Goal: Task Accomplishment & Management: Manage account settings

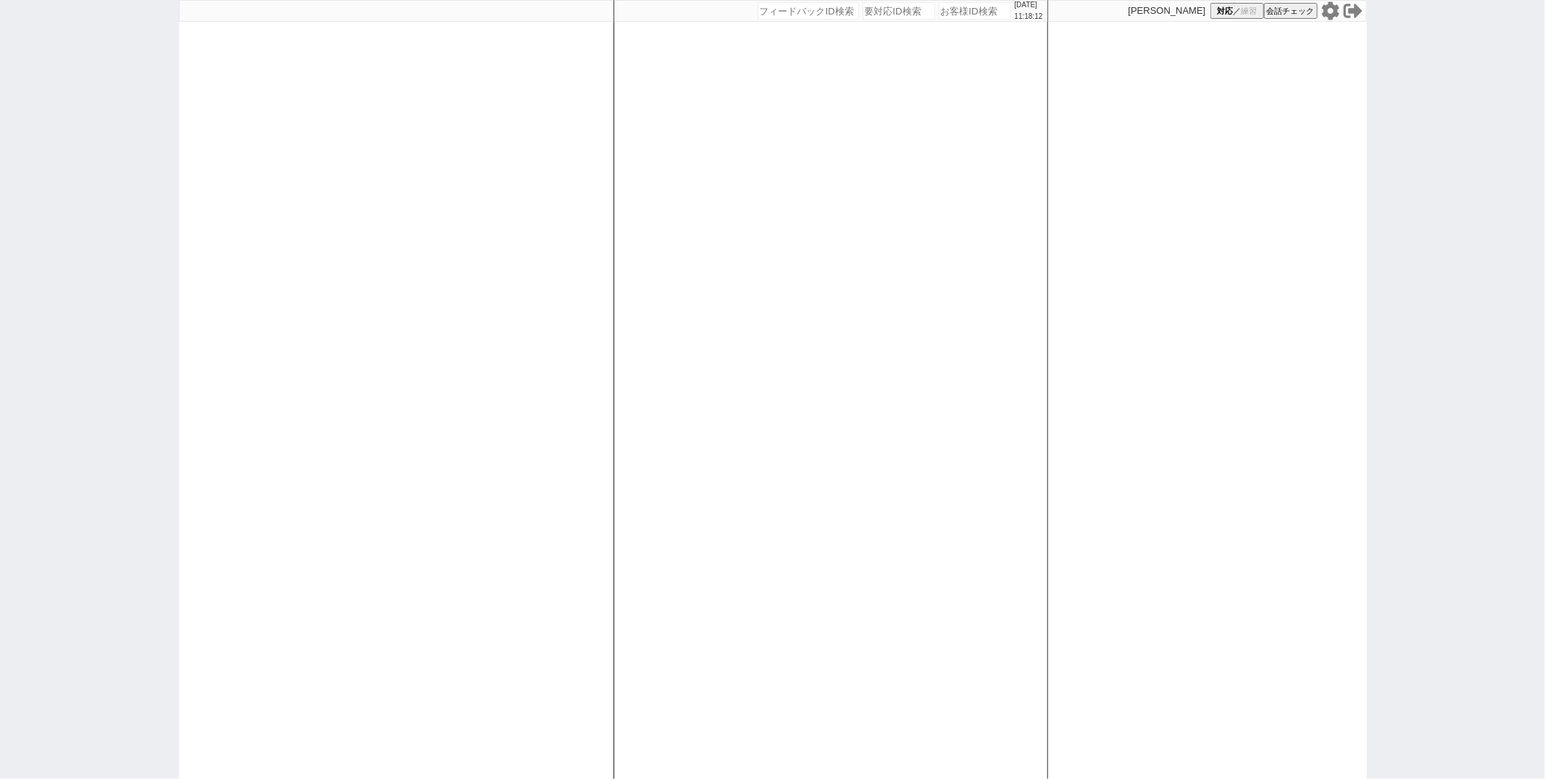
click at [598, 266] on div at bounding box center [396, 389] width 435 height 779
click at [241, 121] on div at bounding box center [396, 389] width 435 height 779
click at [672, 130] on div "2025/09/30 11:18:23 候補物件を追加してしてください 紹介した物件一覧 他社物件を追加する 空室確認ページに追加・削除 紹介した物件一覧 他…" at bounding box center [831, 389] width 435 height 779
select select "1"
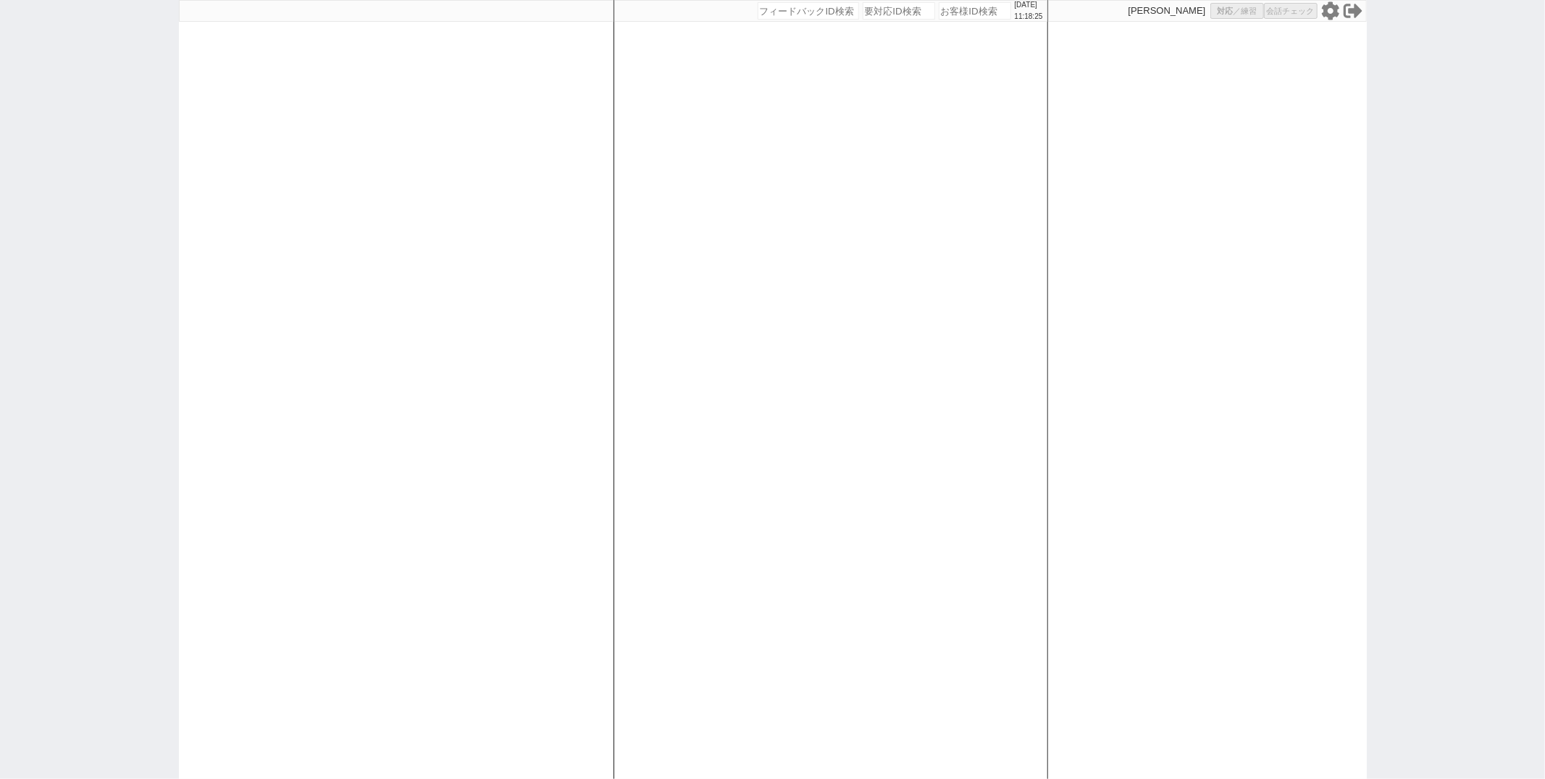
select select "2"
select select
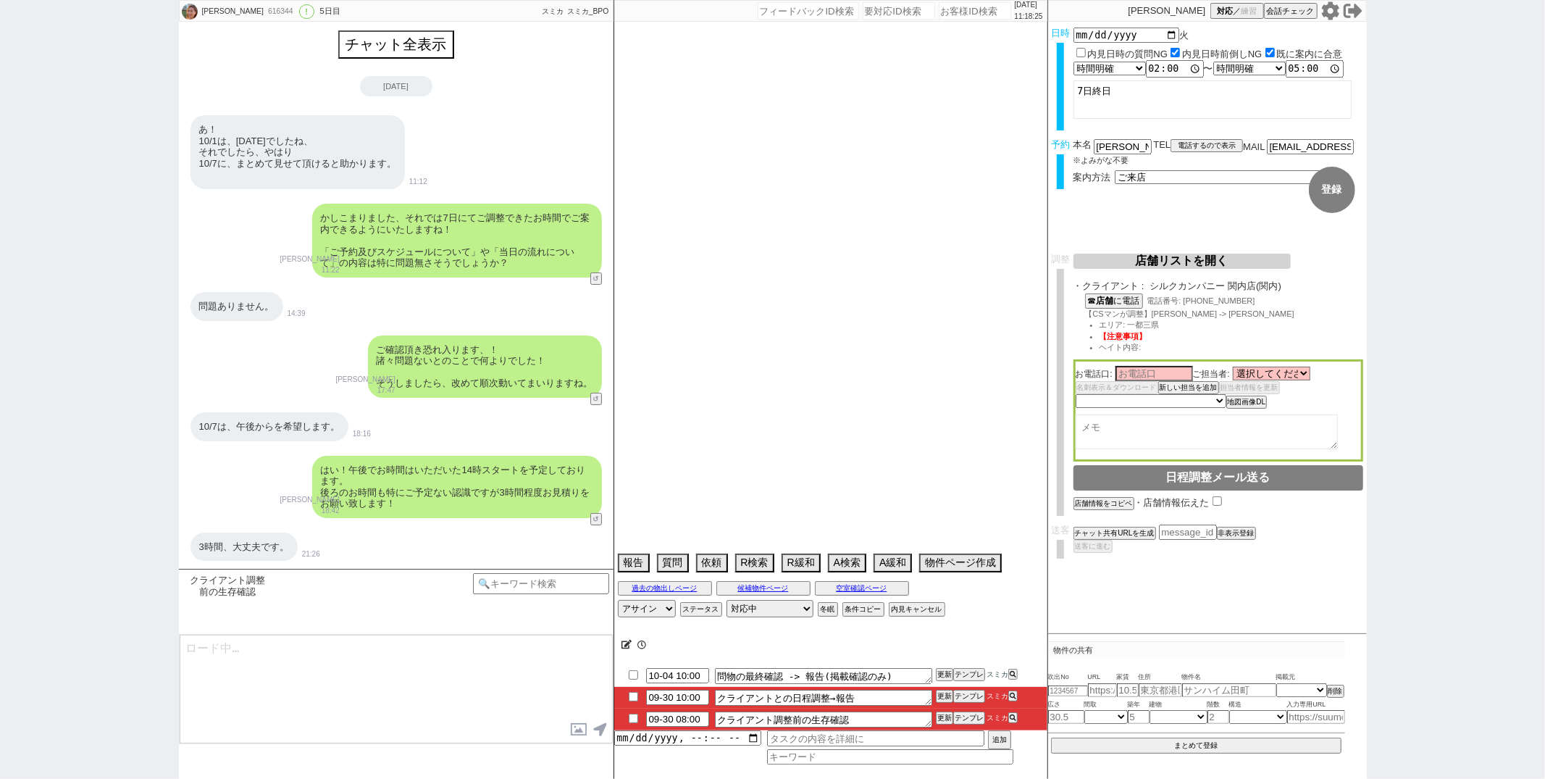
scroll to position [264, 0]
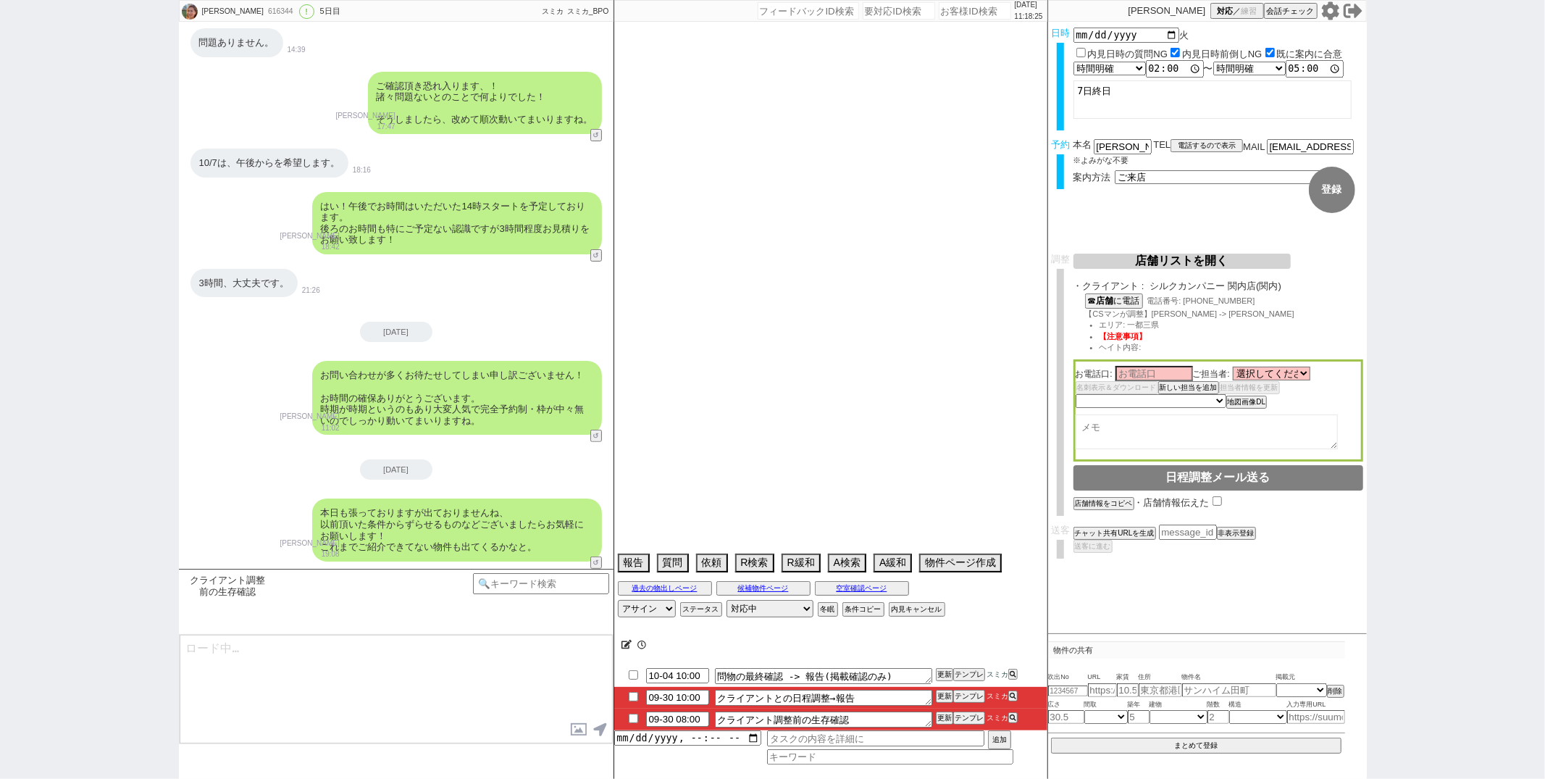
type textarea "地元の不動産屋でも探している 他社なし"
select select "2025"
select select "11"
select select "33"
select select "7"
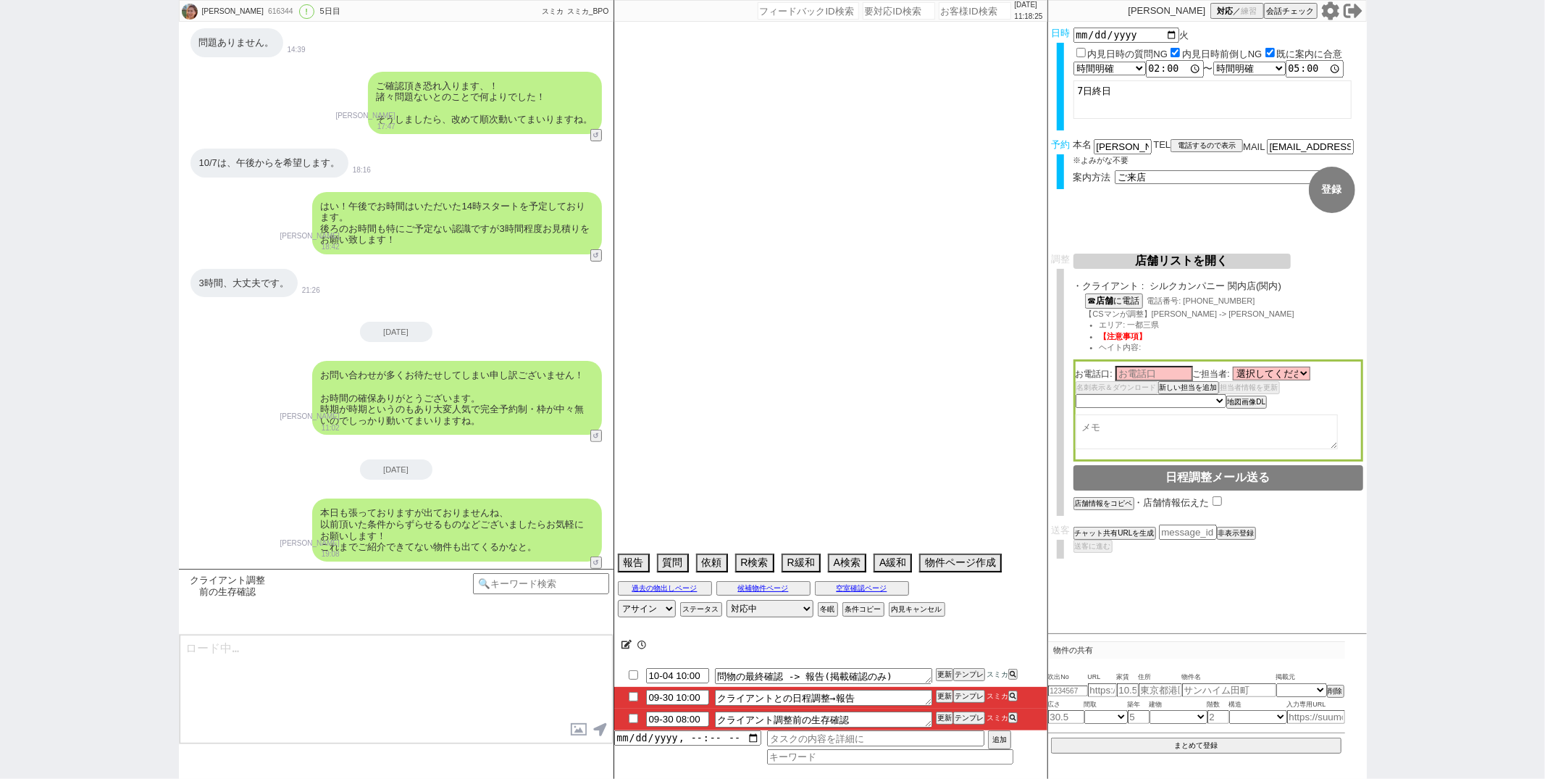
select select "14"
select select "64"
select select "65"
select select "66"
select select "67"
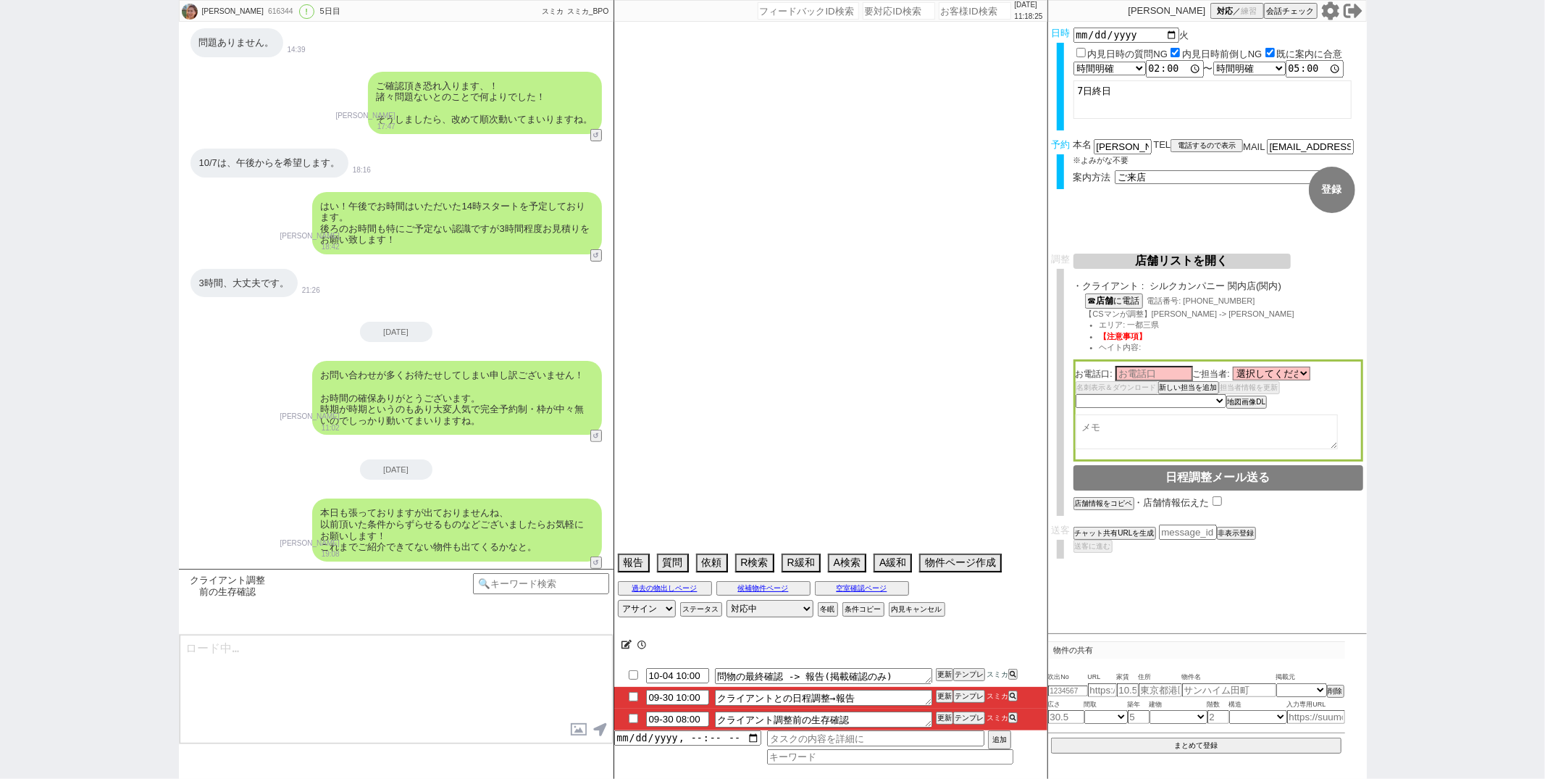
select select "68"
select select "69"
select select "70"
select select "71"
select select "72"
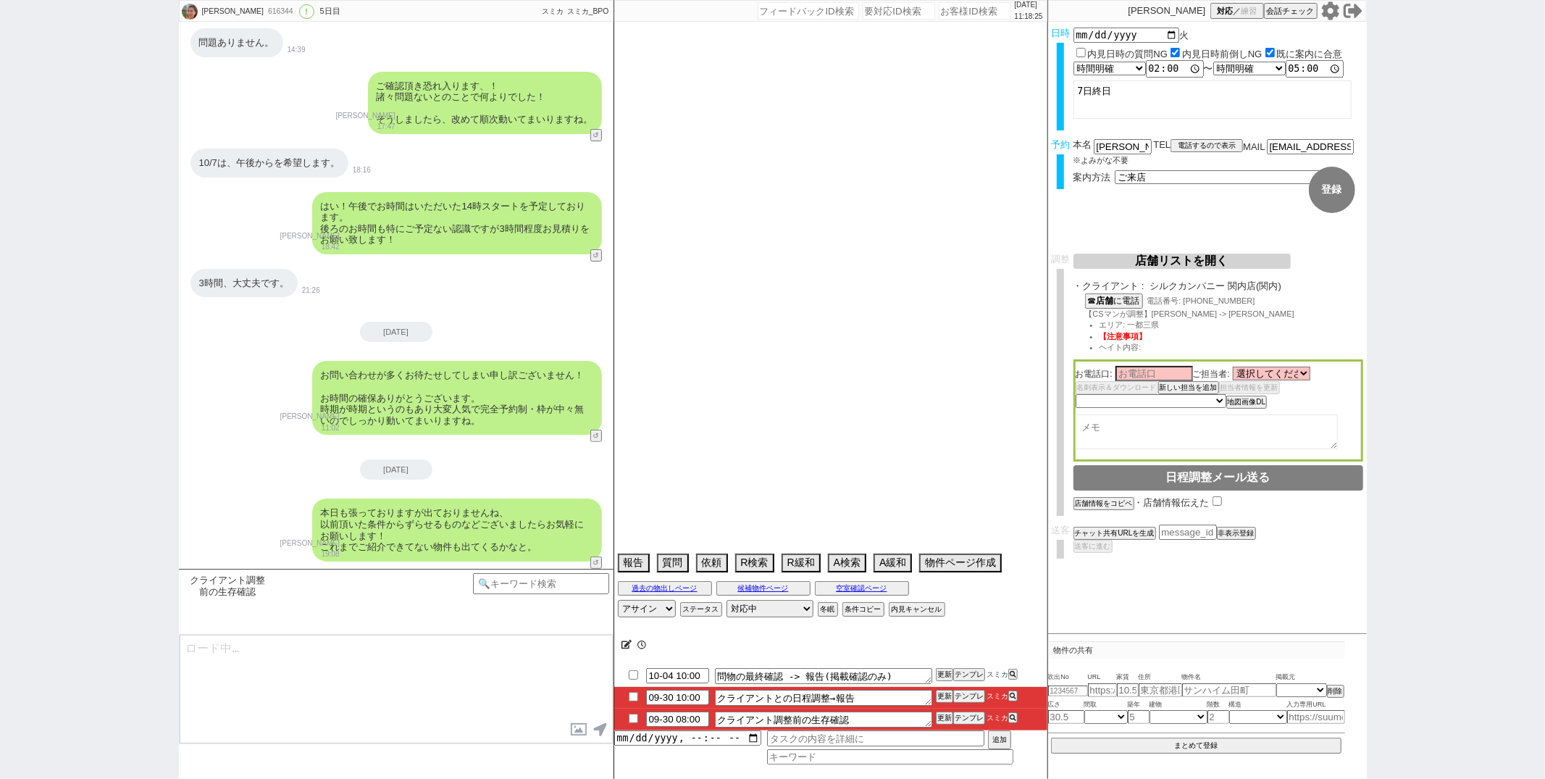
select select "73"
select select "74"
select select "75"
select select "76"
select select "77"
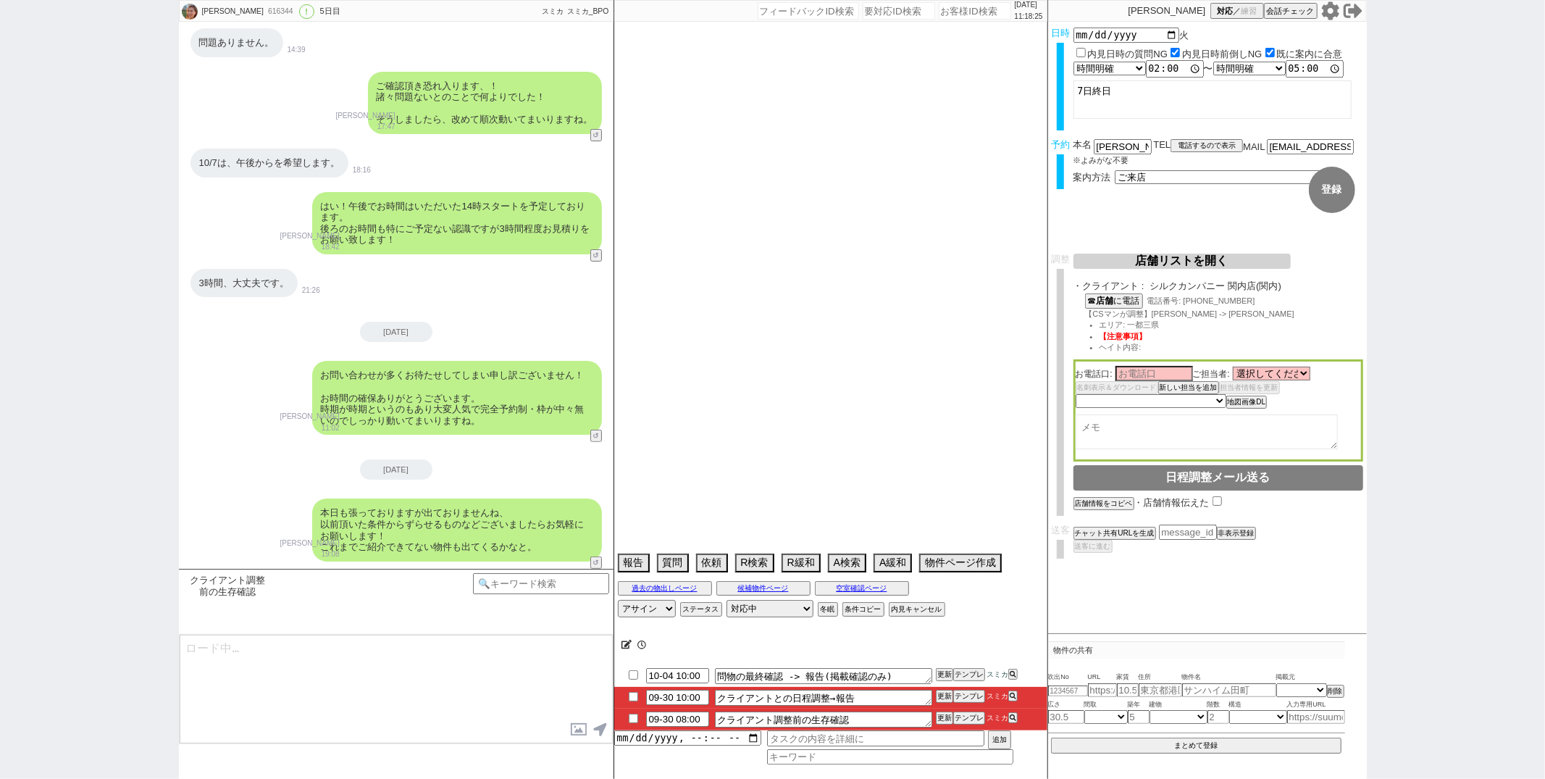
select select "78"
select select "79"
select select "80"
select select "81"
select select "82"
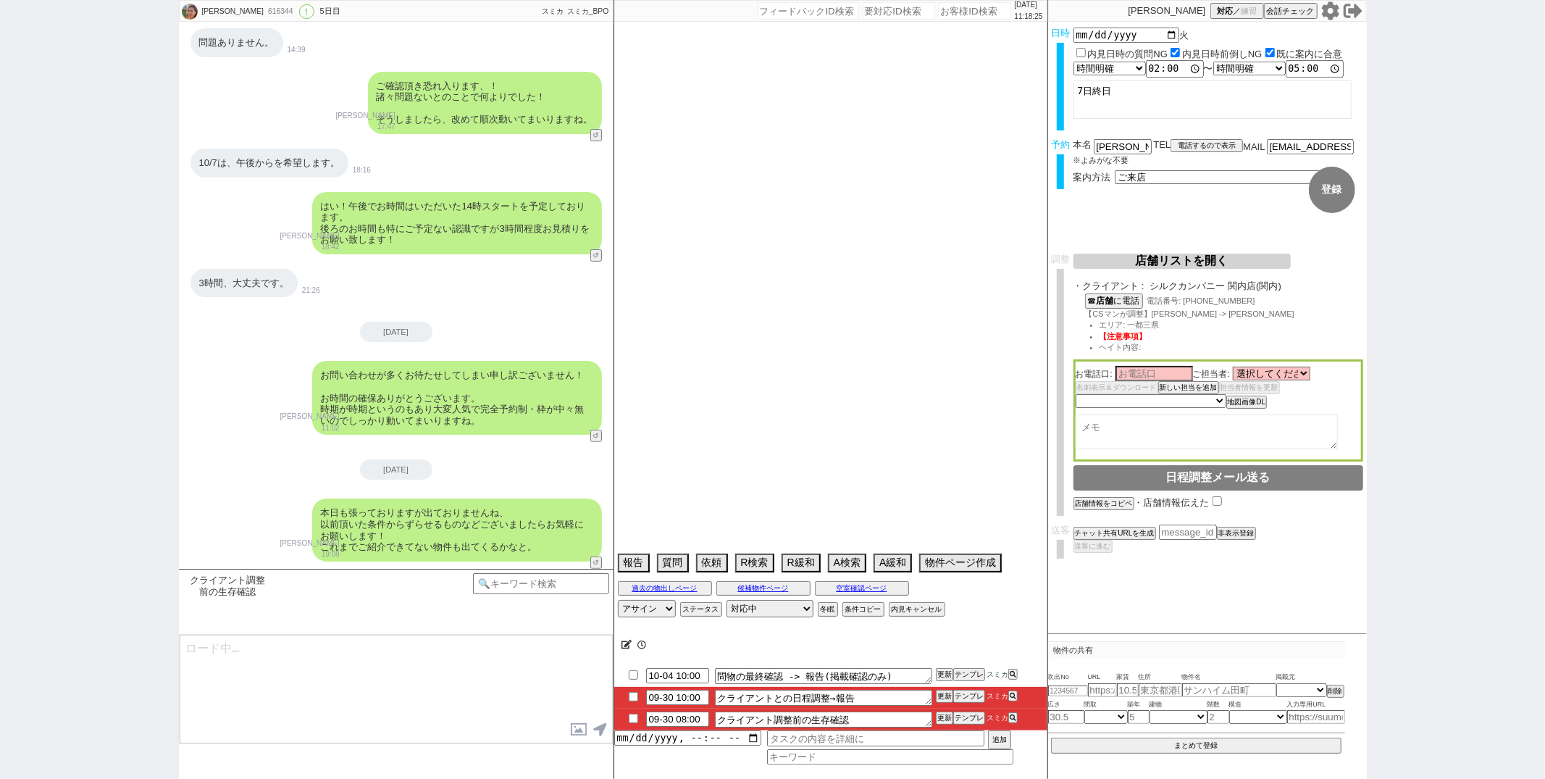
select select "83"
select select "84"
select select "85"
select select "86"
select select "87"
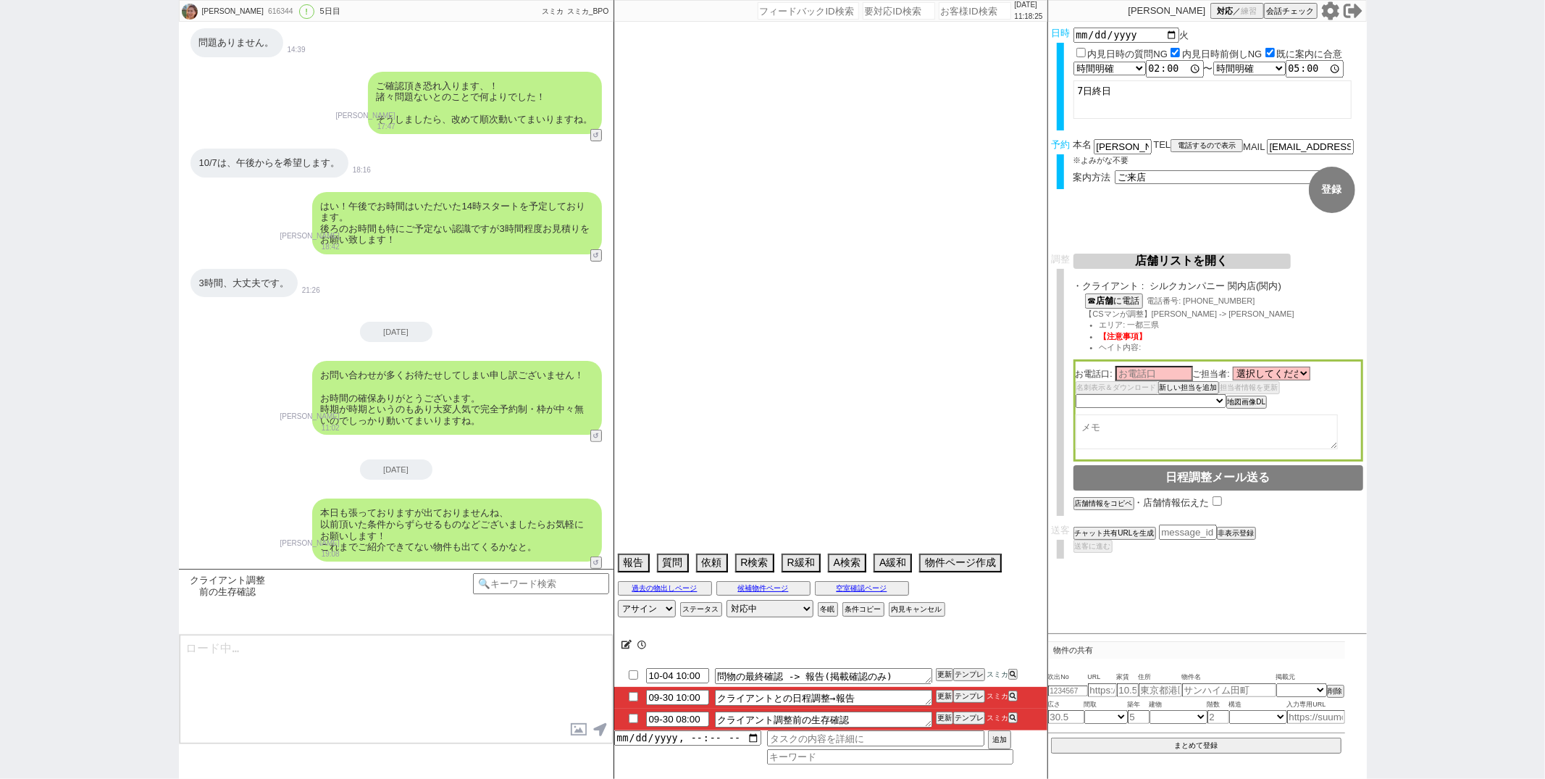
select select "91"
select select "57"
select select "1412"
select select "13"
select select "448"
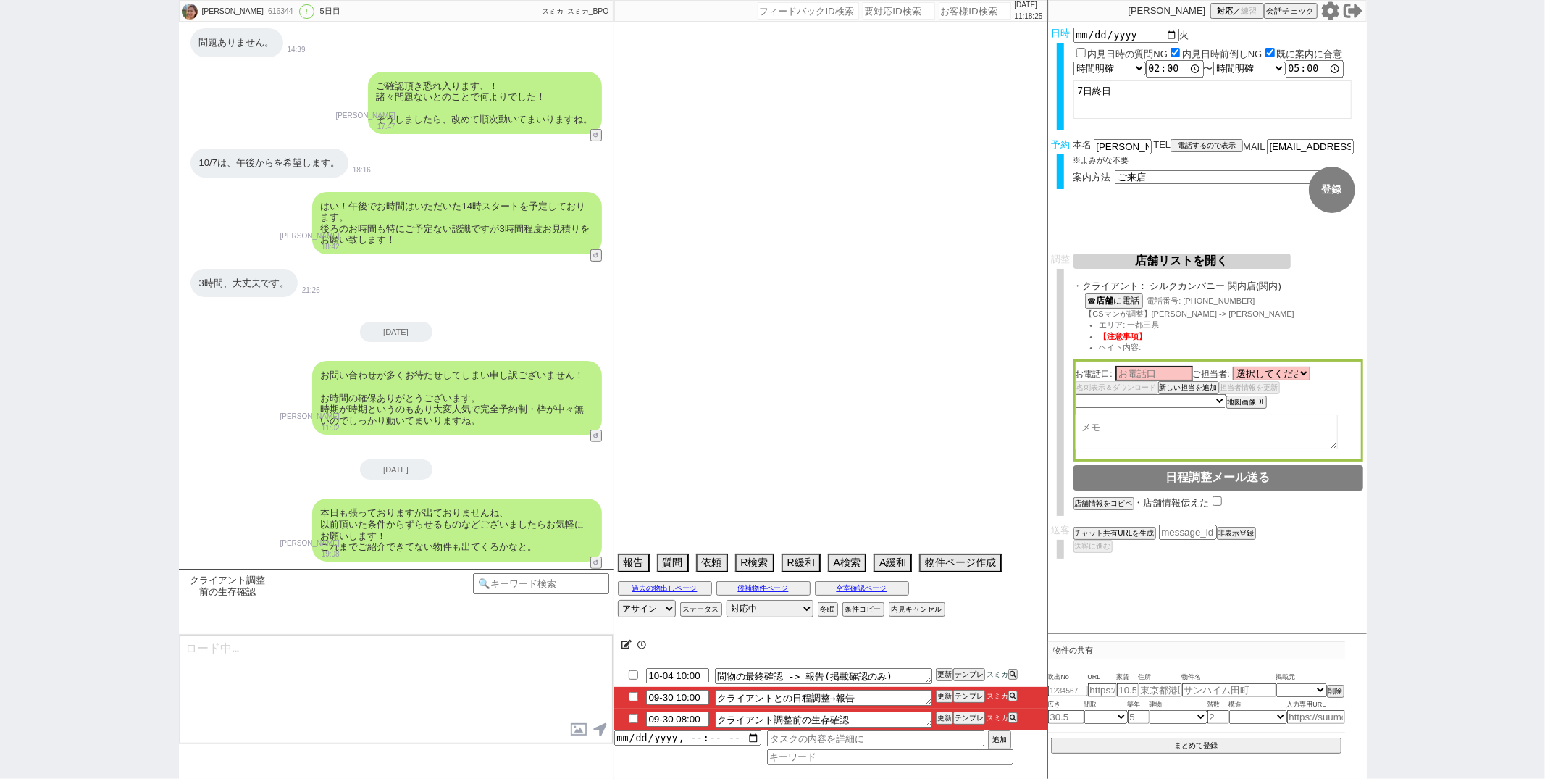
select select "23"
select select "751"
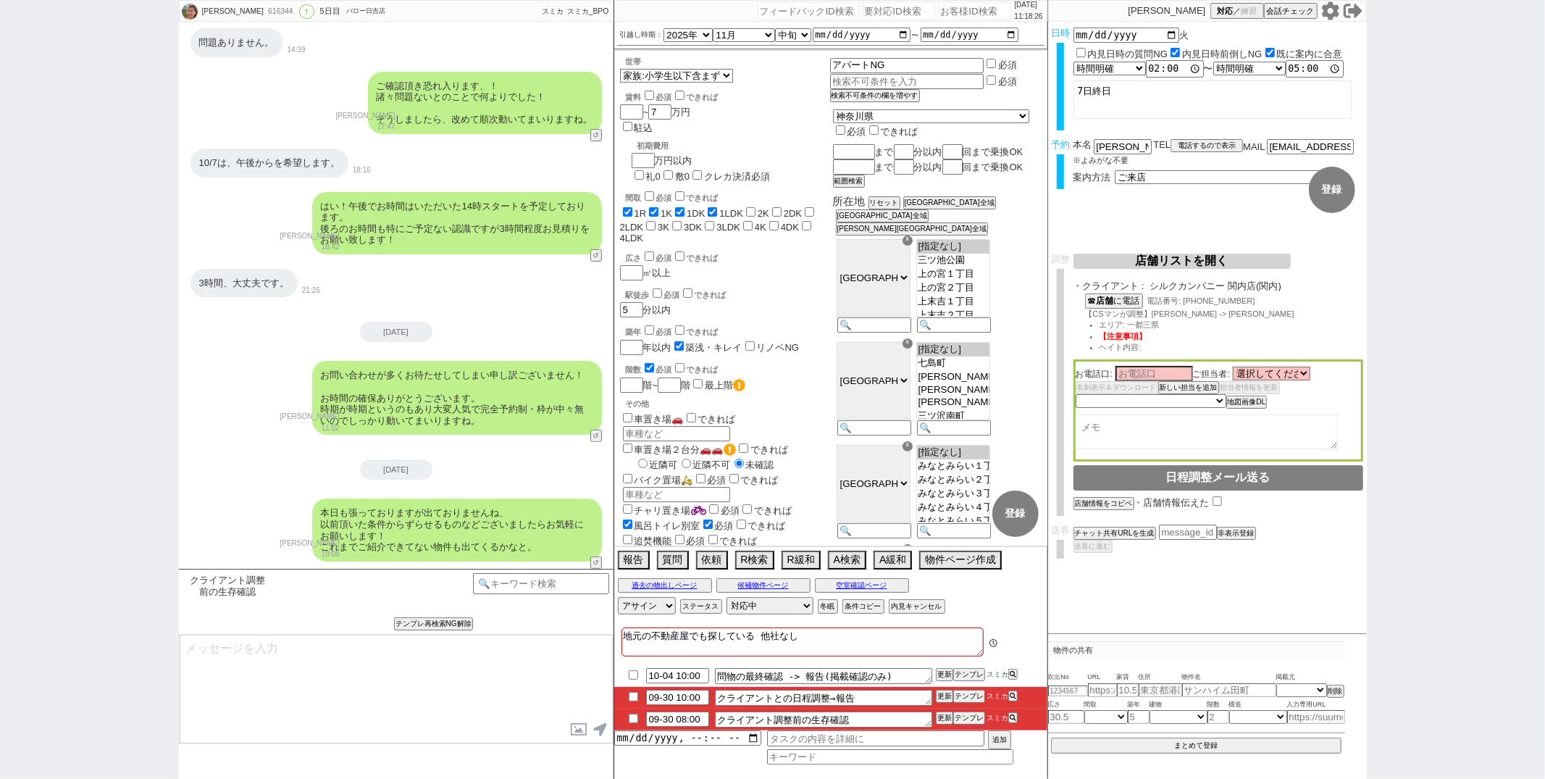
type textarea "数日ご返信頂いておりませんが、LINEに不具合等発生しておられますでしょうか、？ お電話も可能ですので、ご確認だけいただけますと幸いです、！"
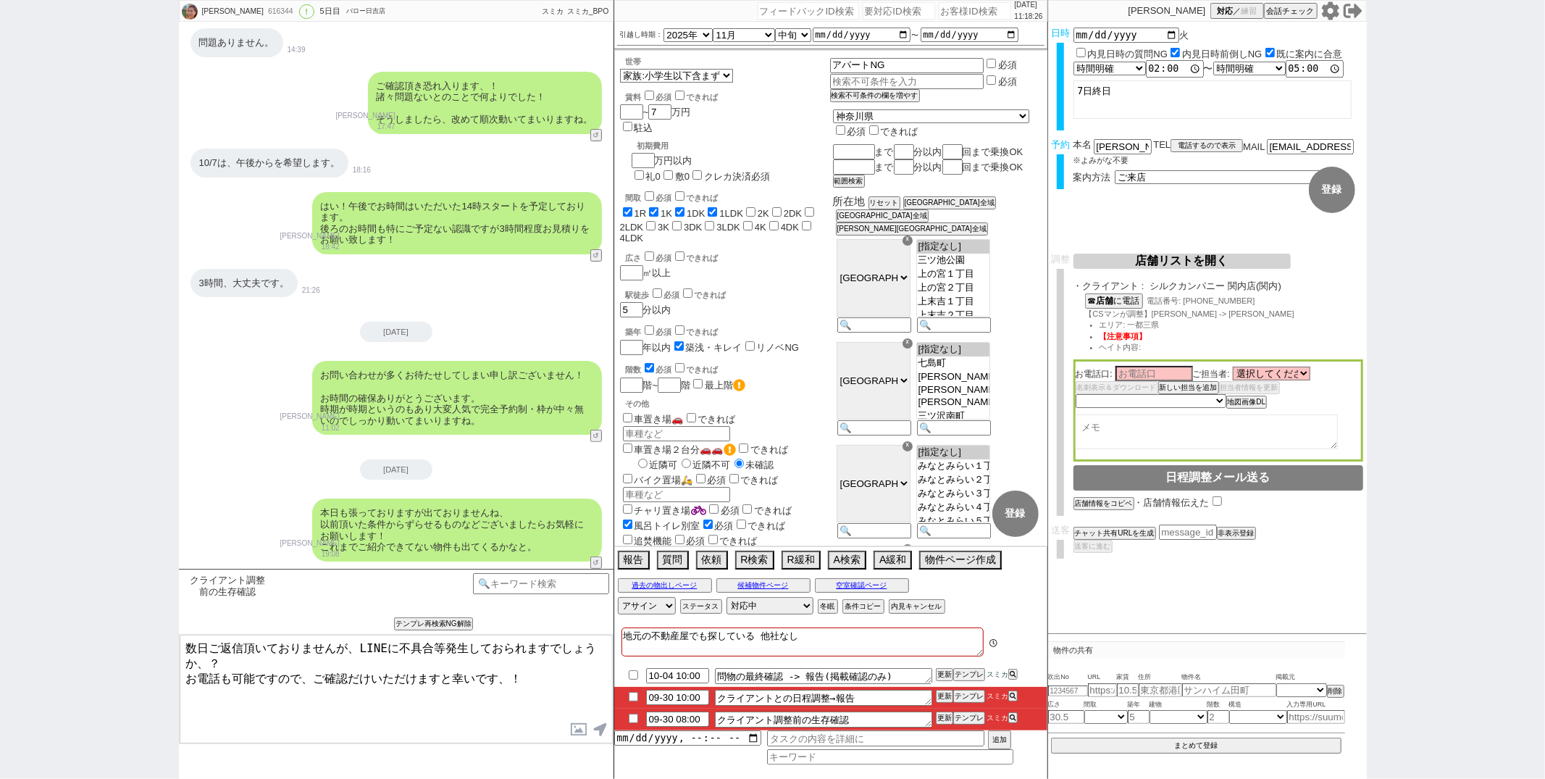
scroll to position [395, 0]
click at [671, 695] on input "09-30 10:00" at bounding box center [677, 696] width 63 height 12
click at [656, 697] on input "09-31 10:00" at bounding box center [677, 696] width 63 height 12
click at [672, 701] on input "10-01 10:00" at bounding box center [677, 696] width 63 height 12
type input "10-04 10:00"
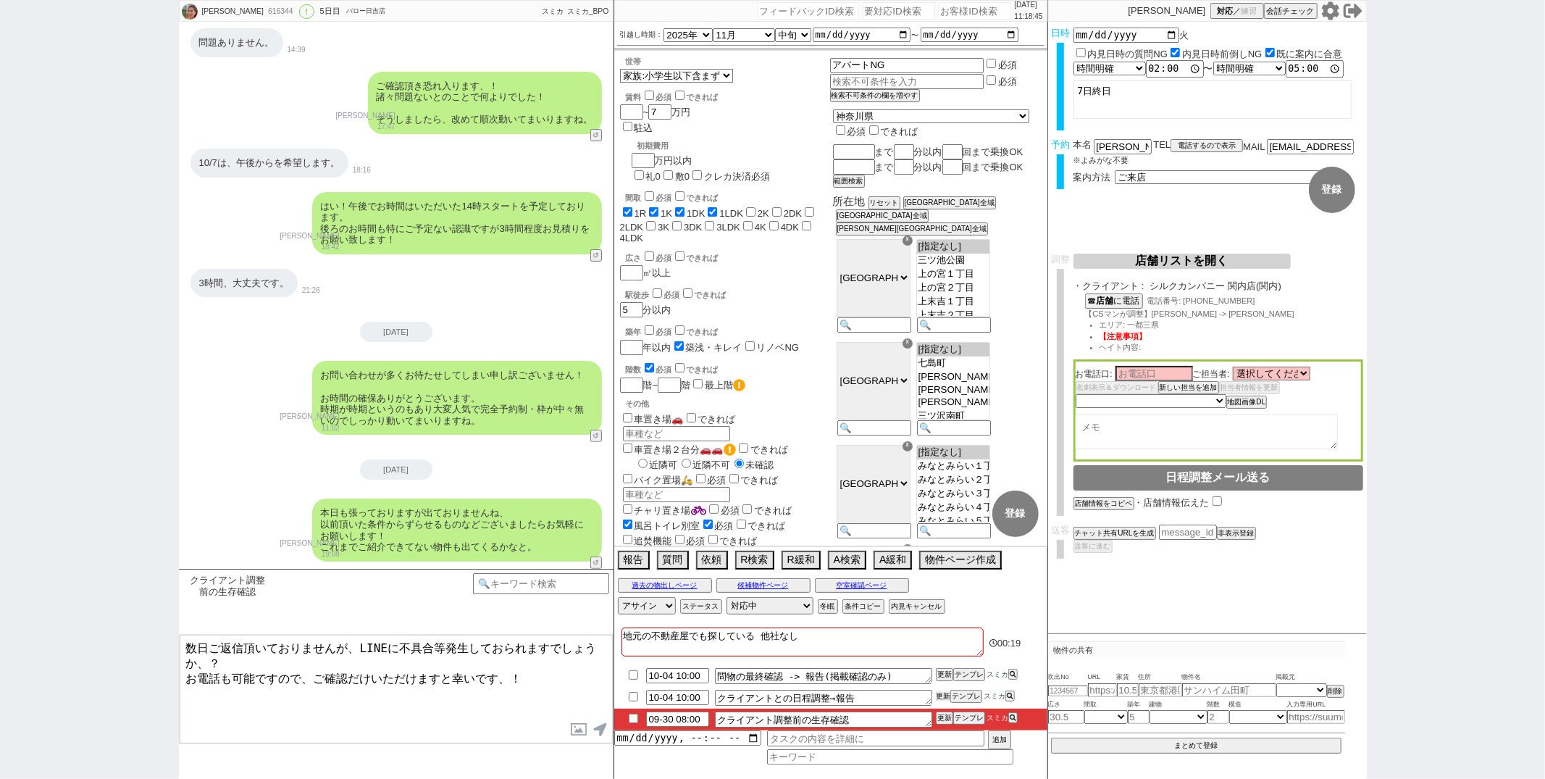
click at [944, 695] on button "更新" at bounding box center [943, 696] width 14 height 10
click at [520, 710] on textarea "数日ご返信頂いておりませんが、LINEに不具合等発生しておられますでしょうか、？ お電話も可能ですので、ご確認だけいただけますと幸いです、！" at bounding box center [396, 689] width 433 height 109
checkbox input "true"
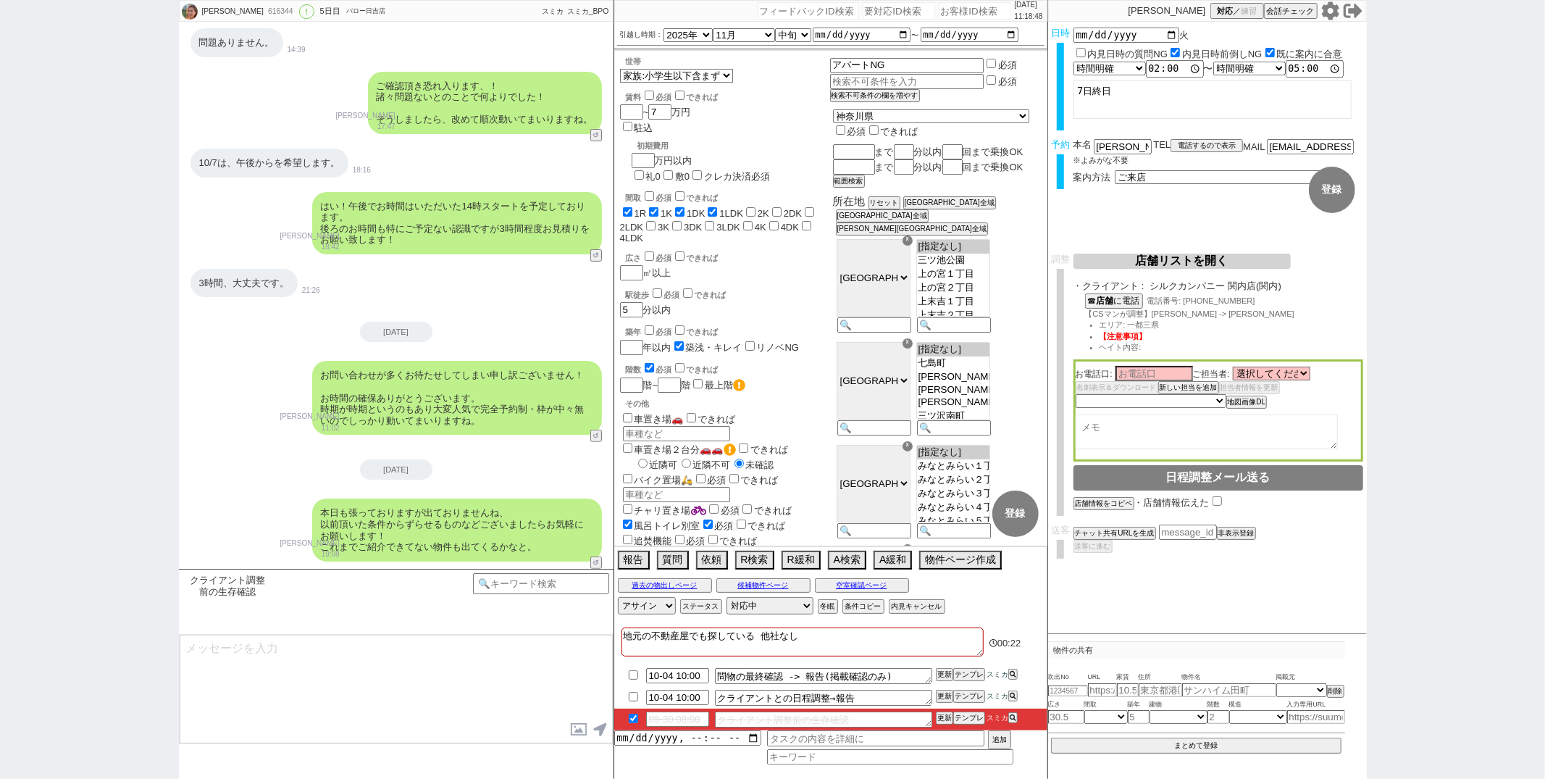
scroll to position [203, 0]
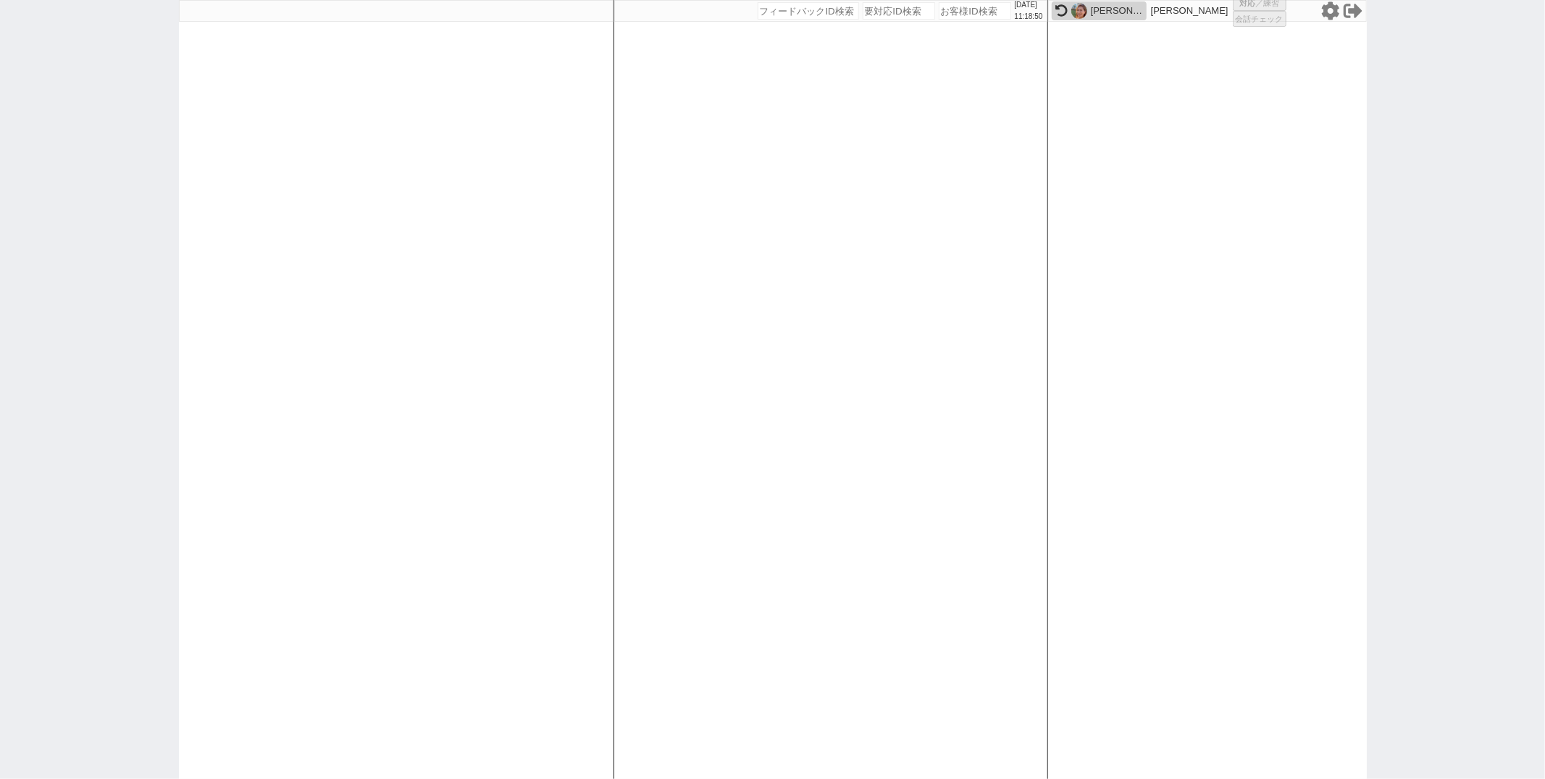
select select "6"
select select "2"
select select "5"
select select
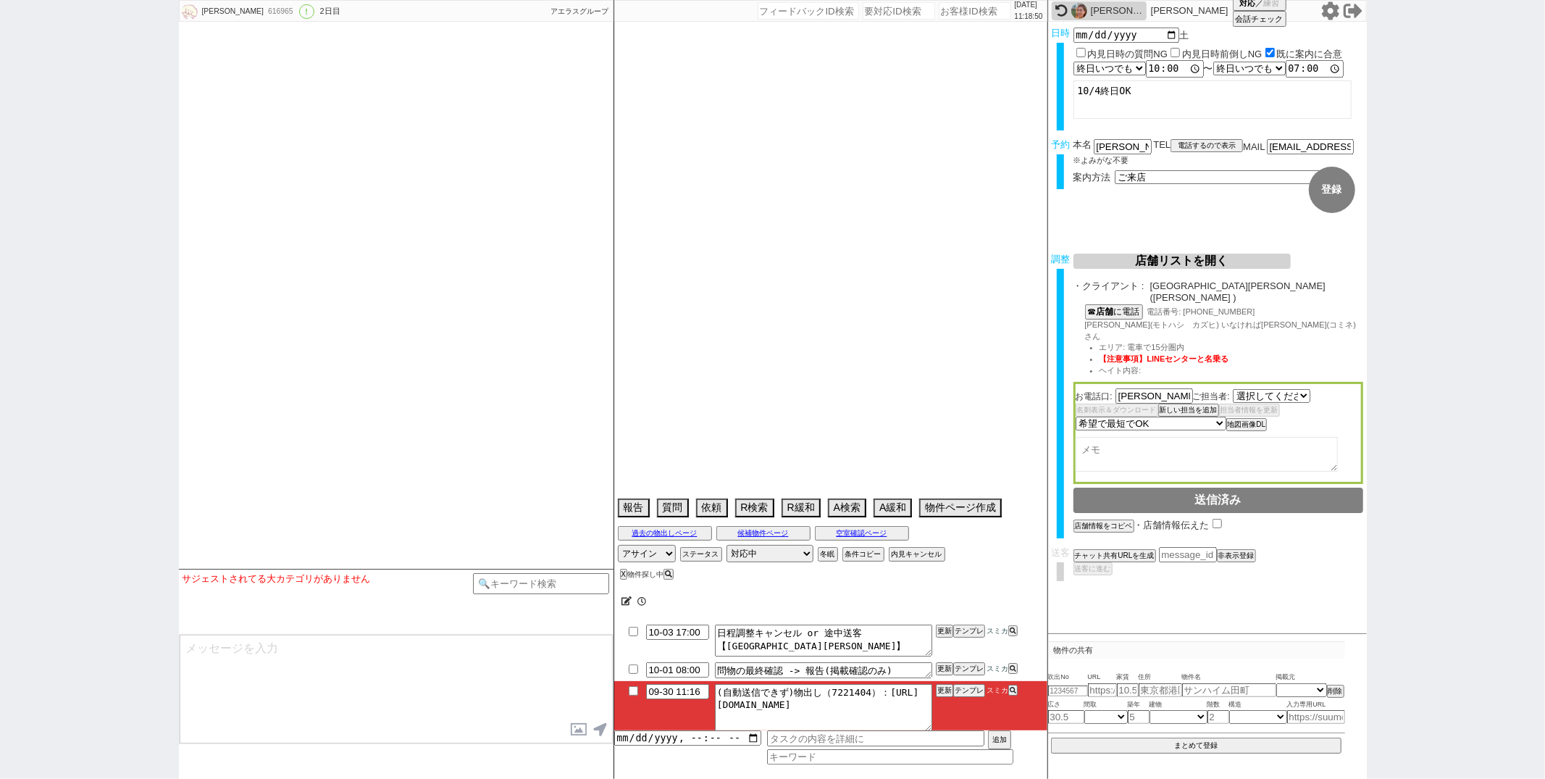
select select "2822"
type textarea "45日圏内"
select select "2025"
select select "11"
select select "32"
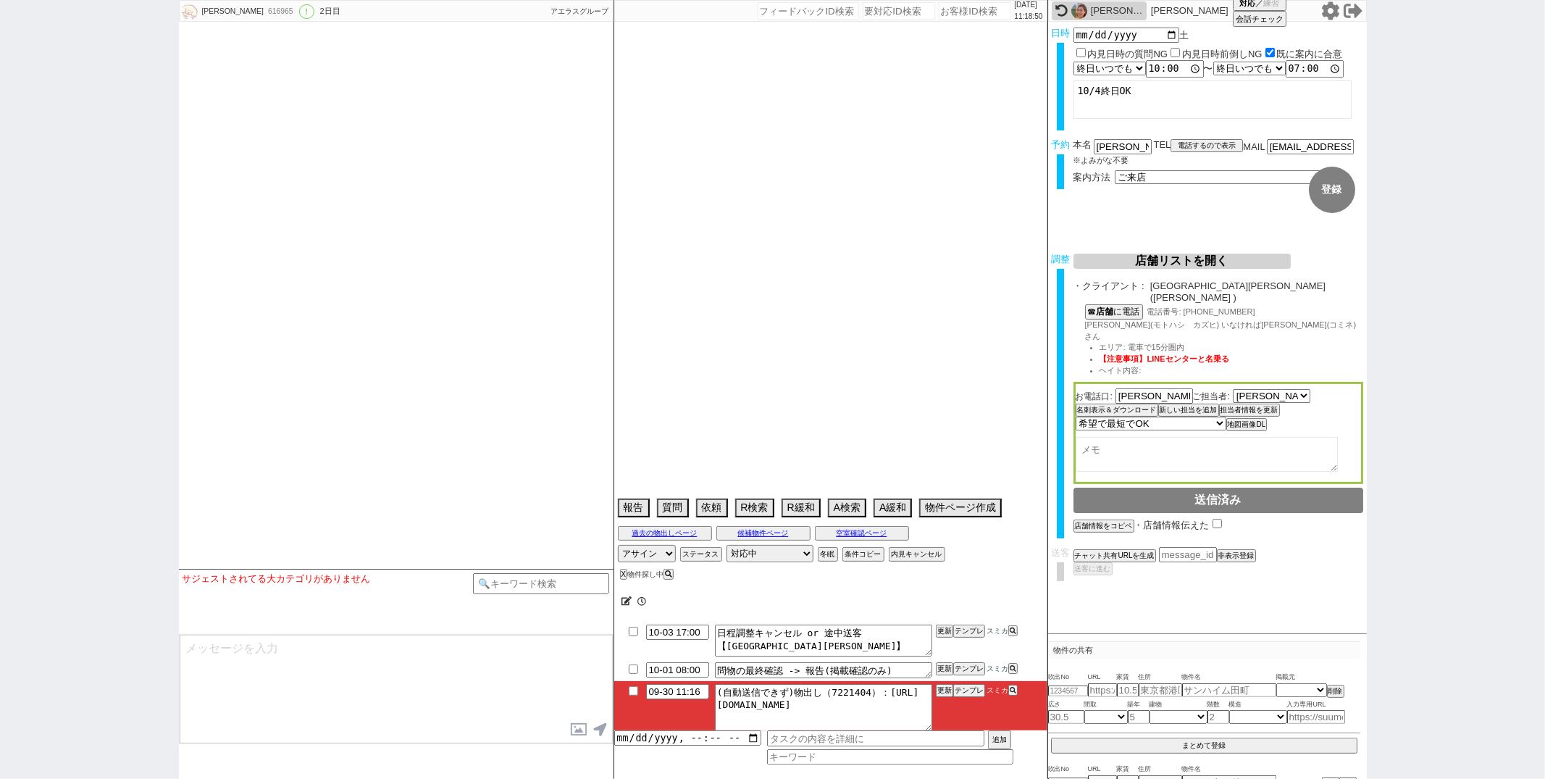
select select "1"
select select "65"
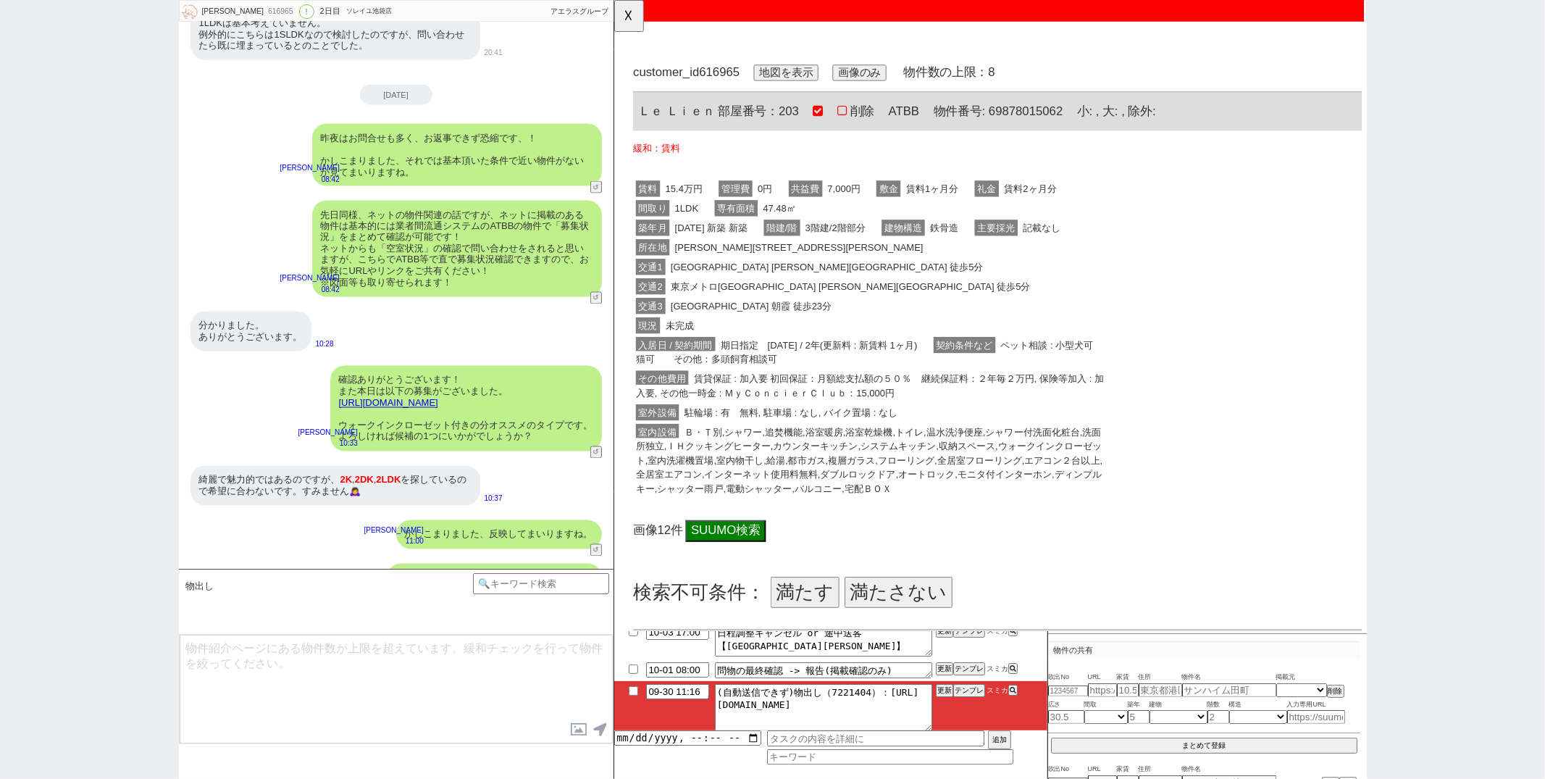
scroll to position [0, 0]
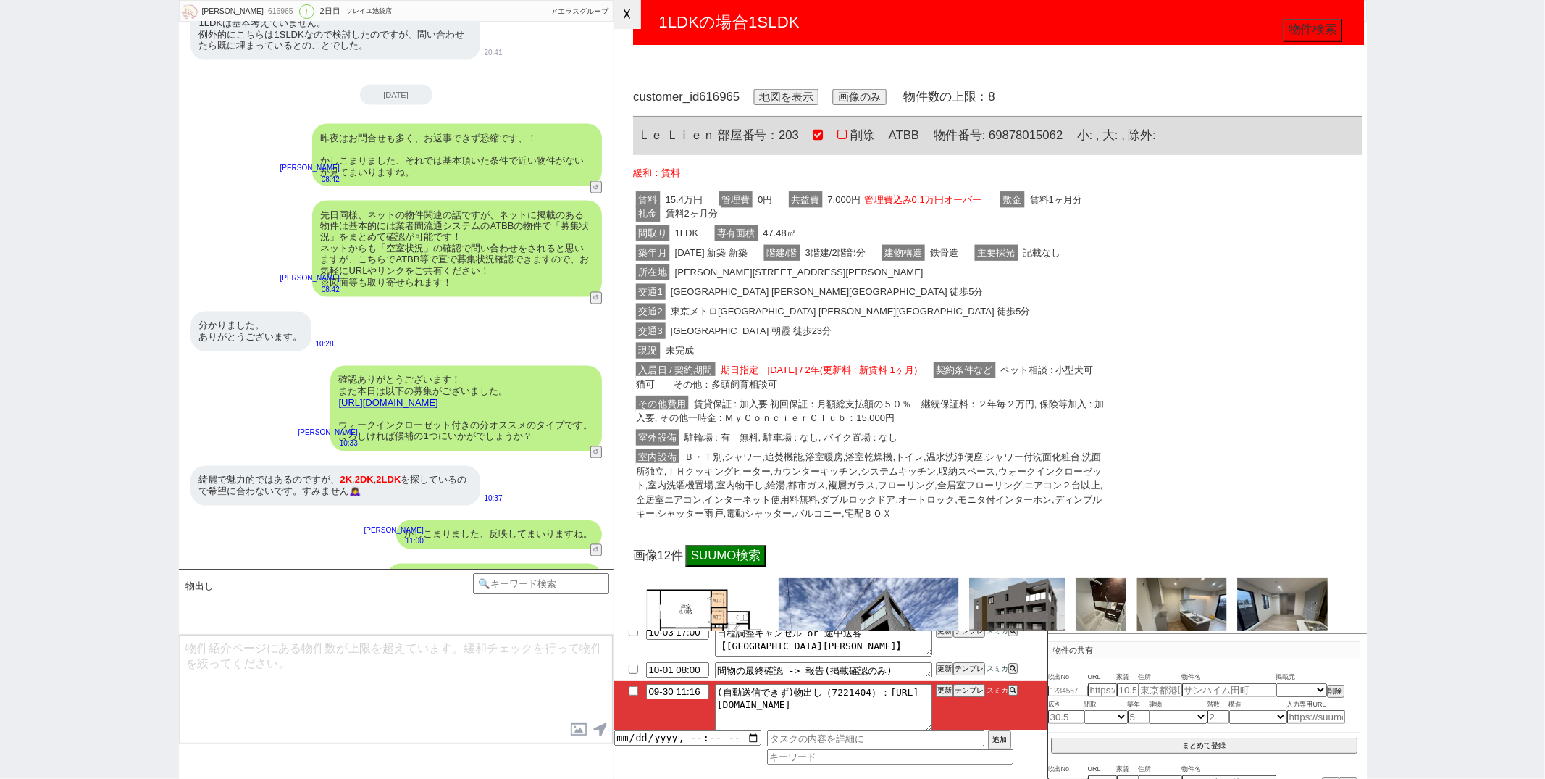
click at [633, 12] on button "☓" at bounding box center [627, 14] width 27 height 29
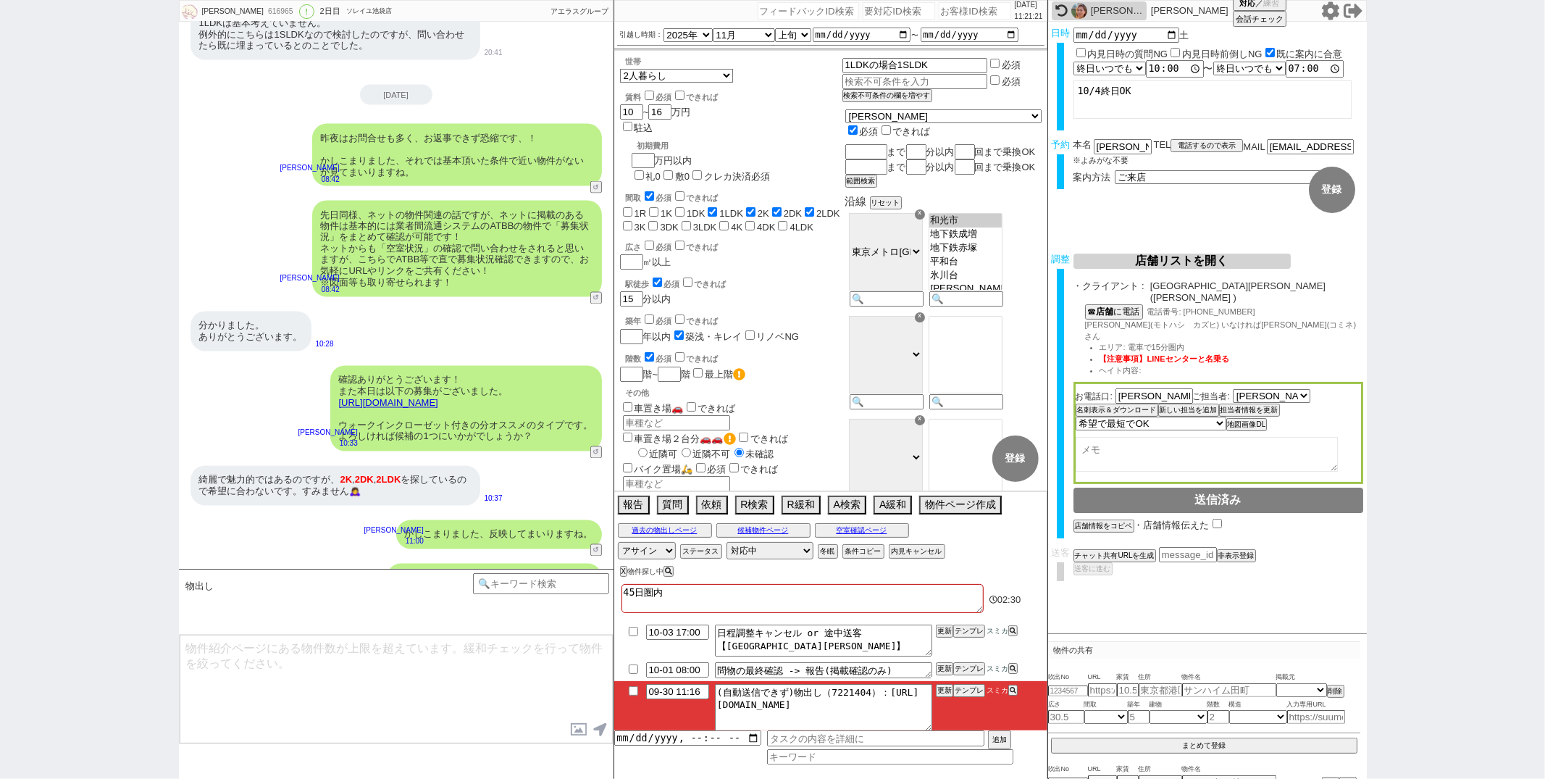
click at [534, 85] on div "2025-09-30 昨夜はお問合せも多く、お返事できず恐縮です、！ かしこまりました、それでは基本頂いた条件で近い物件がないか見てまいりますね。 松井健太朗…" at bounding box center [396, 139] width 435 height 109
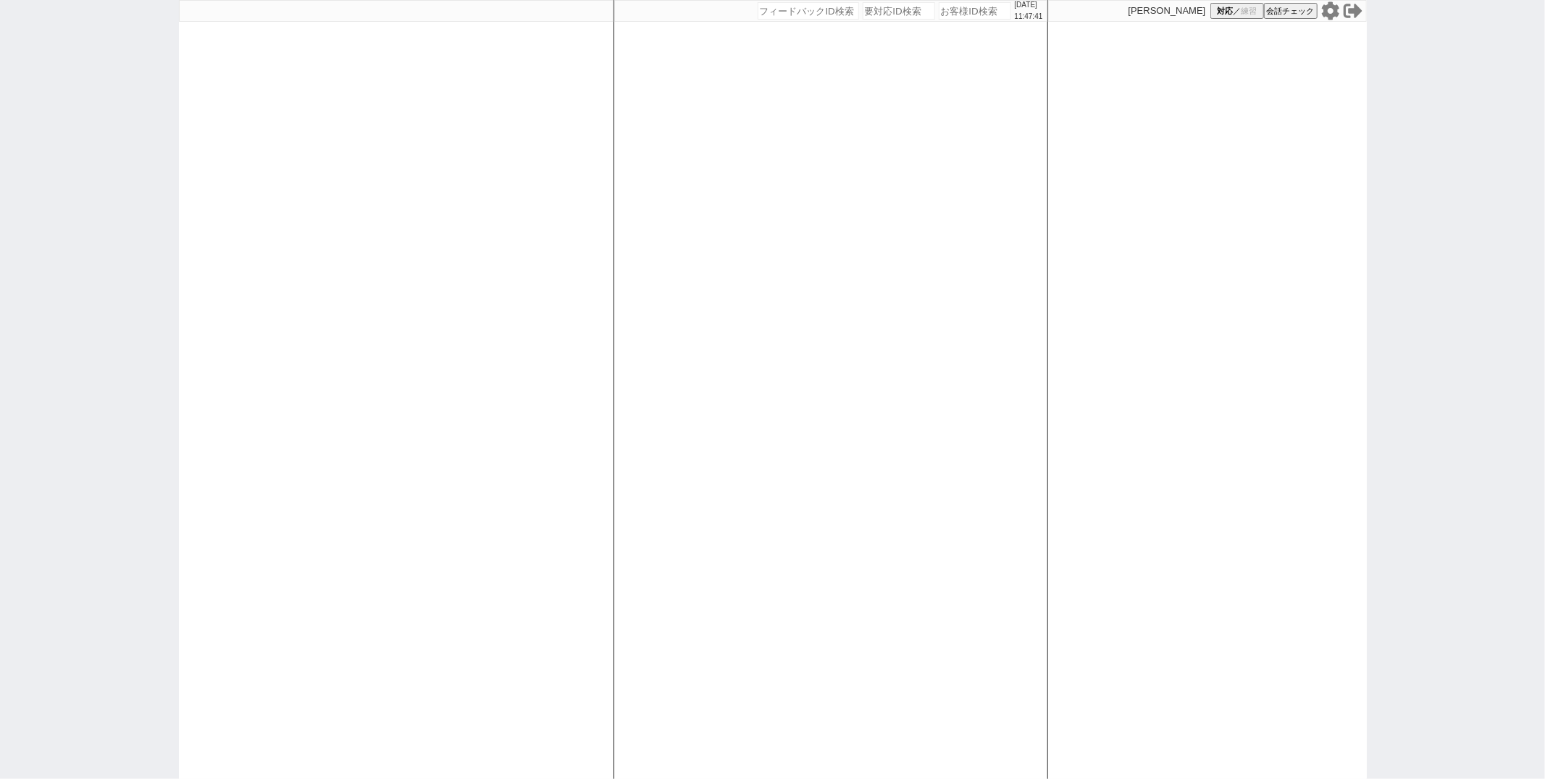
click at [546, 204] on div at bounding box center [396, 389] width 435 height 779
select select "3"
select select
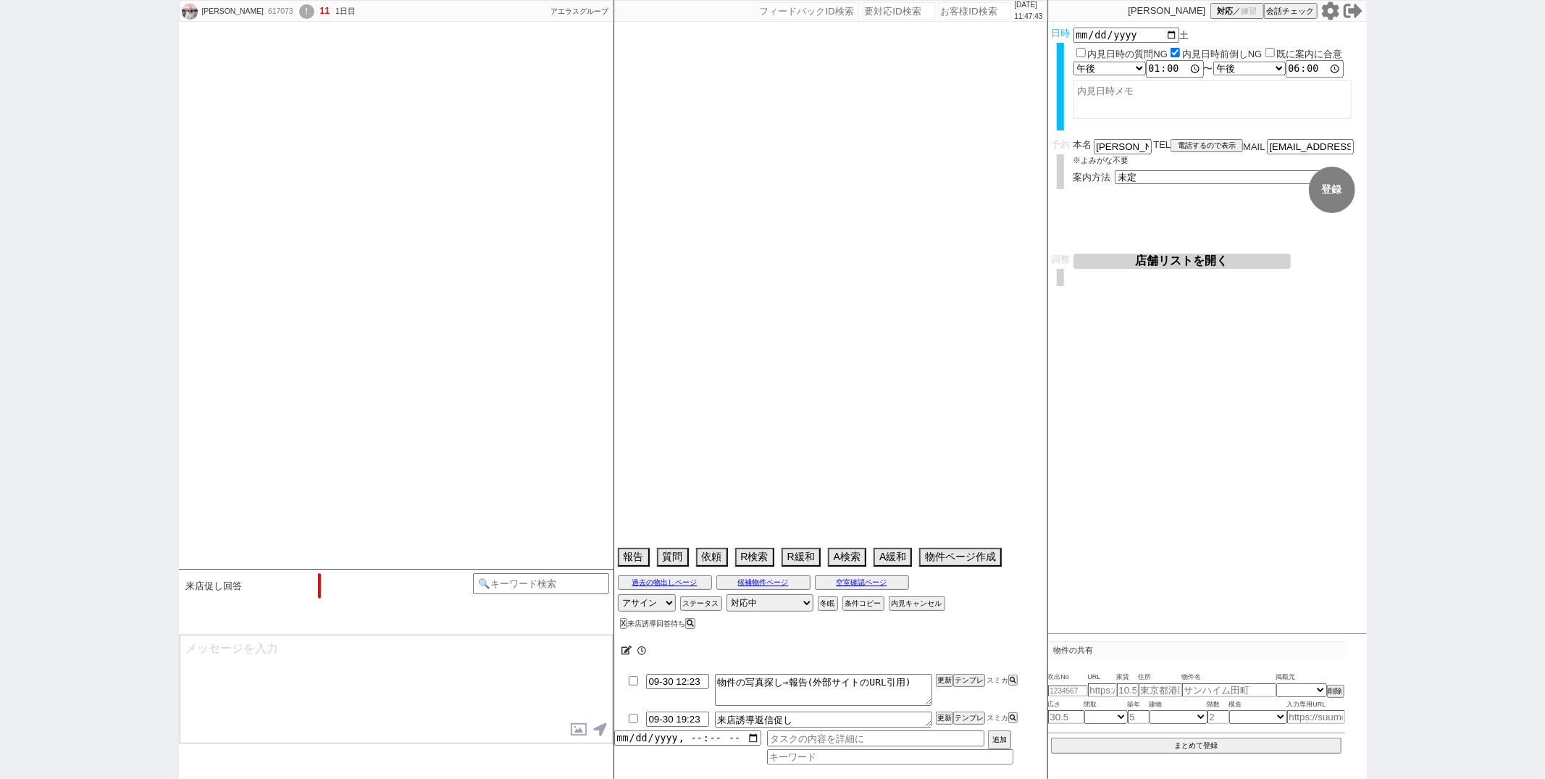
select select "15"
select select "0"
select select "5"
select select "65"
select select "1587"
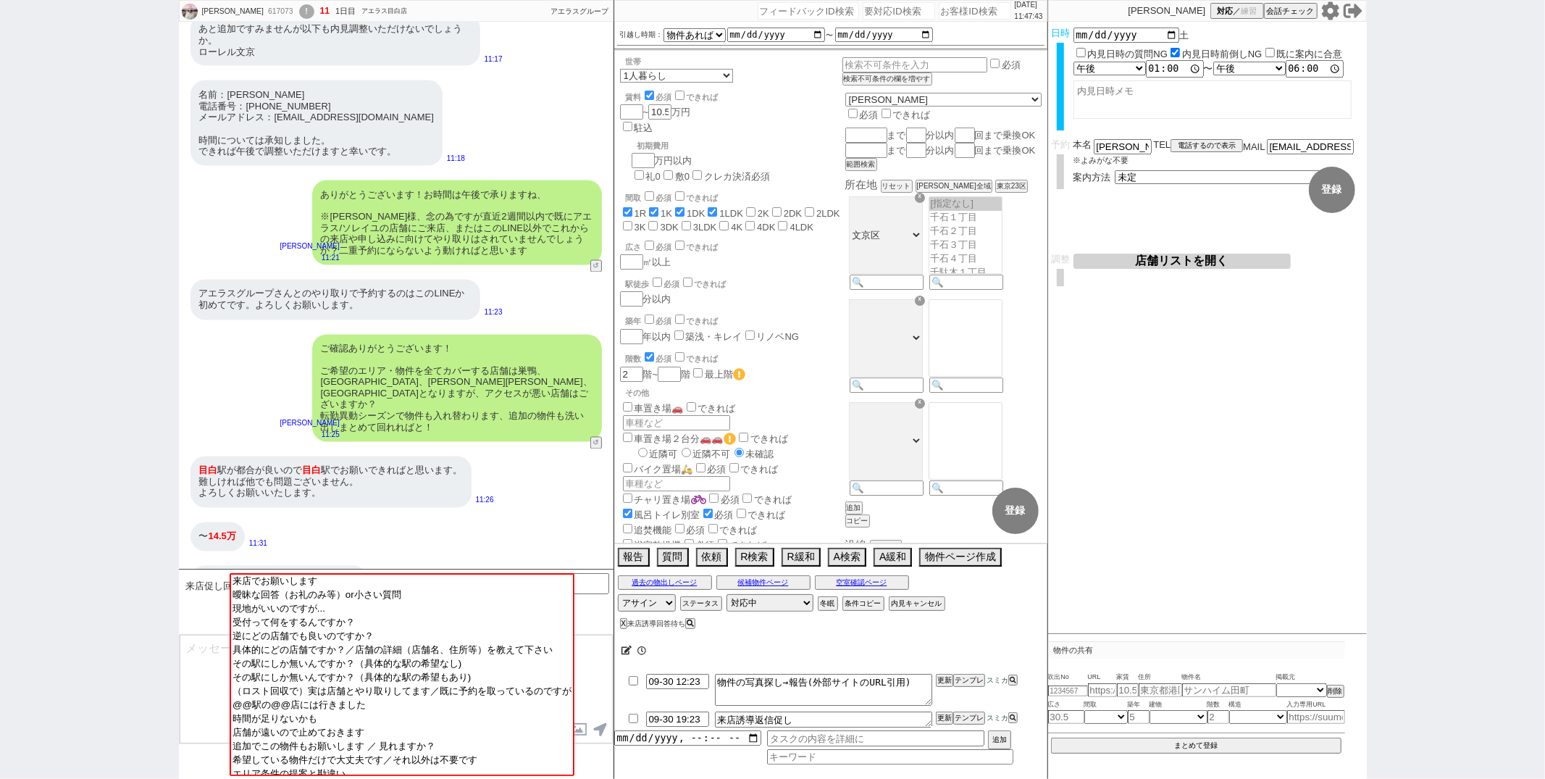
scroll to position [106, 0]
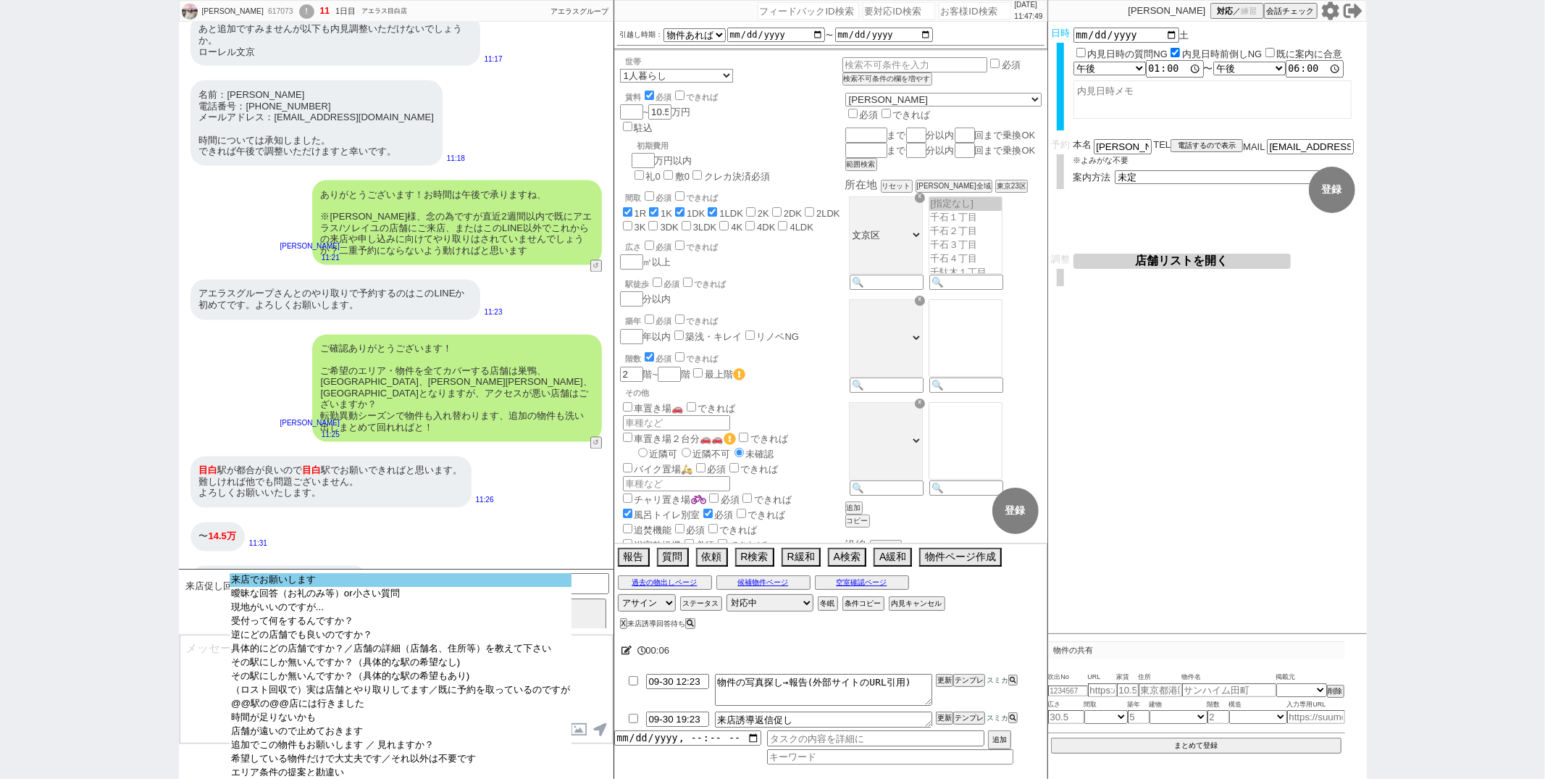
select select "来店でお願いします"
click at [298, 580] on option "来店でお願いします" at bounding box center [401, 580] width 342 height 14
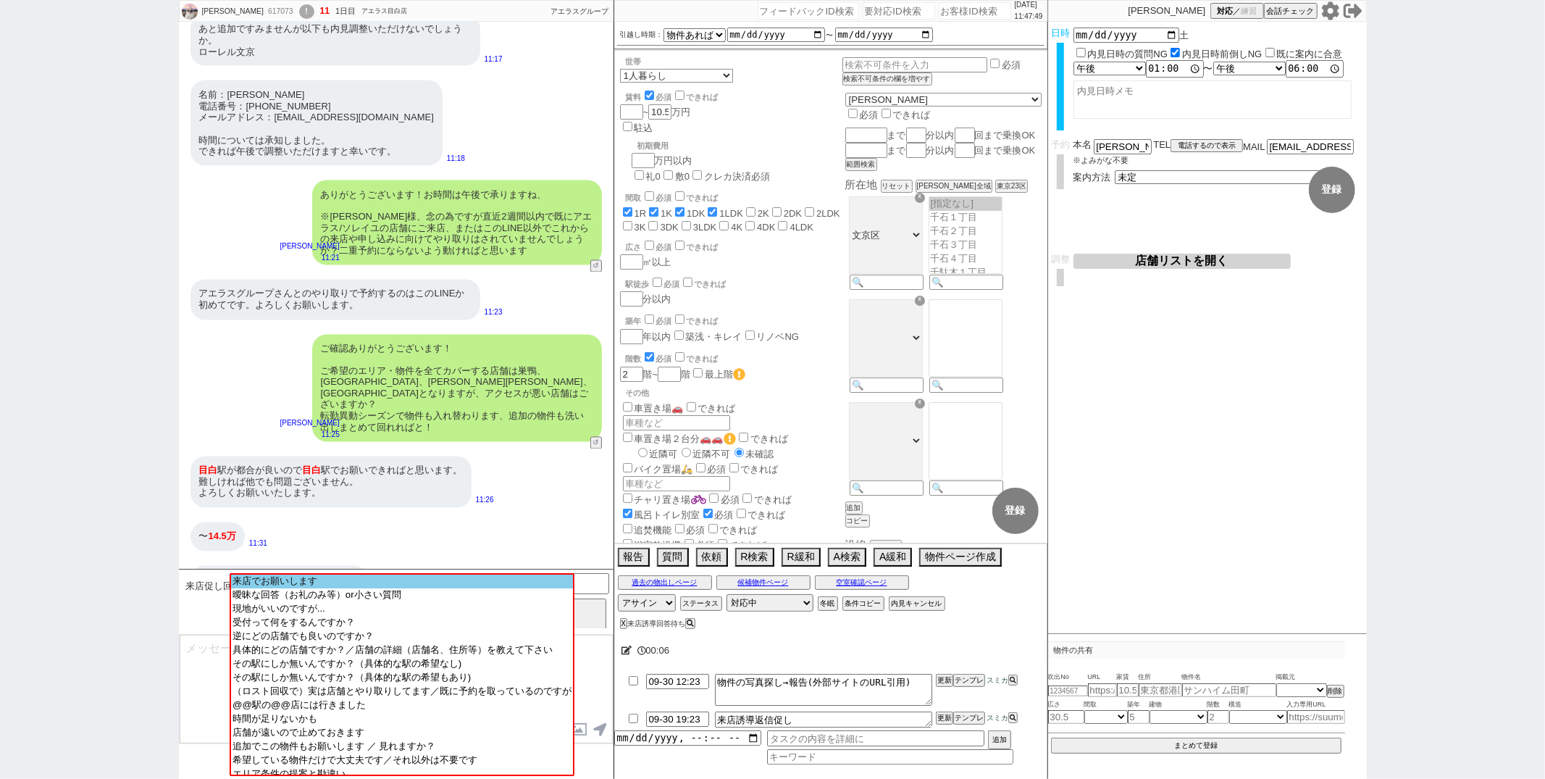
scroll to position [1920, 0]
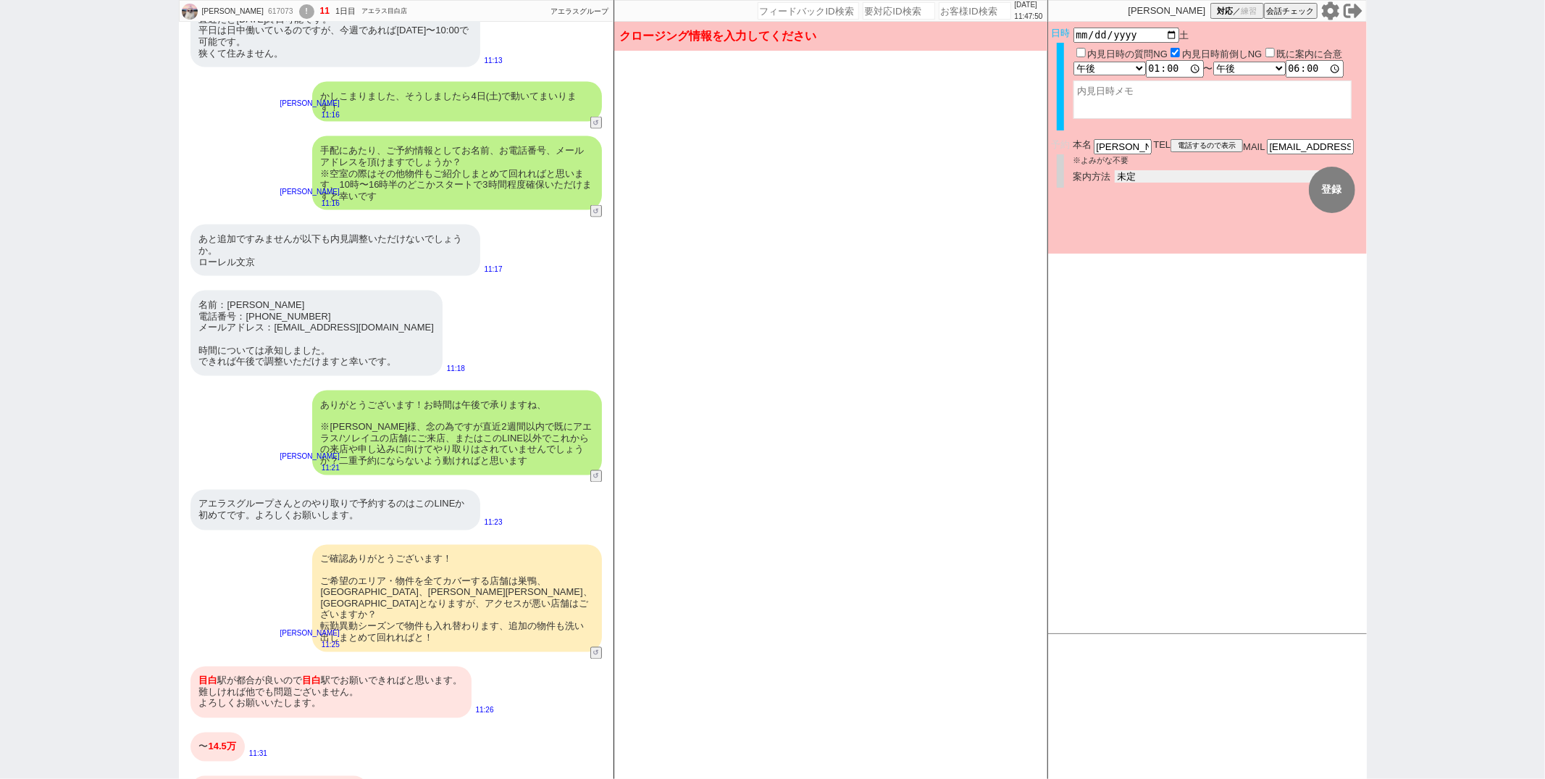
click at [1227, 170] on select "未定 現地お待ち合わせ ご来店 先行申し込みのご案内or内見無しでの申し込みのご案内 オンラインでのご接客 オンラインで1件の内見のご案内" at bounding box center [1223, 176] width 217 height 12
select select "2"
click at [1115, 170] on select "未定 現地お待ち合わせ ご来店 先行申し込みのご案内or内見無しでの申し込みのご案内 オンラインでのご接客 オンラインで1件の内見のご案内" at bounding box center [1223, 176] width 217 height 12
checkbox input "true"
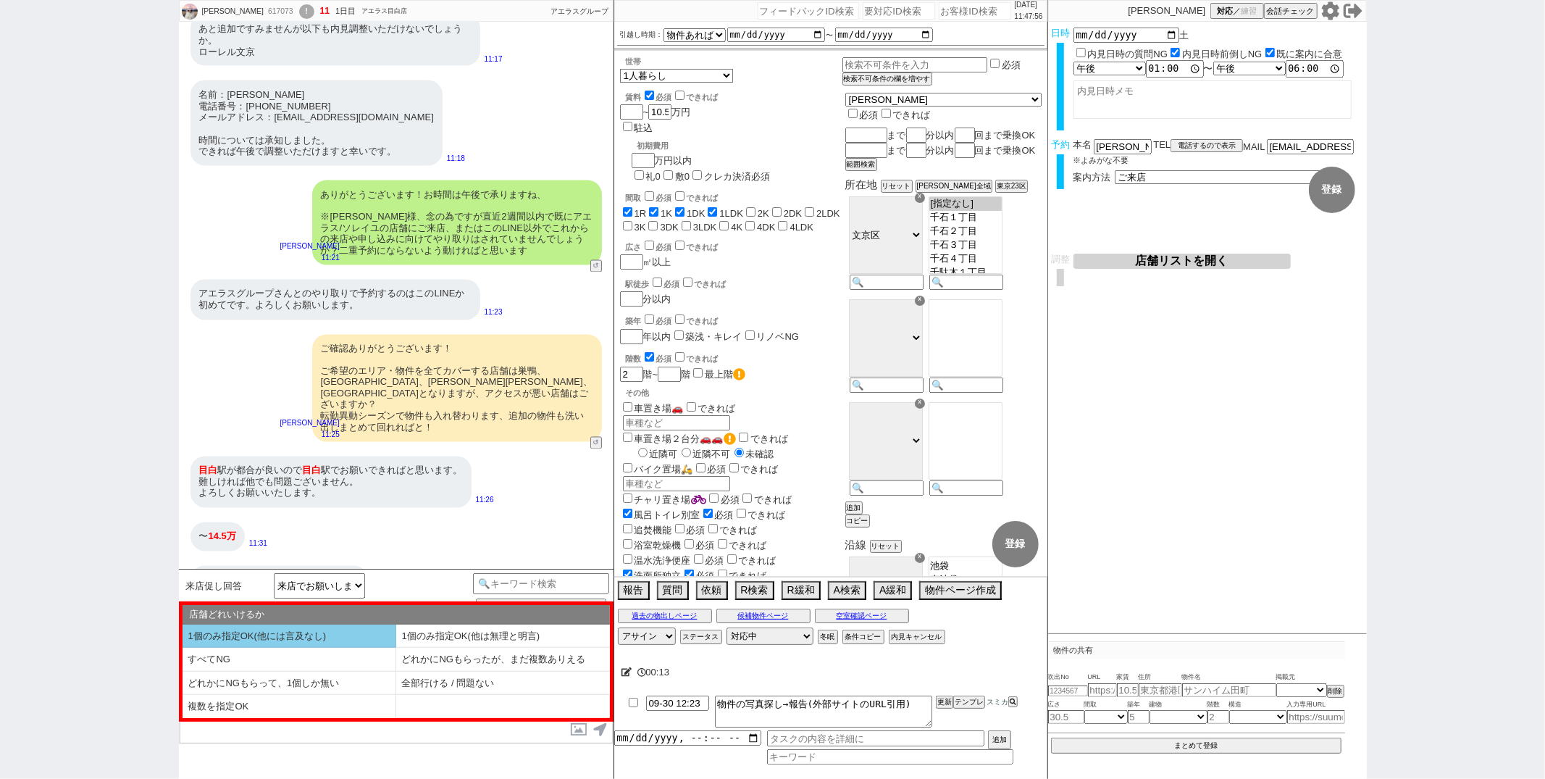
click at [353, 639] on li "1個のみ指定OK(他には言及なし)" at bounding box center [290, 636] width 214 height 24
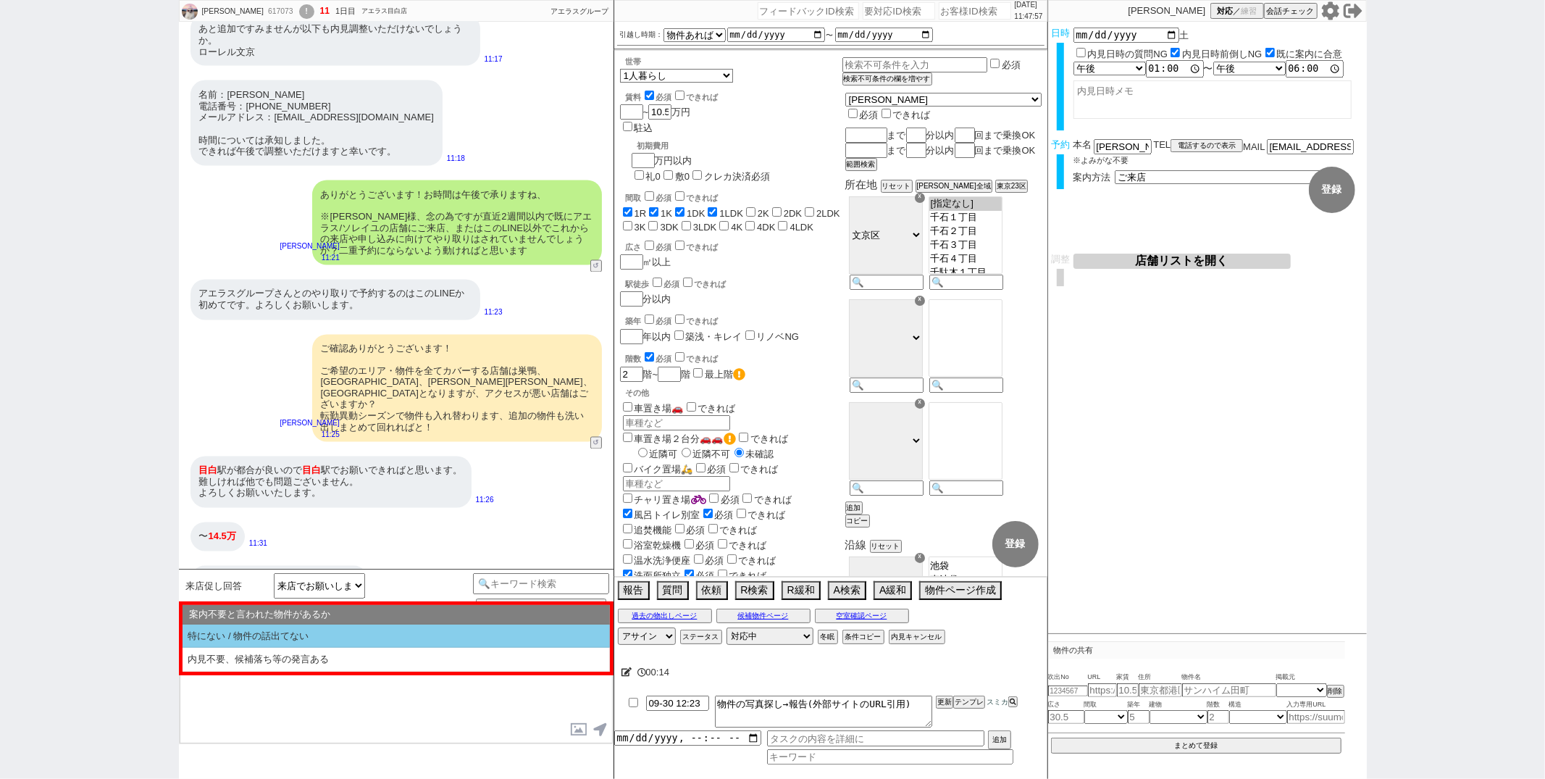
click at [353, 639] on li "特にない / 物件の話出てない" at bounding box center [396, 636] width 427 height 24
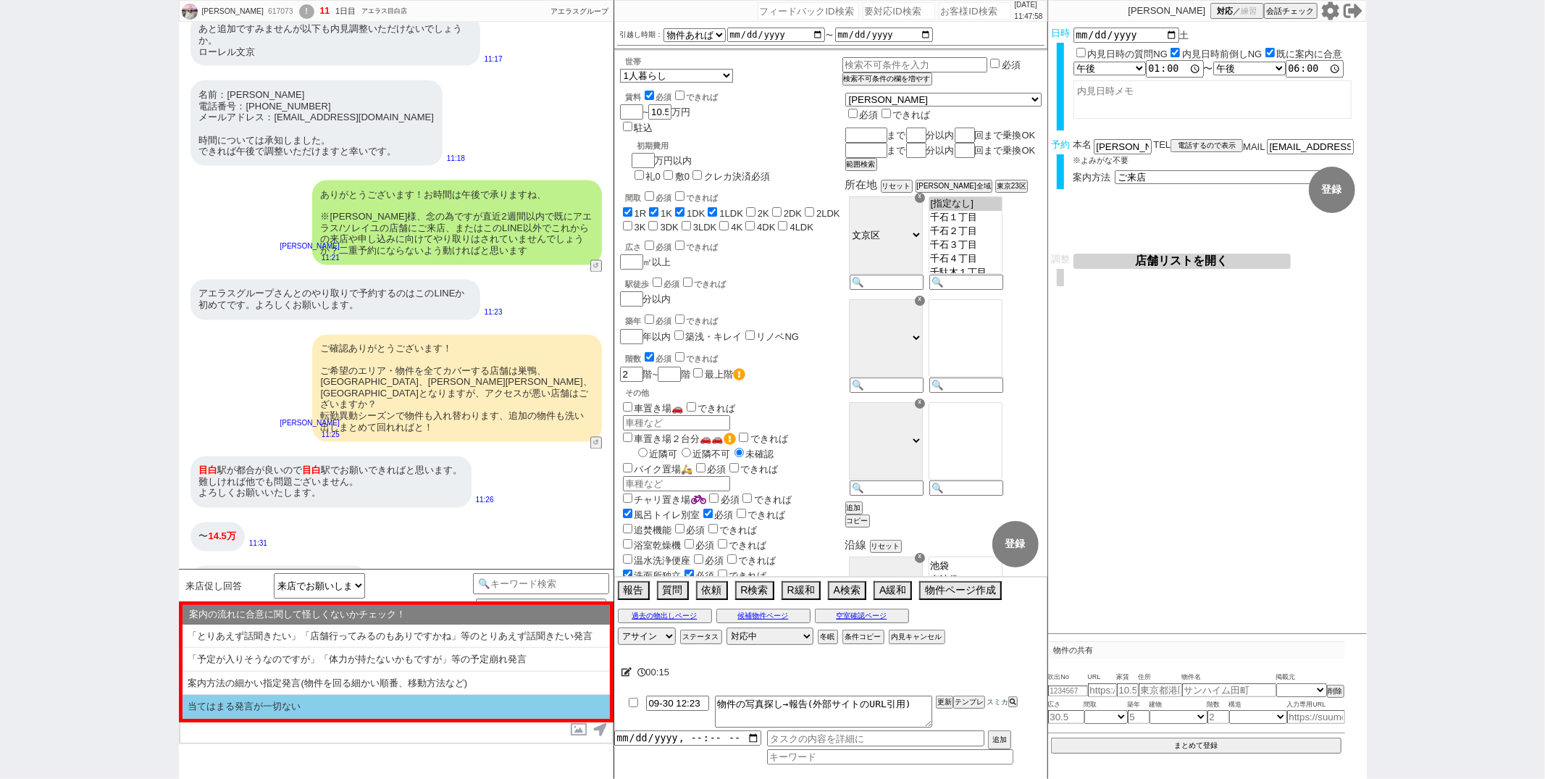
click at [350, 700] on li "当てはまる発言が一切ない" at bounding box center [396, 707] width 427 height 24
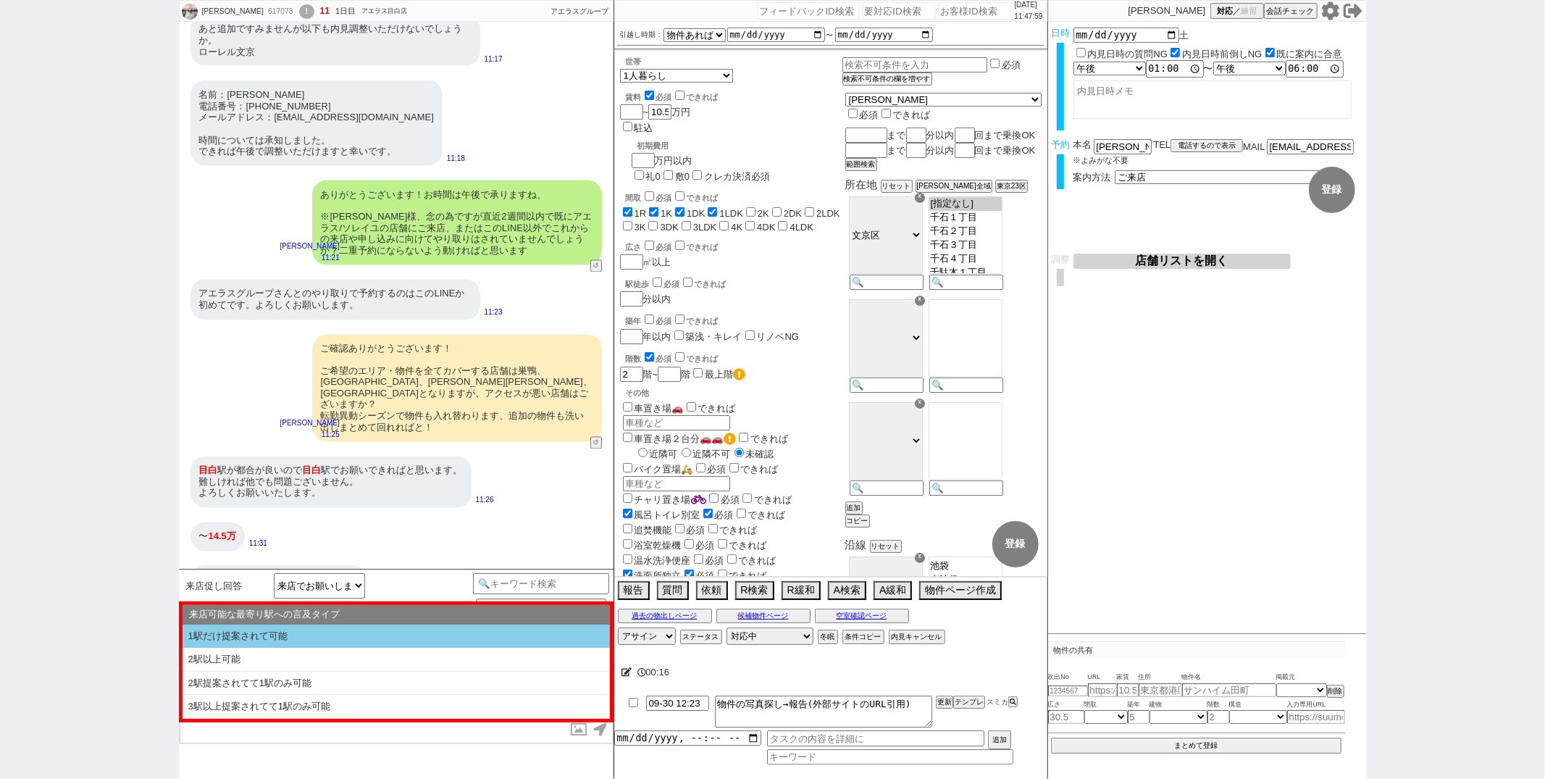
click at [364, 641] on li "1駅だけ提案されて可能" at bounding box center [396, 636] width 427 height 24
select select "1個のみ指定OK(他には言及なし)"
select select "特にない / 物件の話出てない"
select select "当てはまる発言が一切ない"
select select "1駅だけ提案されて可能"
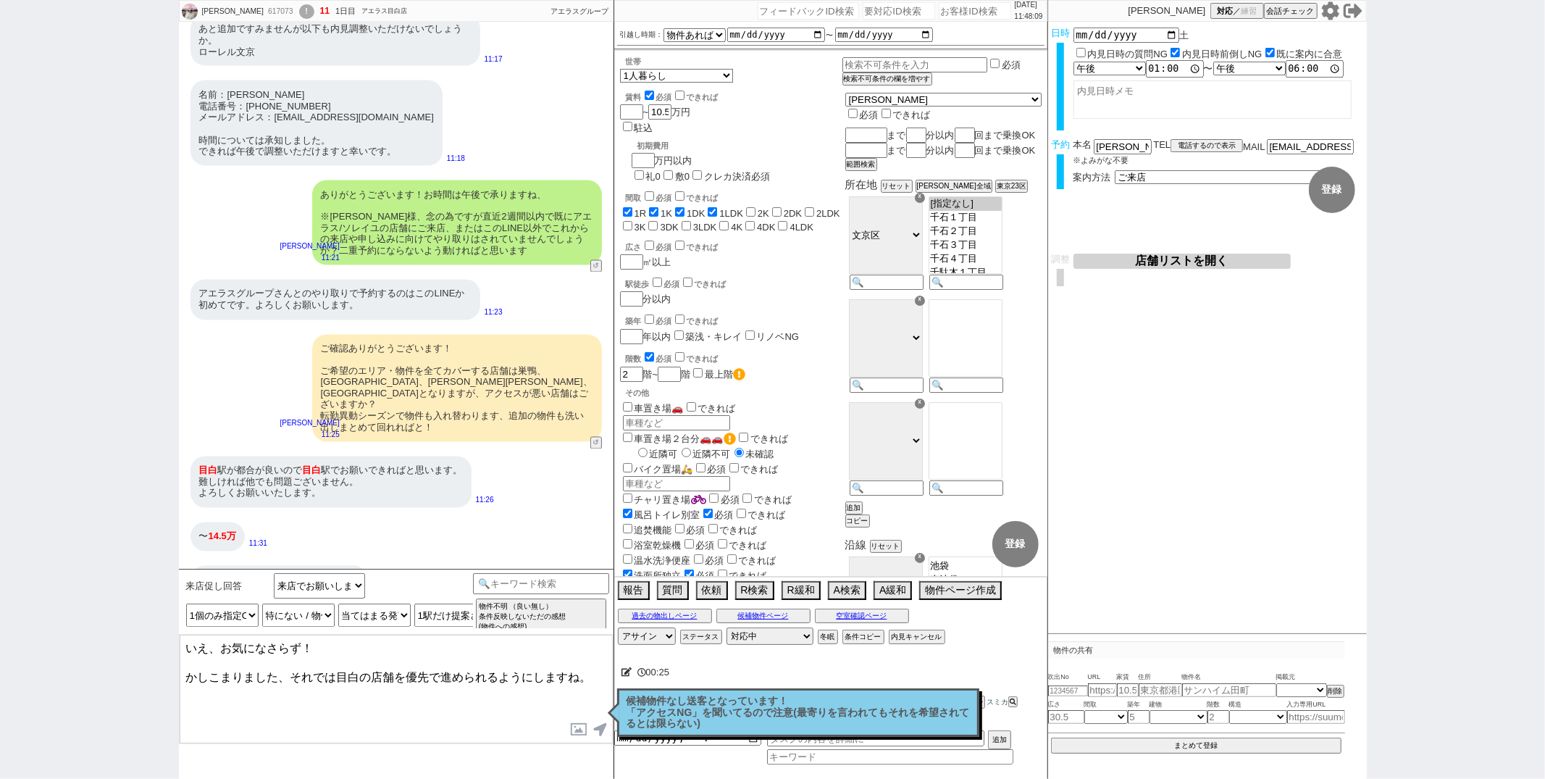
type textarea "いえ、お気になさらず！ かしこまりました、それでは目白の店舗を優先で進められるようにしますね。"
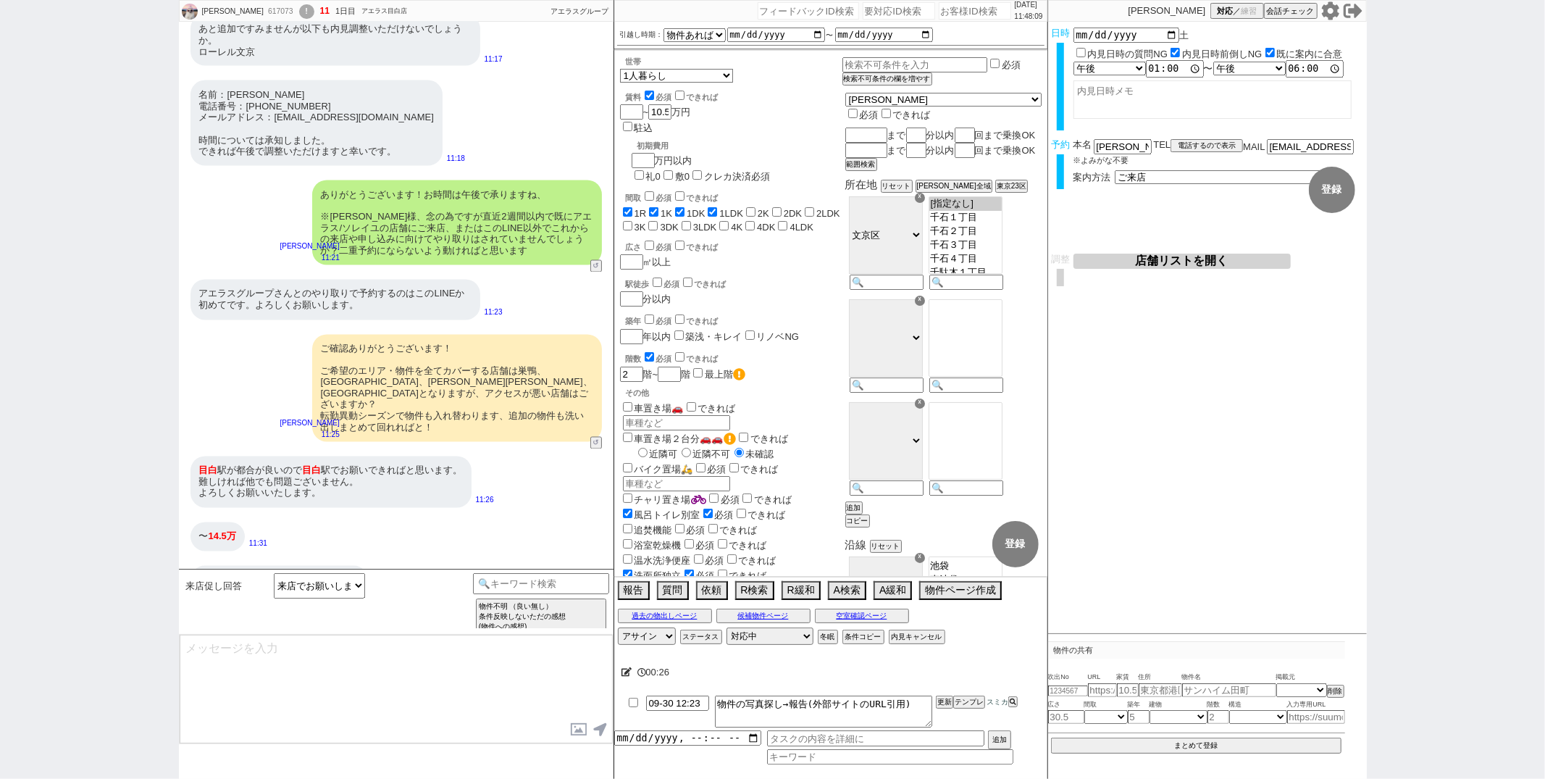
scroll to position [2207, 0]
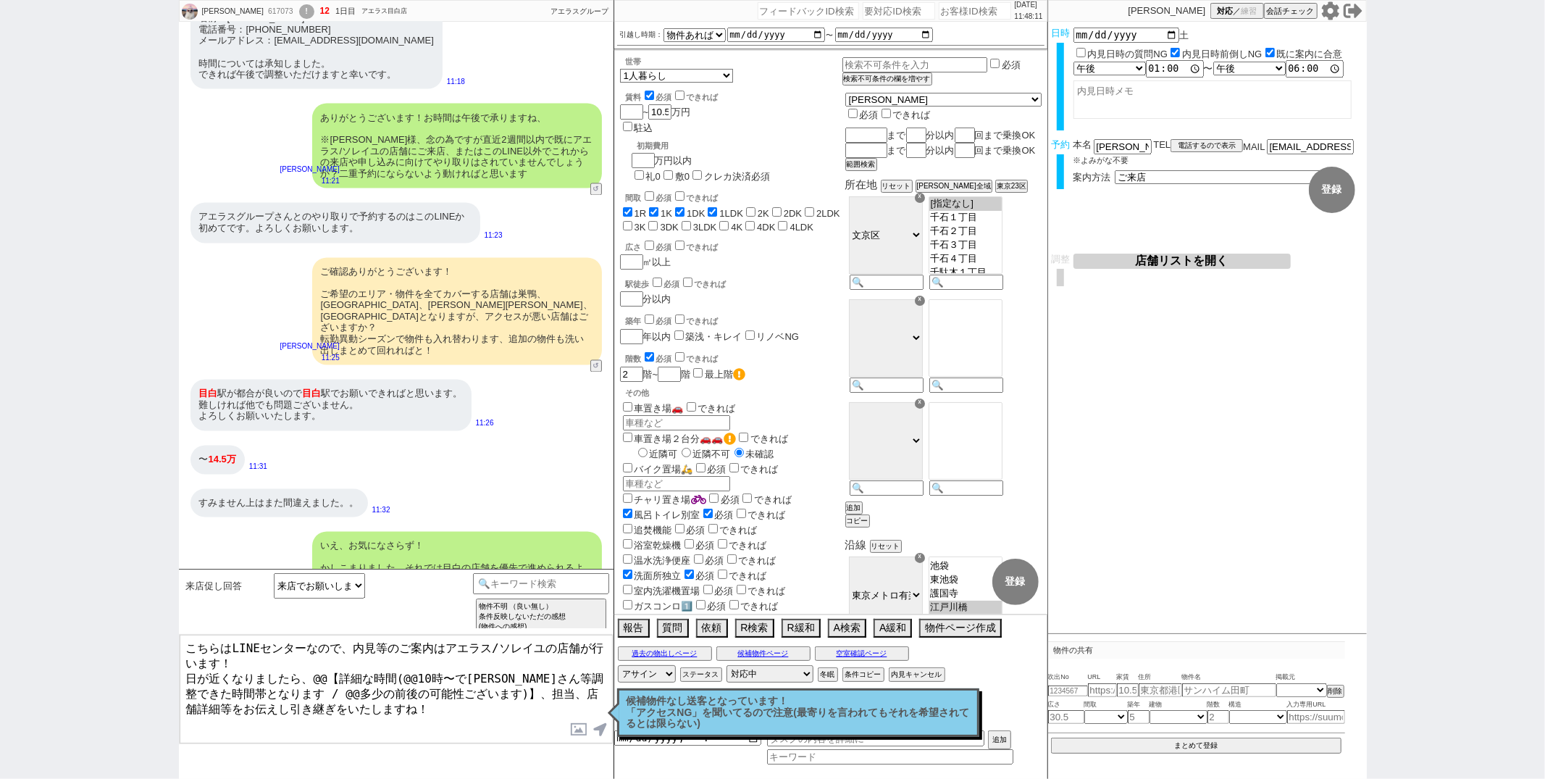
click at [335, 668] on textarea "こちらはLINEセンターなので、内見等のご案内はアエラス/ソレイユの店舗が行います！ 日が近くなりましたら、@@【詳細な時間(@@10時〜で大家さん等調整でき…" at bounding box center [396, 689] width 433 height 109
type textarea "こちらはLINEセンターなので、内見等のご案内はアエラス/ソレイユの店舗が行います！ 日が近くなりましたら、詳細な時間(13時〜で大家さん等調整できた時間帯と…"
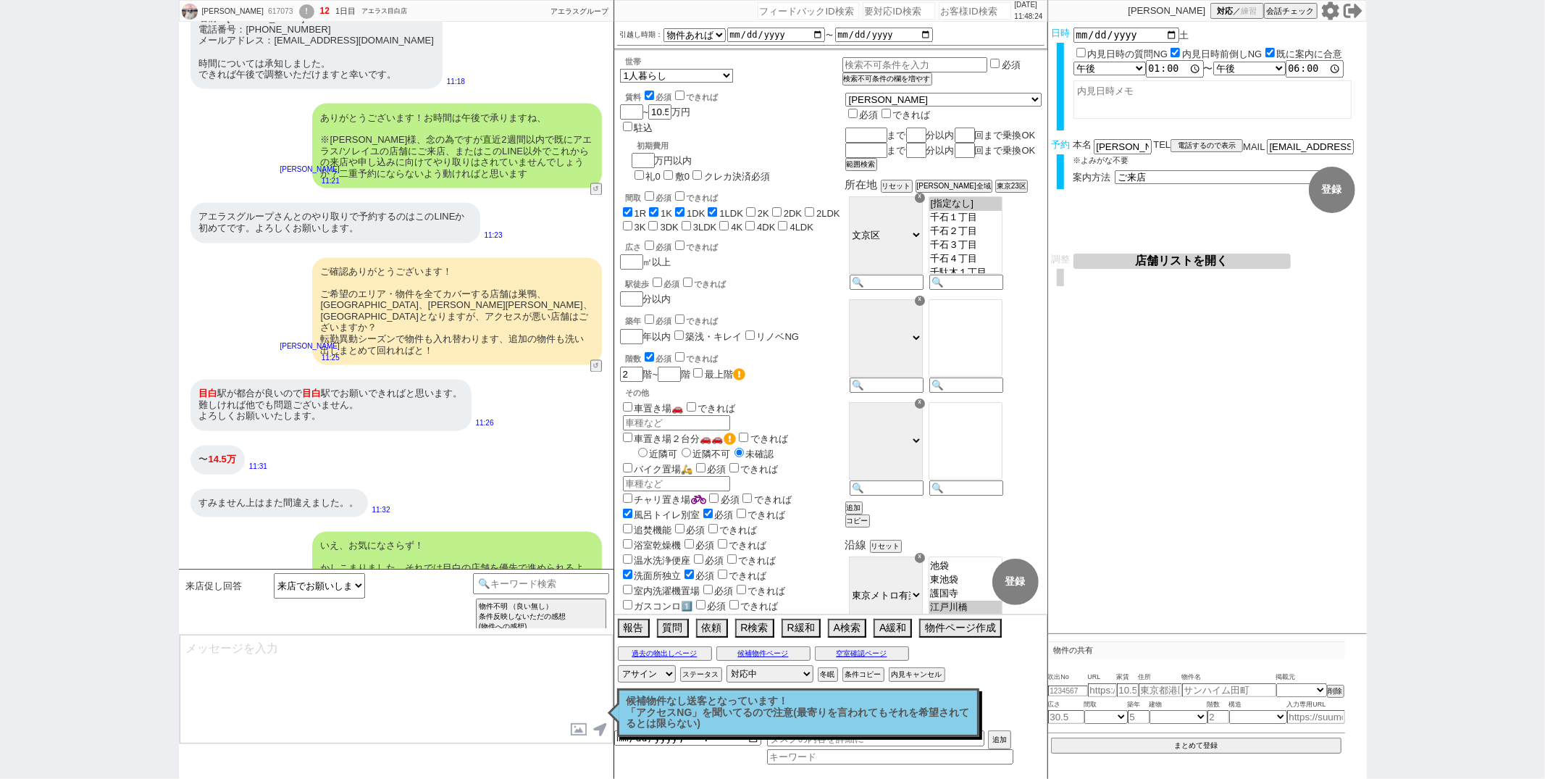
scroll to position [2295, 0]
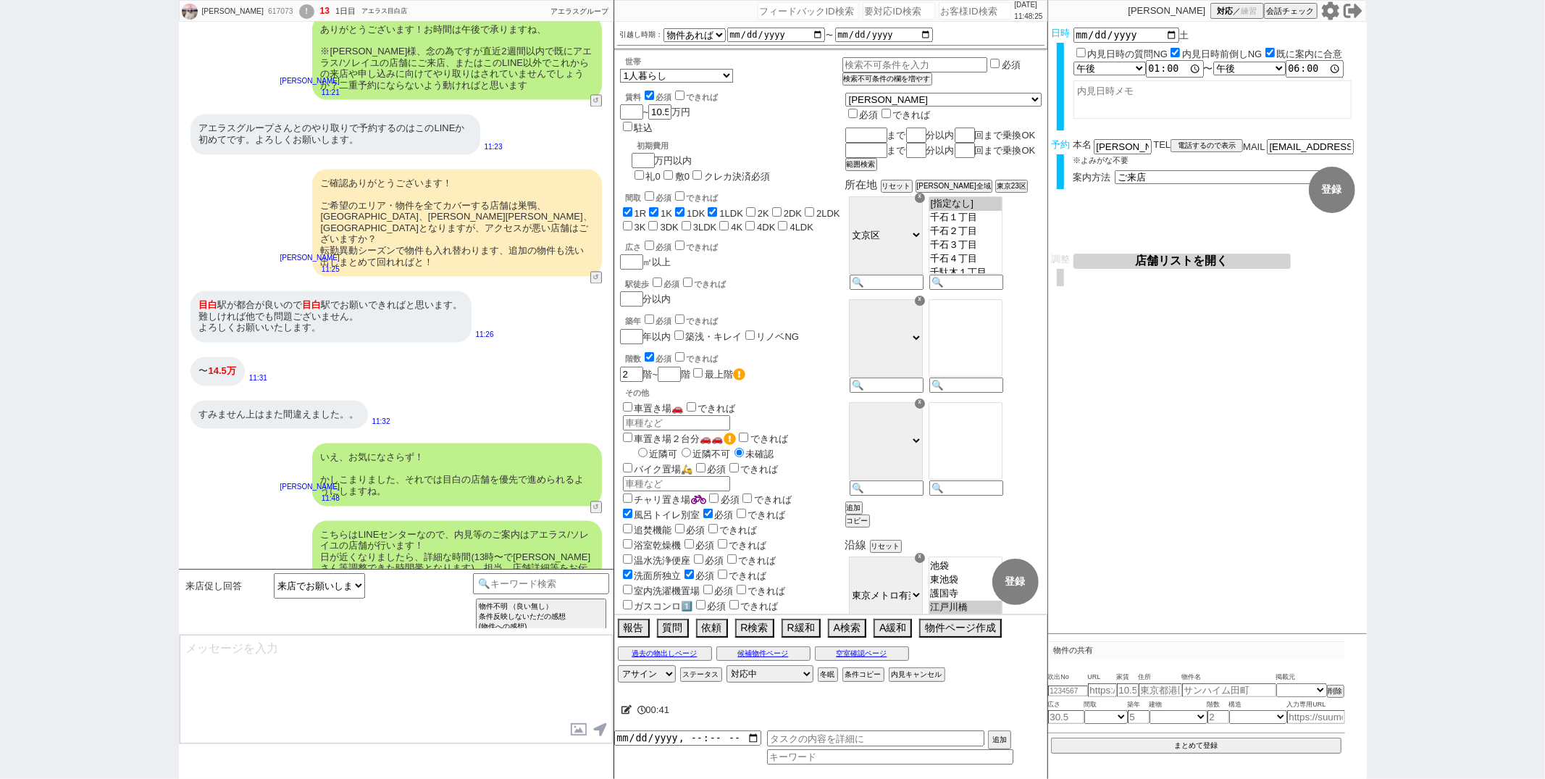
type textarea "引き続き新着の方どんどんご紹介してまいります！ 気になる物件もぜひお送り下さい。"
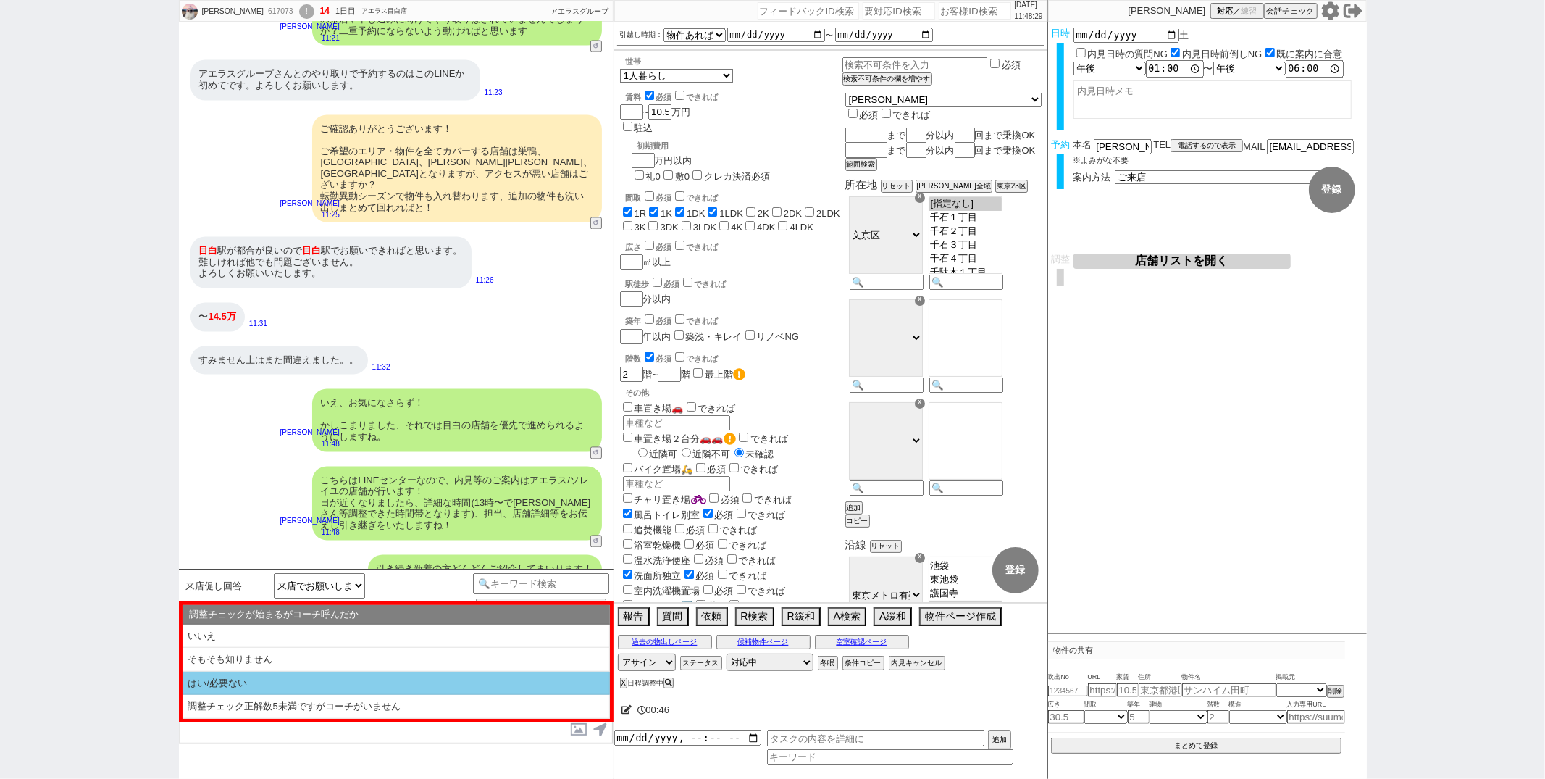
click at [396, 686] on li "はい/必要ない" at bounding box center [396, 684] width 427 height 24
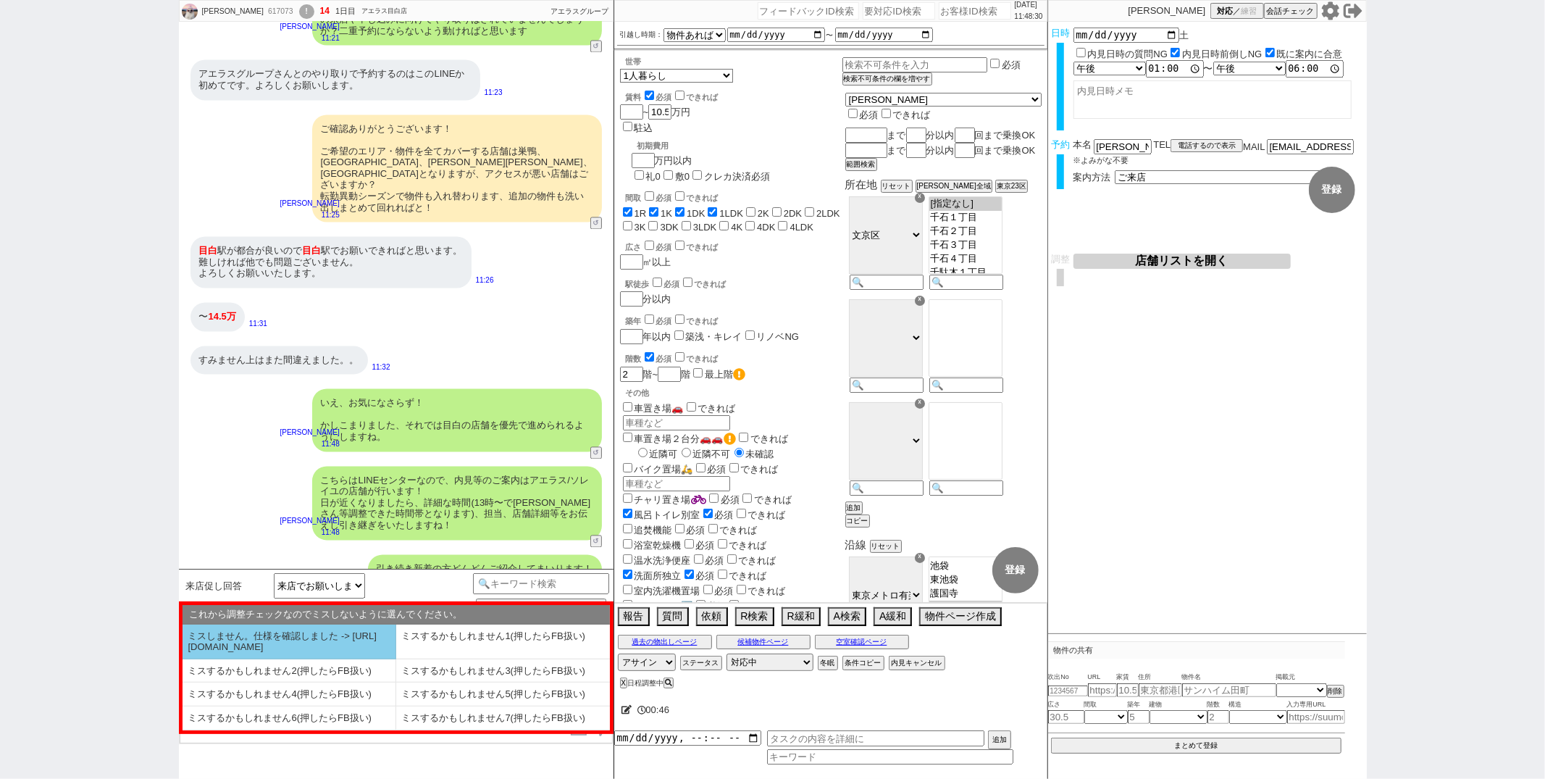
click at [340, 641] on li "ミスしません。仕様を確認しました -> https://jent.notion.site/841a6651aa67425da7d40ddfad41a184" at bounding box center [290, 641] width 214 height 35
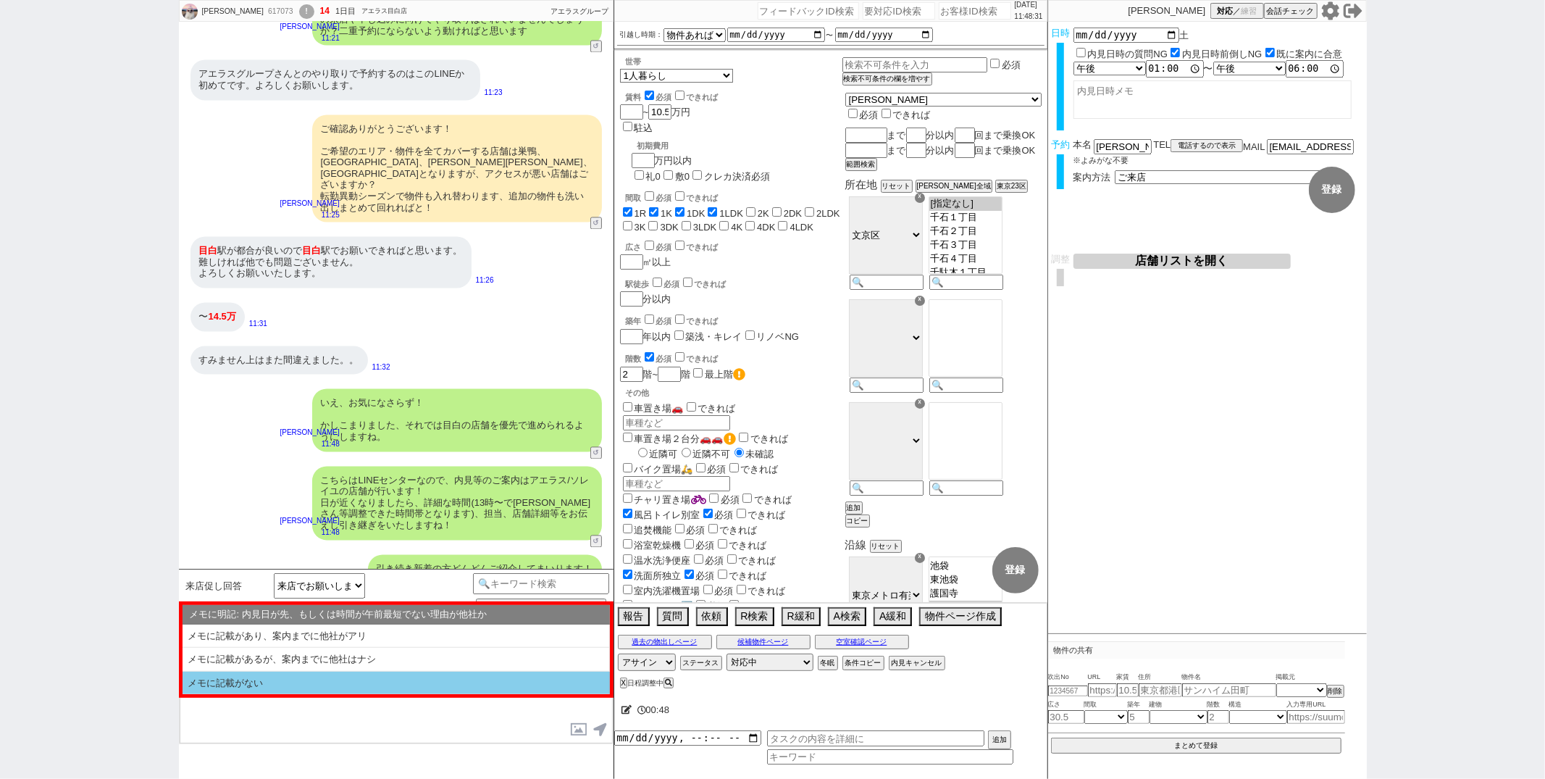
click at [333, 673] on li "メモに記載がない" at bounding box center [396, 683] width 427 height 23
select select "はい/必要ない"
select select "ミスしません。仕様を確認しました -> https://jent.notion.site/841a6651aa67425da7d40ddfad41a184"
select select "メモに記載がない"
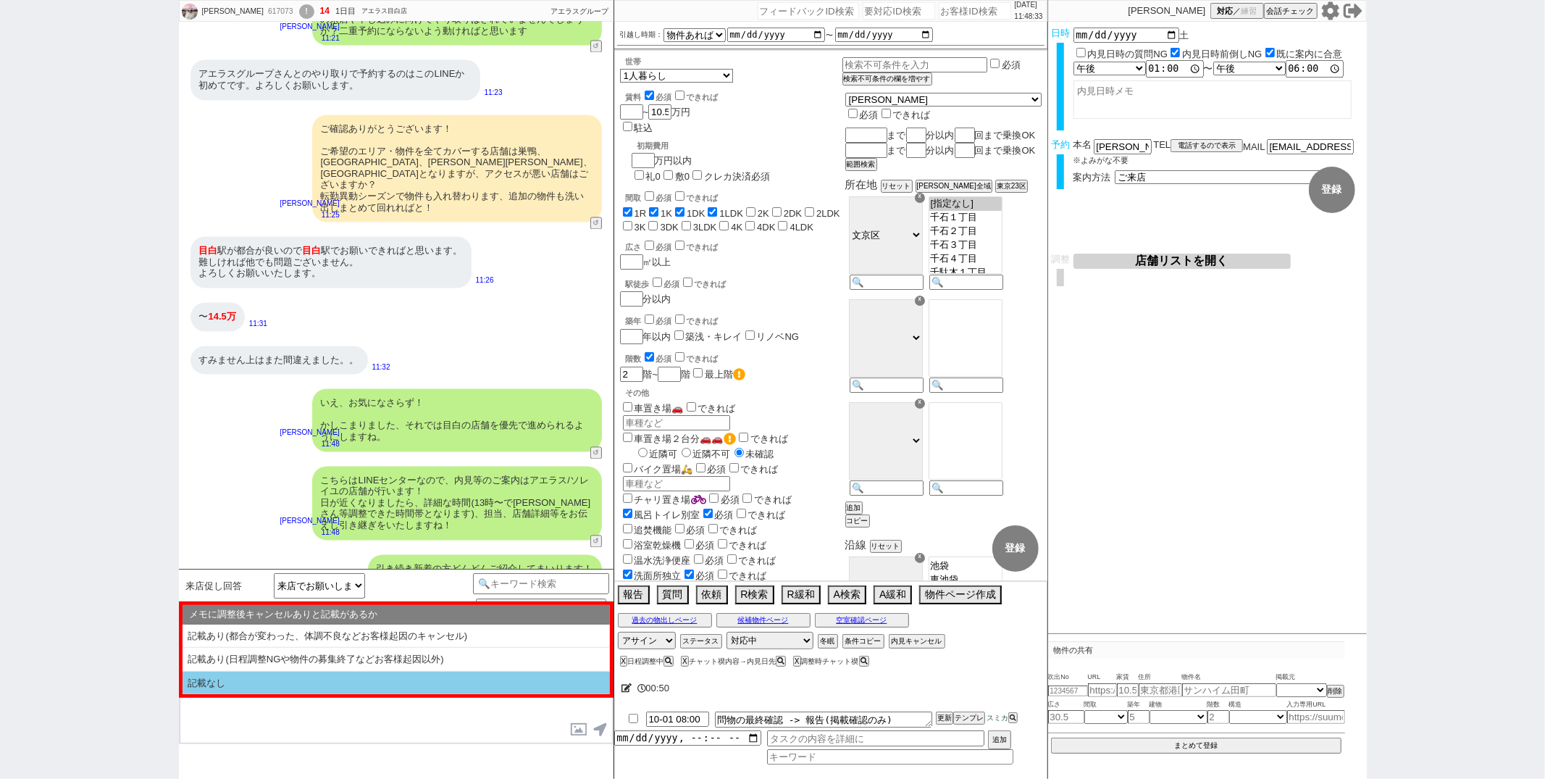
click at [333, 680] on li "記載なし" at bounding box center [396, 683] width 427 height 23
select select "記載なし"
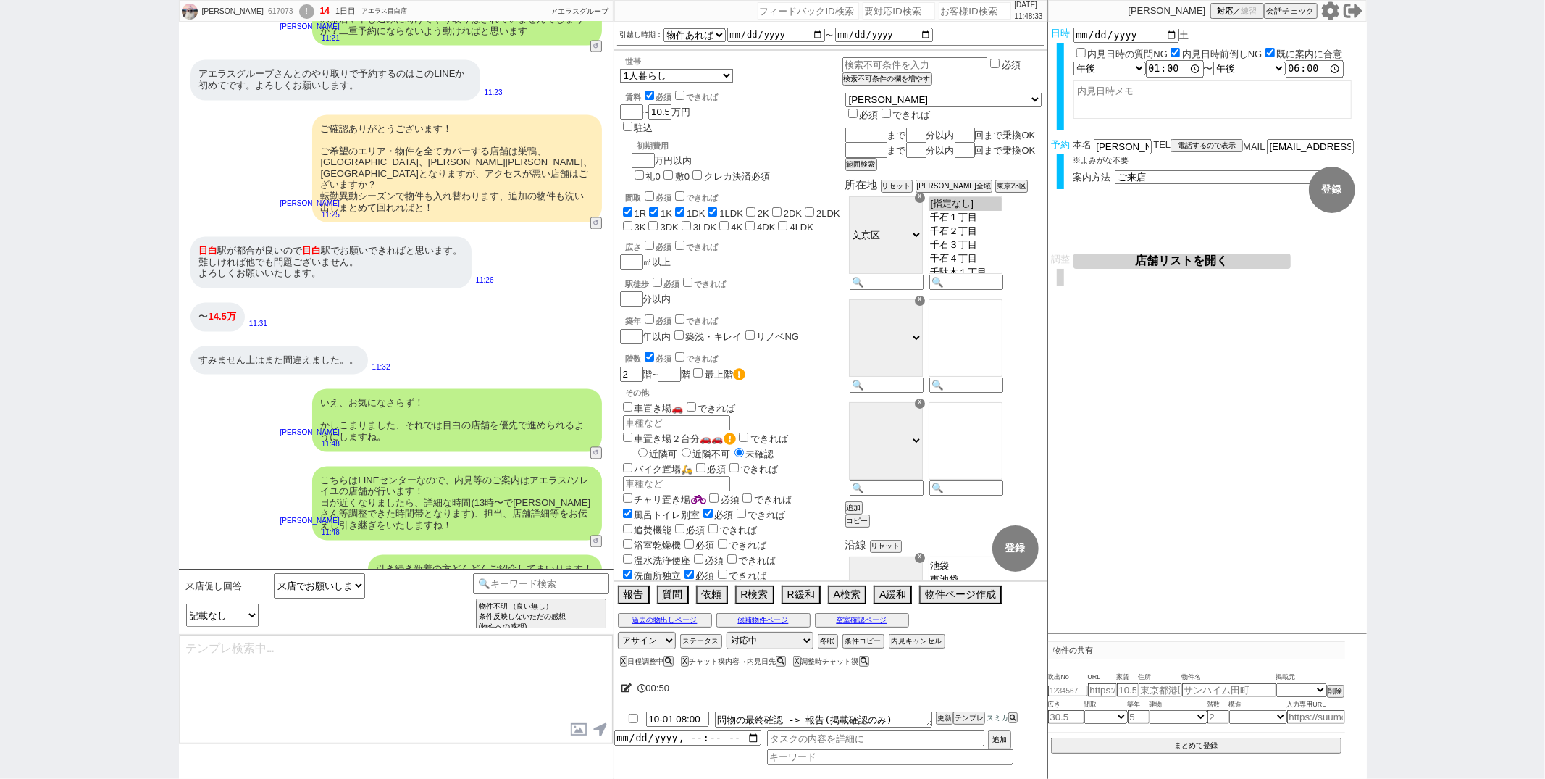
type textarea "ちなみになのですが4日13:00までに別の内見のご予約等はございますでしょうか？ 内見された後のご感想は最もご紹介に反映しやすいので、ぜひ！"
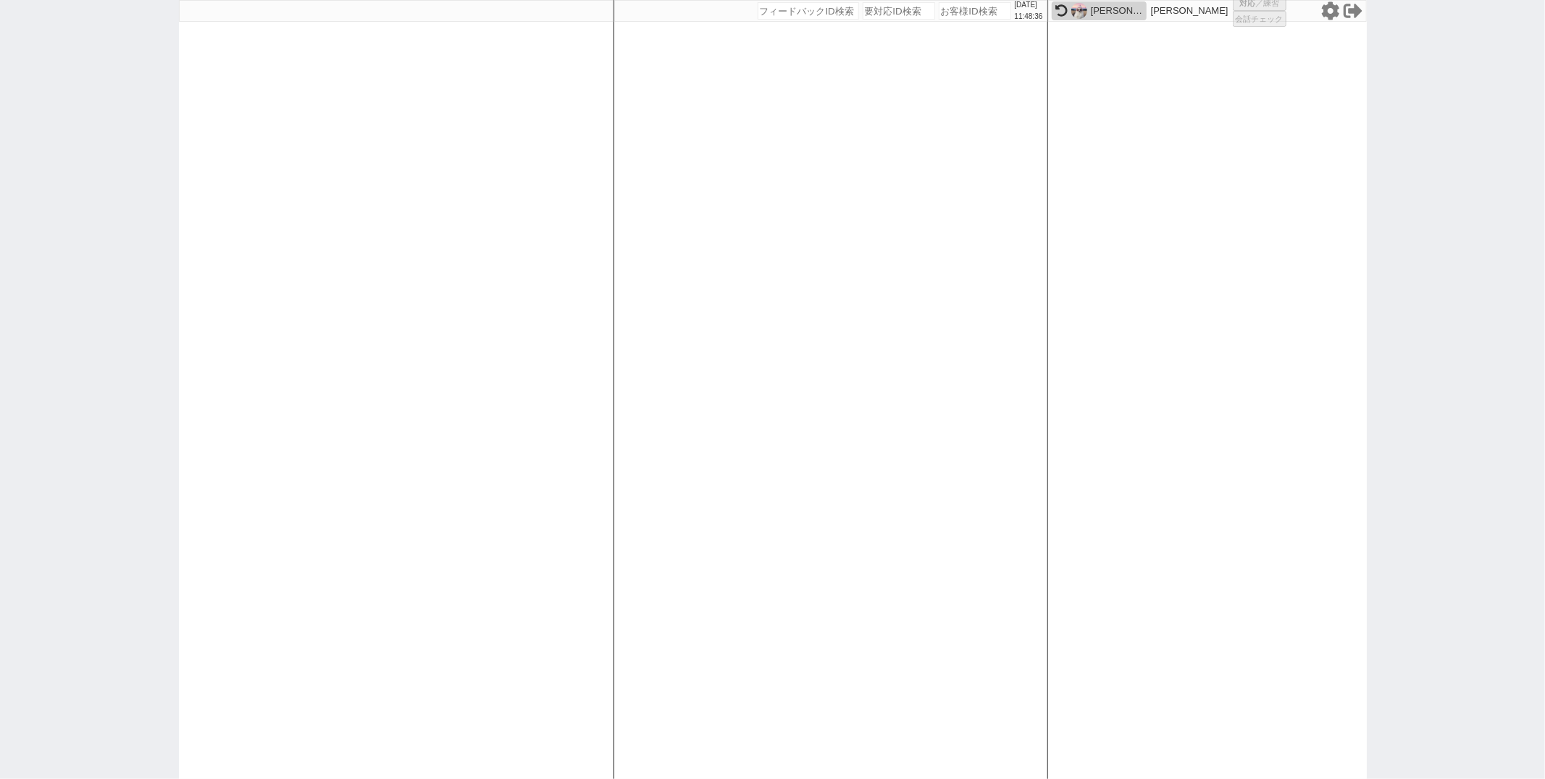
select select
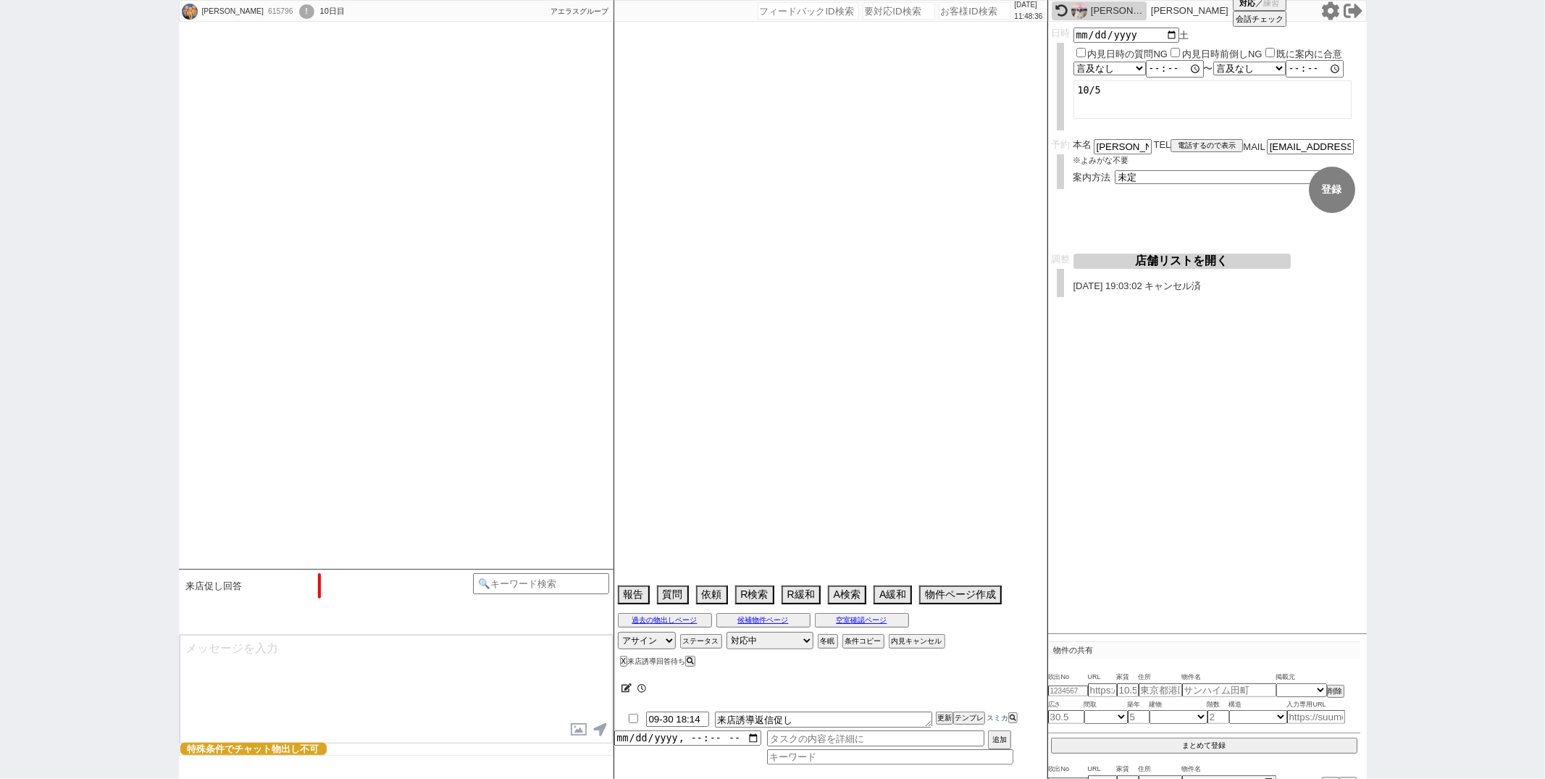
select select "13"
select select "6"
select select "35"
select select "36"
select select "1052"
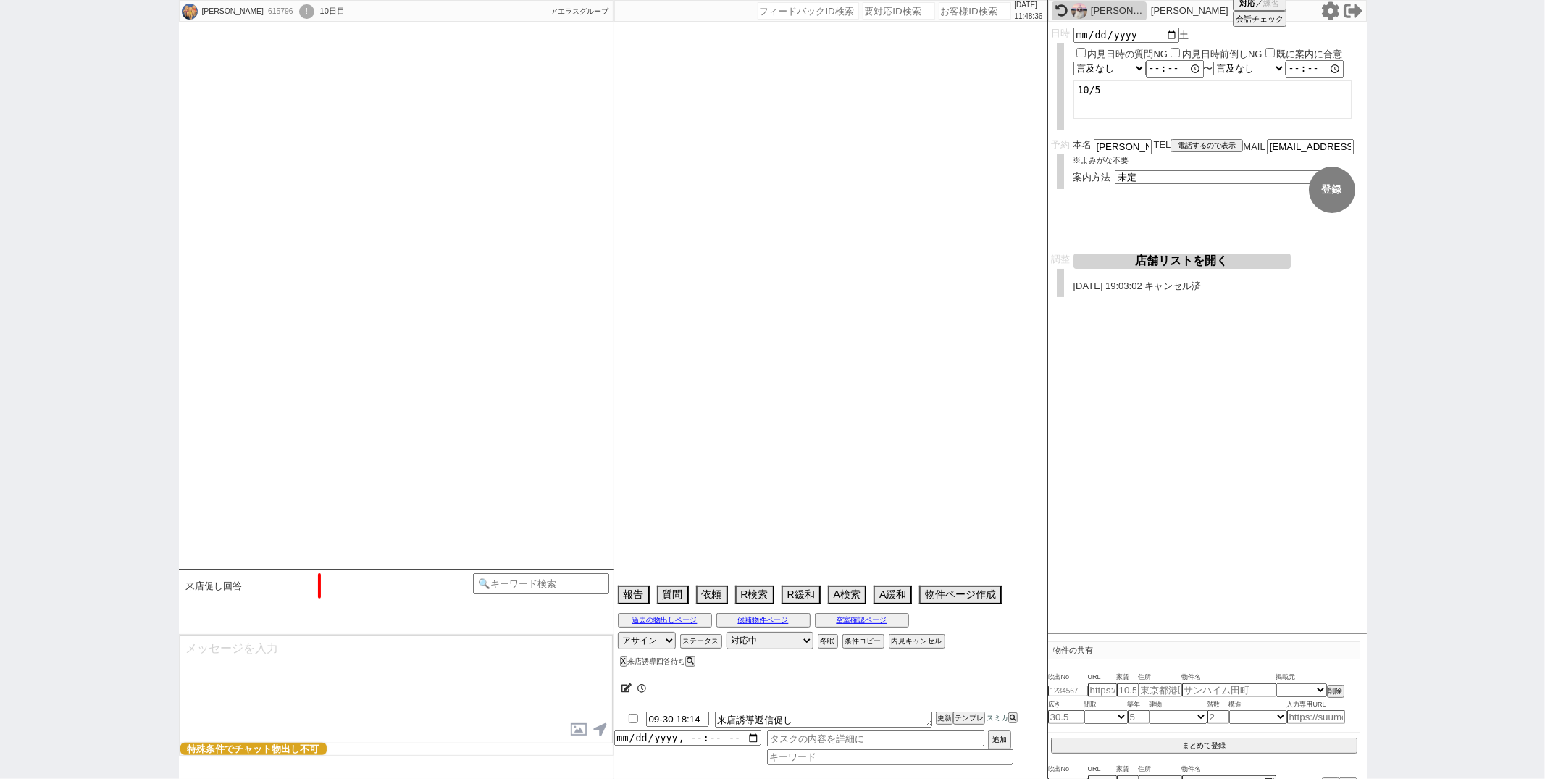
select select "65"
select select "1581"
select select "25"
select select "790"
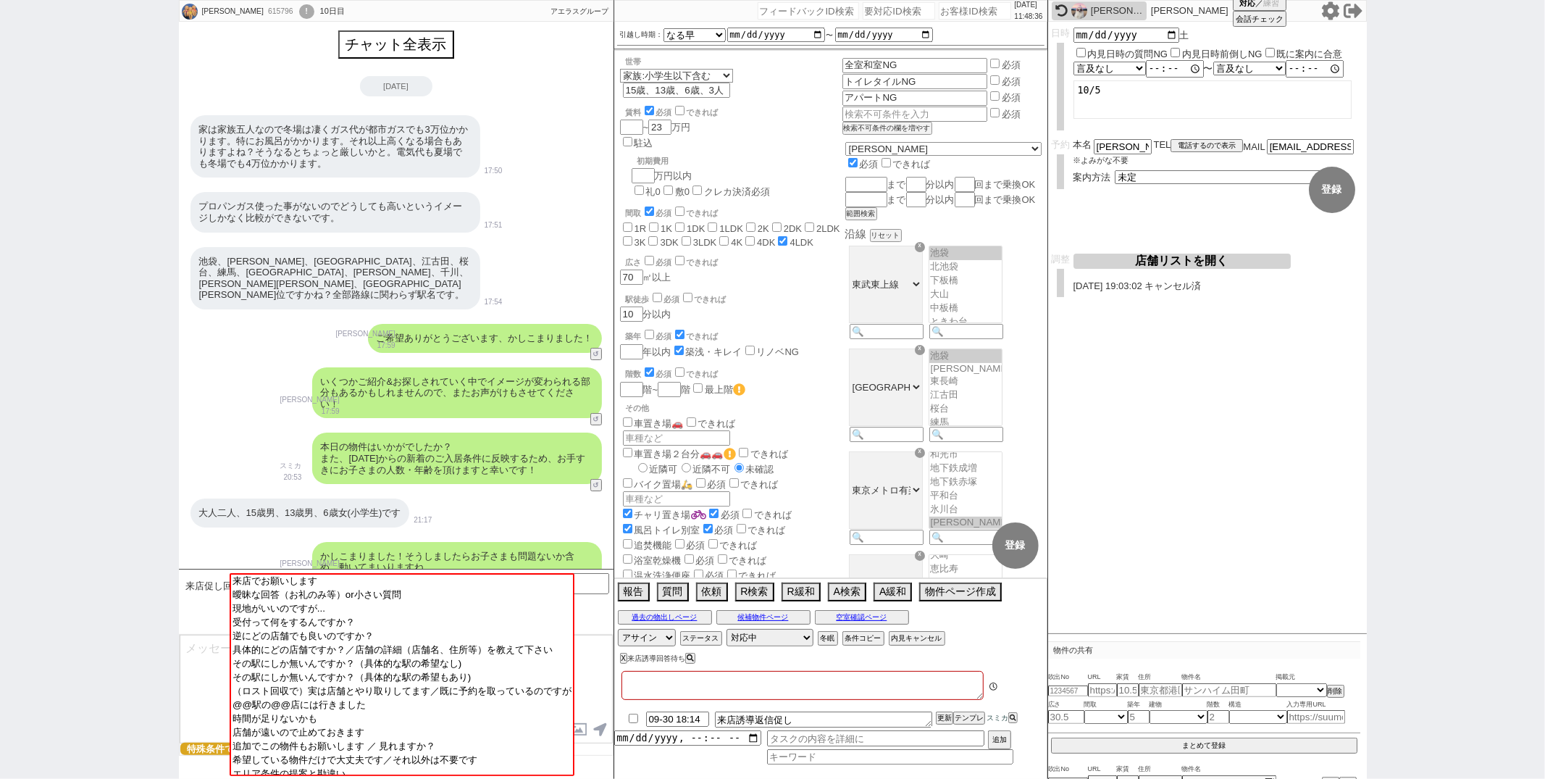
type textarea "板橋戸建、他社と交渉中 自転車4台"
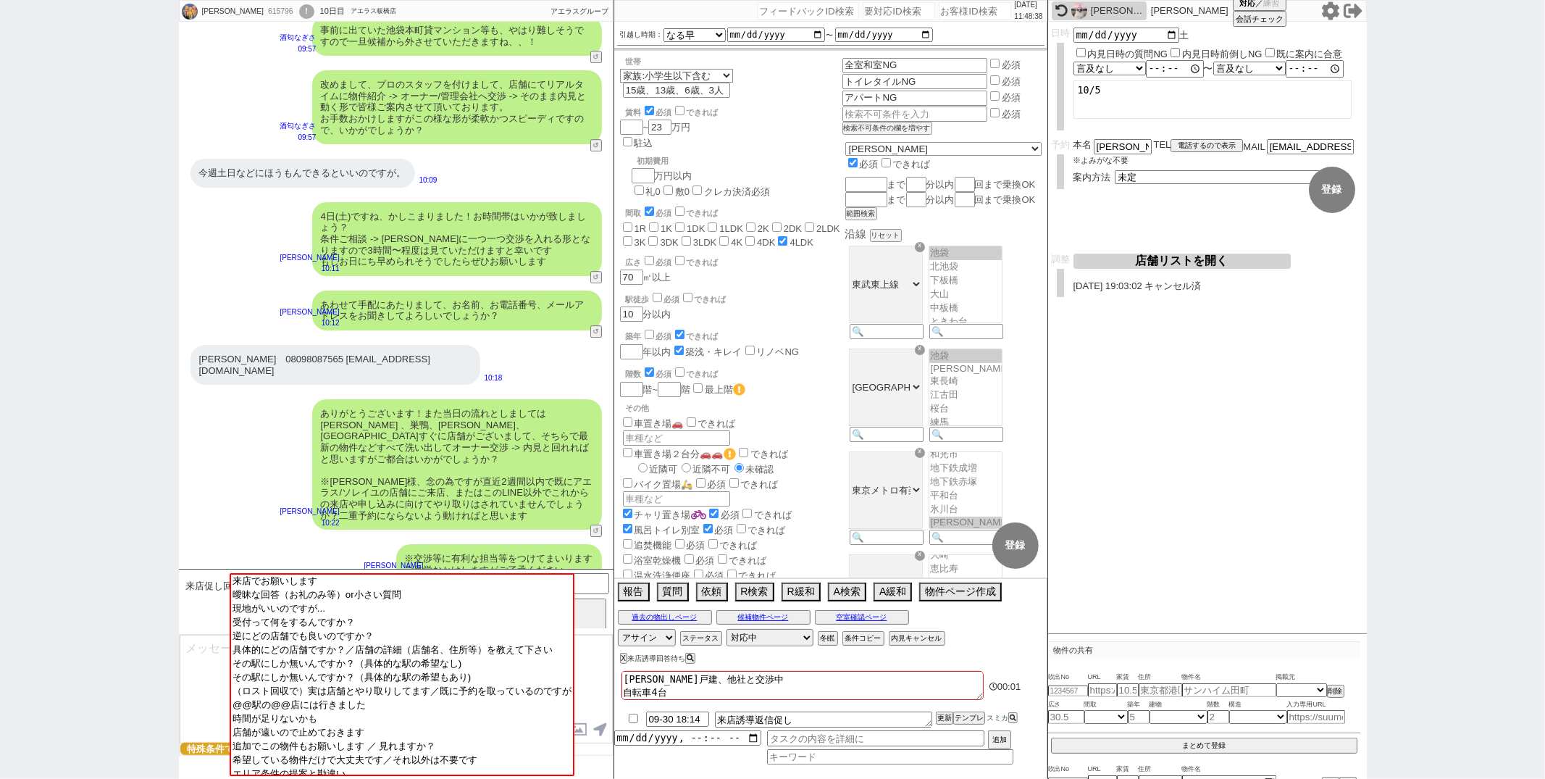
scroll to position [61, 0]
click at [577, 591] on div "アエラスさんはこのラインでしかやりとりしていないので被ることはないと思います。 11:31" at bounding box center [396, 618] width 435 height 54
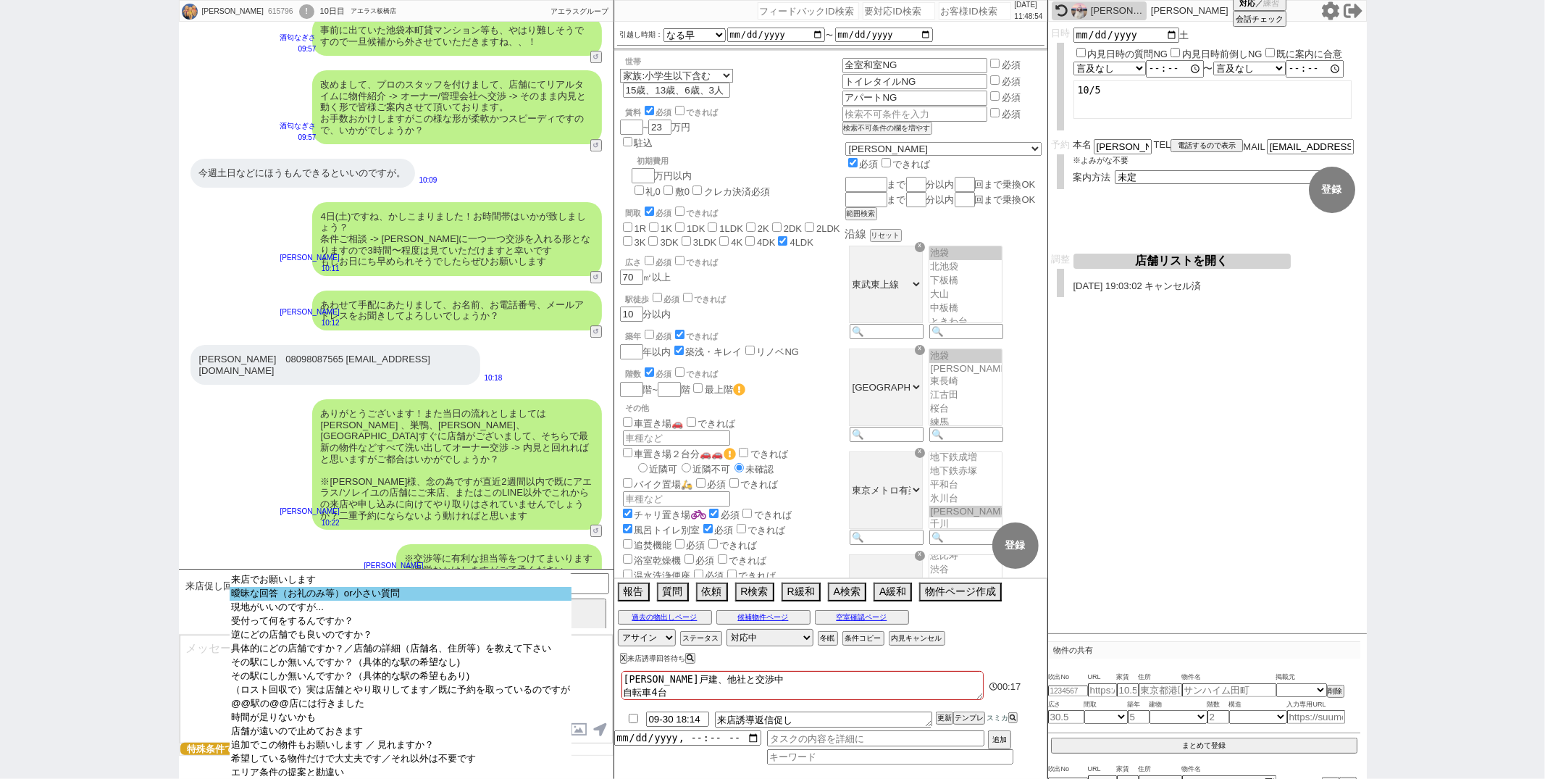
select select "曖昧な回答（お礼のみ等）or小さい質問"
click at [465, 597] on option "曖昧な回答（お礼のみ等）or小さい質問" at bounding box center [401, 594] width 342 height 14
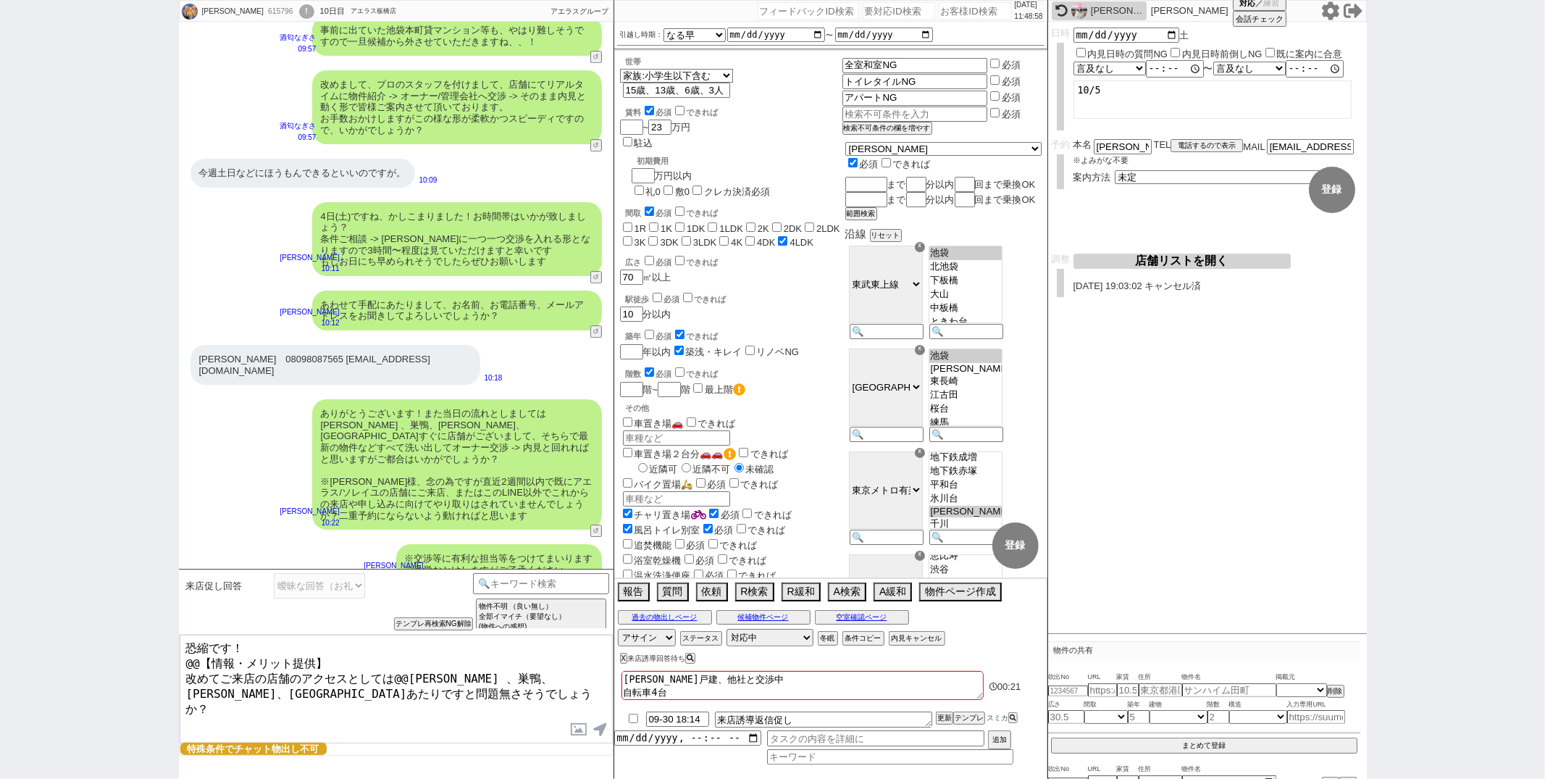
drag, startPoint x: 322, startPoint y: 655, endPoint x: 367, endPoint y: 521, distance: 141.1
click at [367, 521] on div "杉山春奈 615796 ! 0 10日目 アエラス板橋店 冬眠中 自社客 アエラスグループ スミカ_BPO チャット全表示 2025-09-21 家は家族五人…" at bounding box center [396, 389] width 435 height 779
type textarea "かしこまりました、ご確認ありがとうございます！ 改めてご来店の店舗のアクセスとしては大山 、巣鴨、板橋、十条 駅あたりですと問題無さそうでしょうか？"
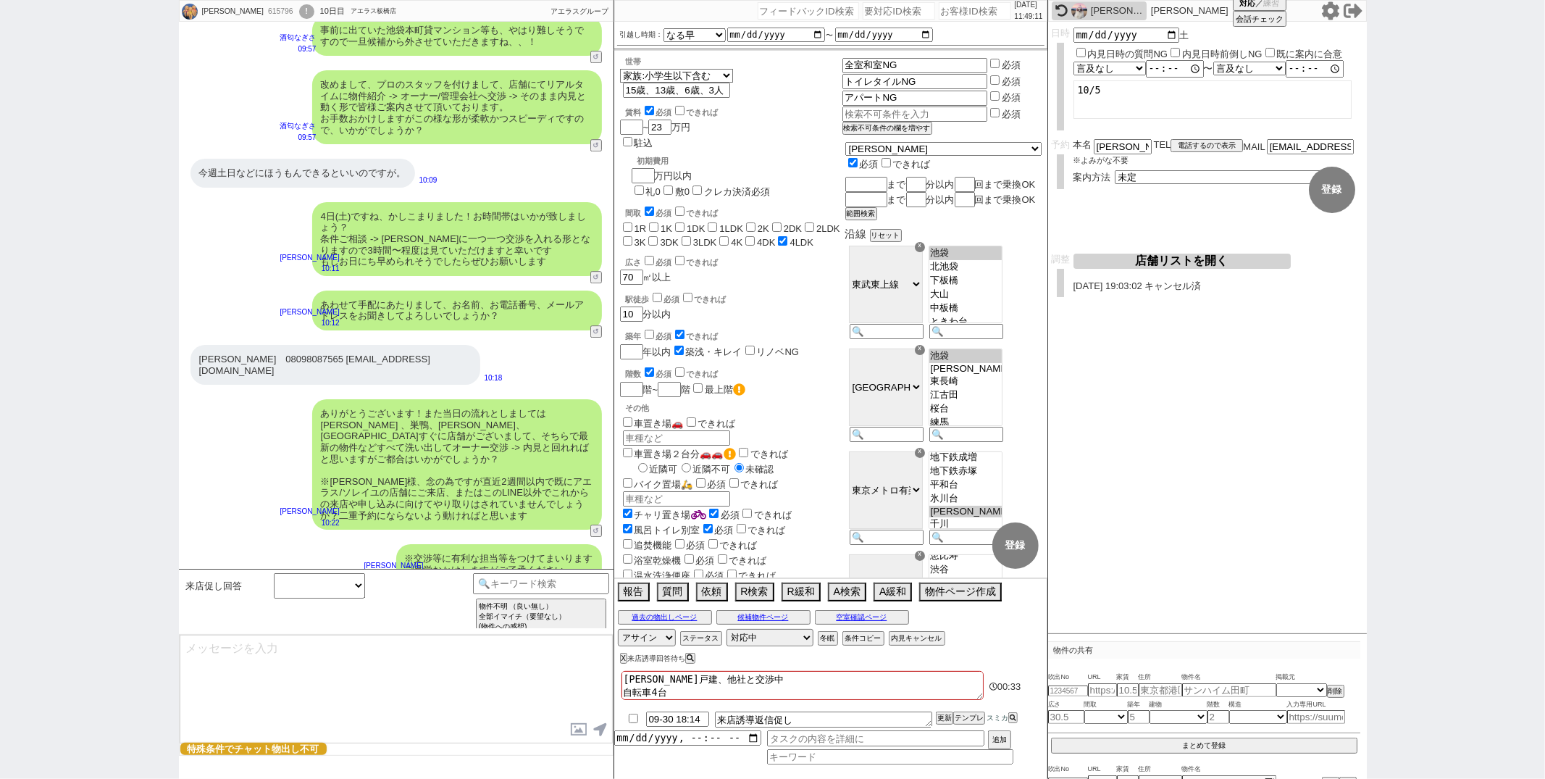
scroll to position [3311, 0]
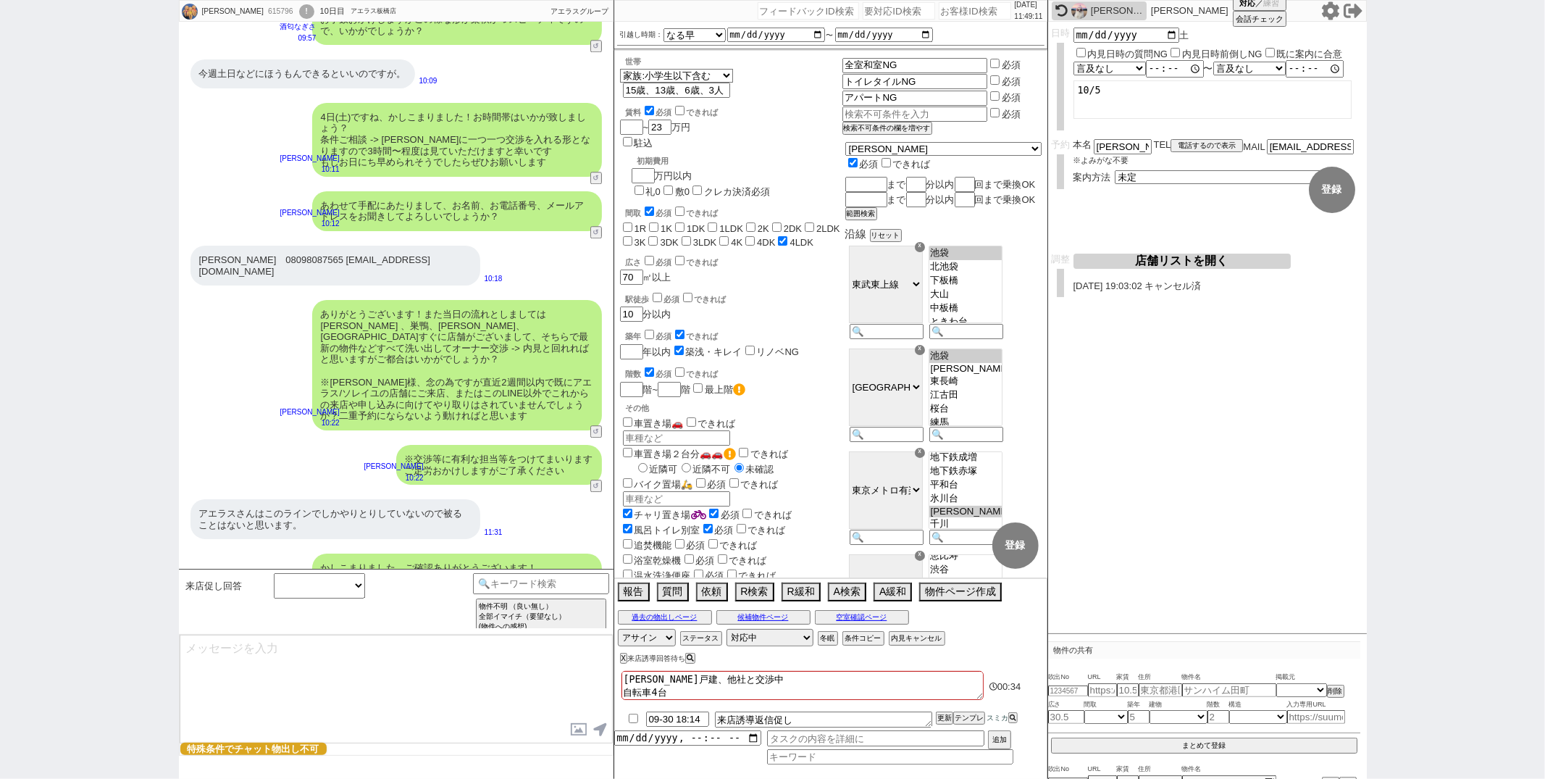
select select "372"
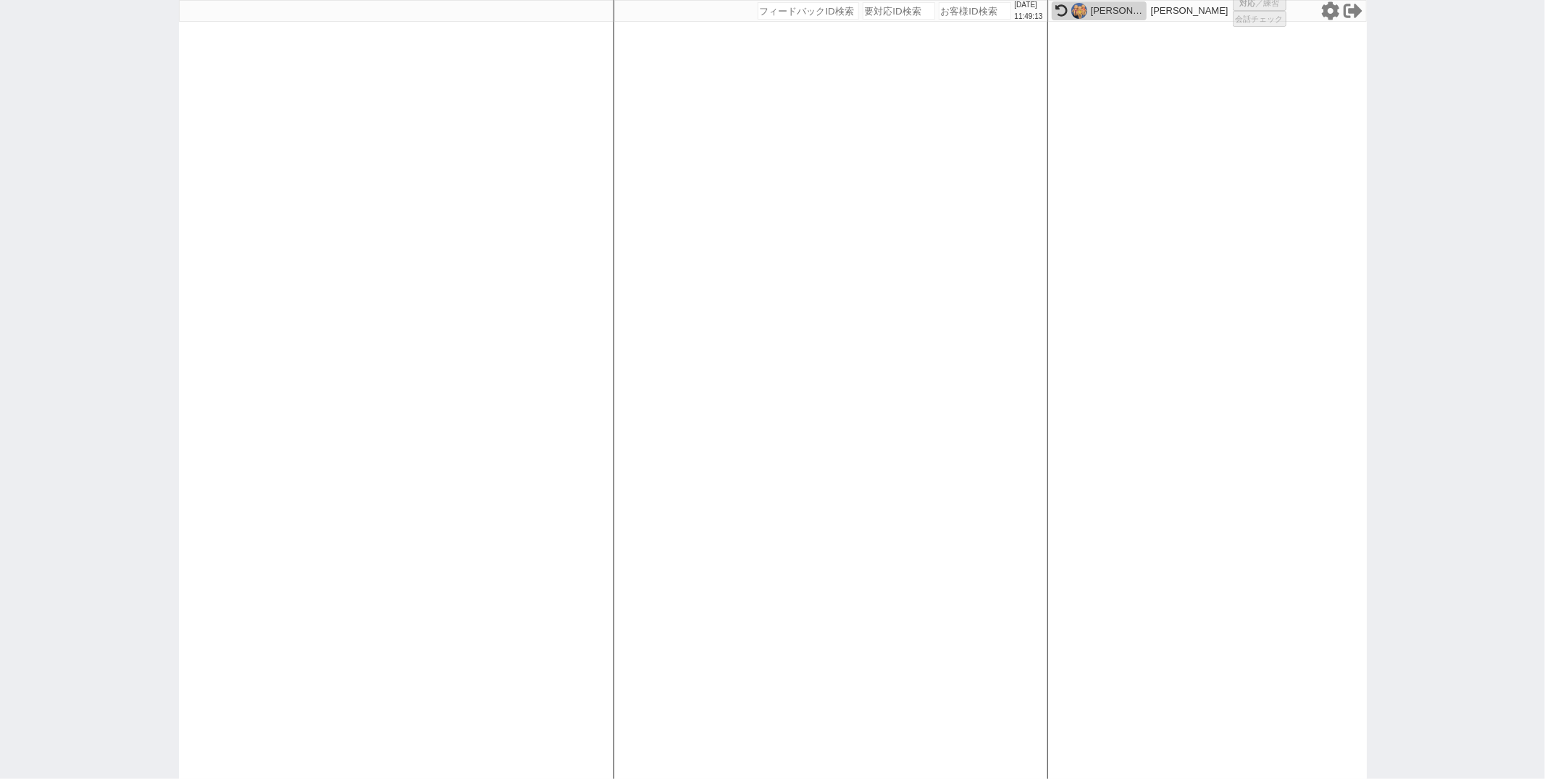
select select "2"
select select
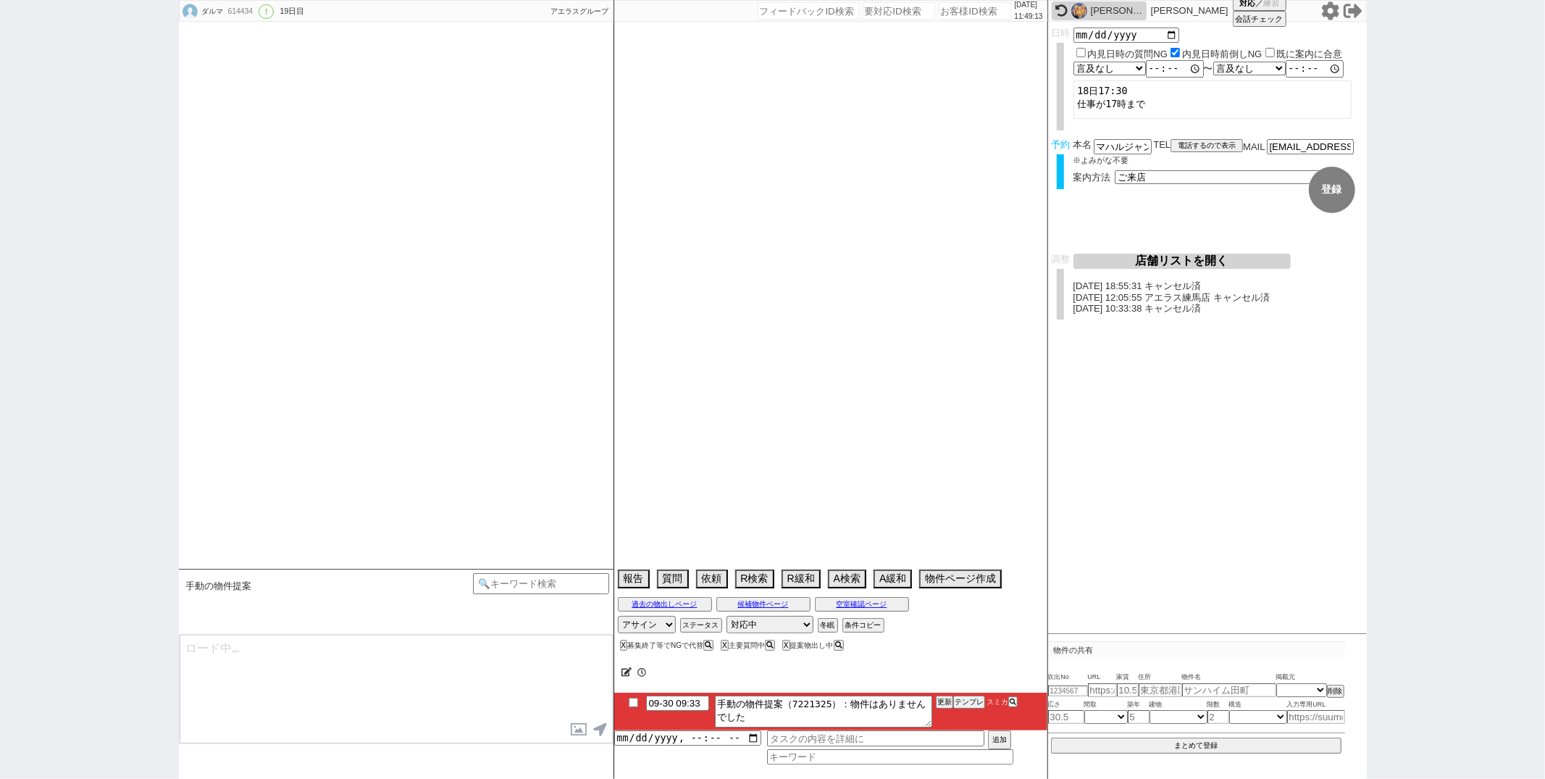
type textarea "永住者　敷礼ゼロでもNGなら時期も甘いので二重苦で終了させる＠　他社なし"
select select "15"
select select "0"
select select "75"
select select "1818"
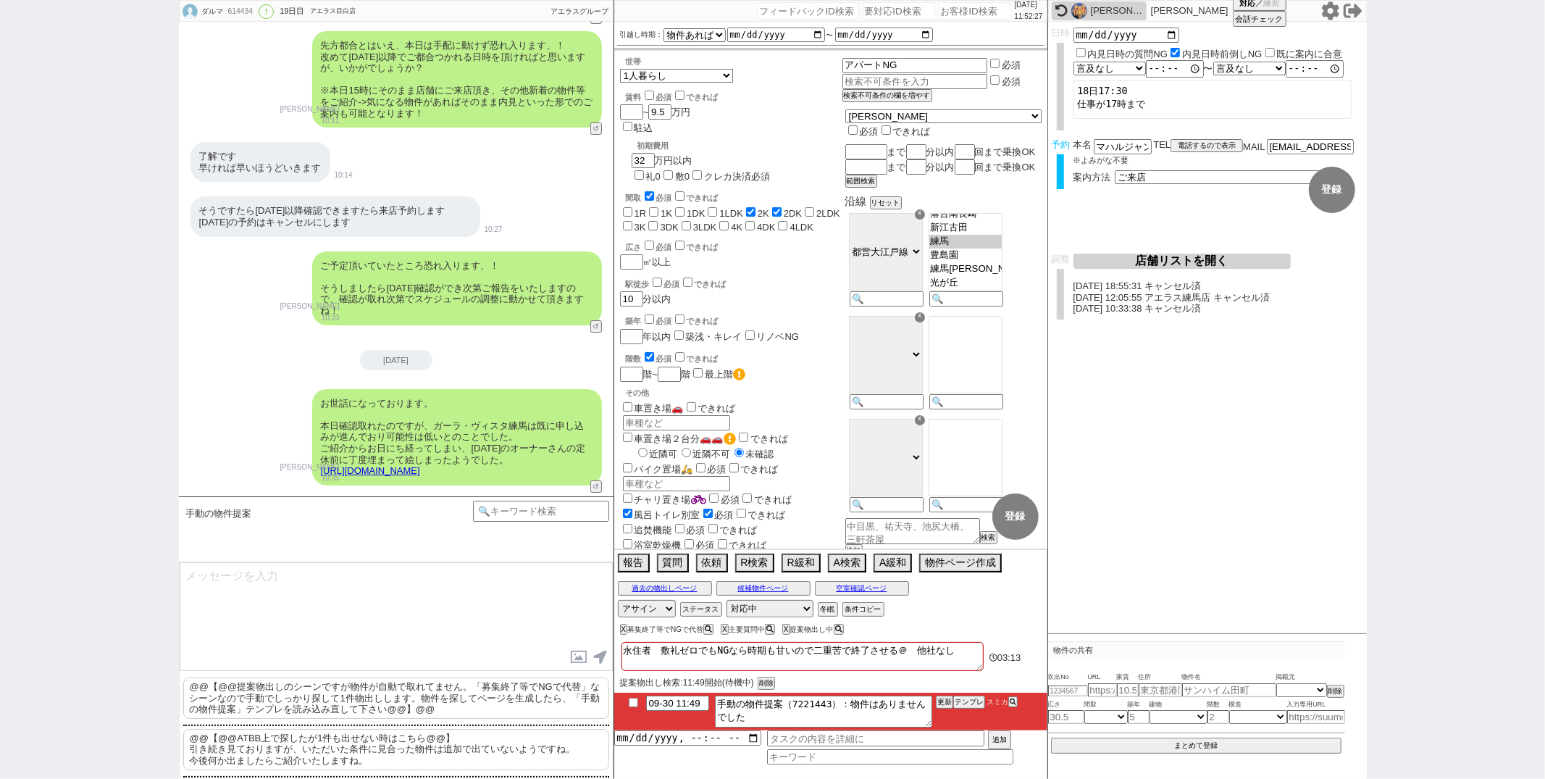
scroll to position [13778, 0]
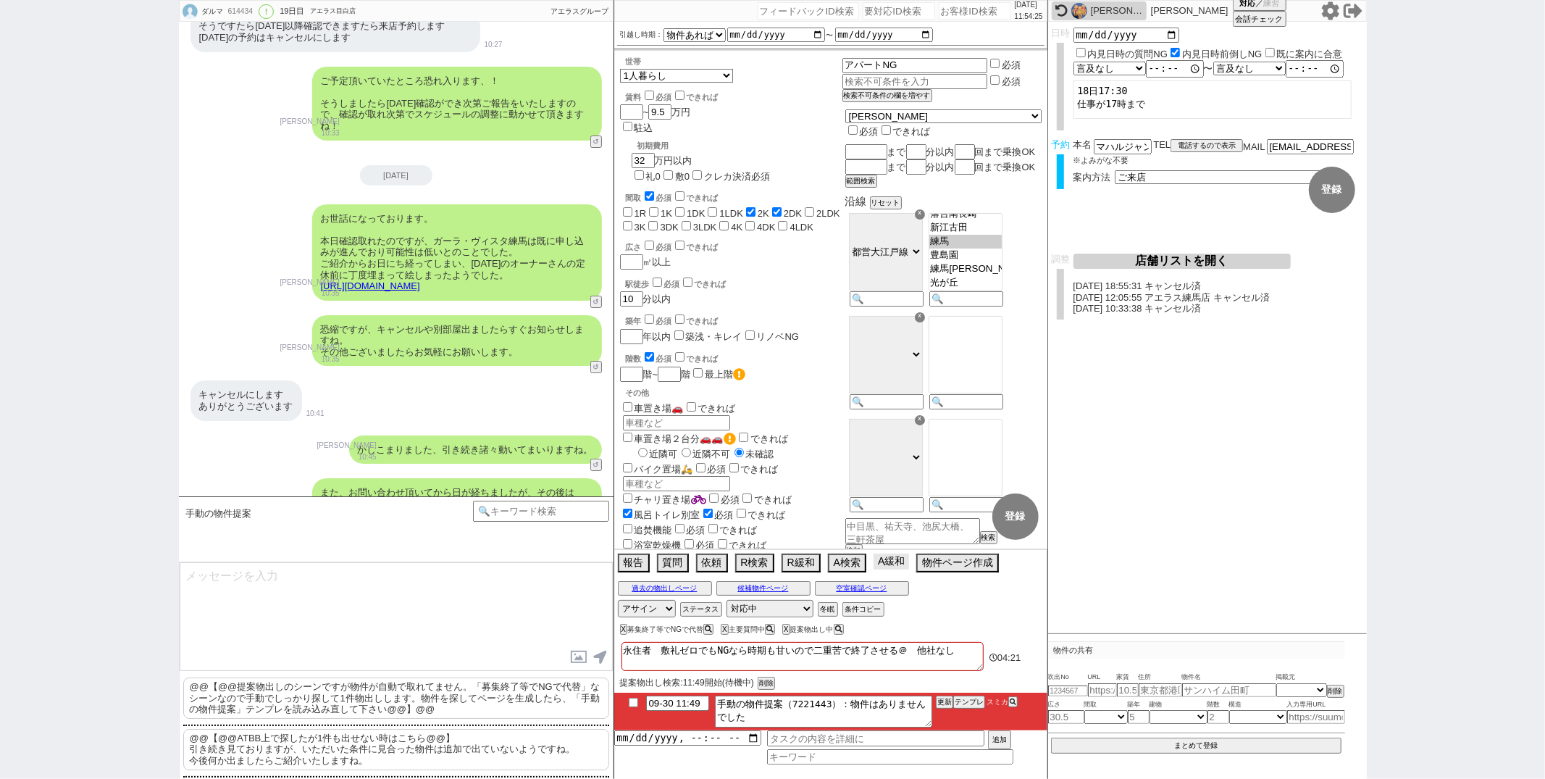
click at [874, 567] on button "A緩和" at bounding box center [891, 562] width 35 height 16
click at [788, 630] on button "X" at bounding box center [784, 629] width 5 height 8
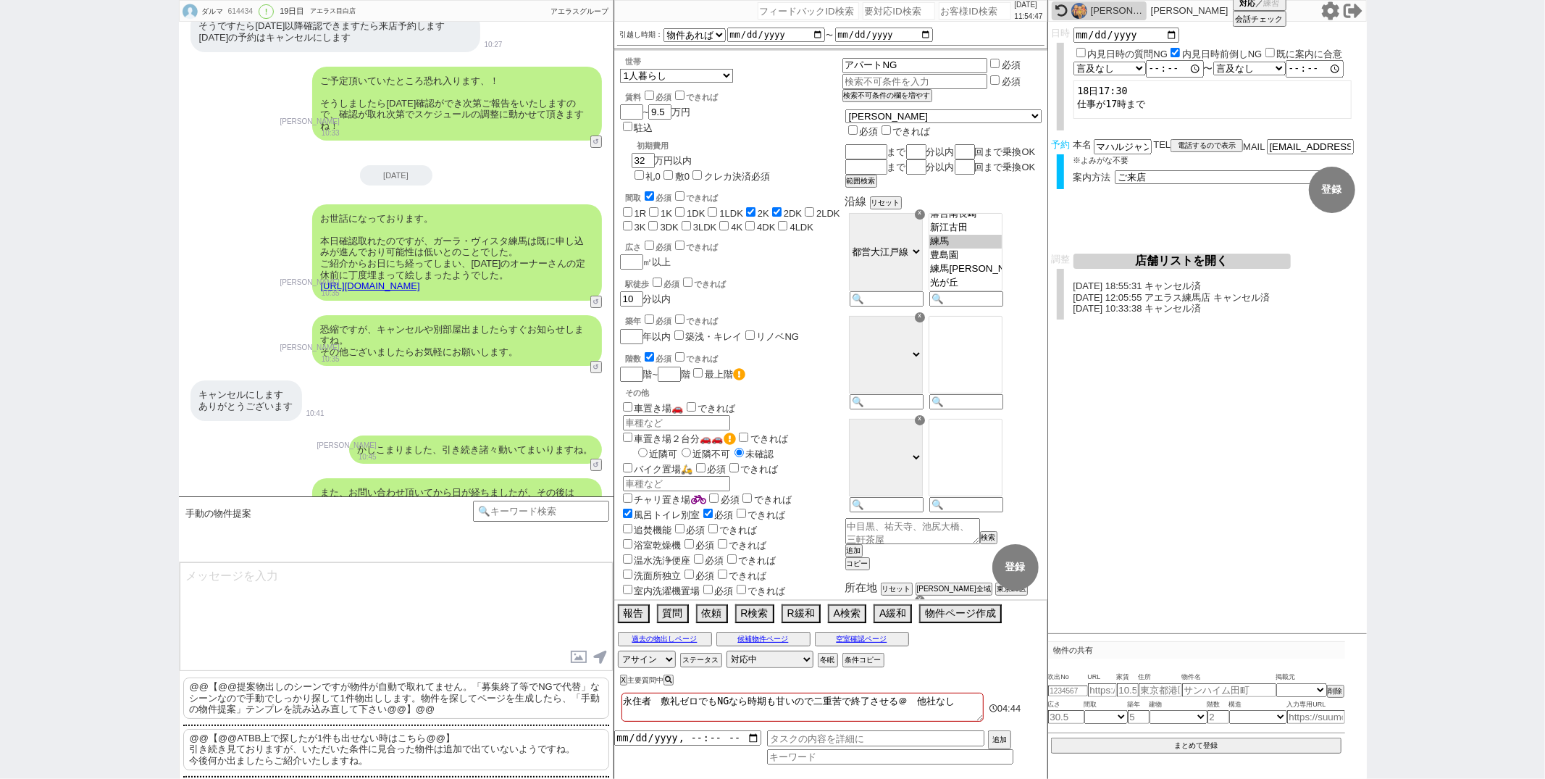
click at [527, 498] on div "手動の物件提案 あなたはパートナーですか？ 0 0||null 1 内見日までの日数 -1 !=0 !=0&&!=1 !=4&&<9 !=null !=nul…" at bounding box center [396, 528] width 435 height 65
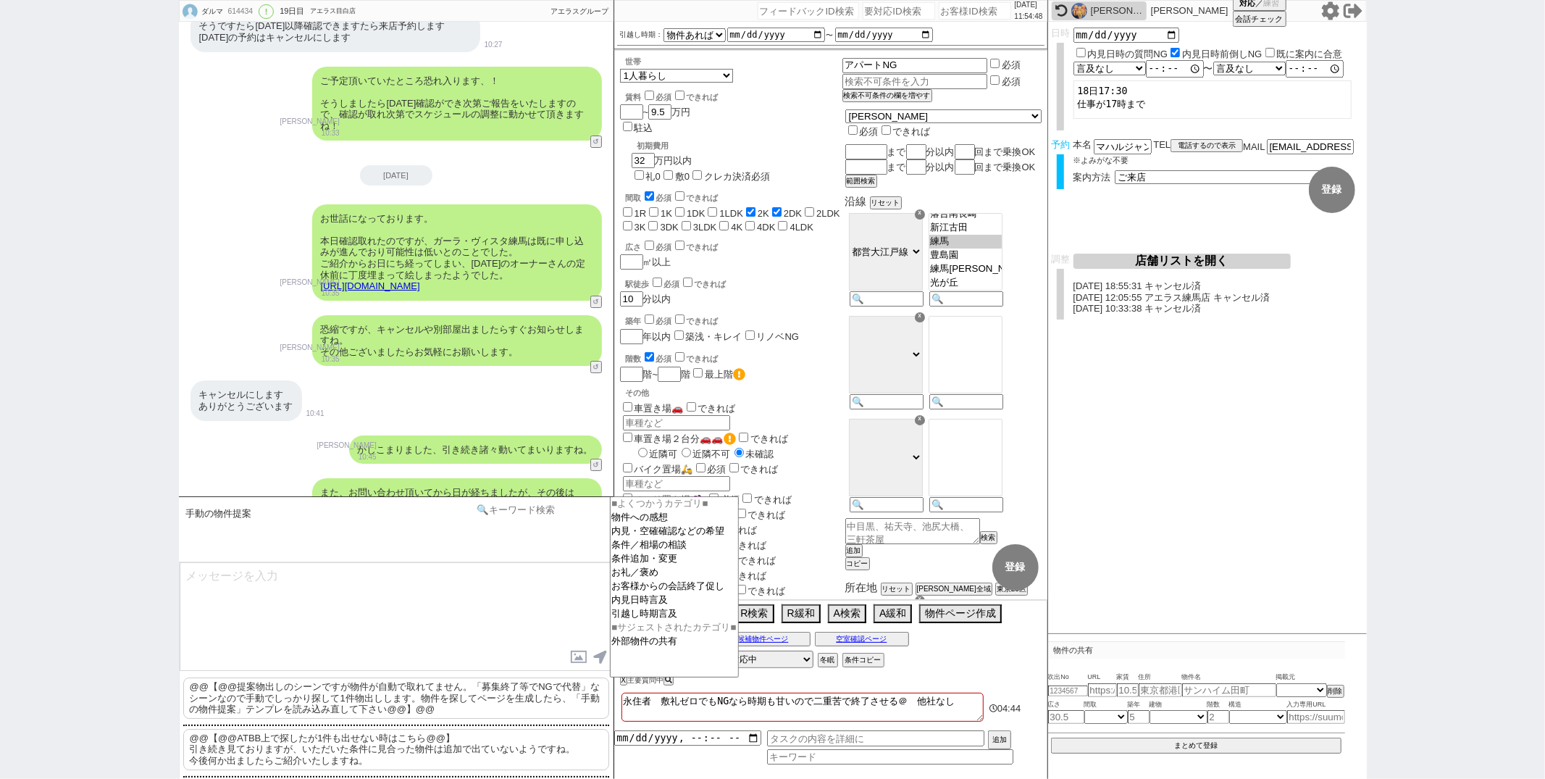
click at [527, 511] on input at bounding box center [541, 510] width 137 height 18
type input "物件無い"
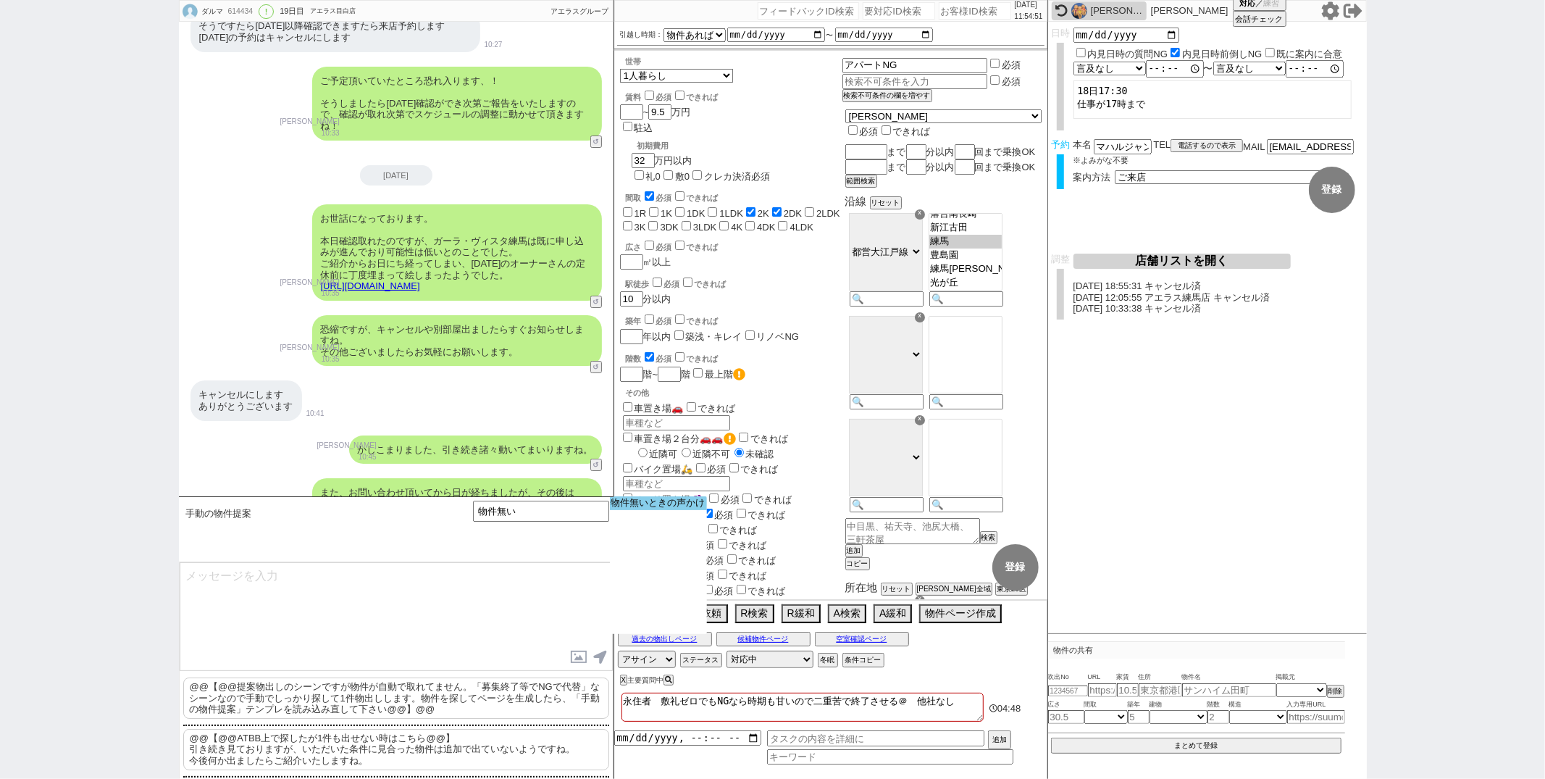
click at [668, 506] on option "物件無いときの声かけ" at bounding box center [658, 503] width 97 height 14
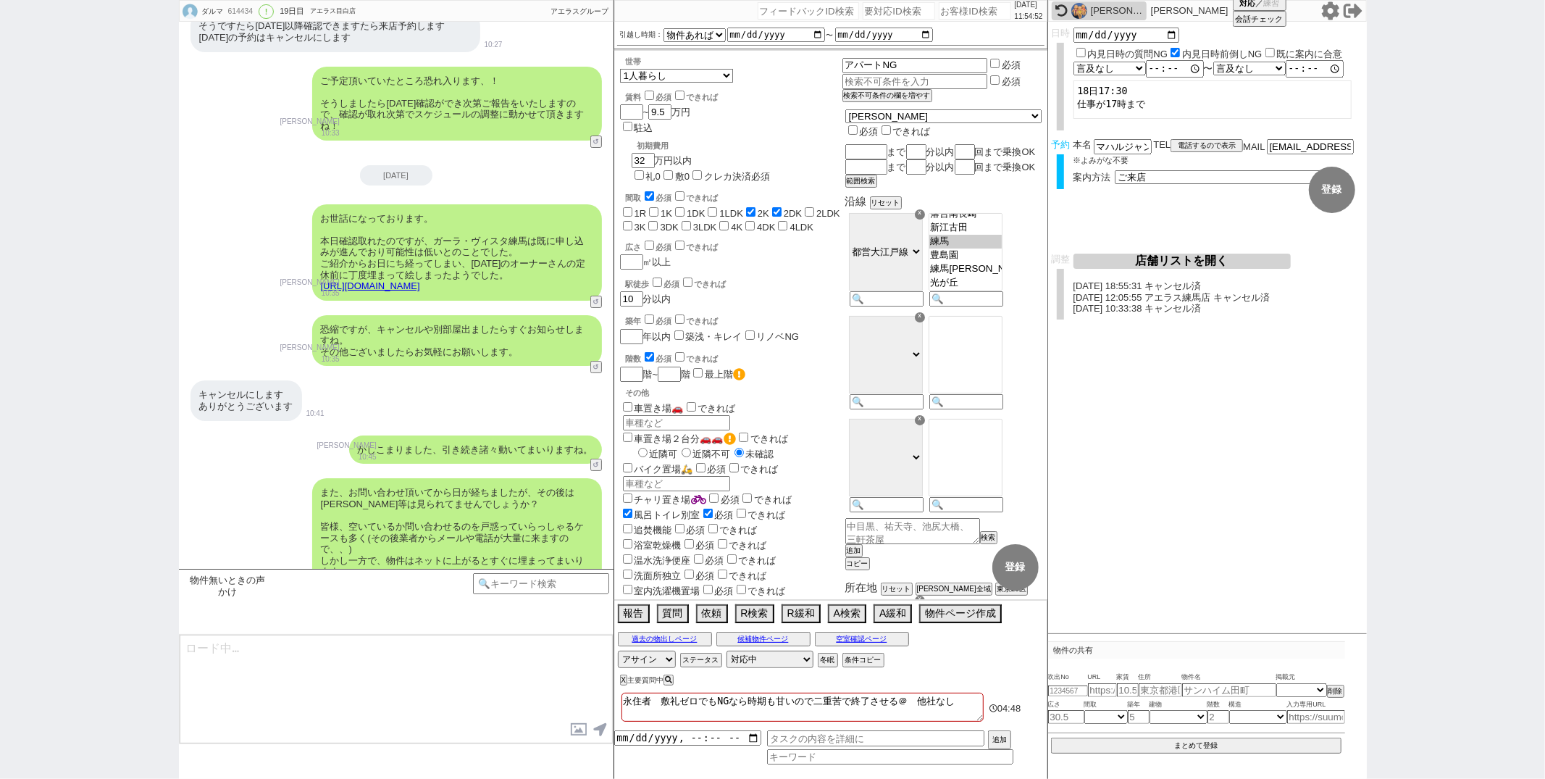
scroll to position [13706, 0]
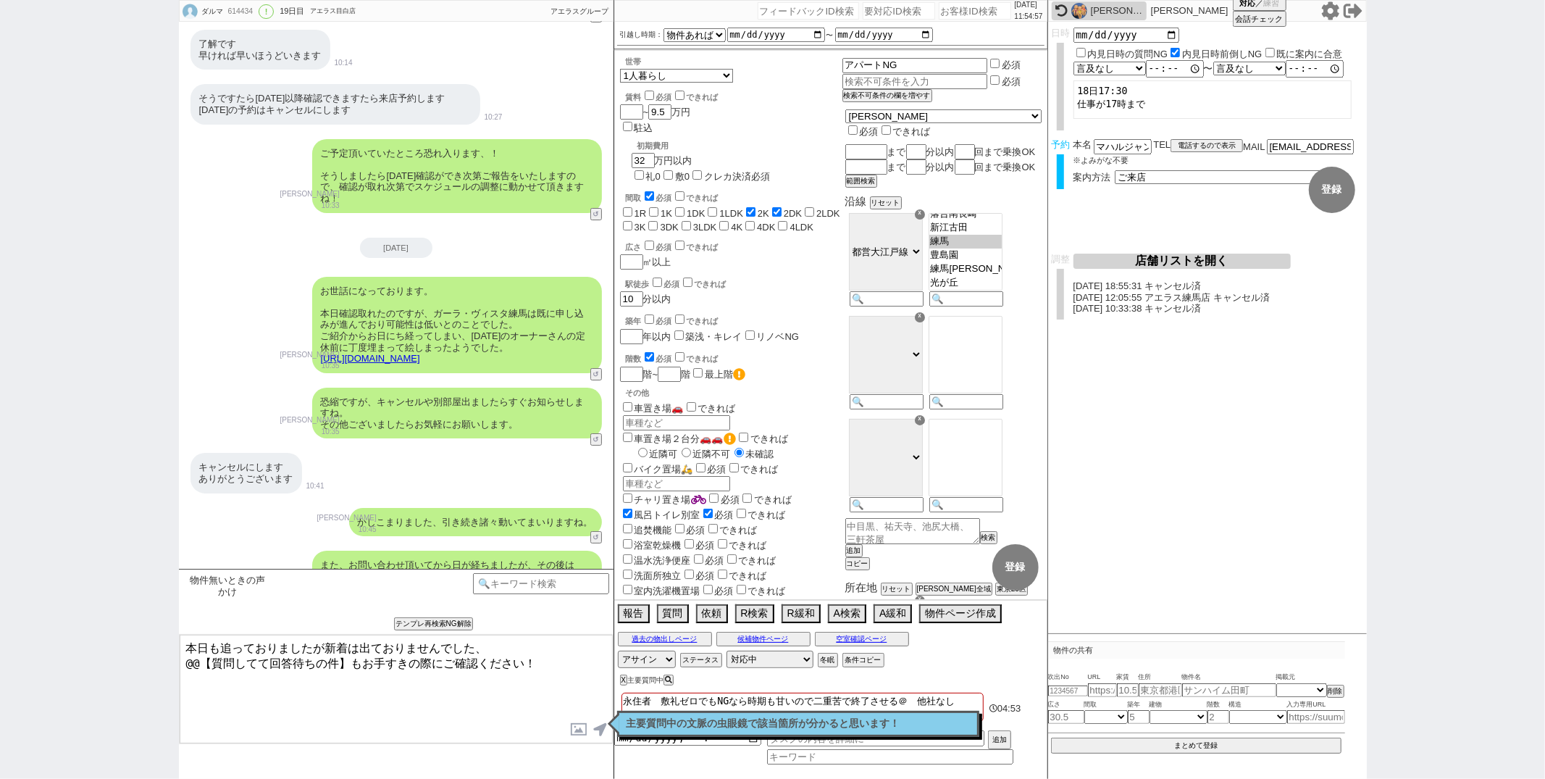
drag, startPoint x: 348, startPoint y: 661, endPoint x: 166, endPoint y: 660, distance: 181.8
click at [166, 660] on div "ダルマ 614434 ! 0 19日目 アエラス目白店 冬眠中 自社客 アエラスグループ スミカ_BPO チャット全表示 2025-09-12 新しくフォロー…" at bounding box center [772, 389] width 1545 height 779
type textarea "本日も追っておりましたが新着は出ておりませんでした、 昨日お伺いさせて頂いたネット上で気になる物件が出ているかもお手すきの際にご確認ください！"
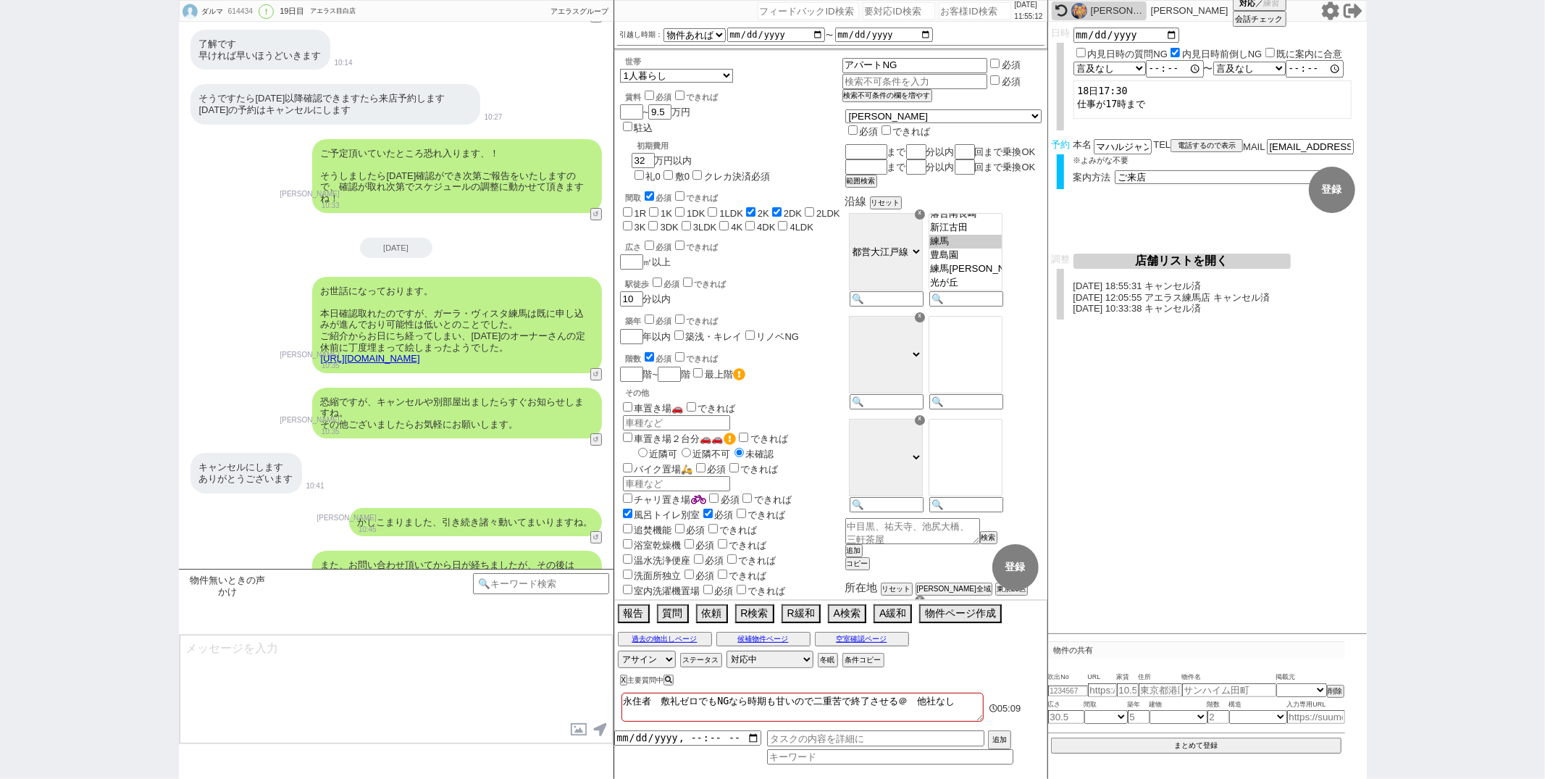
scroll to position [13821, 0]
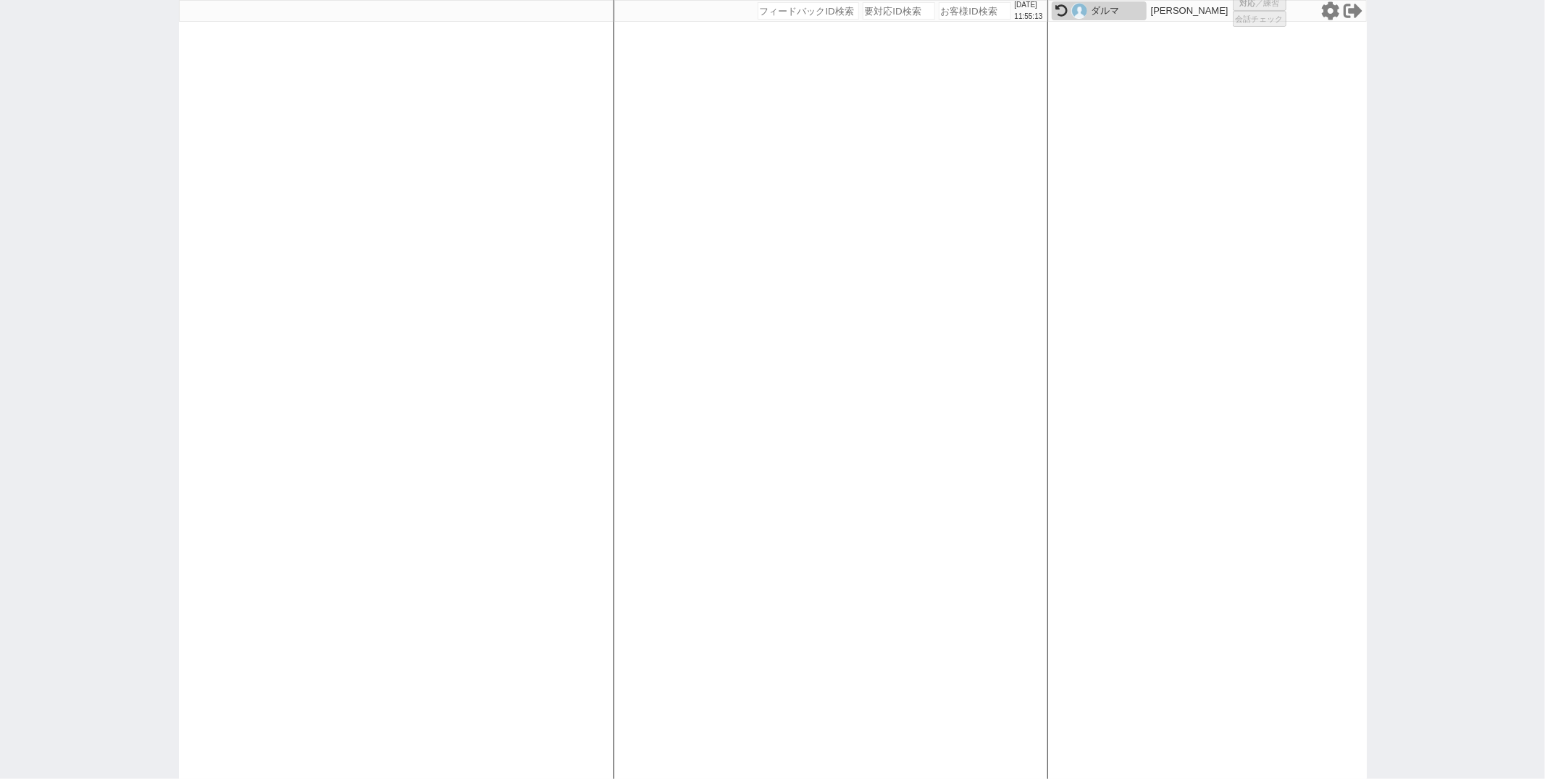
select select "3"
select select "2"
select select
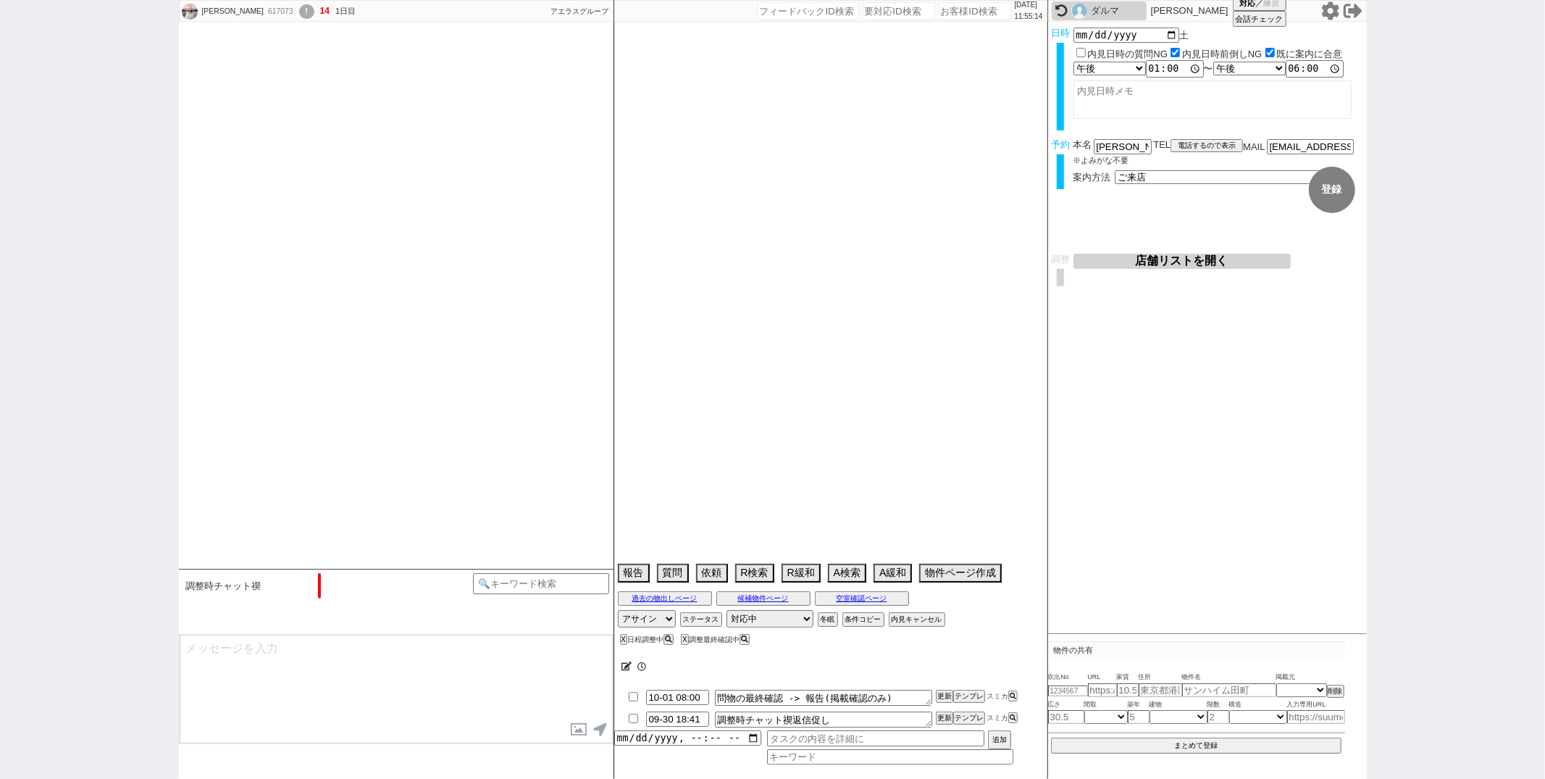
type textarea "他社なし"
select select "15"
select select "0"
select select "5"
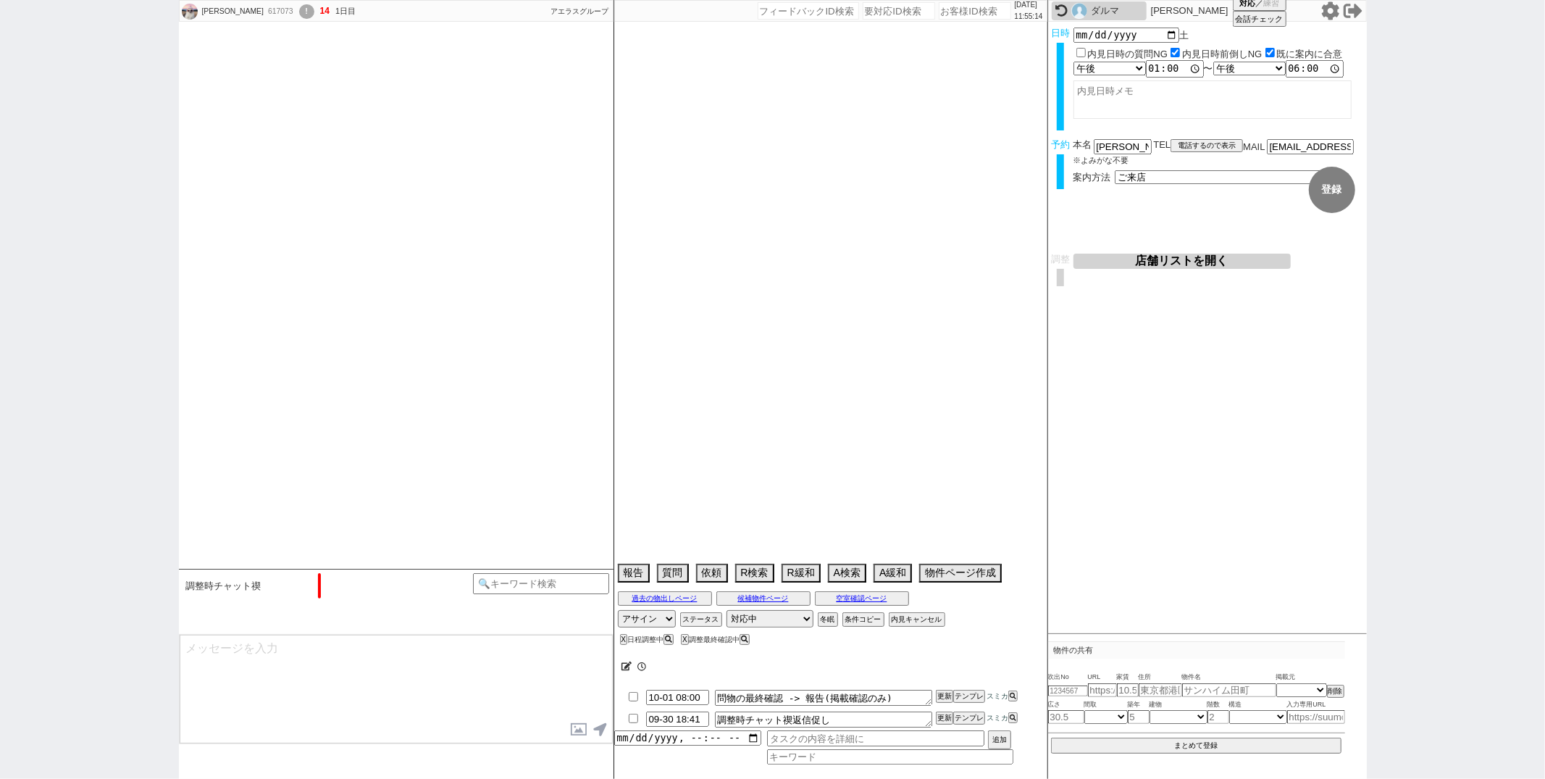
select select "65"
select select "1587"
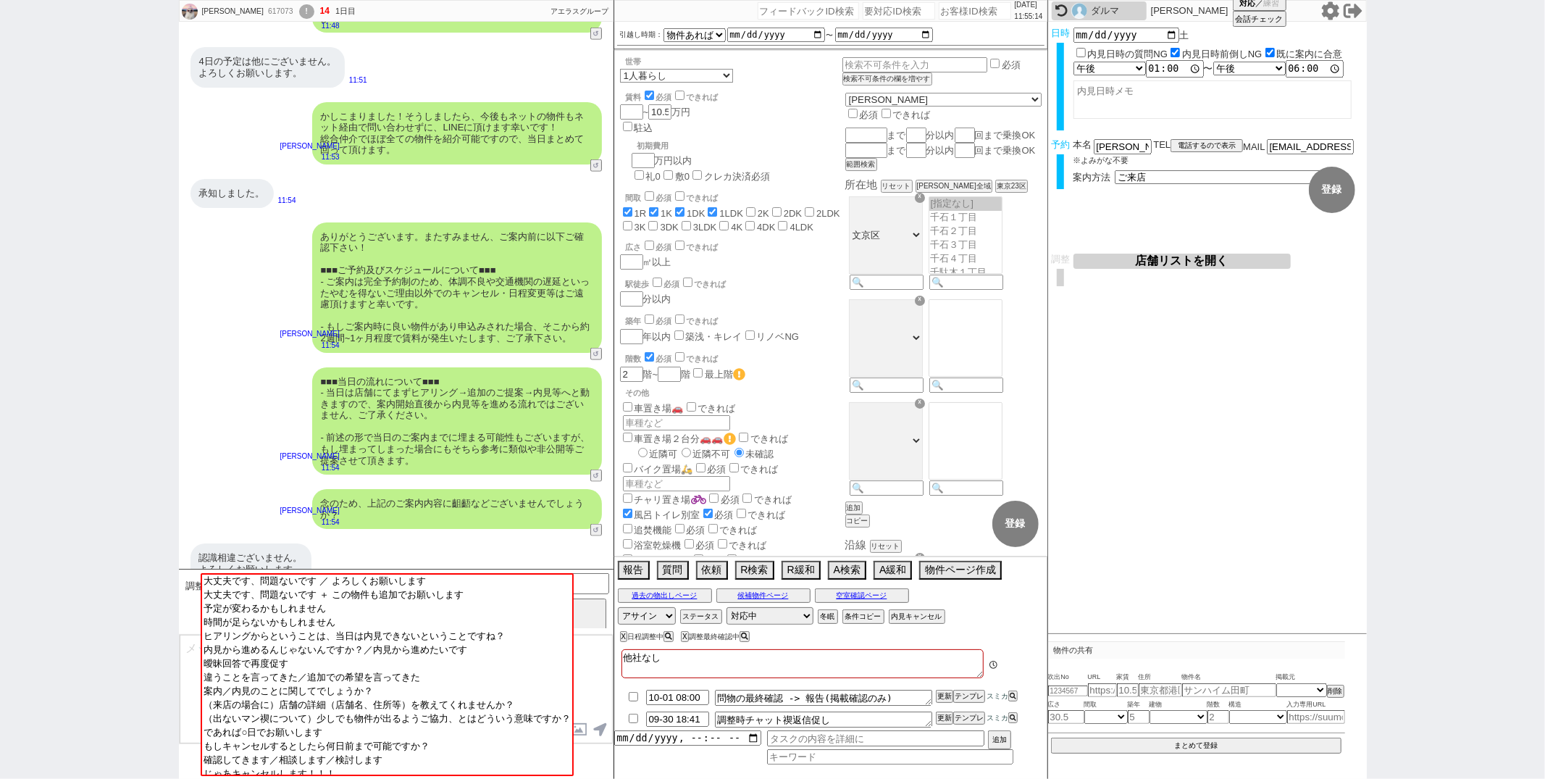
scroll to position [106, 0]
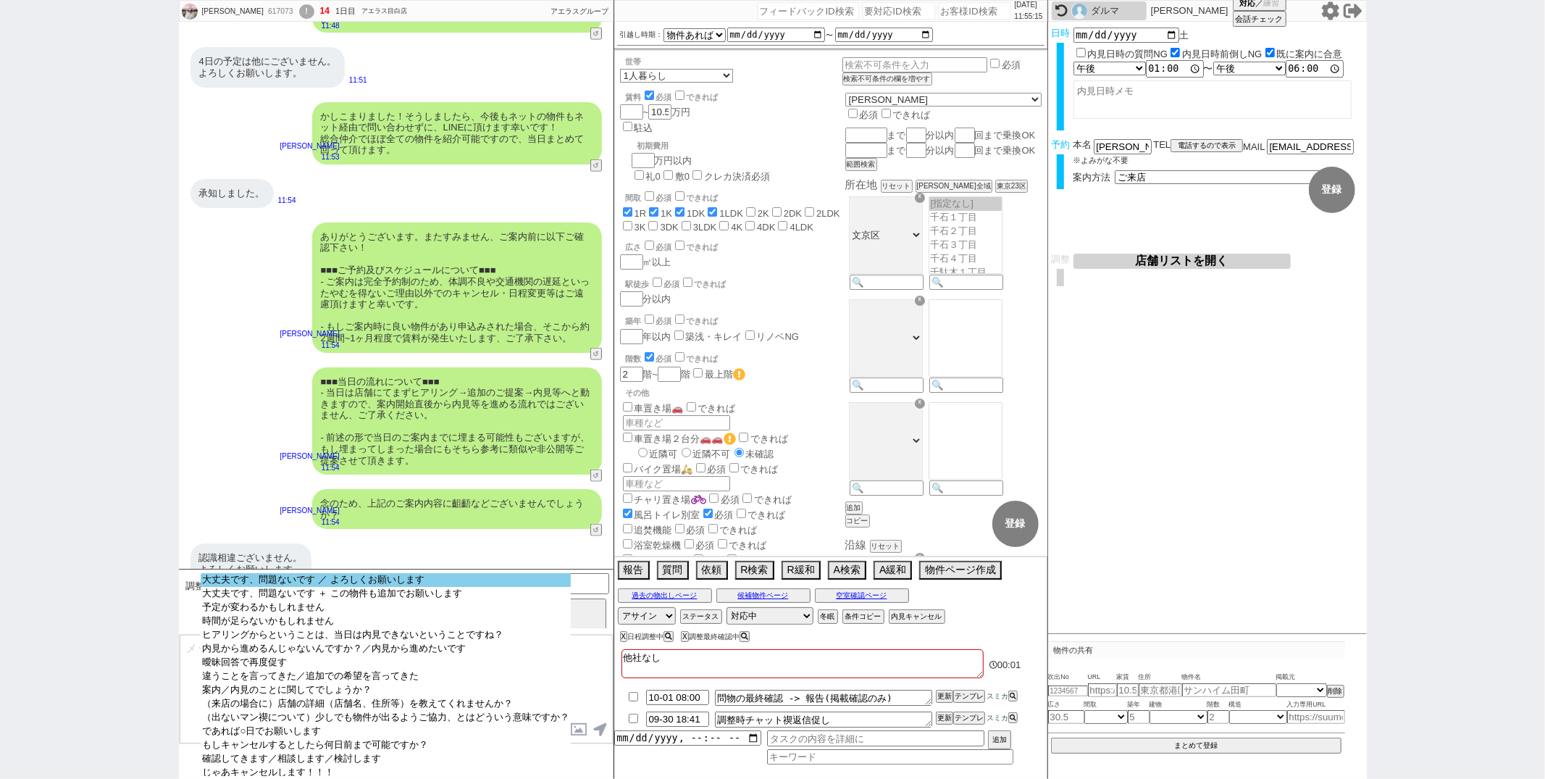
select select "大丈夫です、問題ないです ／ よろしくお願いします"
click at [310, 579] on option "大丈夫です、問題ないです ／ よろしくお願いします" at bounding box center [386, 580] width 370 height 14
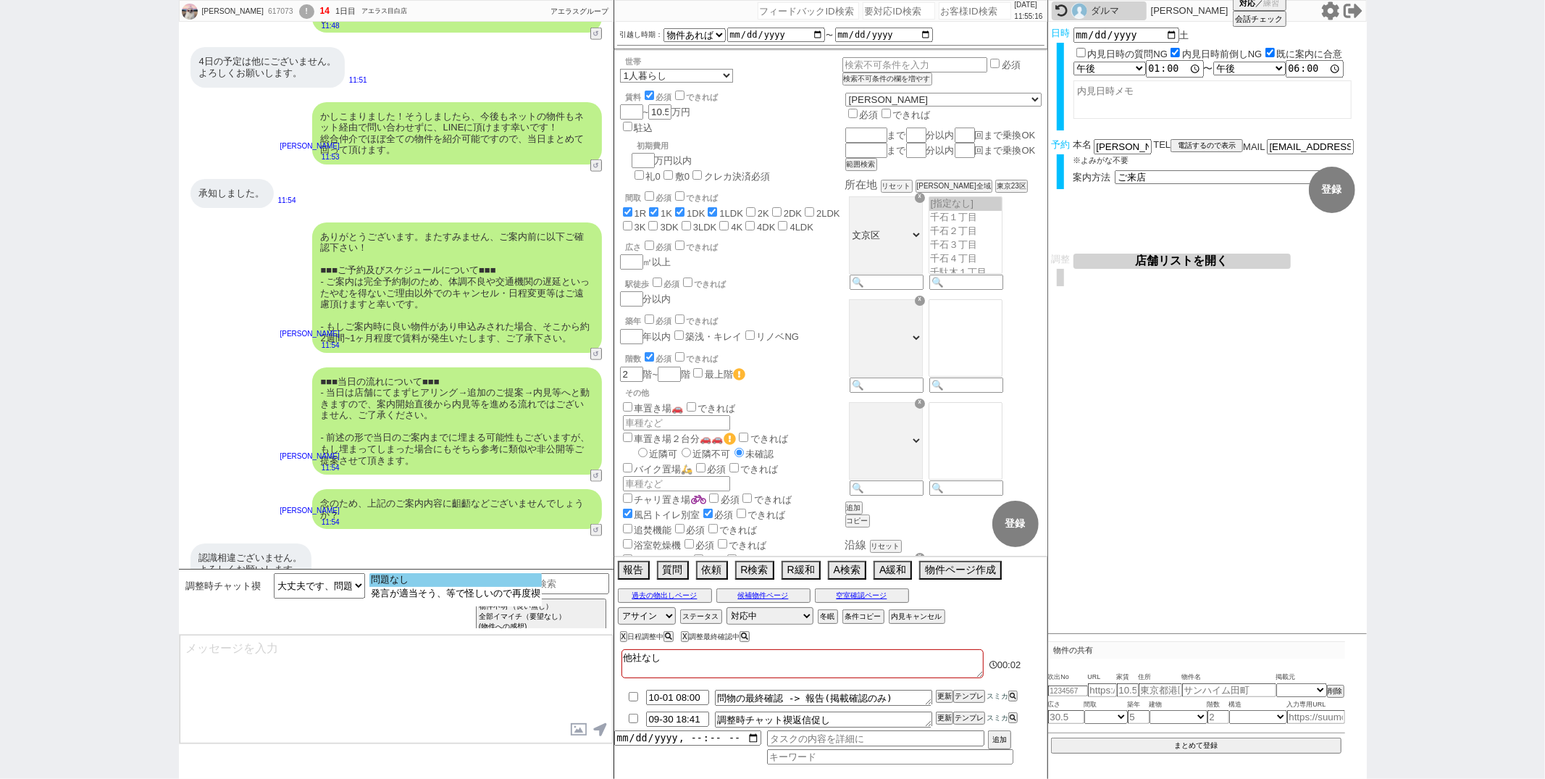
click at [440, 581] on option "問題なし" at bounding box center [455, 580] width 172 height 14
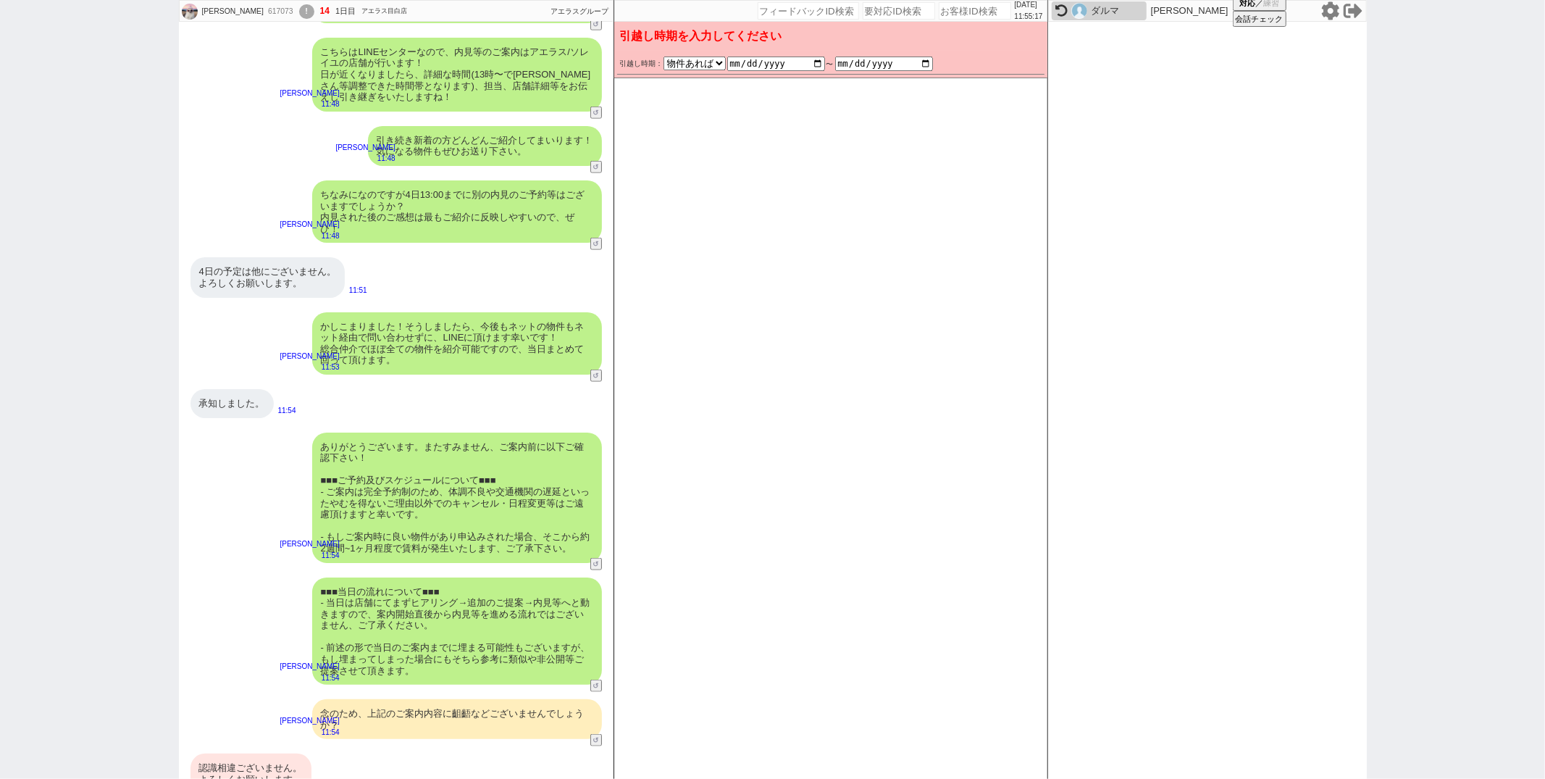
click at [271, 753] on div "認識相違ございません。 よろしくお願いします。" at bounding box center [251, 773] width 121 height 40
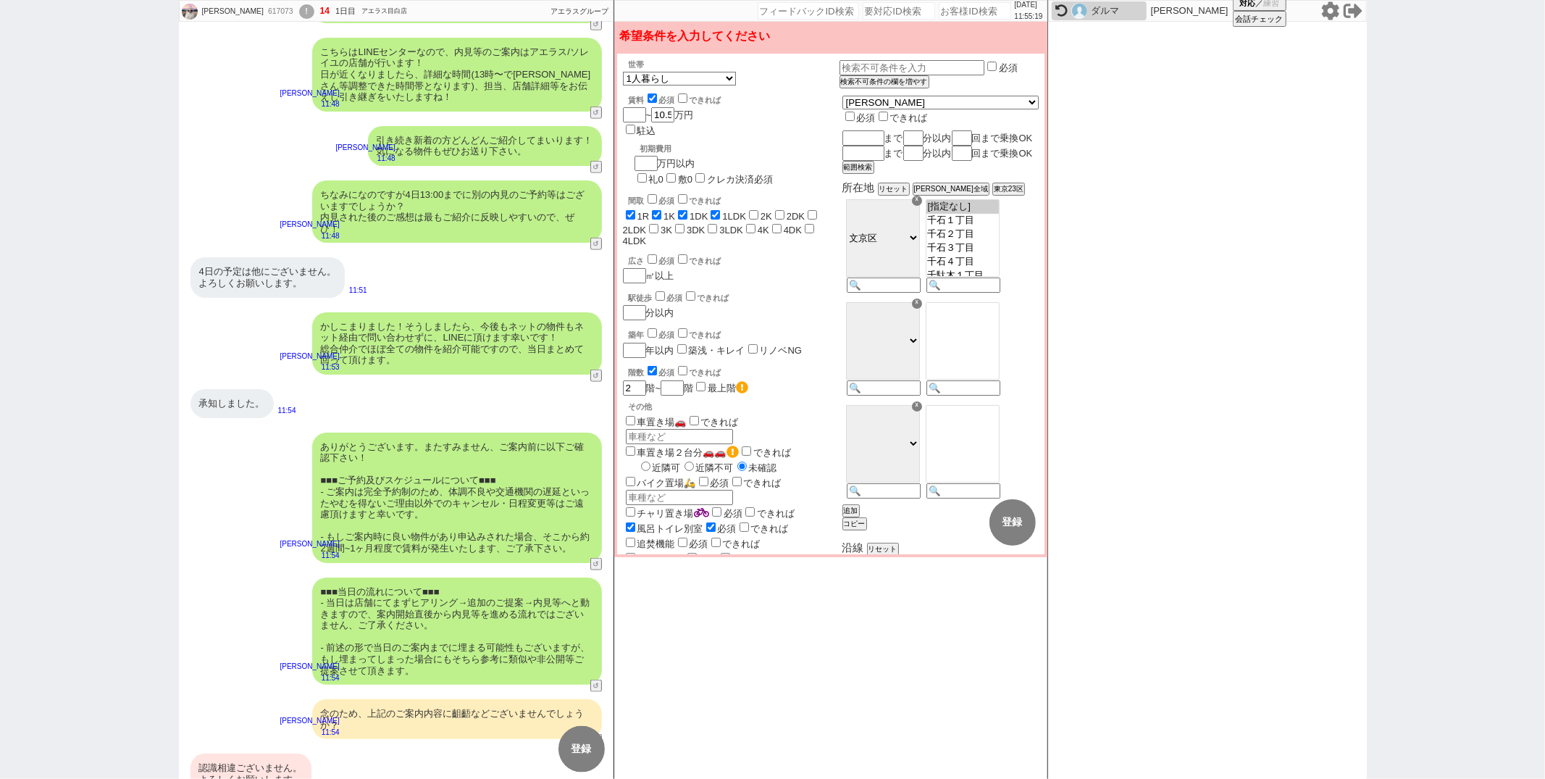
click at [228, 763] on div "認識相違ございません。 よろしくお願いします。" at bounding box center [251, 773] width 121 height 40
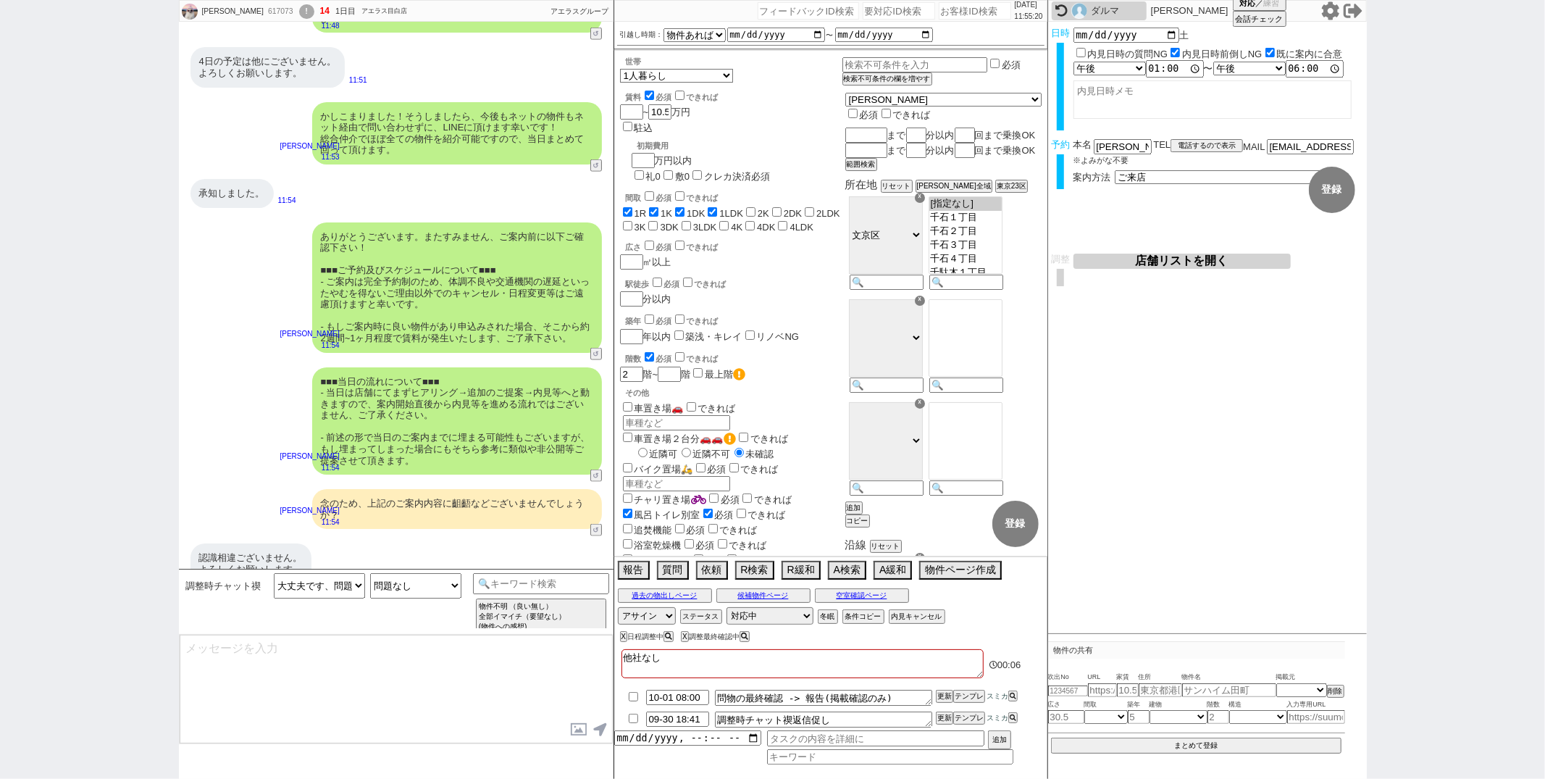
type textarea "@@【引越し時期詰まってません！！！ヤバそうです！！！！！そのままは絶対打たずに本当はどうしたらいいか確認してください！！！！！】ご確認助かります！@@@@@…"
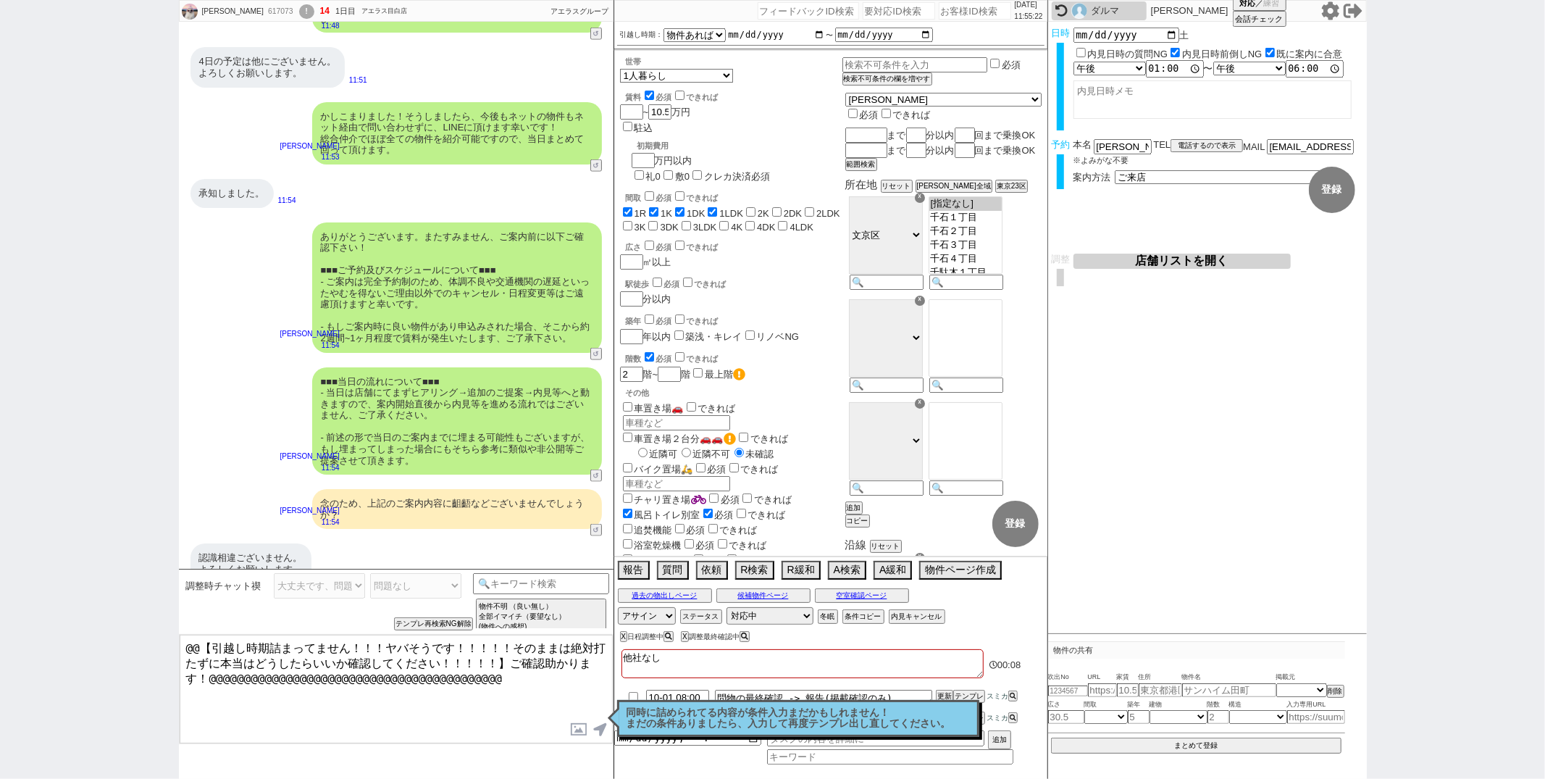
click at [819, 35] on input "date" at bounding box center [776, 35] width 98 height 12
type input "2025-10-30"
checkbox input "true"
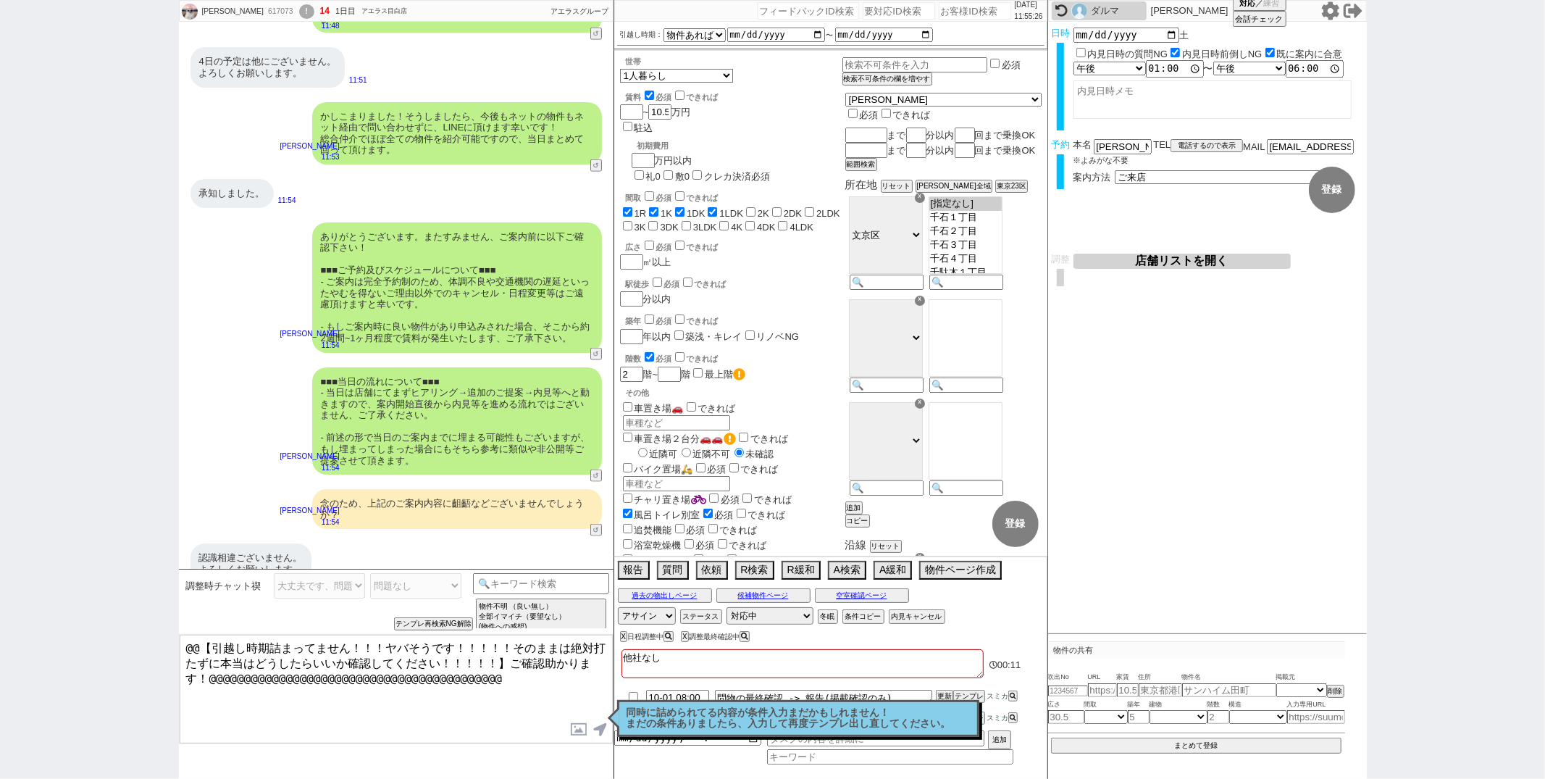
checkbox input "true"
checkbox input "false"
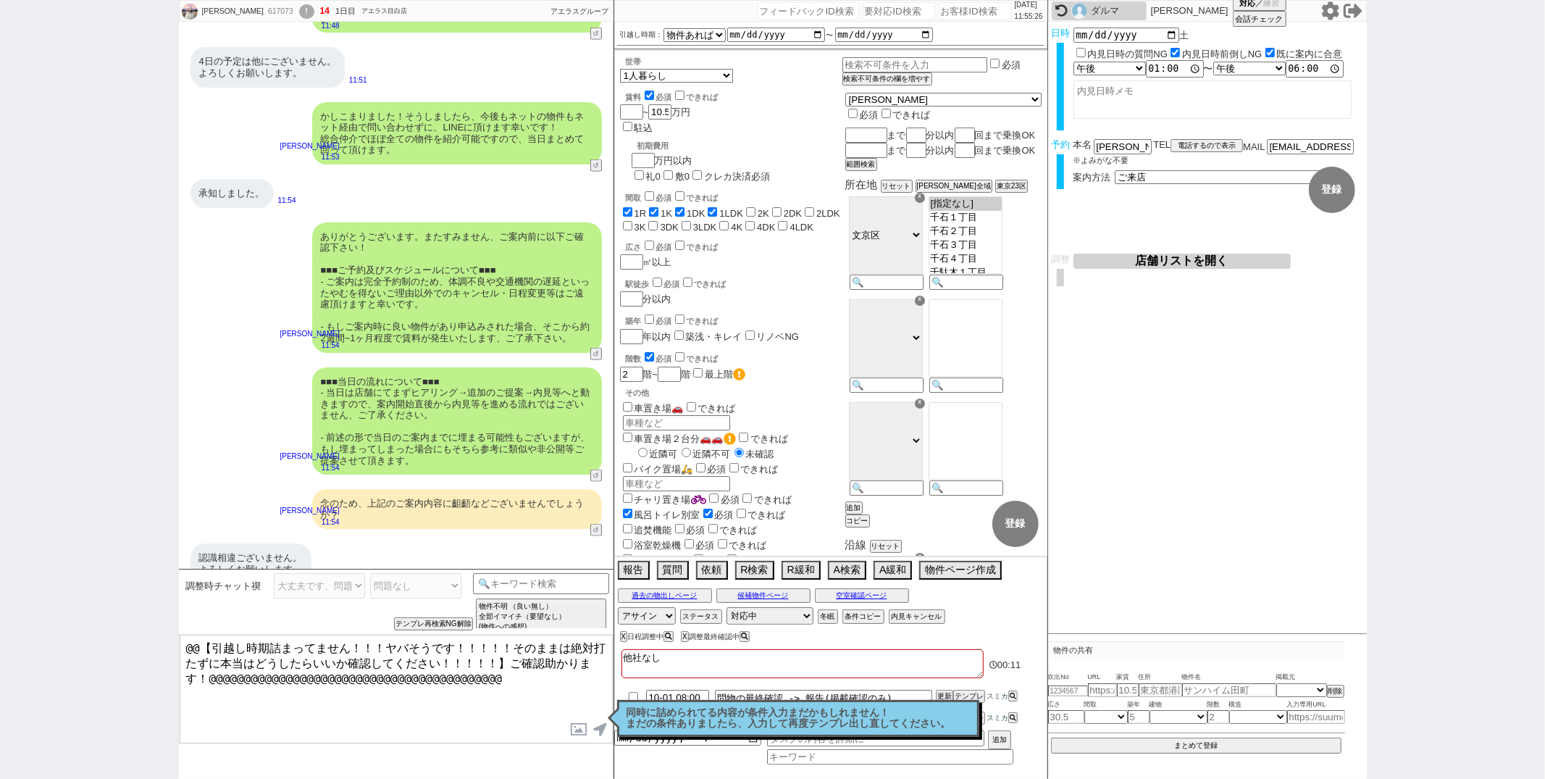
checkbox input "false"
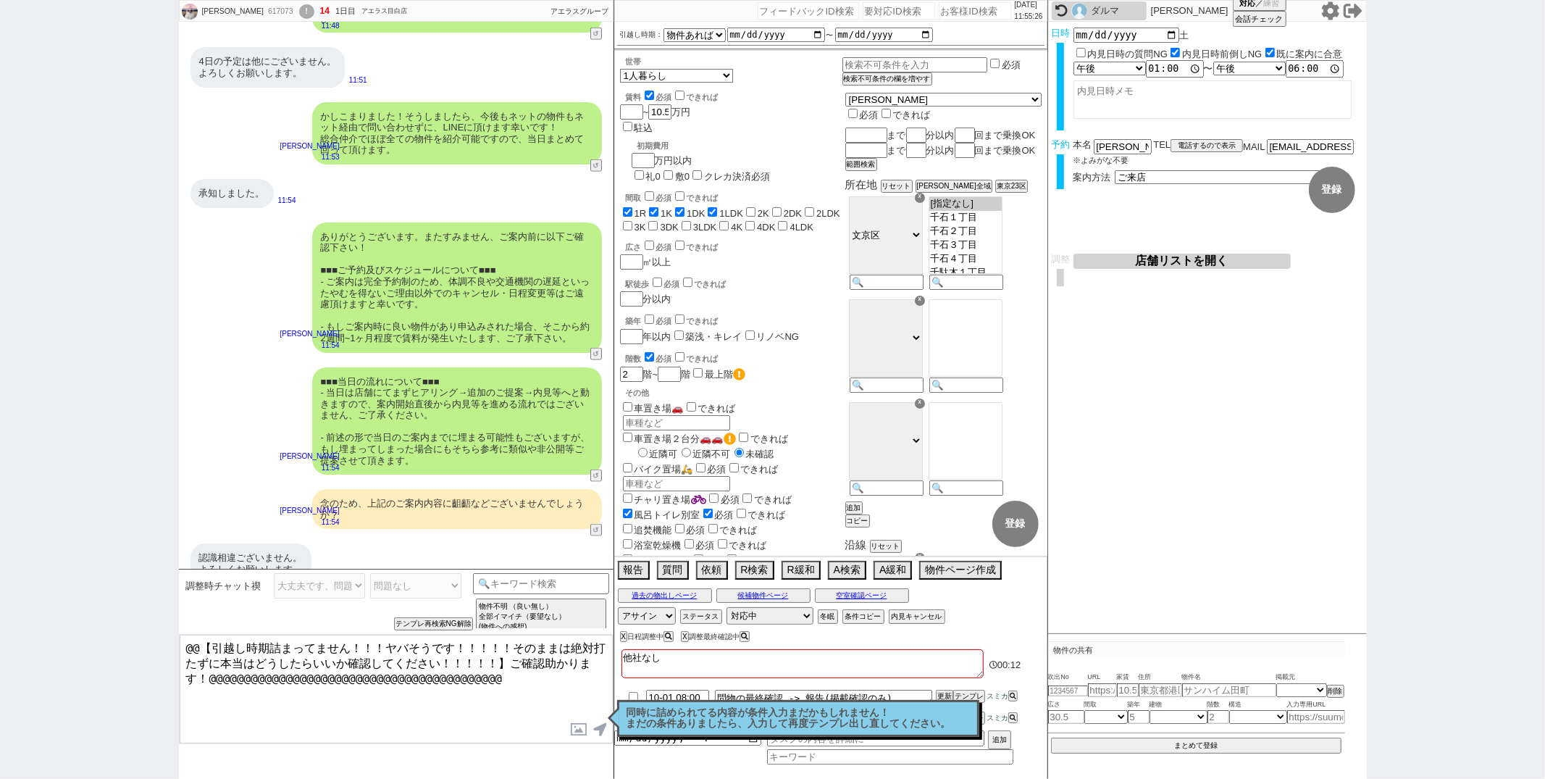
click at [820, 275] on div "駅徒歩 必須 できれば" at bounding box center [734, 282] width 217 height 14
click at [599, 527] on button "↺" at bounding box center [597, 531] width 9 height 9
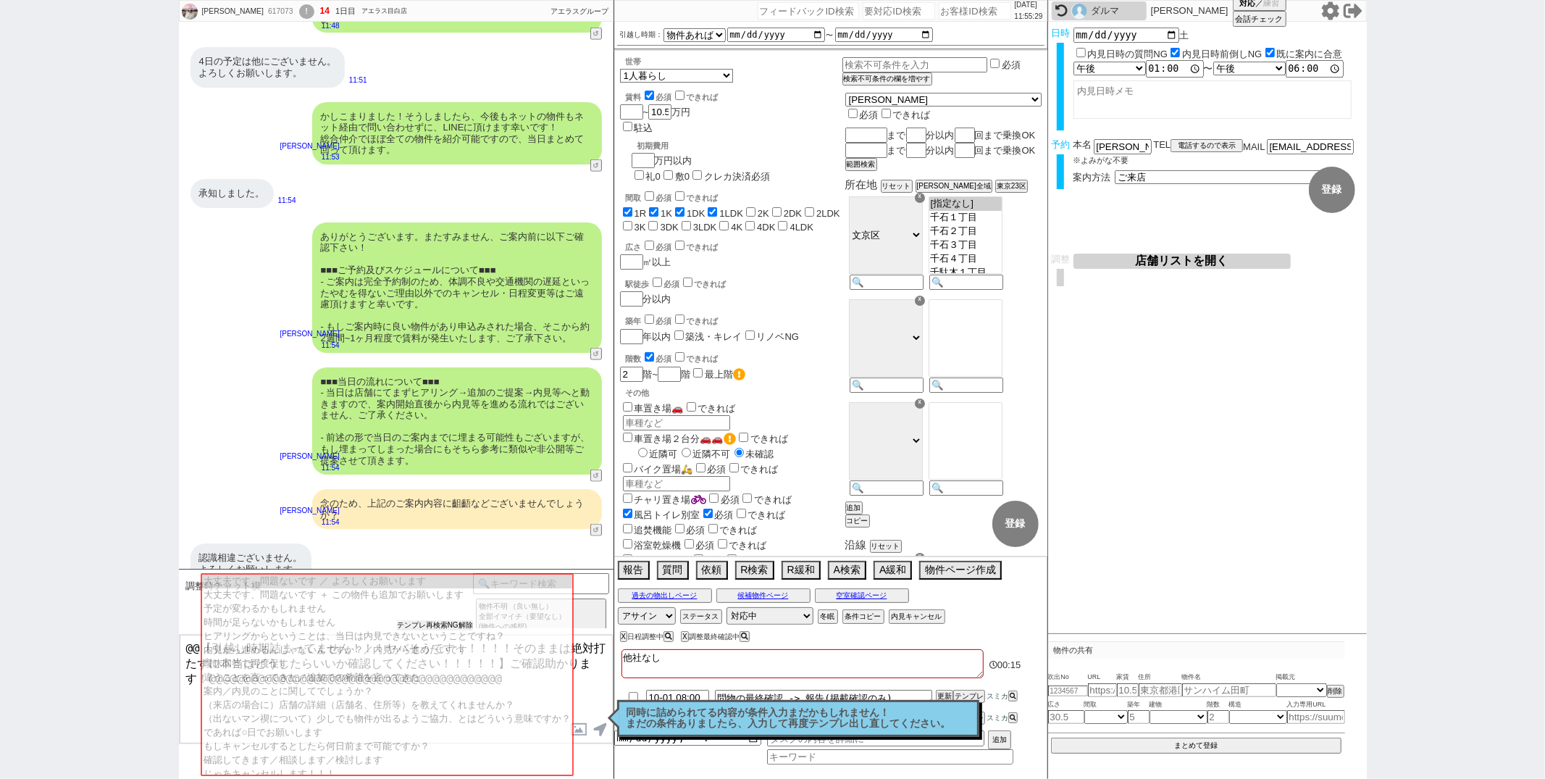
click at [453, 624] on button "テンプレ再検索NG解除" at bounding box center [435, 625] width 76 height 10
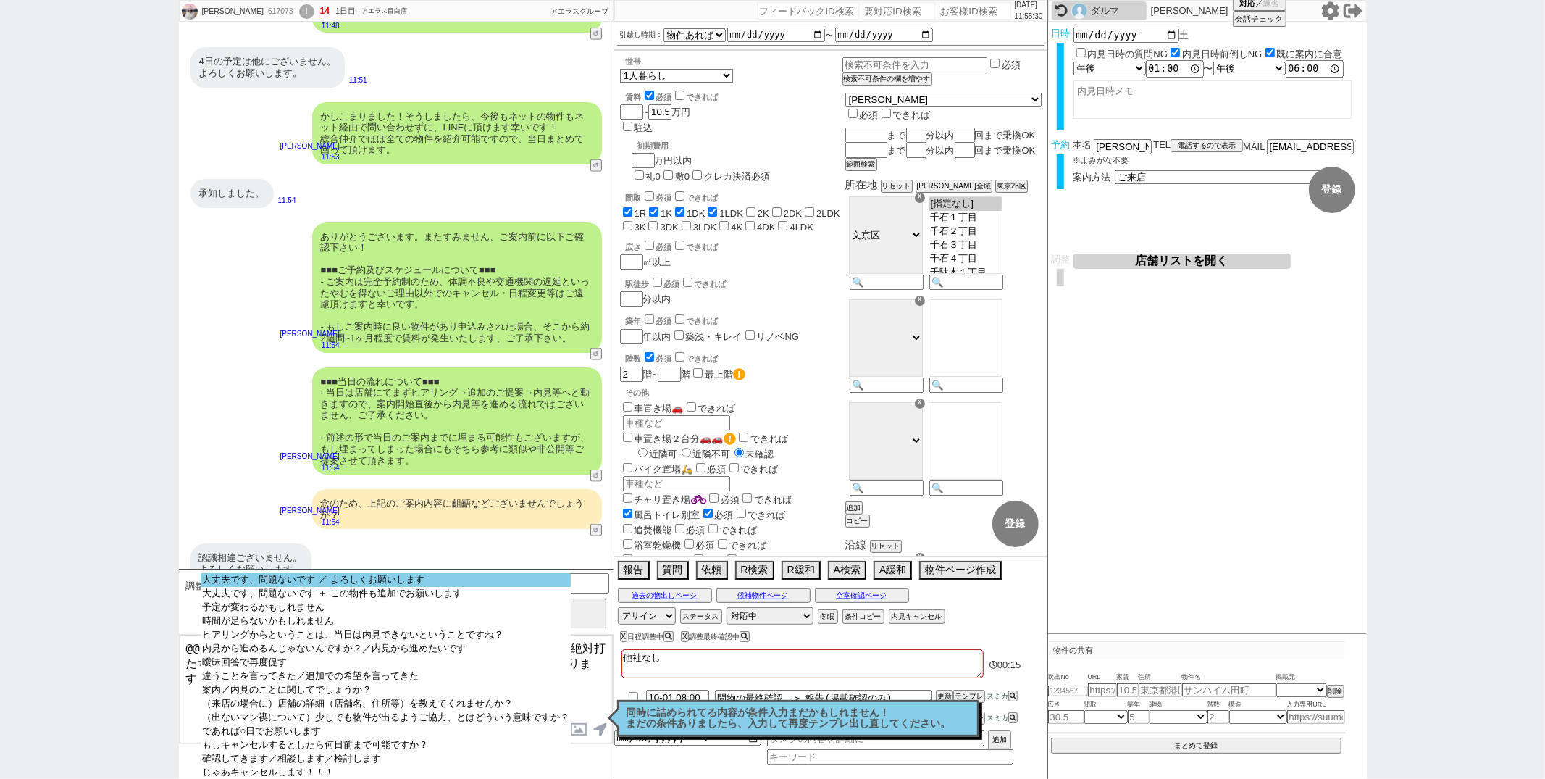
select select "大丈夫です、問題ないです ／ よろしくお願いします"
click at [443, 587] on option "大丈夫です、問題ないです ／ よろしくお願いします" at bounding box center [386, 580] width 370 height 14
select select
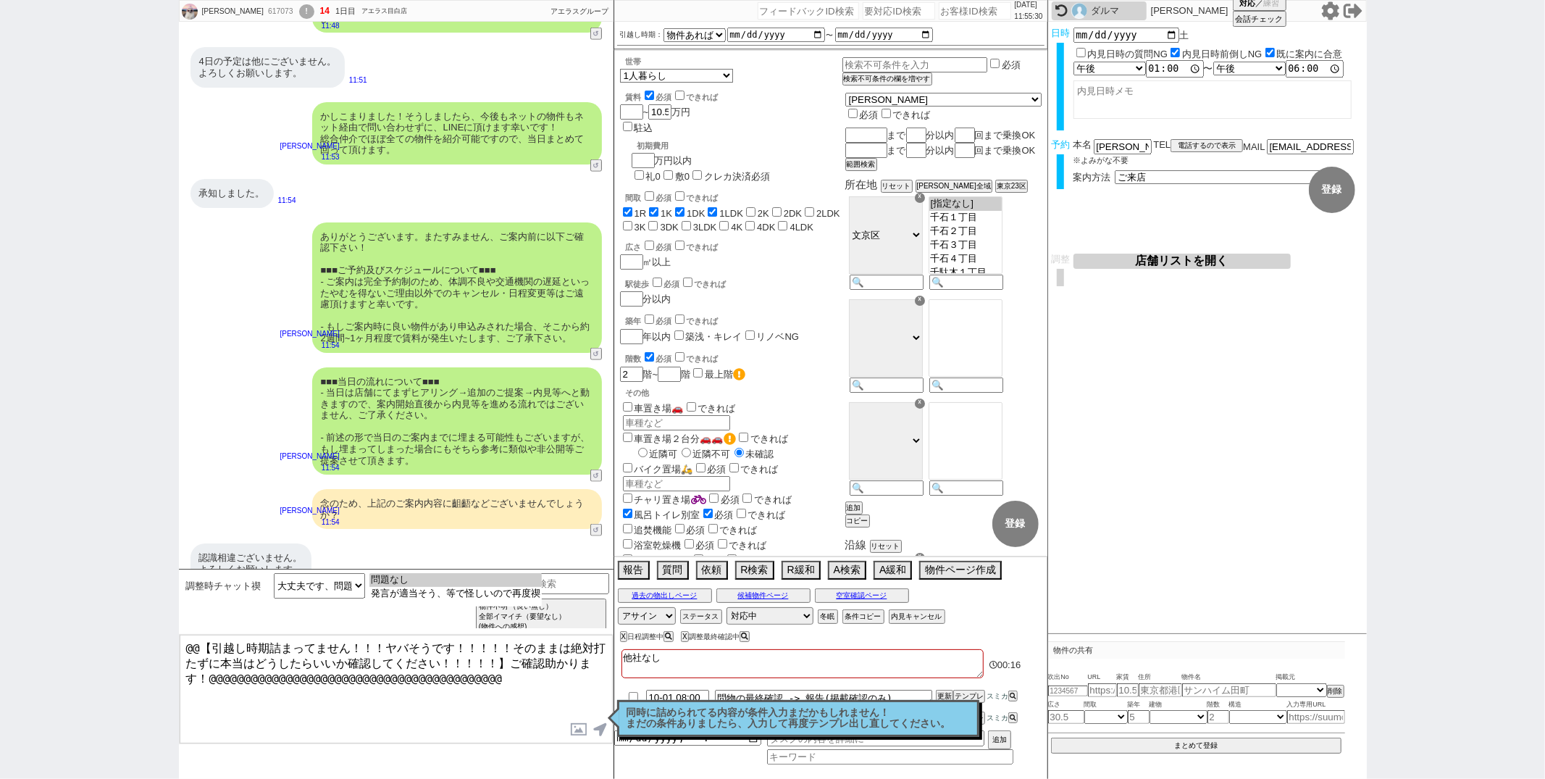
click at [443, 587] on option "問題なし" at bounding box center [455, 580] width 172 height 14
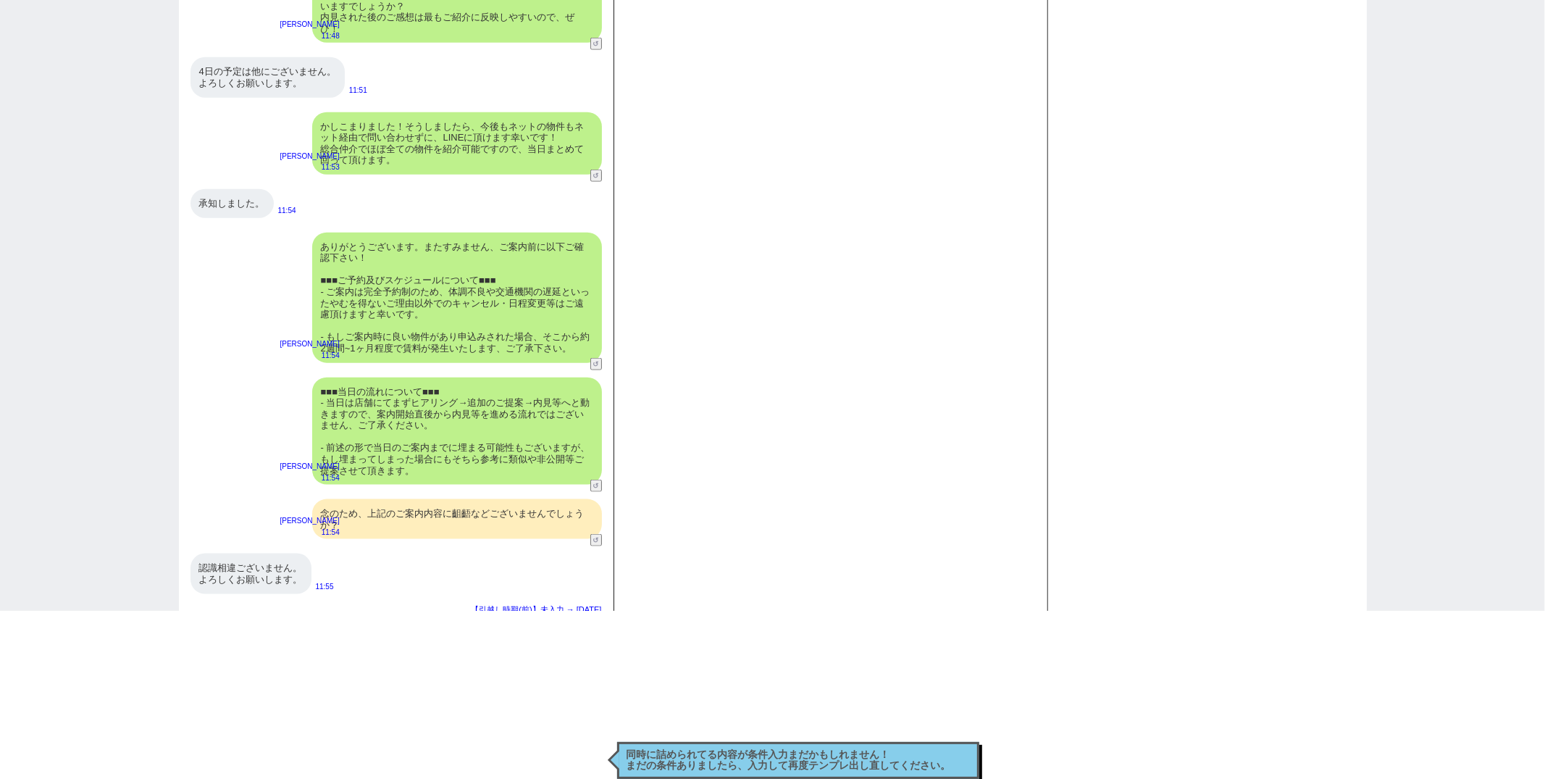
click at [281, 557] on div "認識相違ございません。 よろしくお願いします。" at bounding box center [251, 574] width 121 height 40
click at [349, 517] on div "念のため、上記のご案内内容に齟齬などございませんでしょうか？" at bounding box center [457, 519] width 290 height 40
click at [359, 509] on div "念のため、上記のご案内内容に齟齬などございませんでしょうか？" at bounding box center [457, 519] width 290 height 40
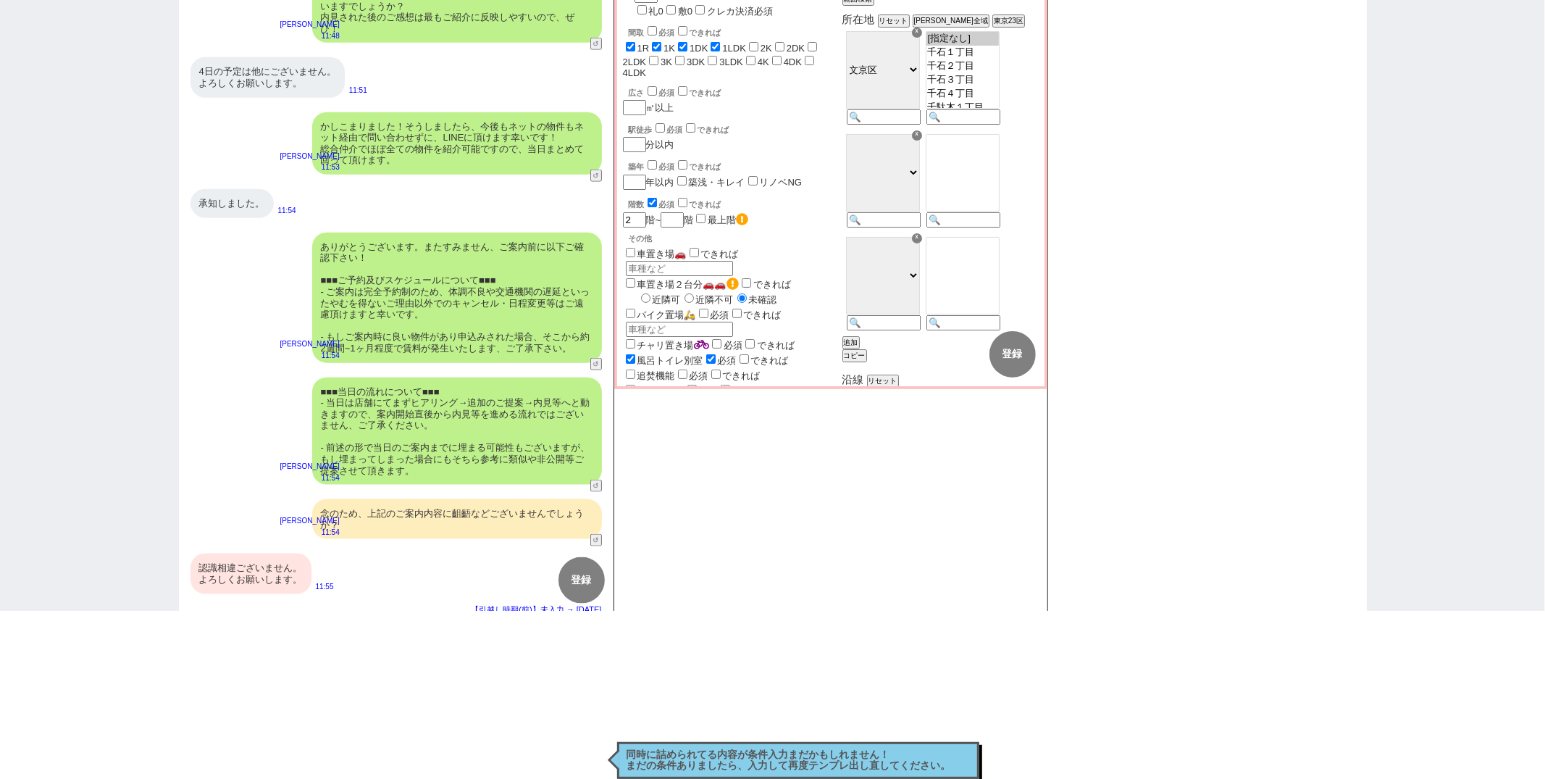
click at [359, 509] on div "念のため、上記のご案内内容に齟齬などございませんでしょうか？" at bounding box center [457, 519] width 290 height 40
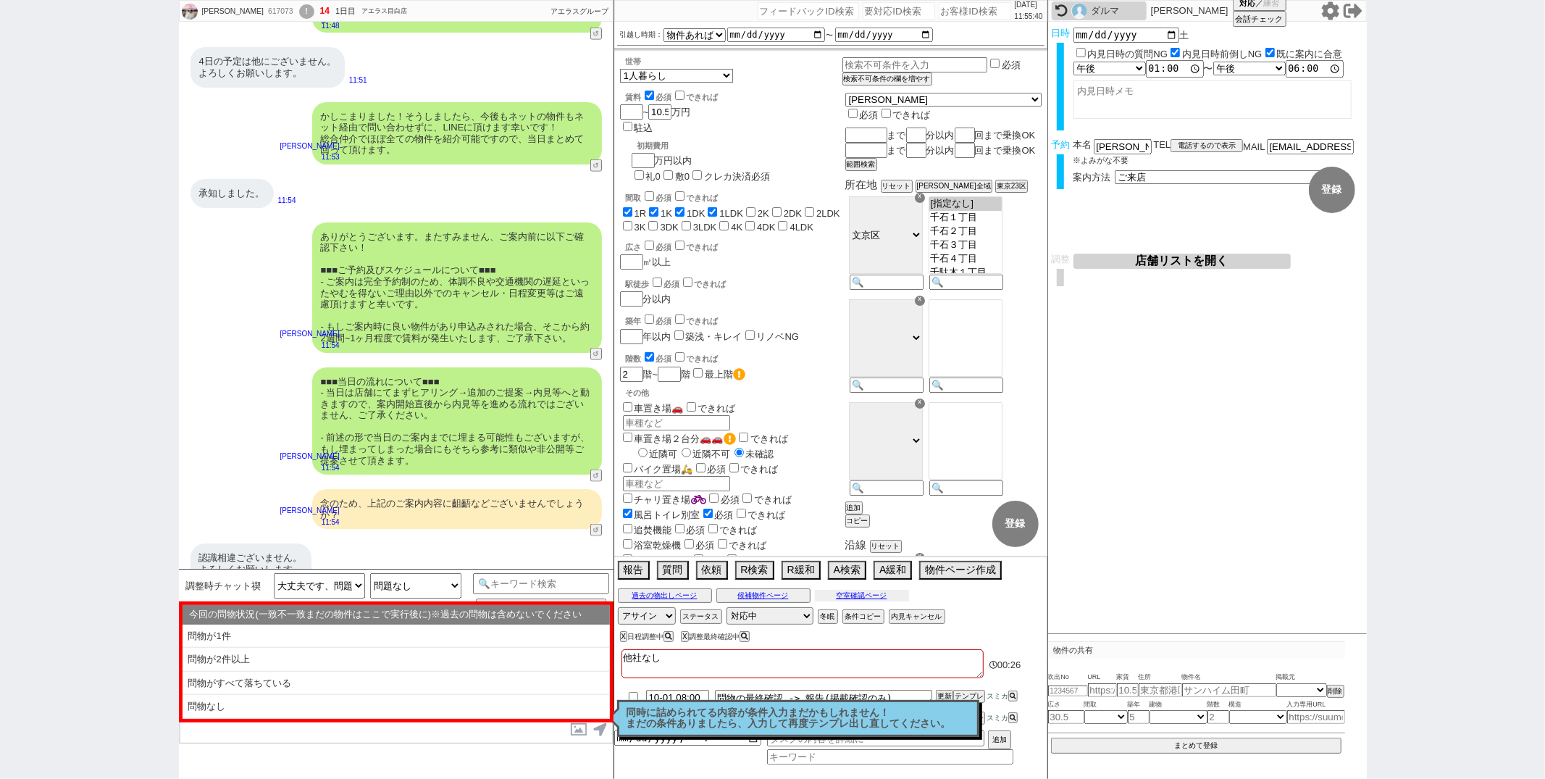
click at [859, 598] on button "空室確認ページ" at bounding box center [862, 596] width 94 height 12
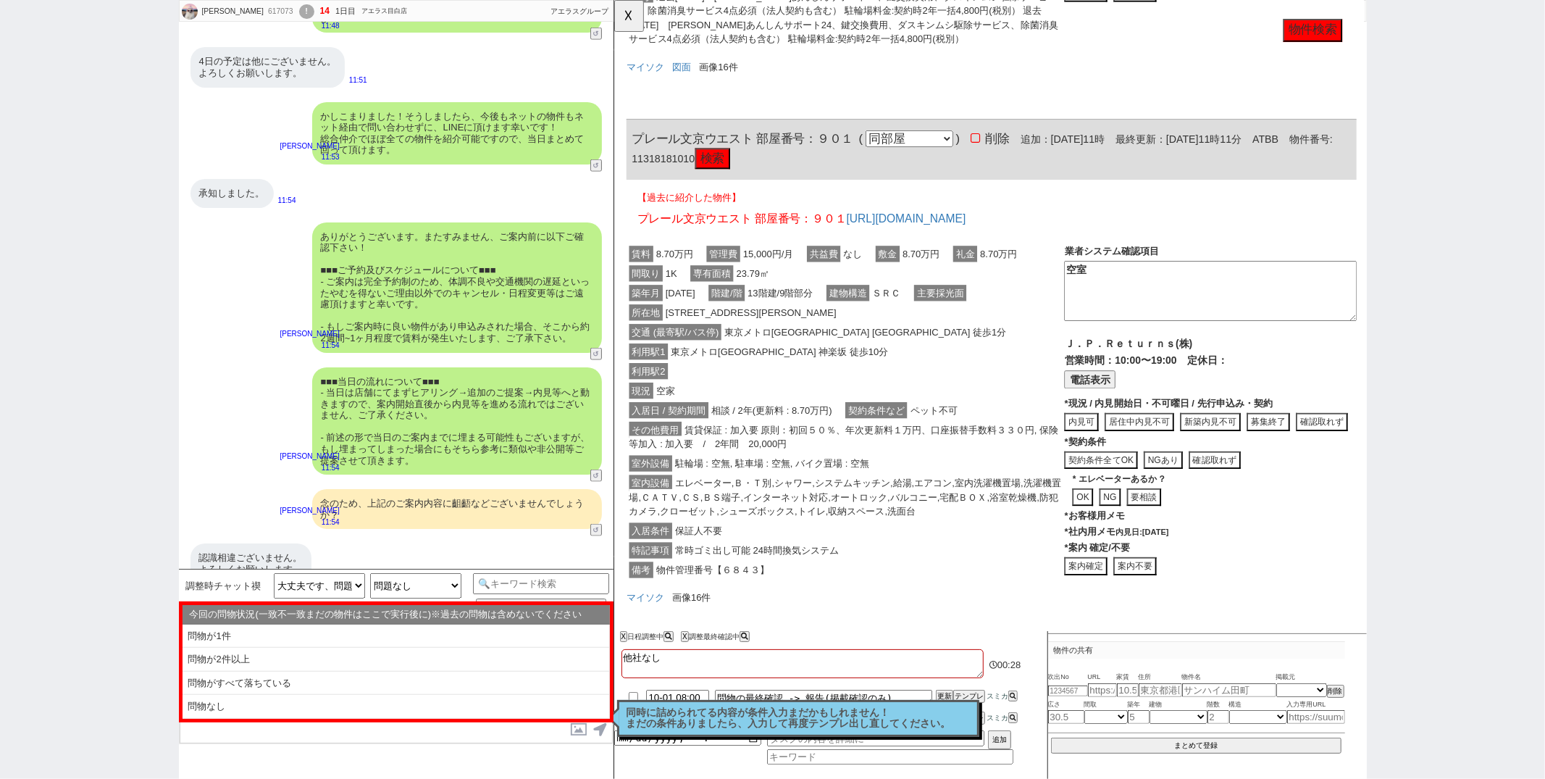
scroll to position [739, 0]
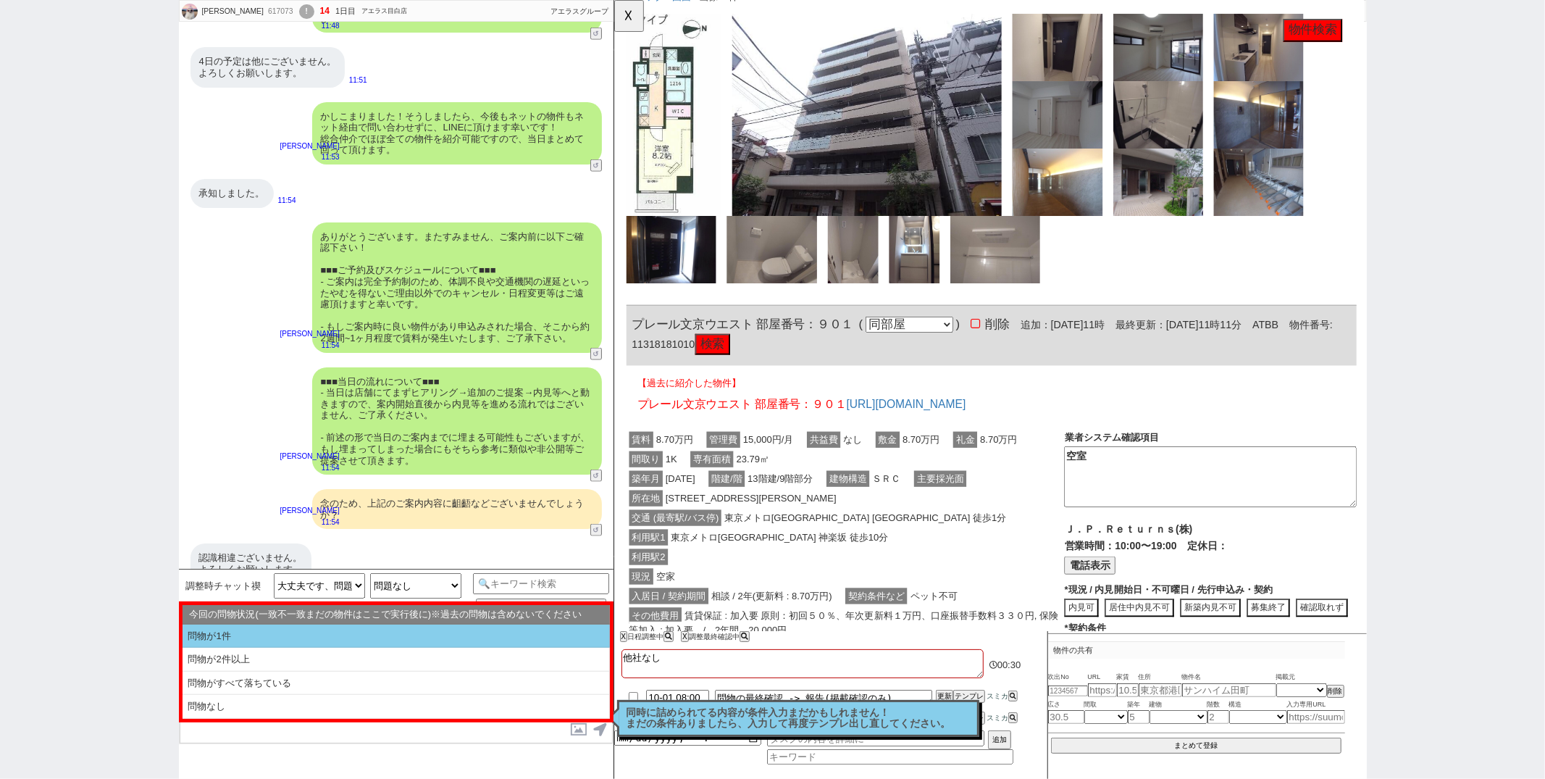
click at [325, 638] on li "問物が1件" at bounding box center [396, 636] width 427 height 24
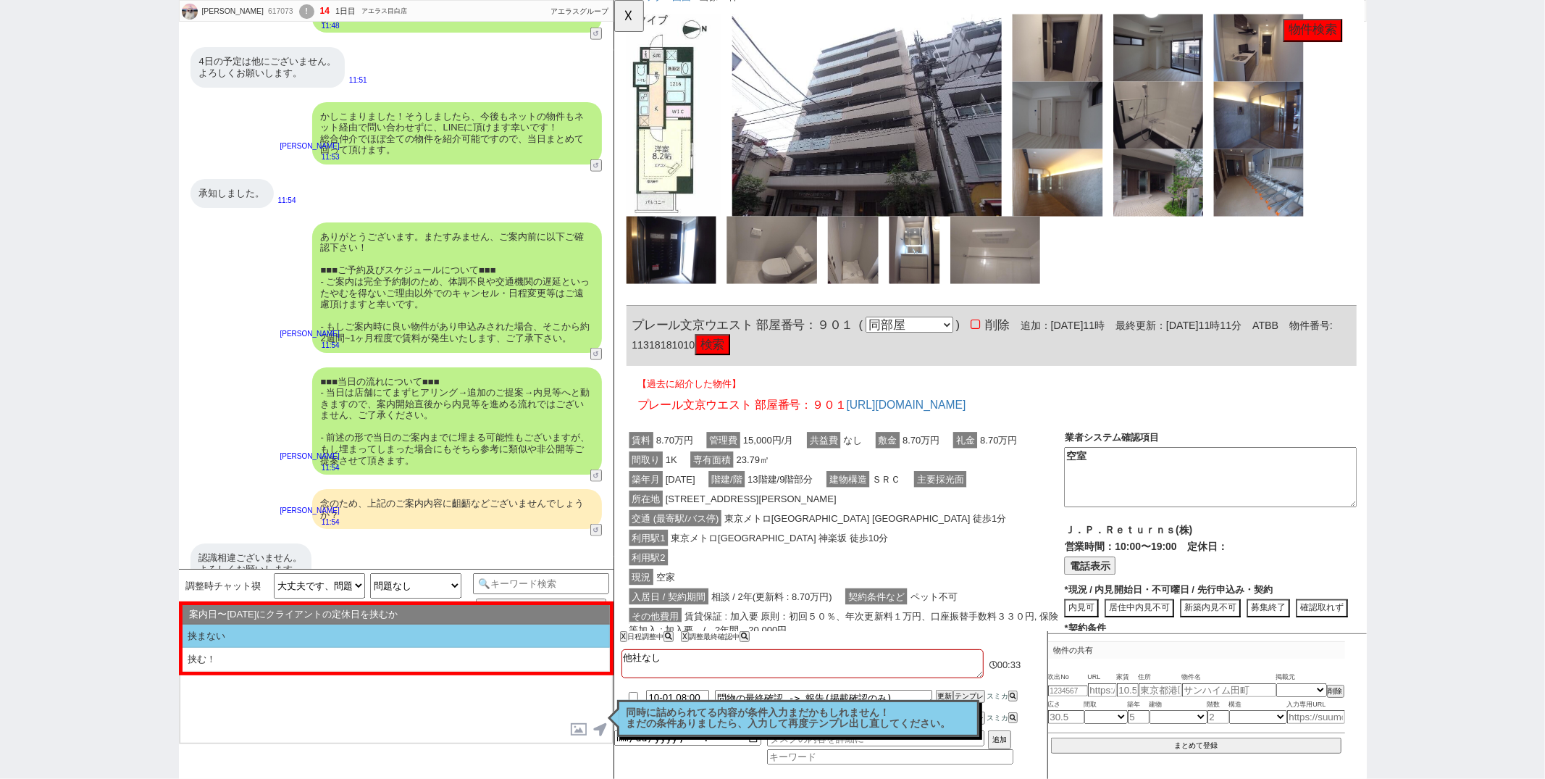
click at [333, 629] on li "挟まない" at bounding box center [396, 636] width 427 height 24
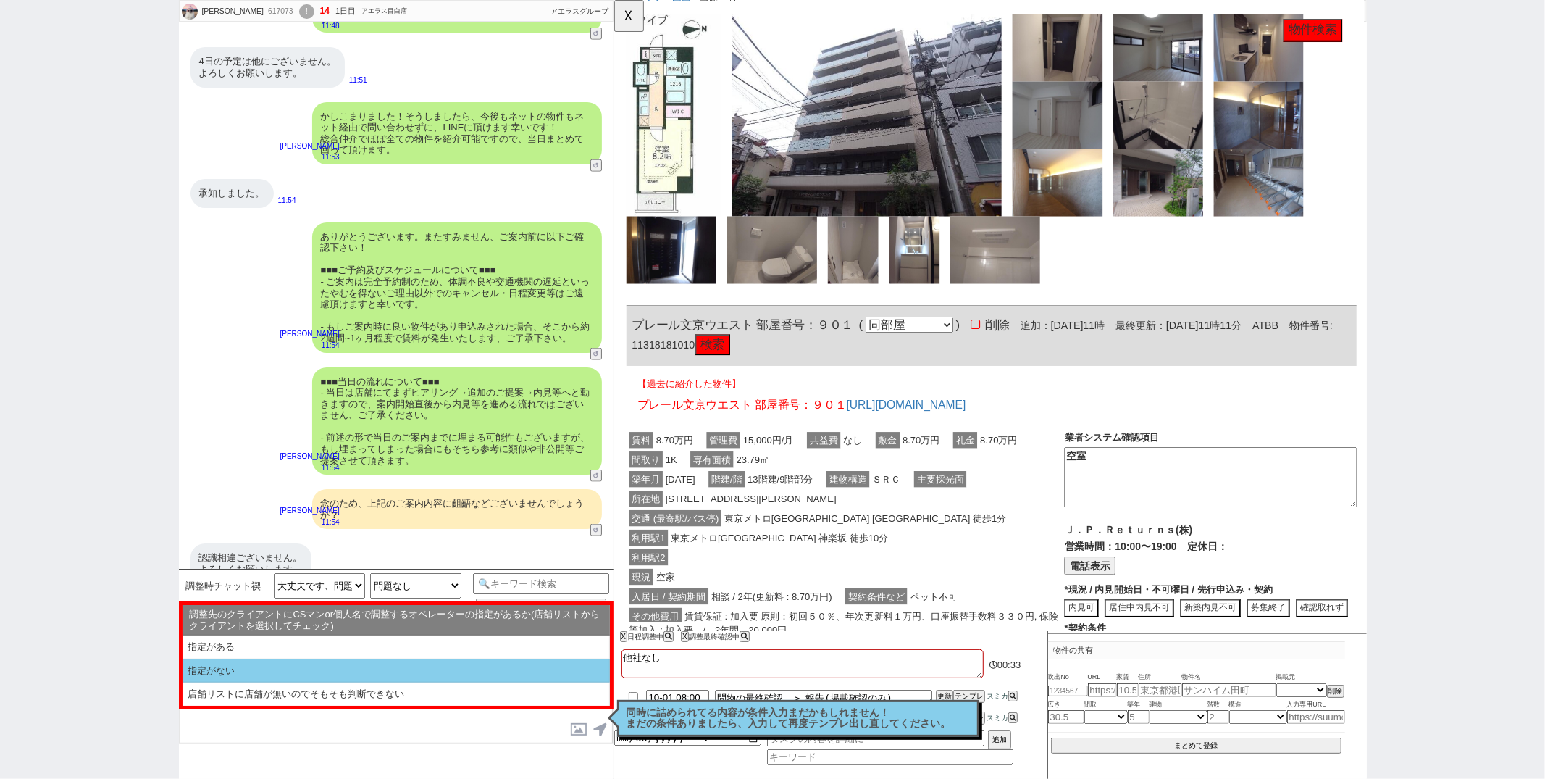
click at [324, 672] on li "指定がない" at bounding box center [396, 671] width 427 height 24
type textarea "ご確認頂き恐れ入ります、！ 諸々問題ないとのことで何よりでした！ そうしましたら、明日にでも掲載情報の最新も確認しまして、引き継ぎ等行いますね！"
select select "問物が1件"
select select "挟まない"
select select "指定がない"
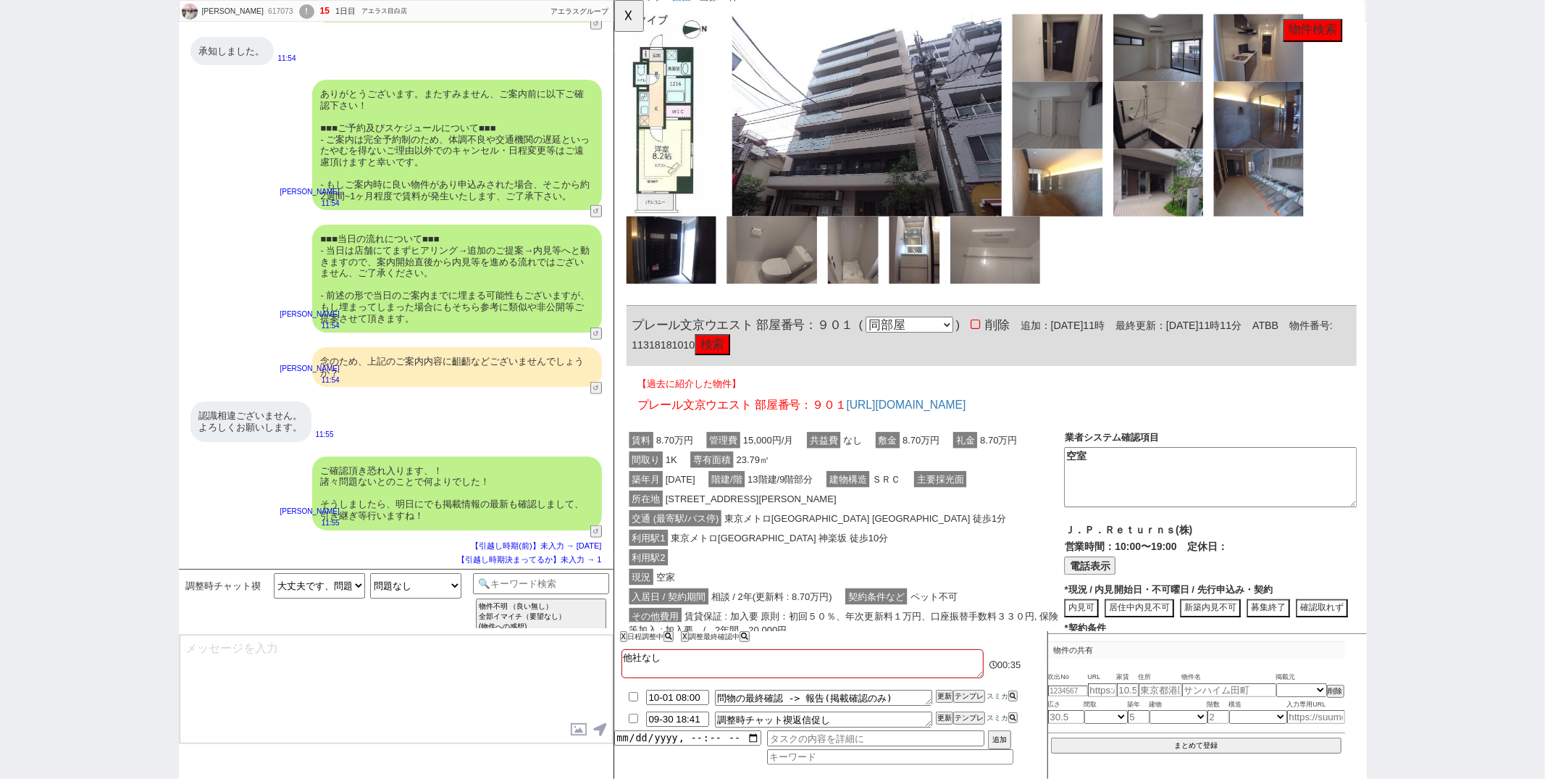
scroll to position [1090, 0]
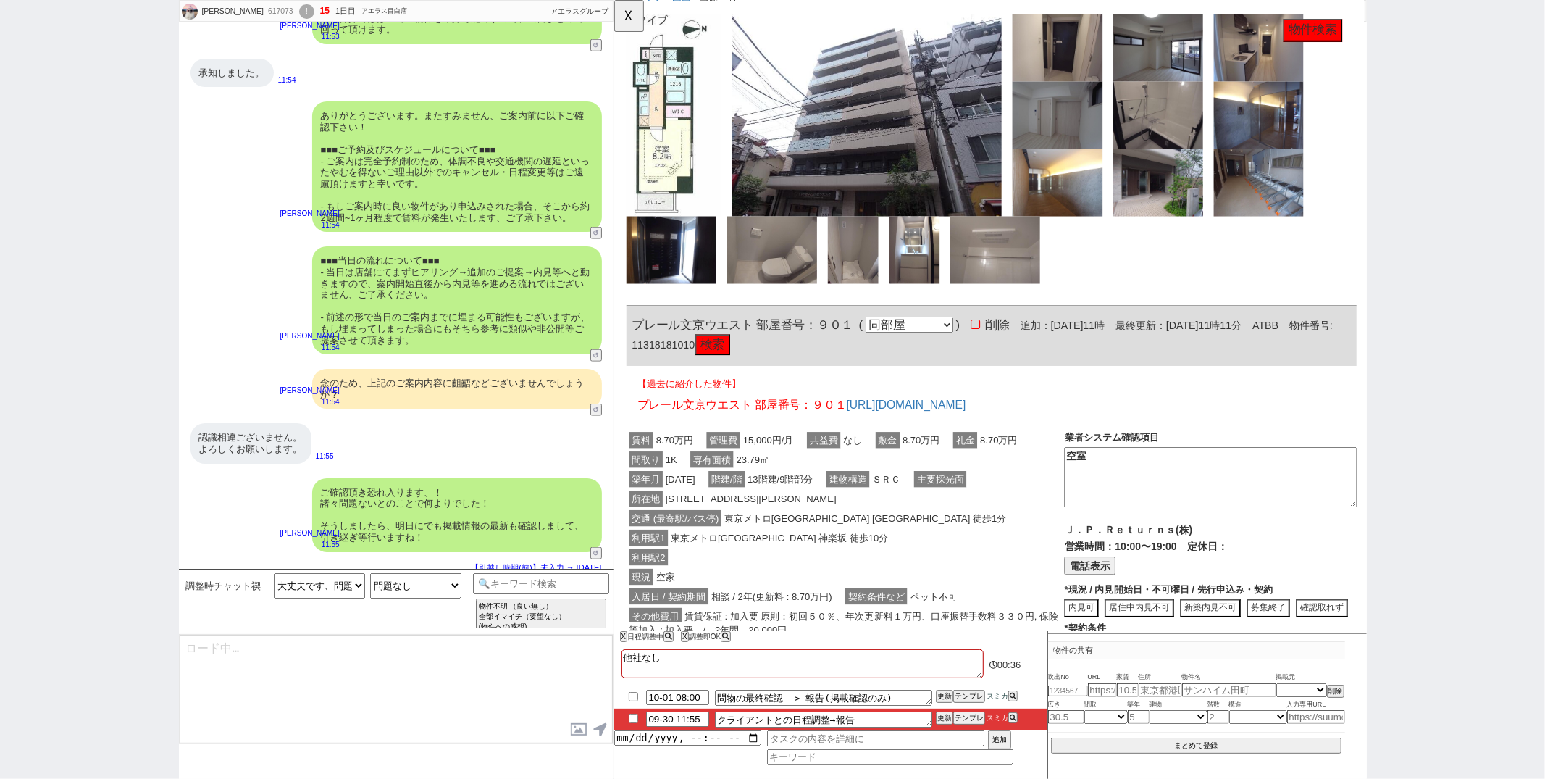
type textarea "@@【@@日程調整するシーンなので、このまま調整報告します。当該の調整ができない方であればそのままcmd+shift+Kで次に進んでください！！(当該の調整が…"
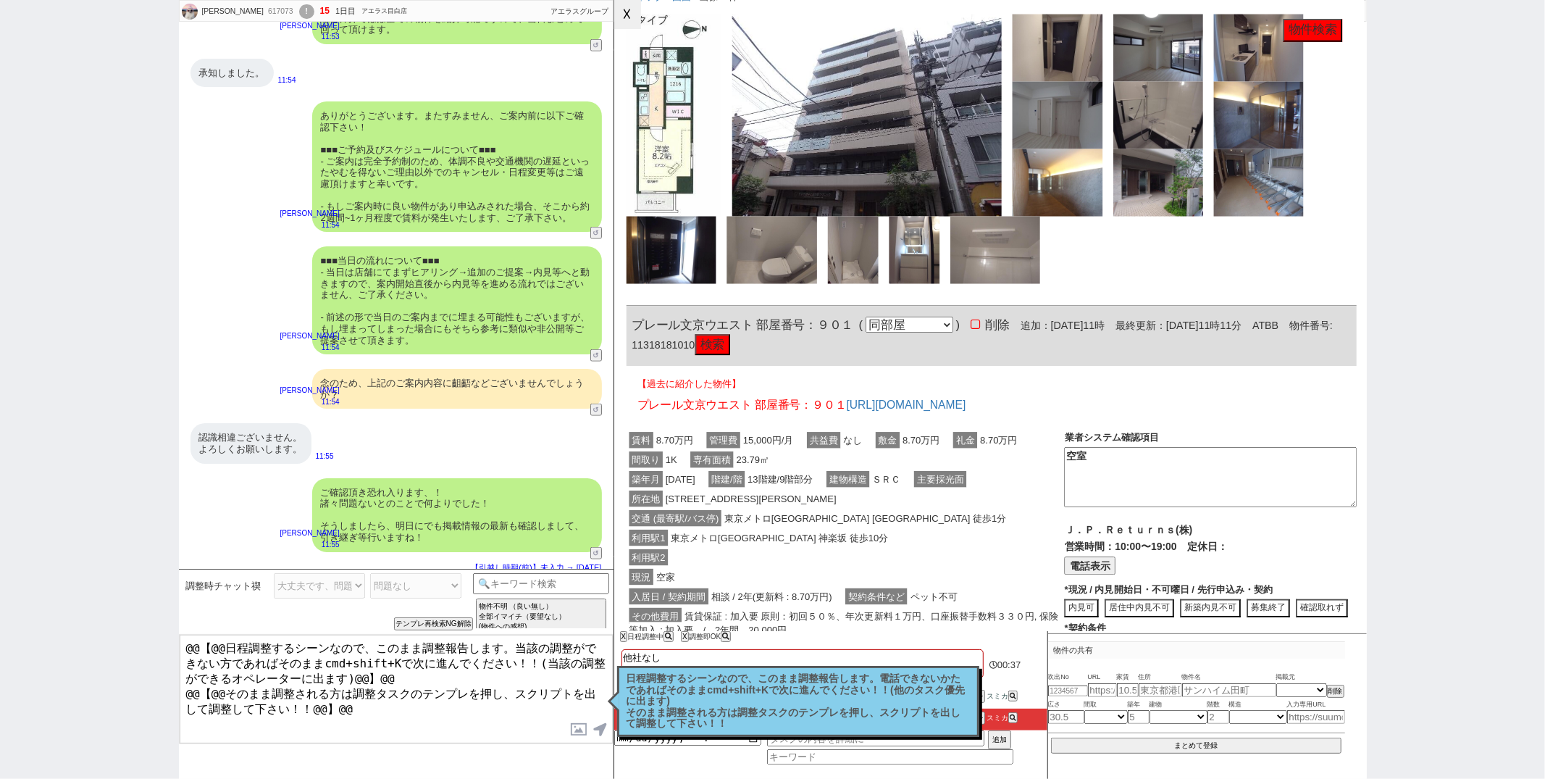
click at [629, 17] on button "☓" at bounding box center [627, 14] width 27 height 29
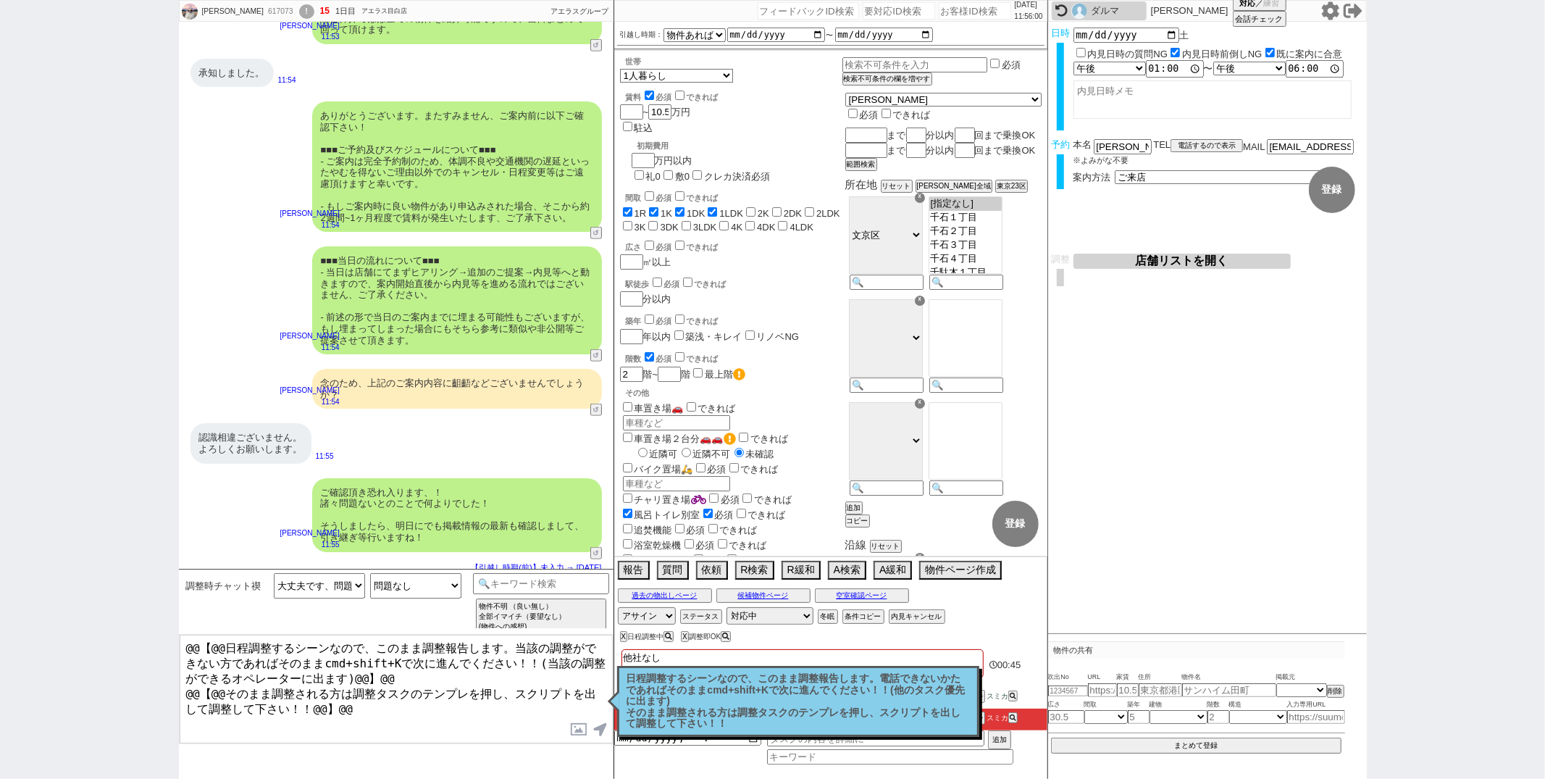
click at [1146, 256] on button "店舗リストを開く" at bounding box center [1182, 261] width 217 height 15
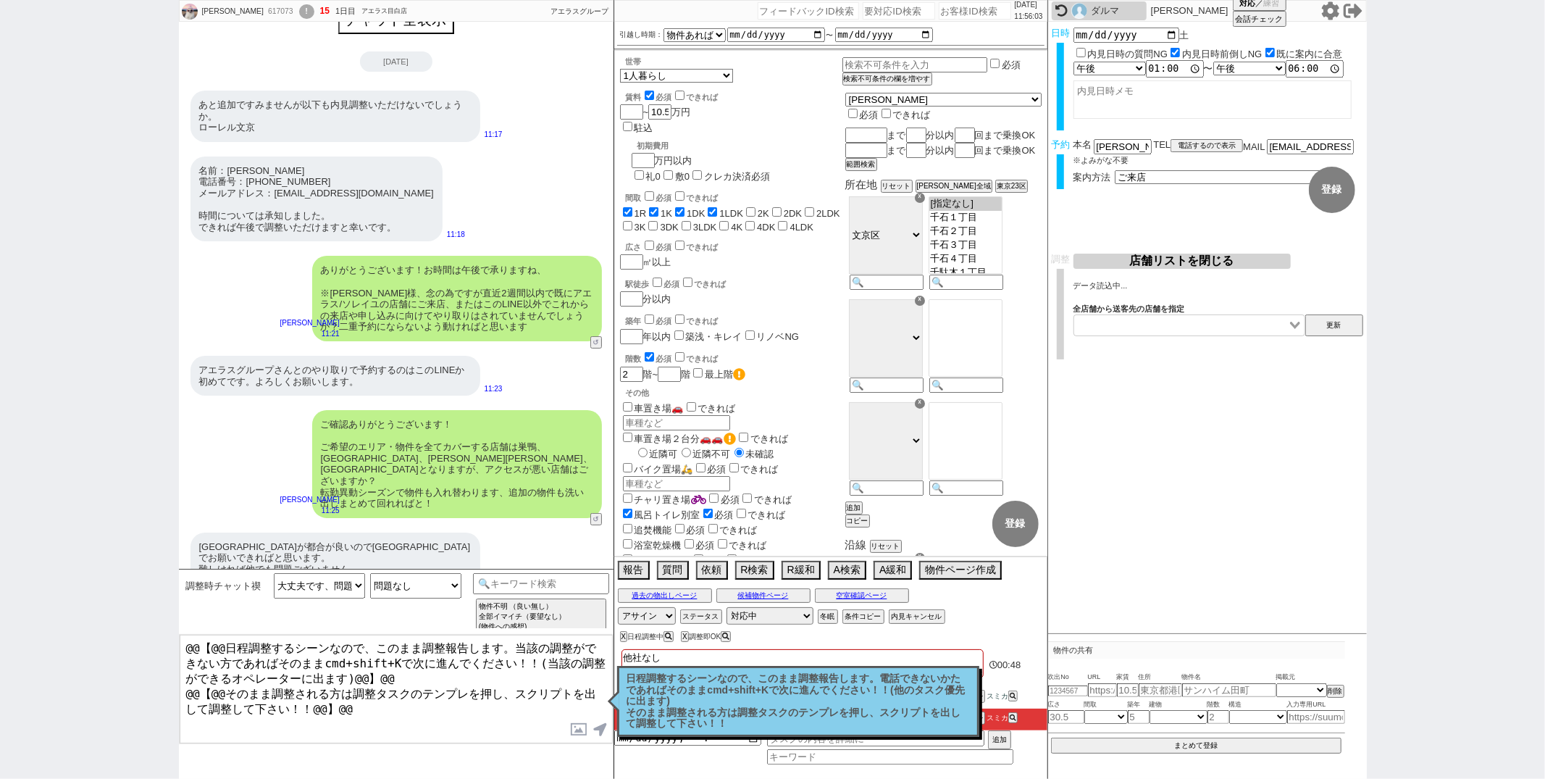
scroll to position [0, 0]
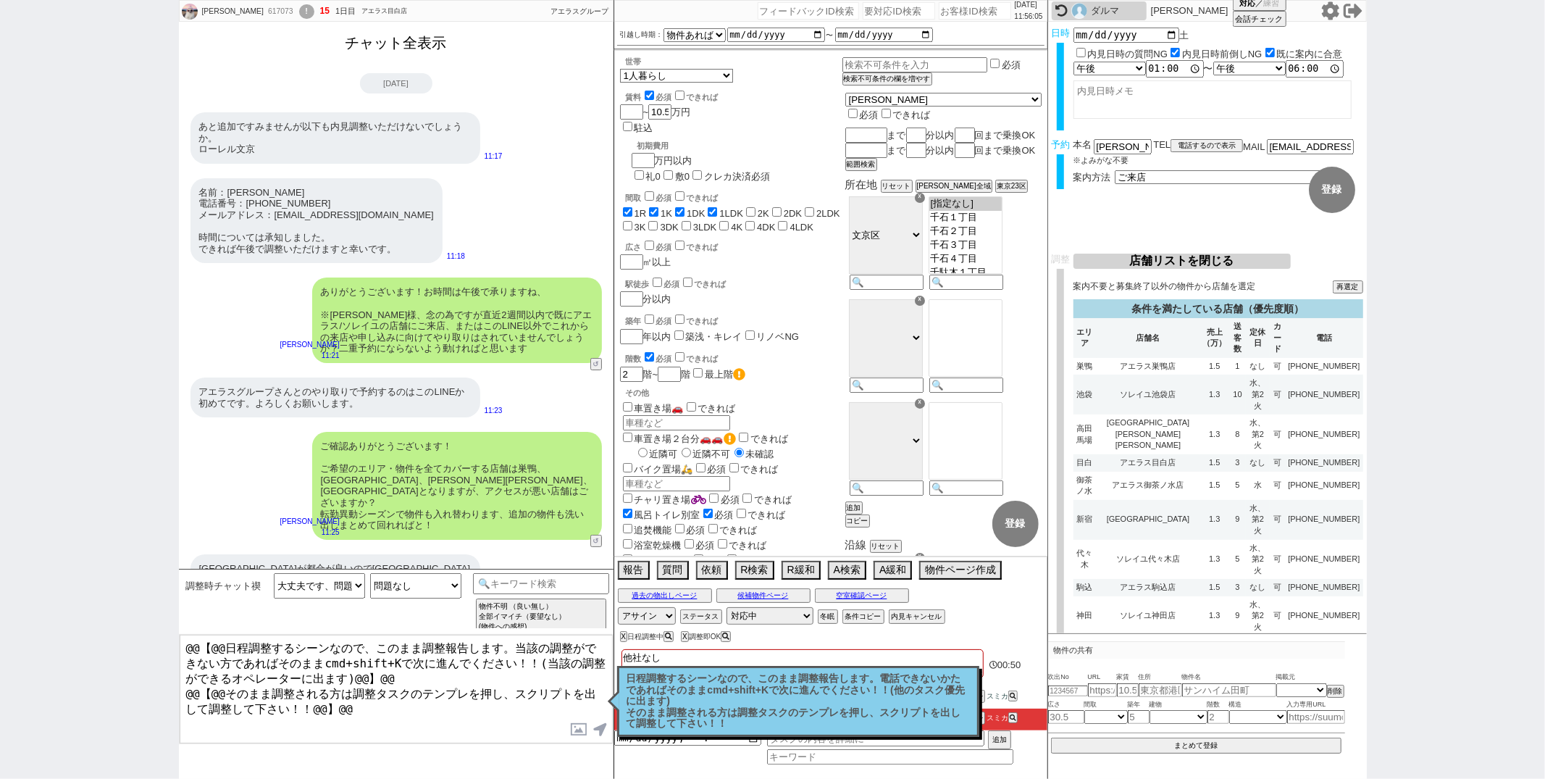
click at [430, 50] on button "チャット全表示" at bounding box center [396, 42] width 113 height 25
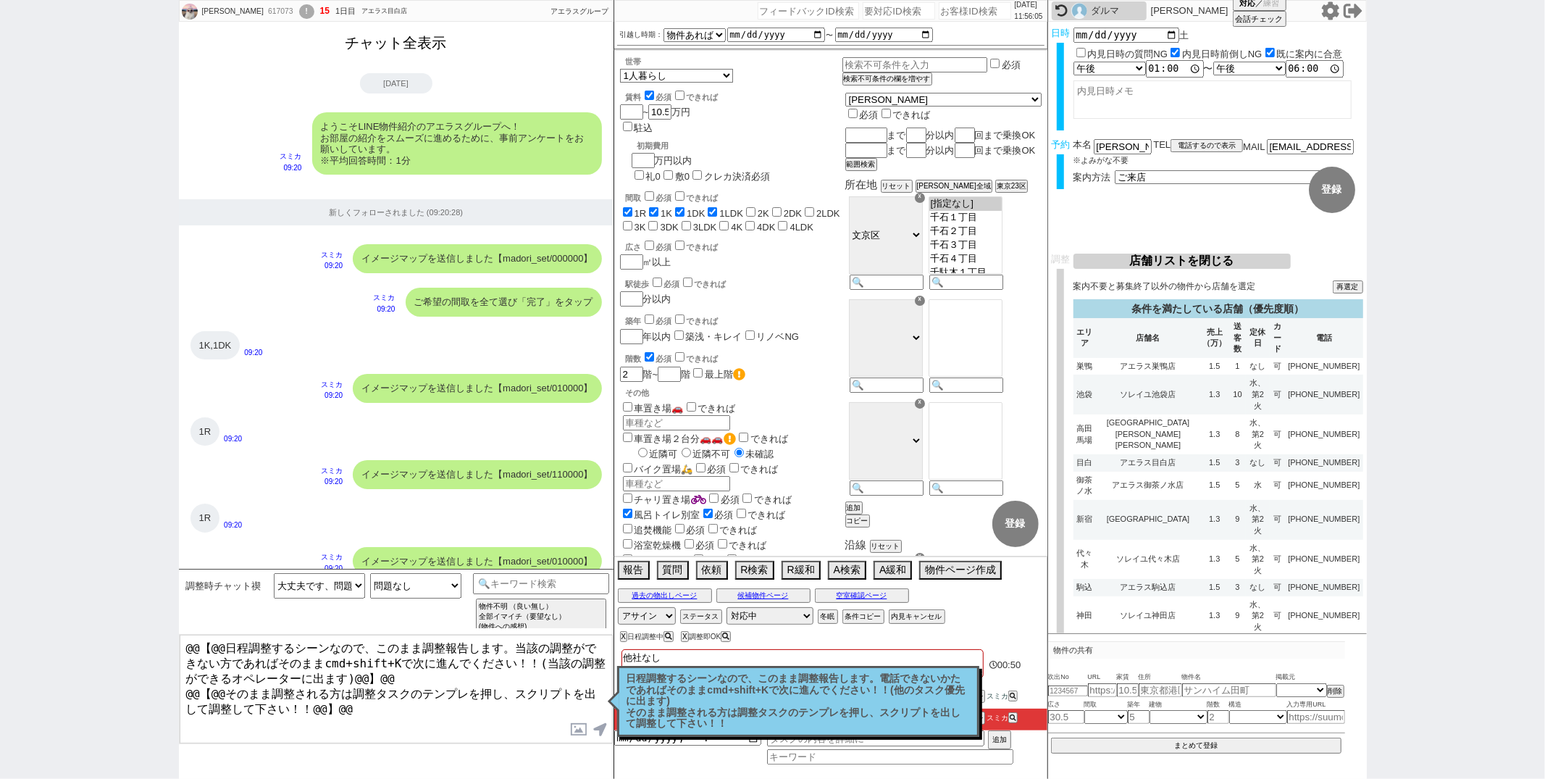
scroll to position [3388, 0]
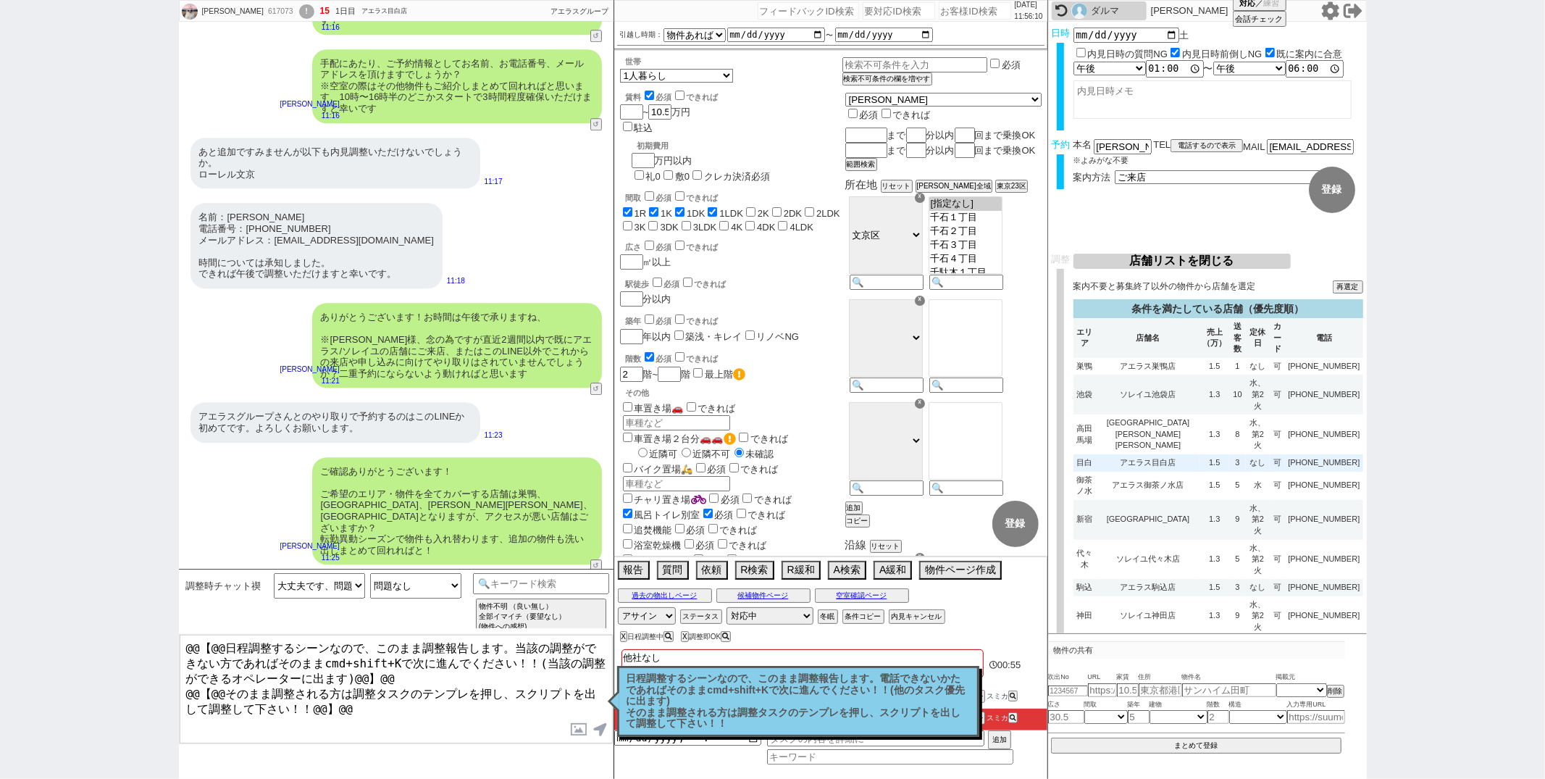
click at [1229, 454] on td "3" at bounding box center [1237, 462] width 17 height 17
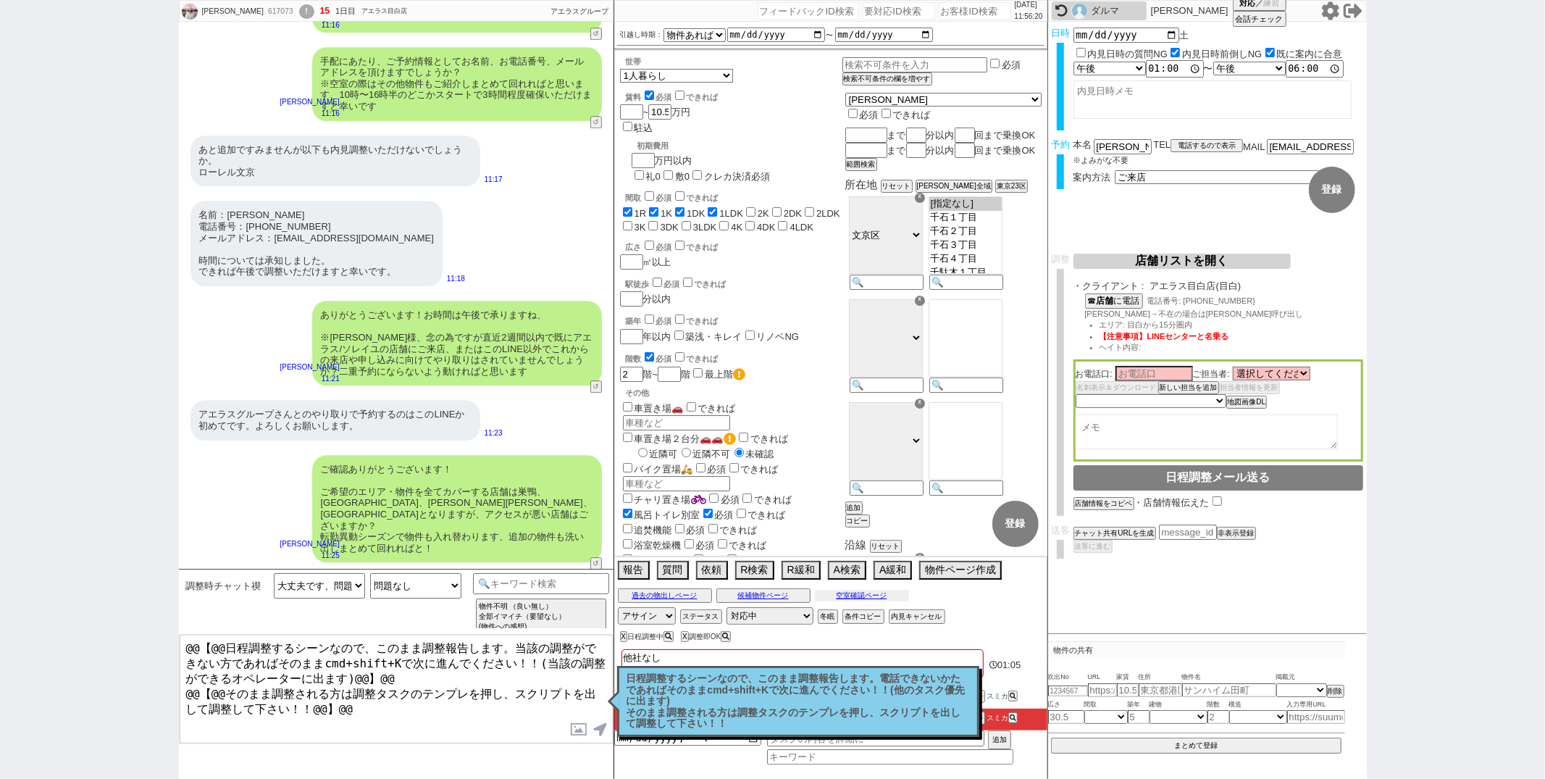
click at [871, 594] on button "空室確認ページ" at bounding box center [862, 596] width 94 height 12
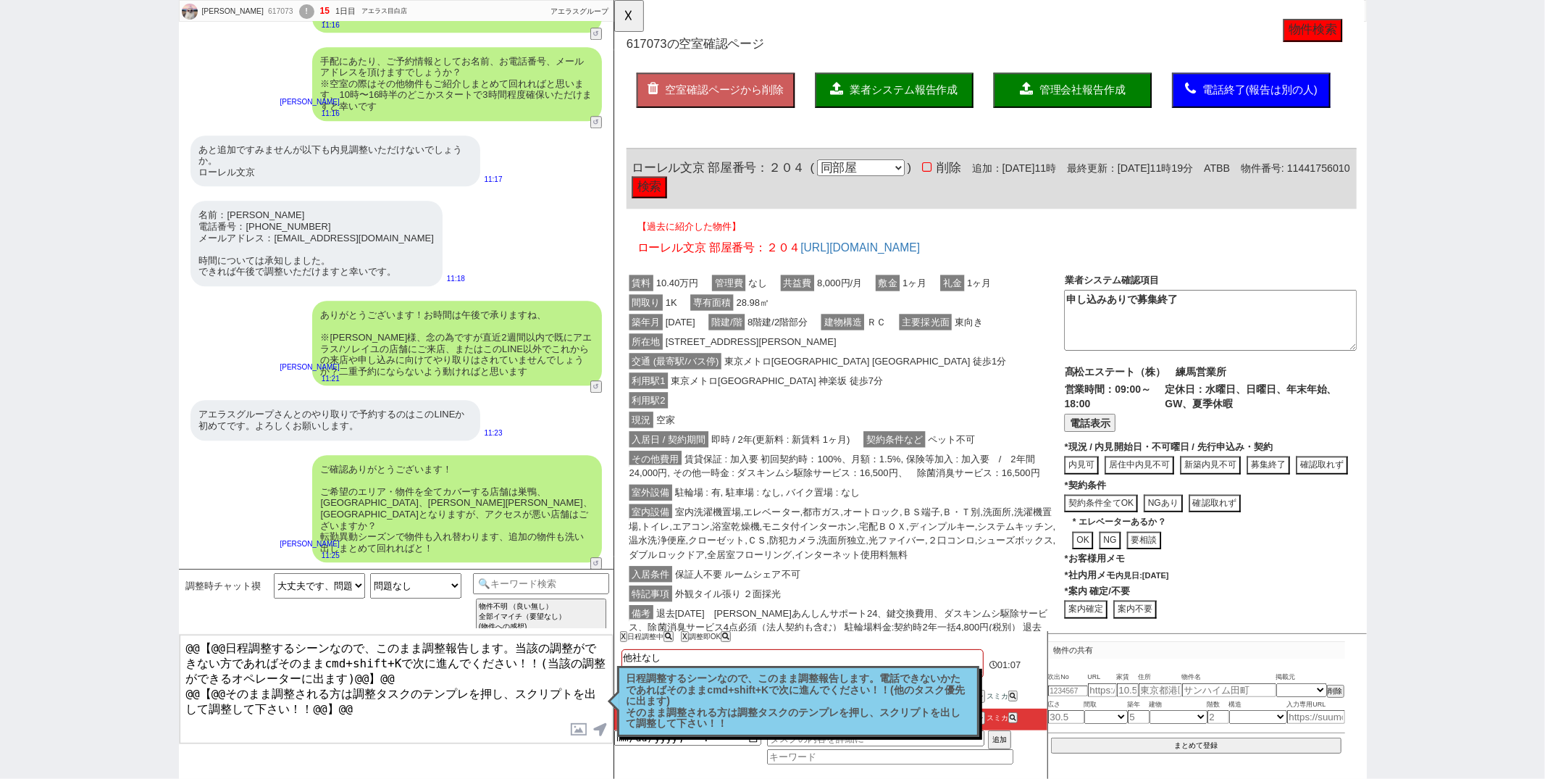
scroll to position [0, 0]
click at [627, 25] on button "☓" at bounding box center [627, 14] width 27 height 29
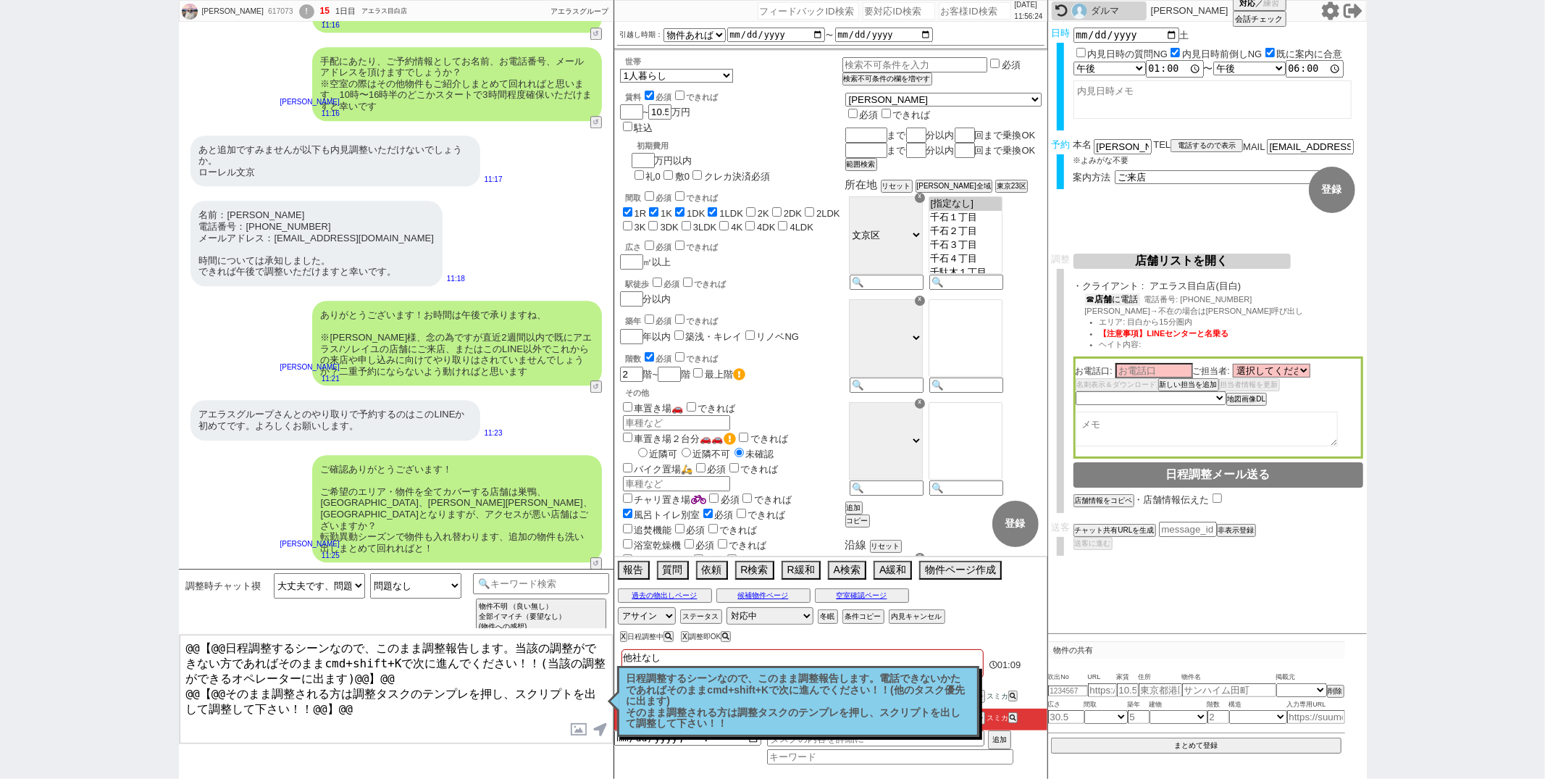
click at [1130, 299] on button "☎ 店舗 に電話" at bounding box center [1112, 299] width 55 height 12
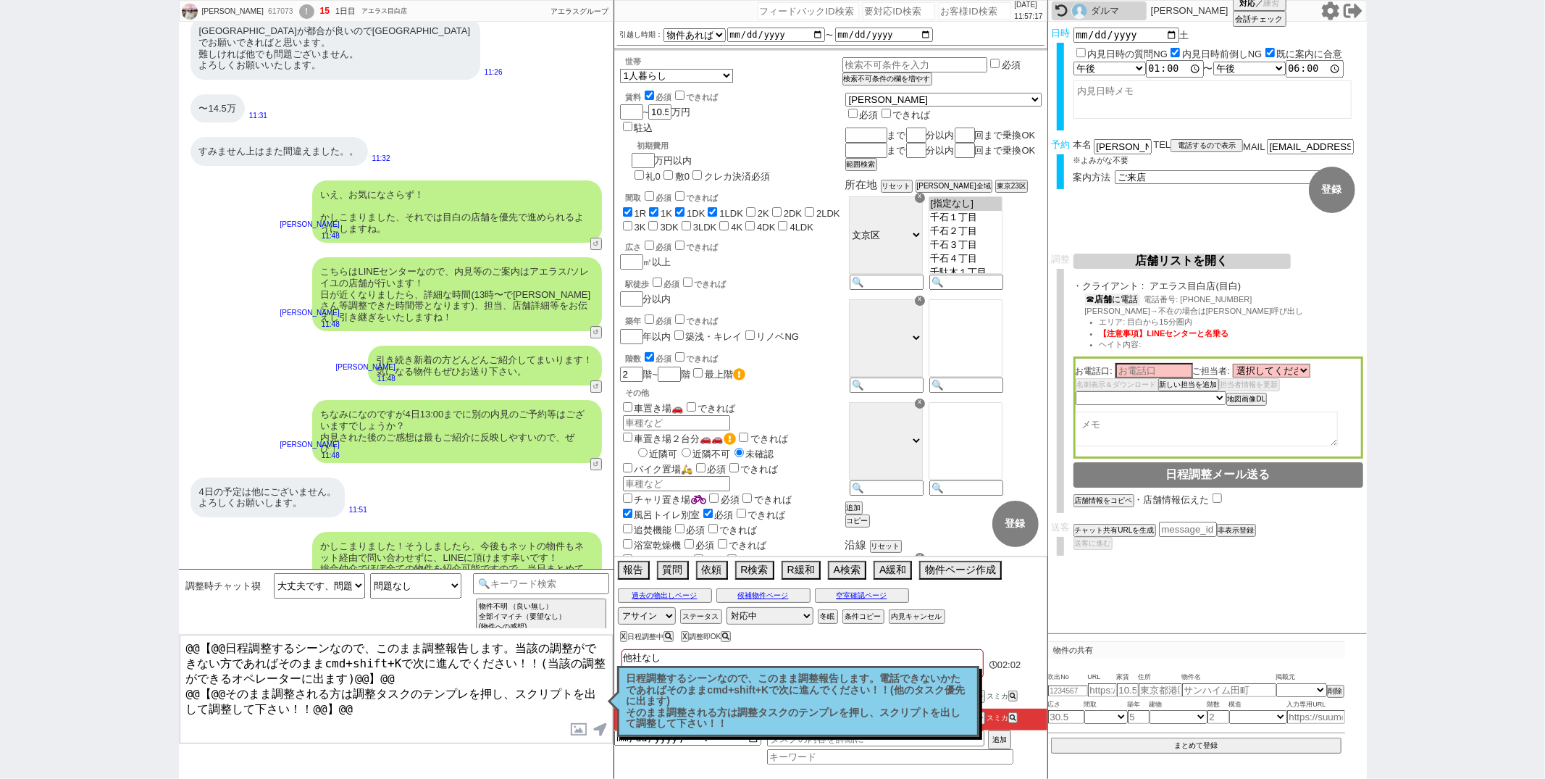
scroll to position [3969, 0]
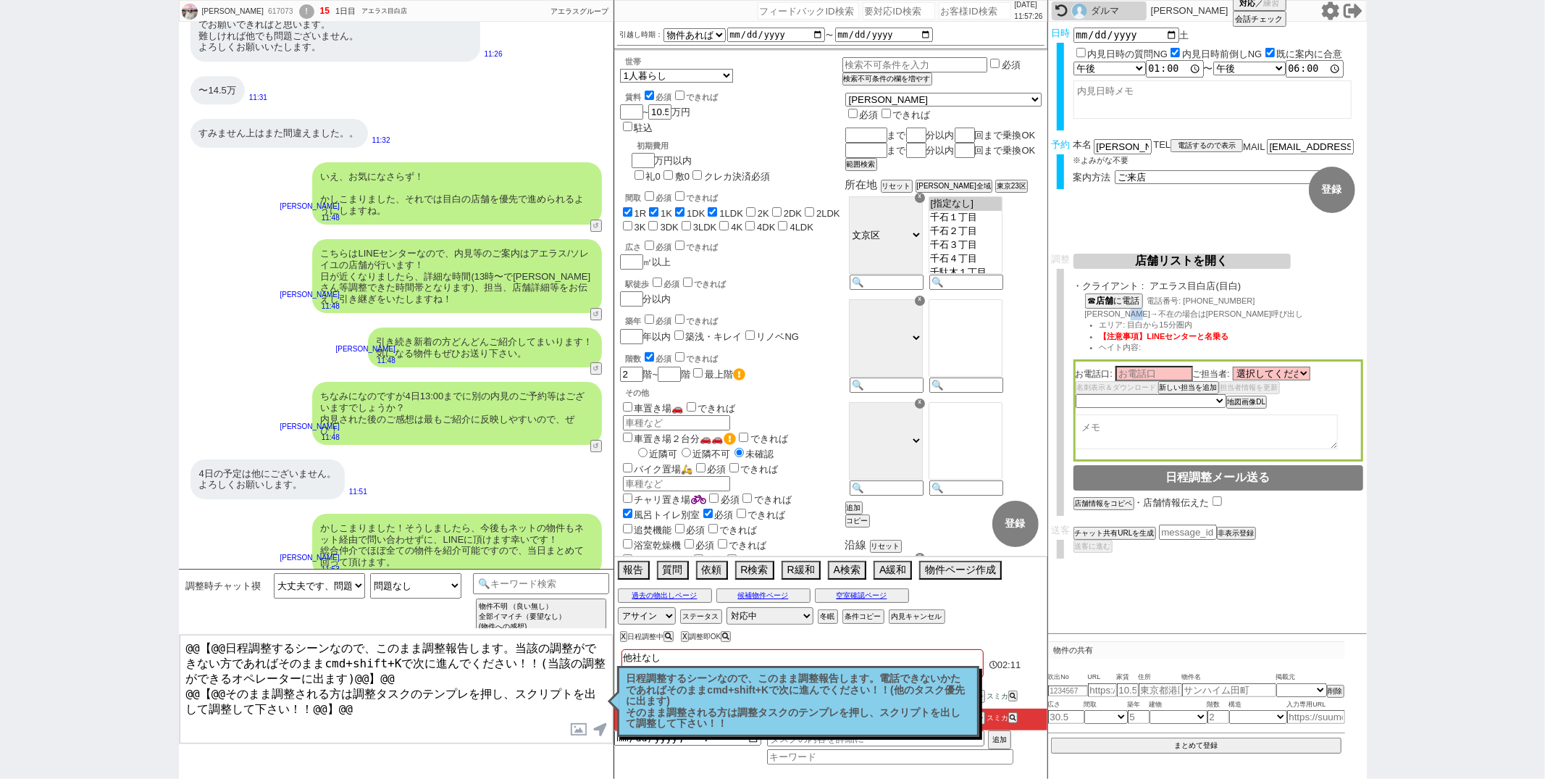
drag, startPoint x: 1157, startPoint y: 314, endPoint x: 1173, endPoint y: 314, distance: 15.9
click at [1173, 314] on span "伊藤→不在の場合は中田さん呼び出し" at bounding box center [1194, 313] width 219 height 9
copy span "中田"
click at [1134, 375] on input at bounding box center [1155, 373] width 78 height 12
paste input "中田"
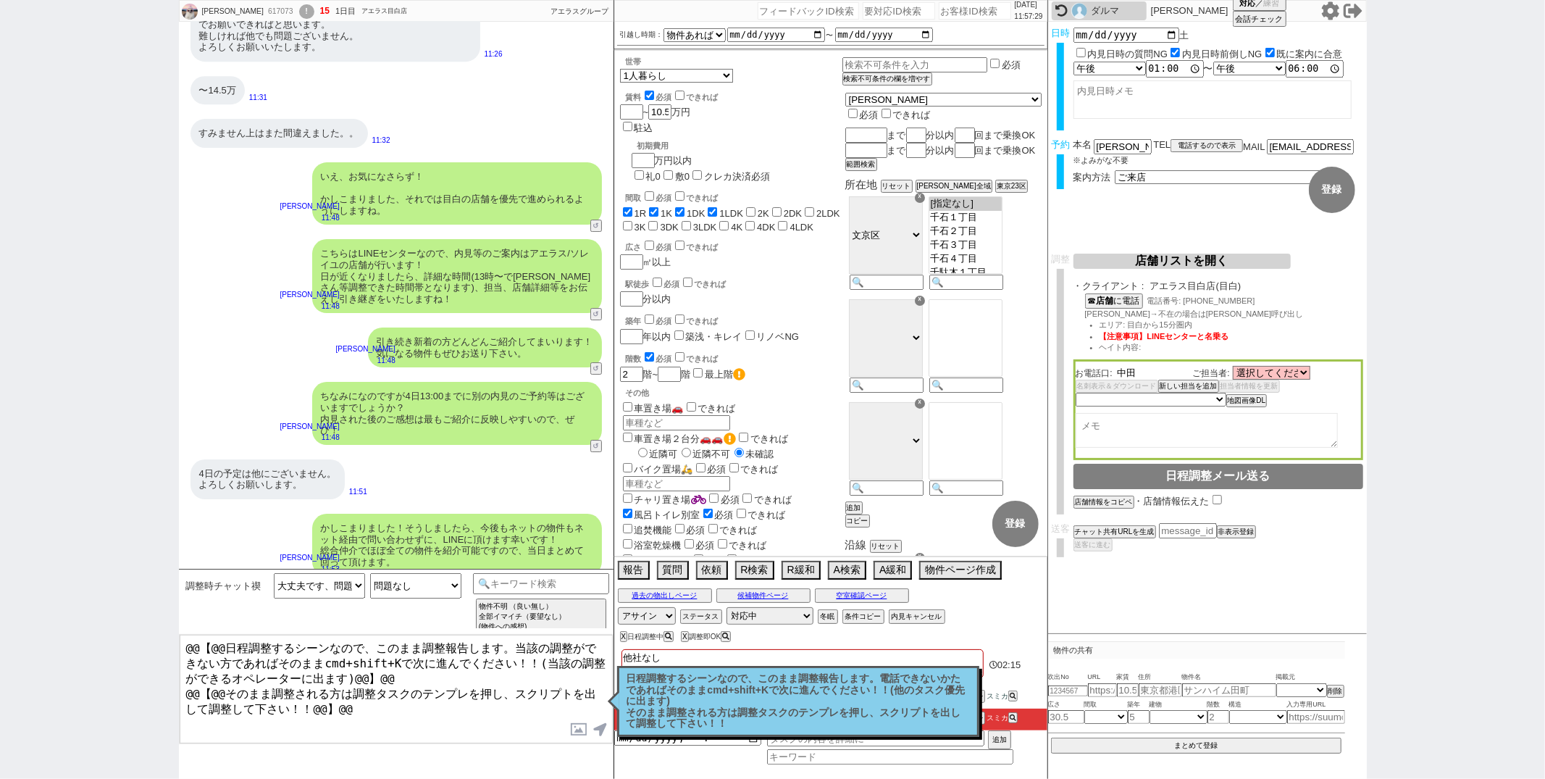
type input "中田"
click at [1281, 324] on li "エリア: 目白から15分圏内" at bounding box center [1232, 325] width 264 height 12
click at [897, 717] on p "日程調整するシーンなので、このまま調整報告します。電話できないかたであればそのままcmd+shift+Kで次に進んでください！！(他のタスク優先に出ます) そ…" at bounding box center [798, 701] width 343 height 57
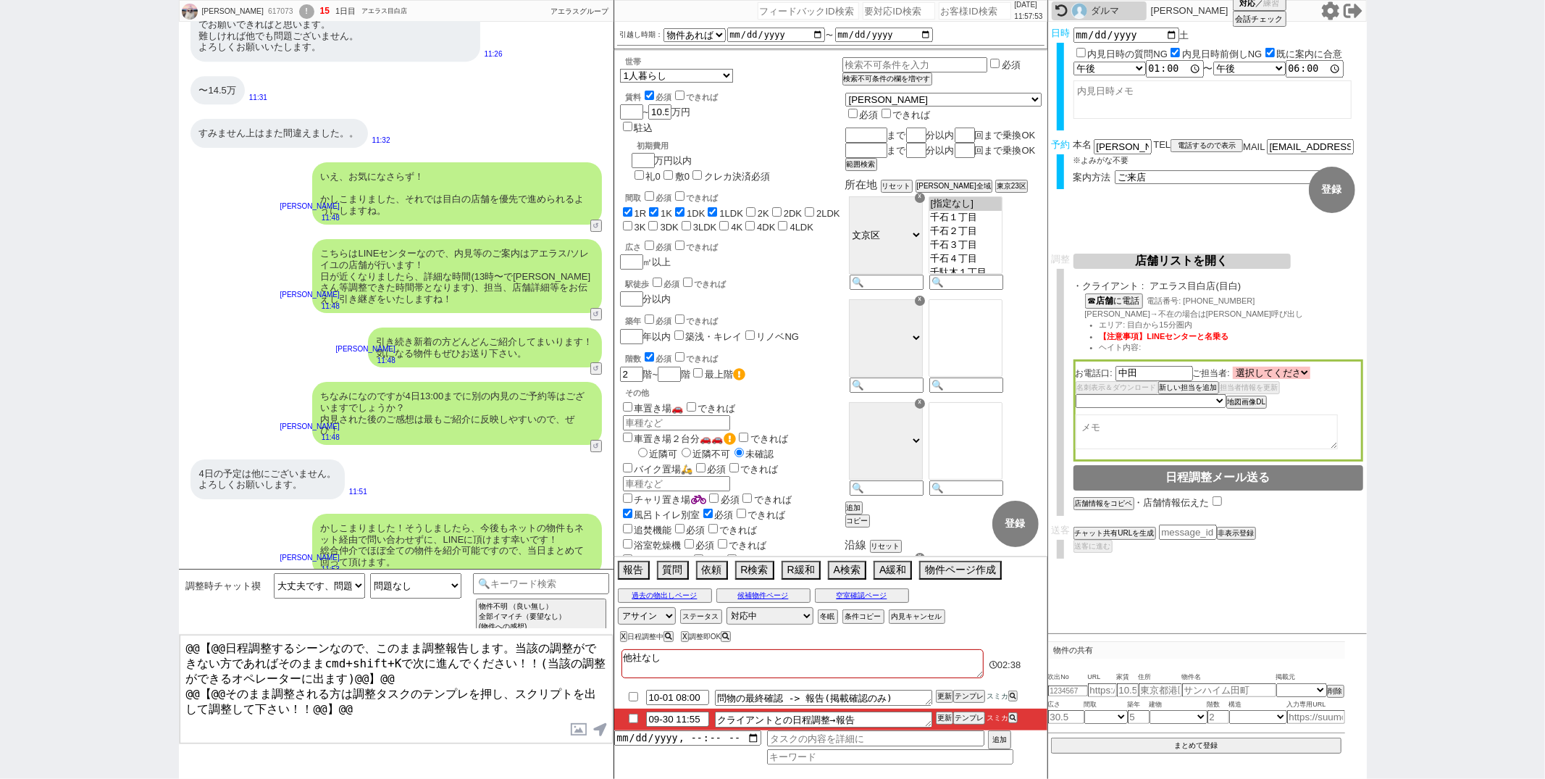
click at [1295, 377] on select "選択してください 唐澤 千慧 新井 翔生 伊藤 久 冨士 卓 渡邊 智也 大網 健人 中田 龍 田中 達也 鹿嶋 虎大郎" at bounding box center [1272, 373] width 78 height 12
select select "1743"
click at [1233, 369] on select "選択してください 唐澤 千慧 新井 翔生 伊藤 久 冨士 卓 渡邊 智也 大網 健人 中田 龍 田中 達也 鹿嶋 虎大郎" at bounding box center [1272, 373] width 78 height 12
drag, startPoint x: 1239, startPoint y: 419, endPoint x: 1218, endPoint y: 406, distance: 24.7
click at [1218, 406] on div "お電話口: 中田 ご担当者: 選択してください 唐澤 千慧 新井 翔生 伊藤 久 冨士 卓 渡邊 智也 大網 健人 中田 龍 田中 達也 鹿嶋 虎大郎 名刺表…" at bounding box center [1219, 409] width 290 height 101
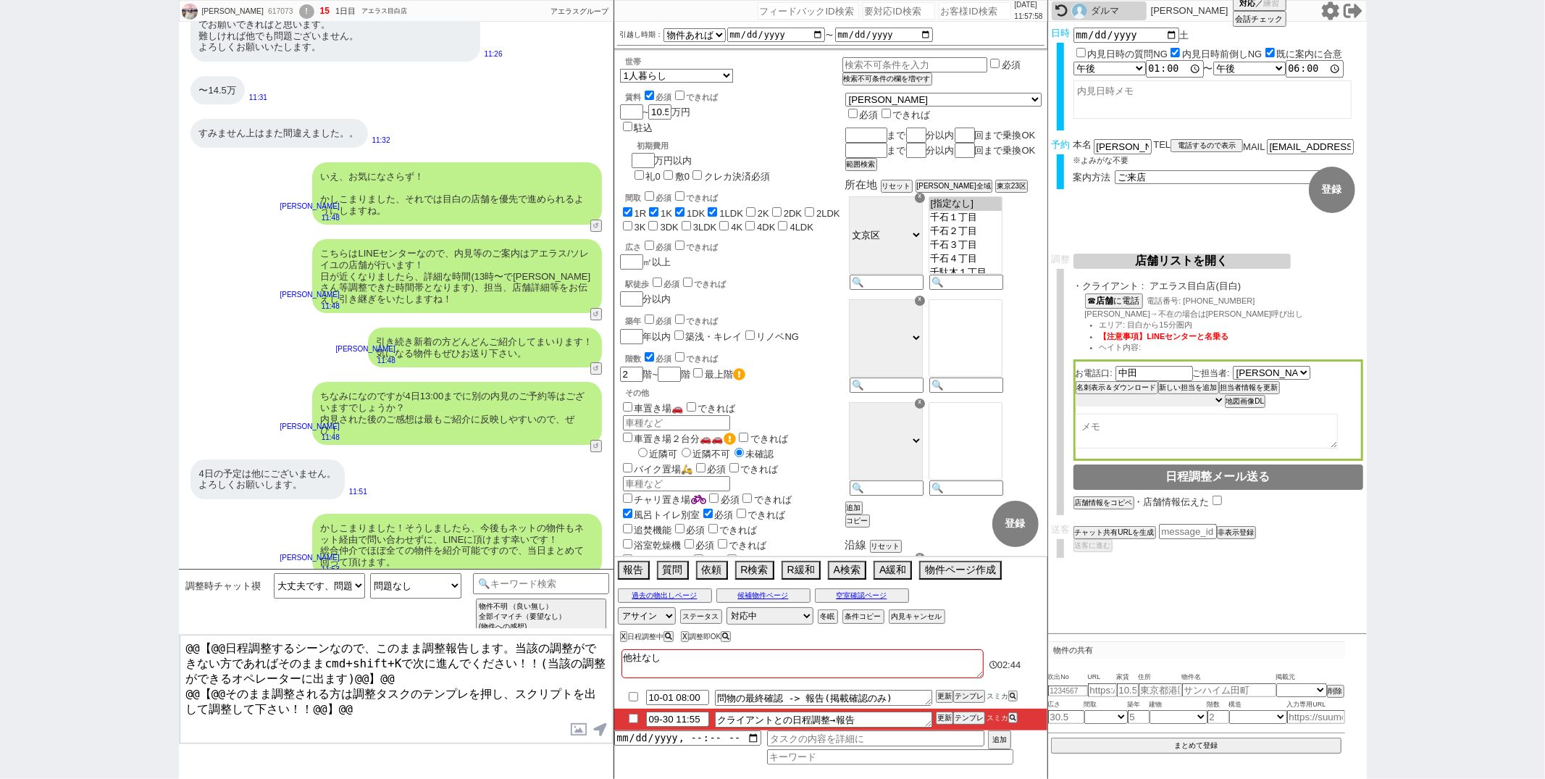
select select "5"
click at [1076, 394] on select "未定 希望で最短でOK 最短以外でOK 日程がNG(直近で別日提案可) 日程がNG(直近はNG) お客様ごとNG 折返し待ち 店舗が定休/終業後で連絡取れず" at bounding box center [1150, 400] width 149 height 12
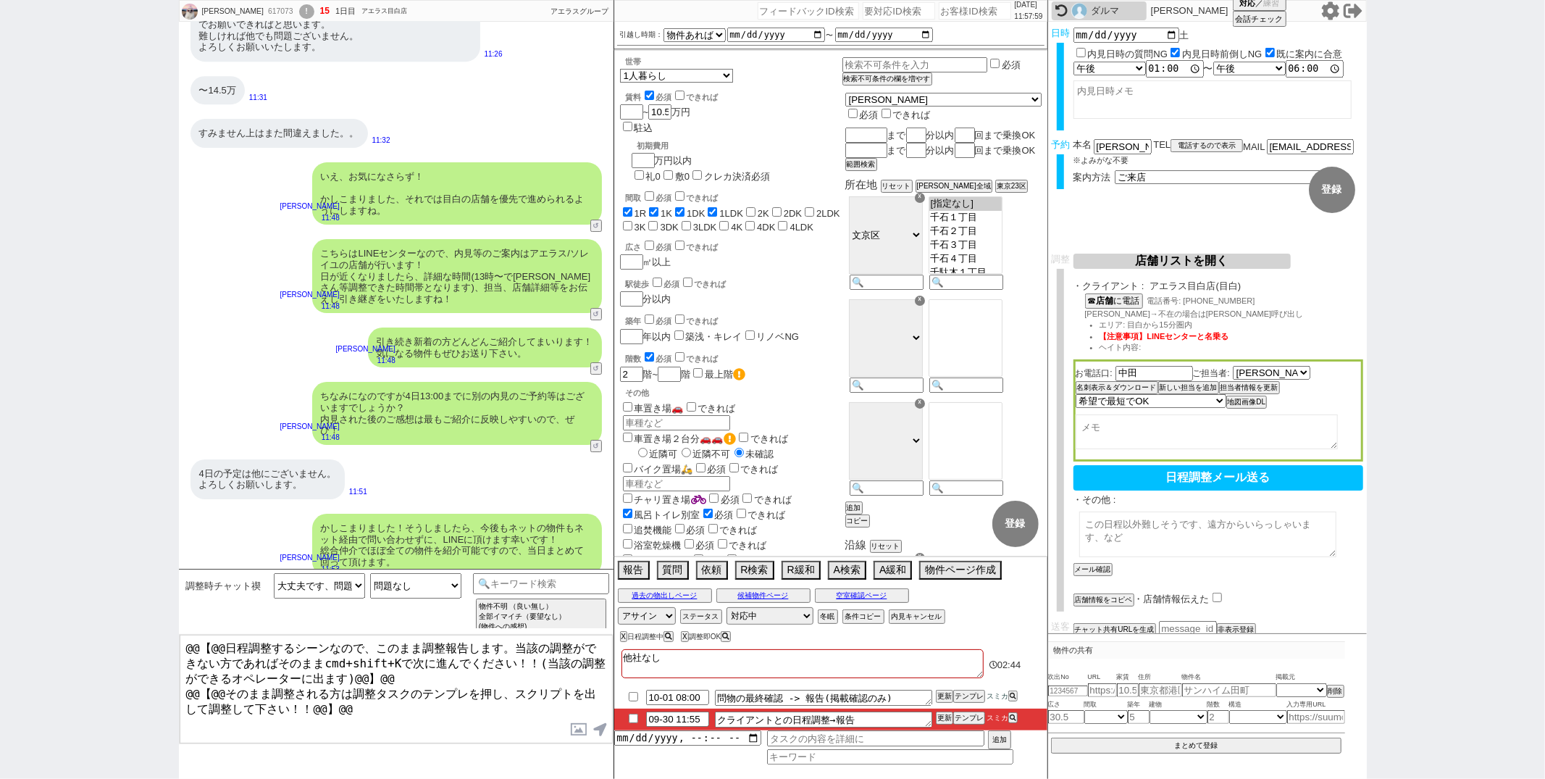
select select "1743"
select select "5"
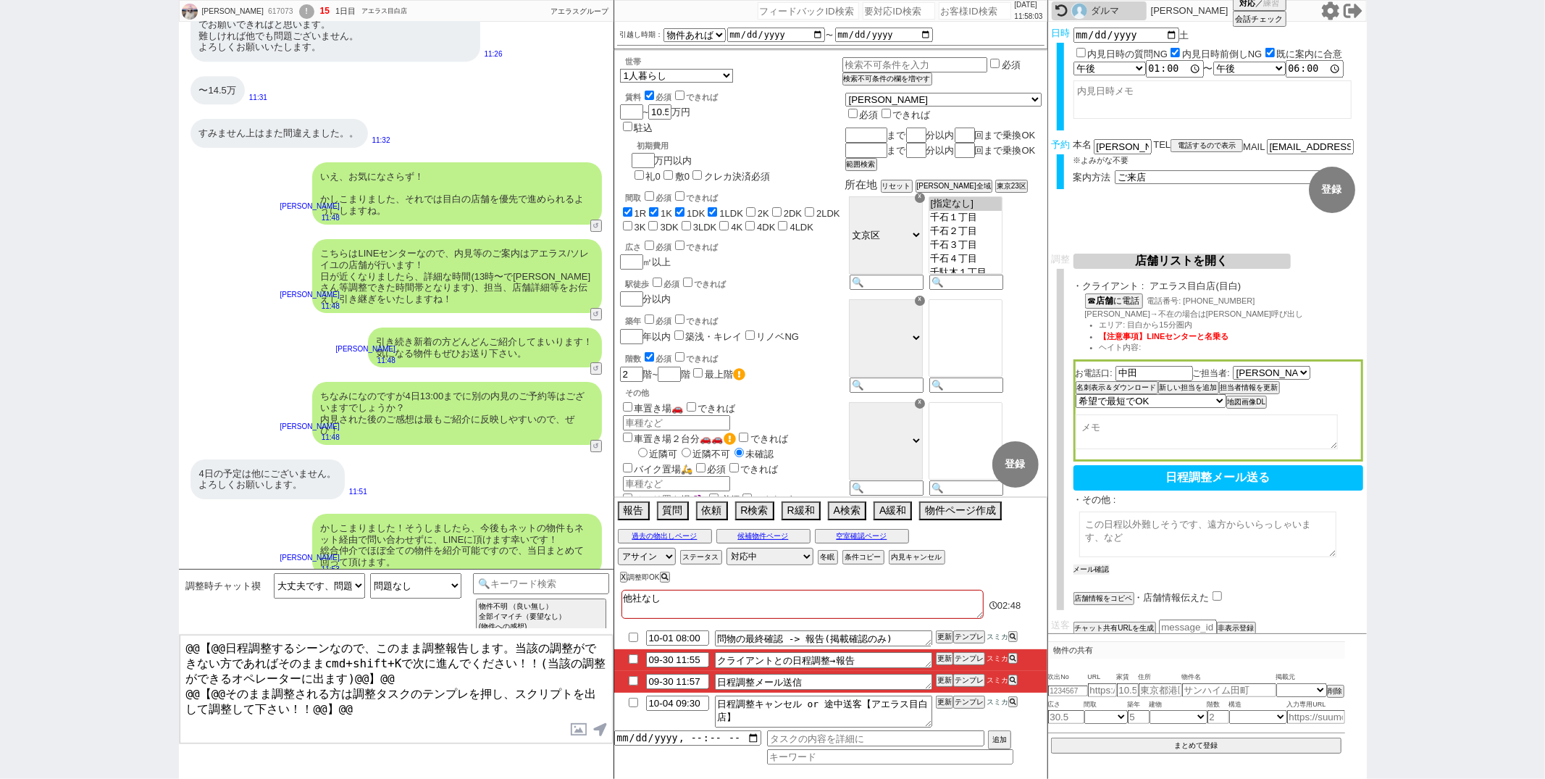
click at [1087, 564] on button "メール確認" at bounding box center [1092, 569] width 36 height 10
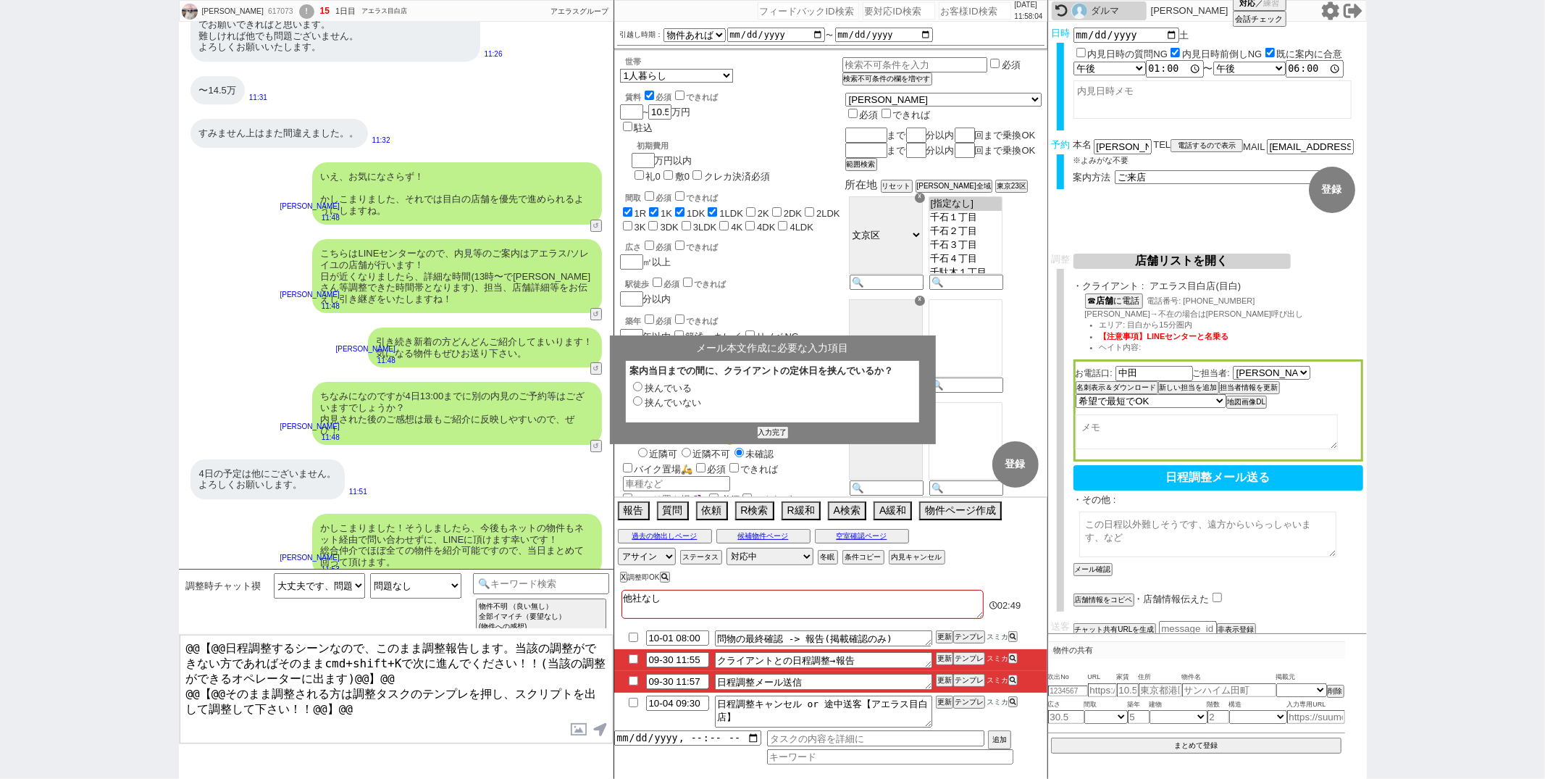
click at [640, 403] on input "挟んでいない" at bounding box center [637, 400] width 9 height 9
radio input "true"
click at [767, 433] on button "入力完了" at bounding box center [773, 432] width 29 height 10
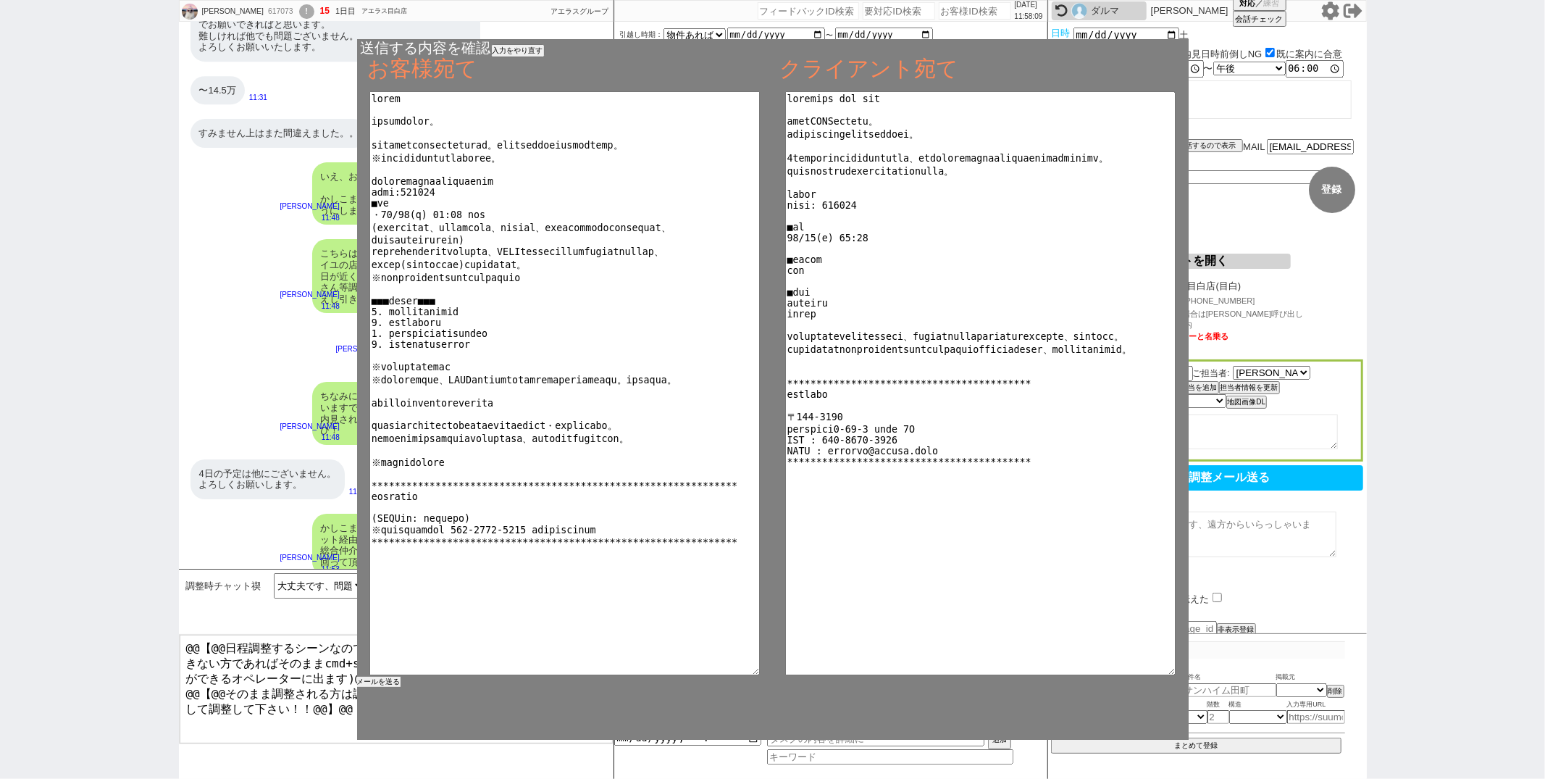
click at [391, 677] on button "メールを送る" at bounding box center [378, 682] width 43 height 10
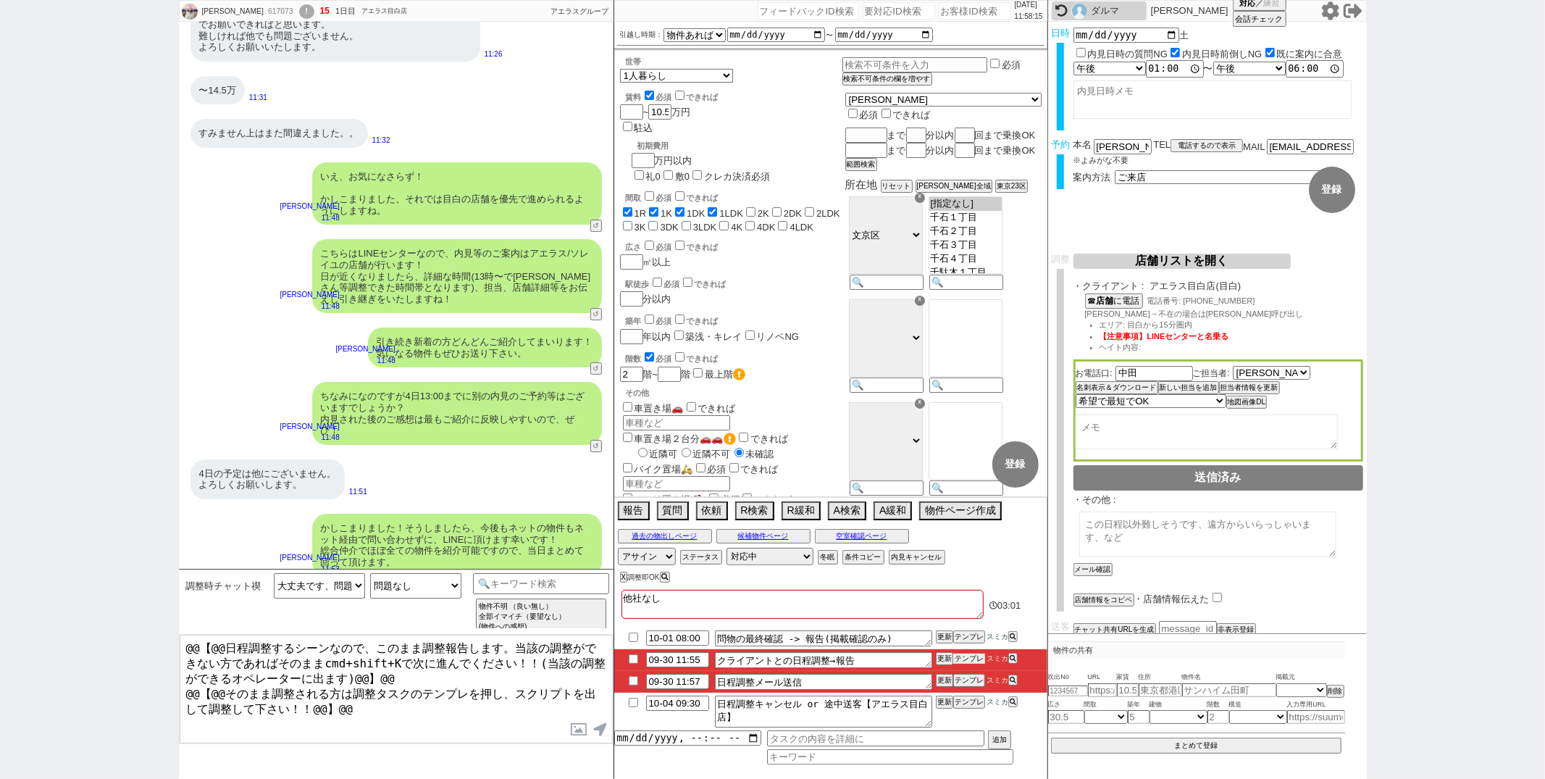
click at [957, 659] on button "テンプレ" at bounding box center [969, 658] width 32 height 10
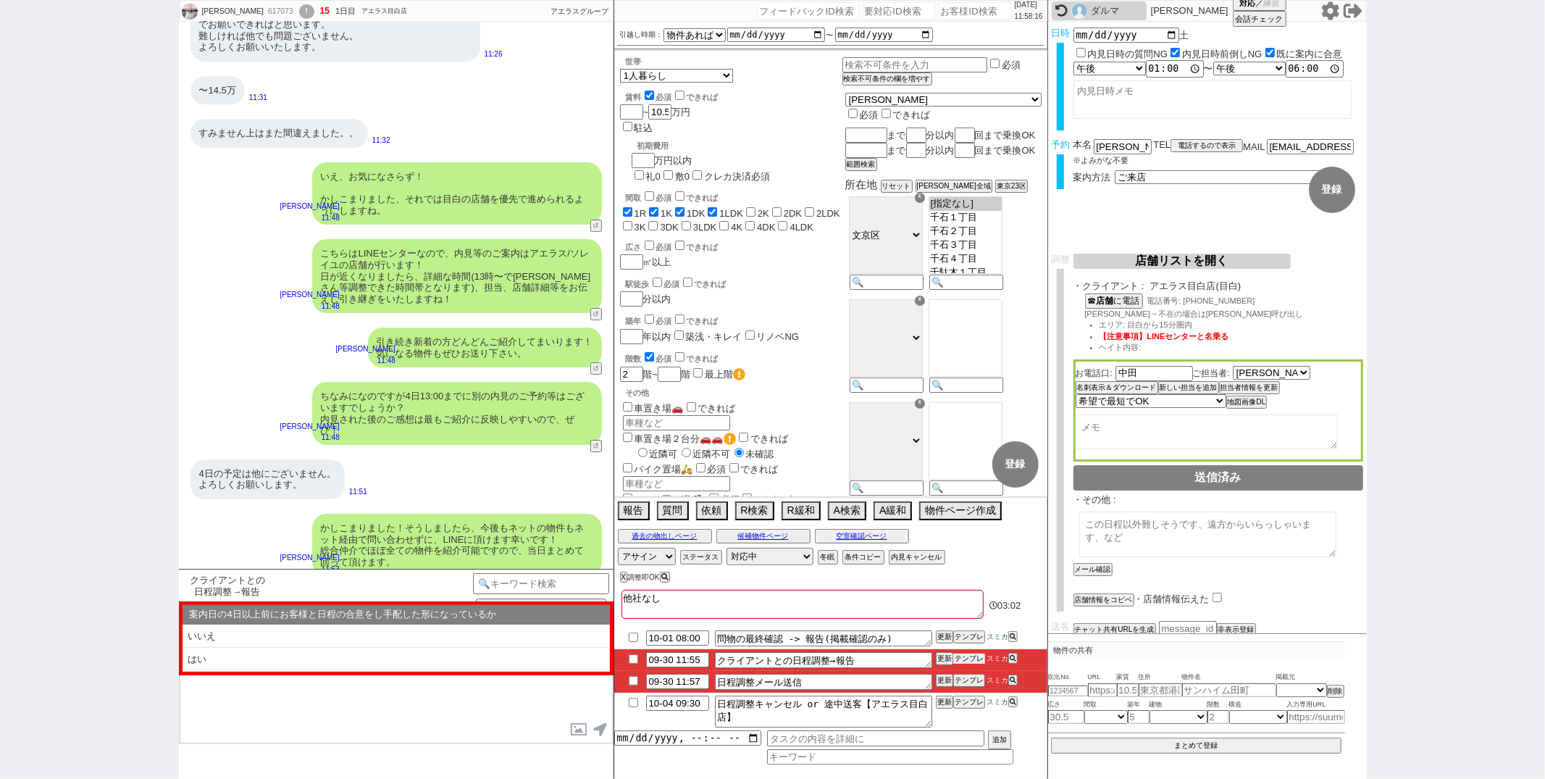
scroll to position [4479, 0]
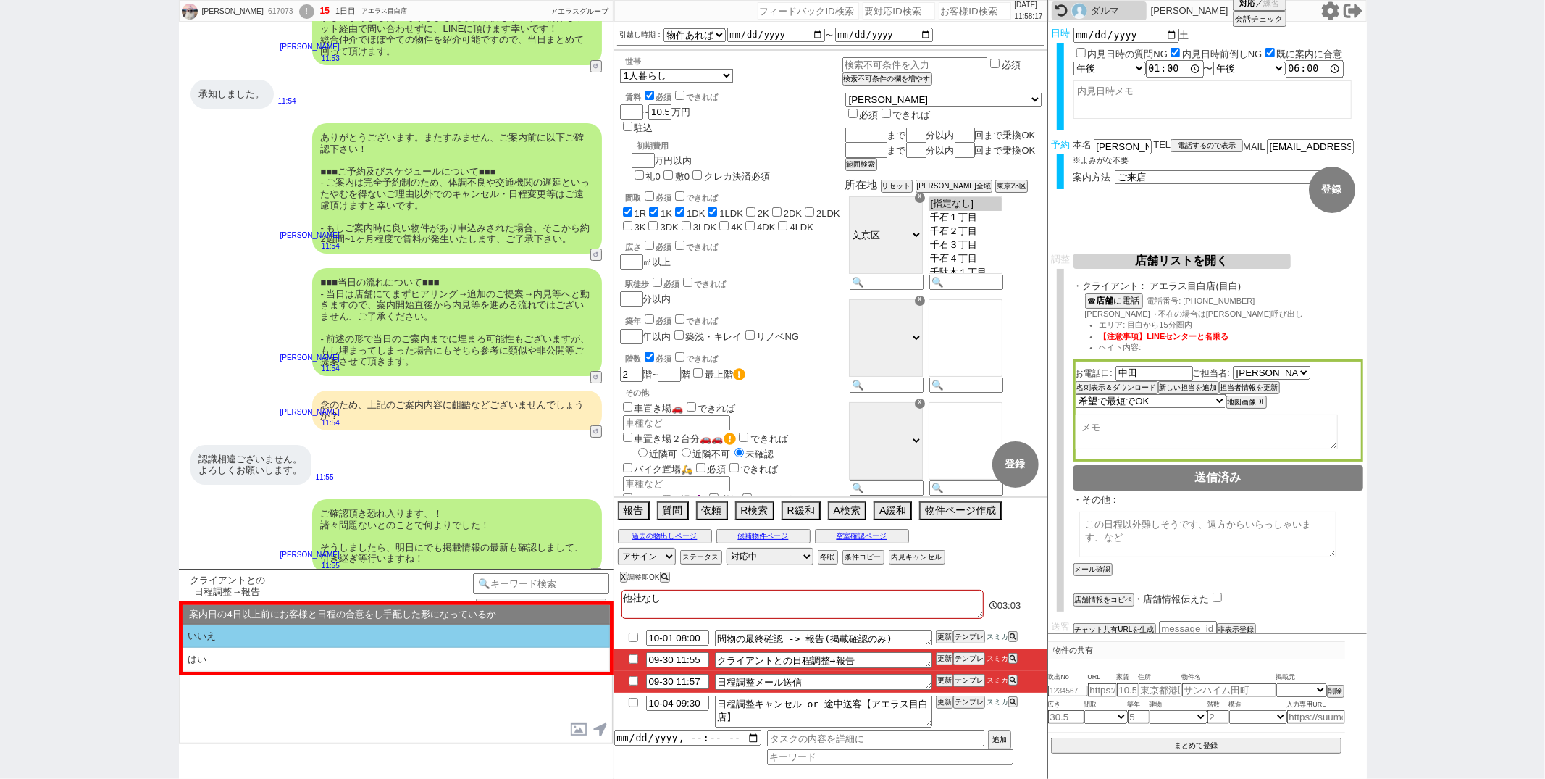
click at [390, 640] on li "いいえ" at bounding box center [396, 636] width 427 height 24
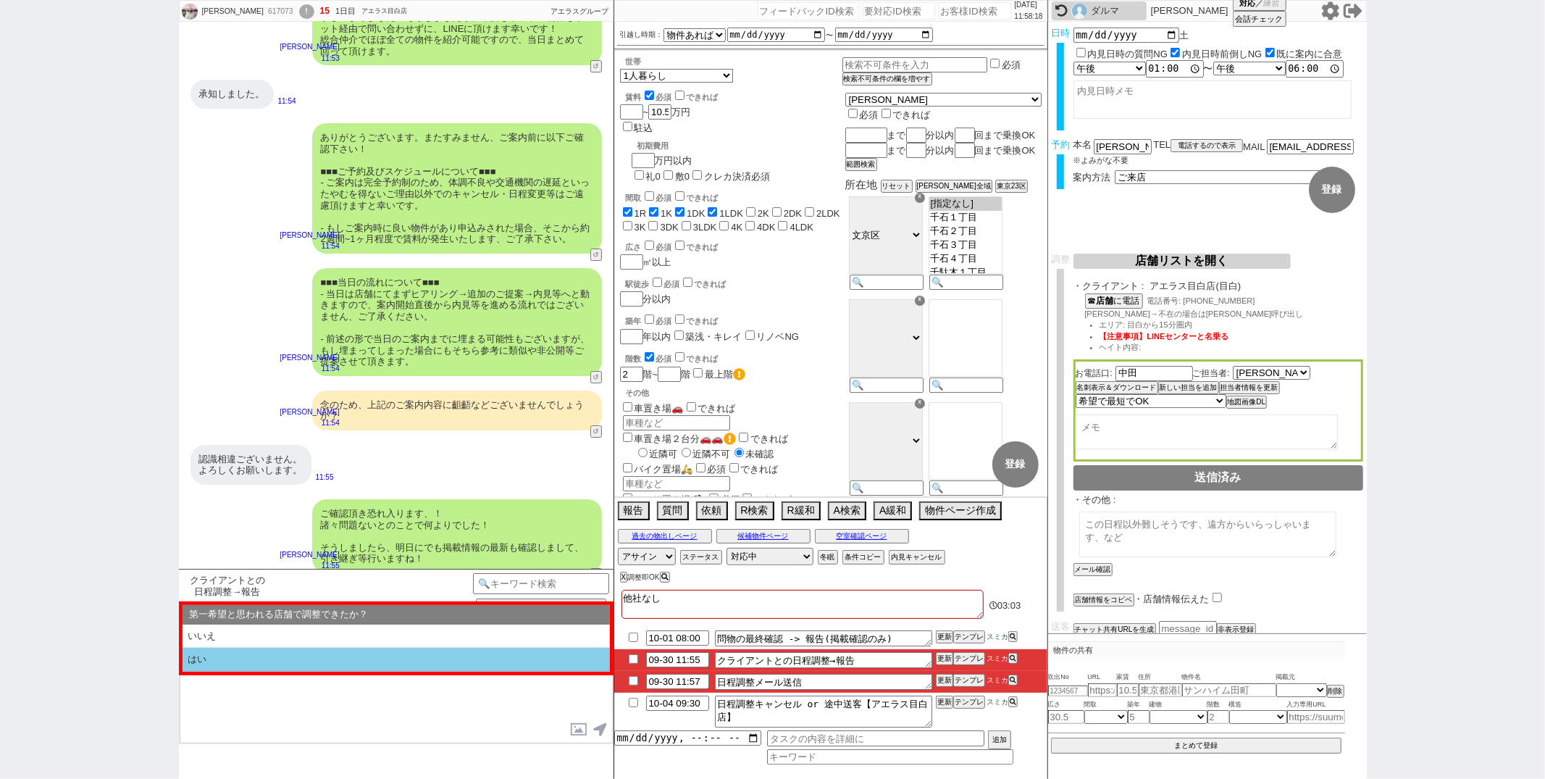
click at [372, 664] on li "はい" at bounding box center [396, 660] width 427 height 24
click at [372, 664] on li "近い" at bounding box center [396, 660] width 427 height 24
click at [372, 664] on li "空室等で報告済だが実際は埋まってる" at bounding box center [396, 660] width 427 height 24
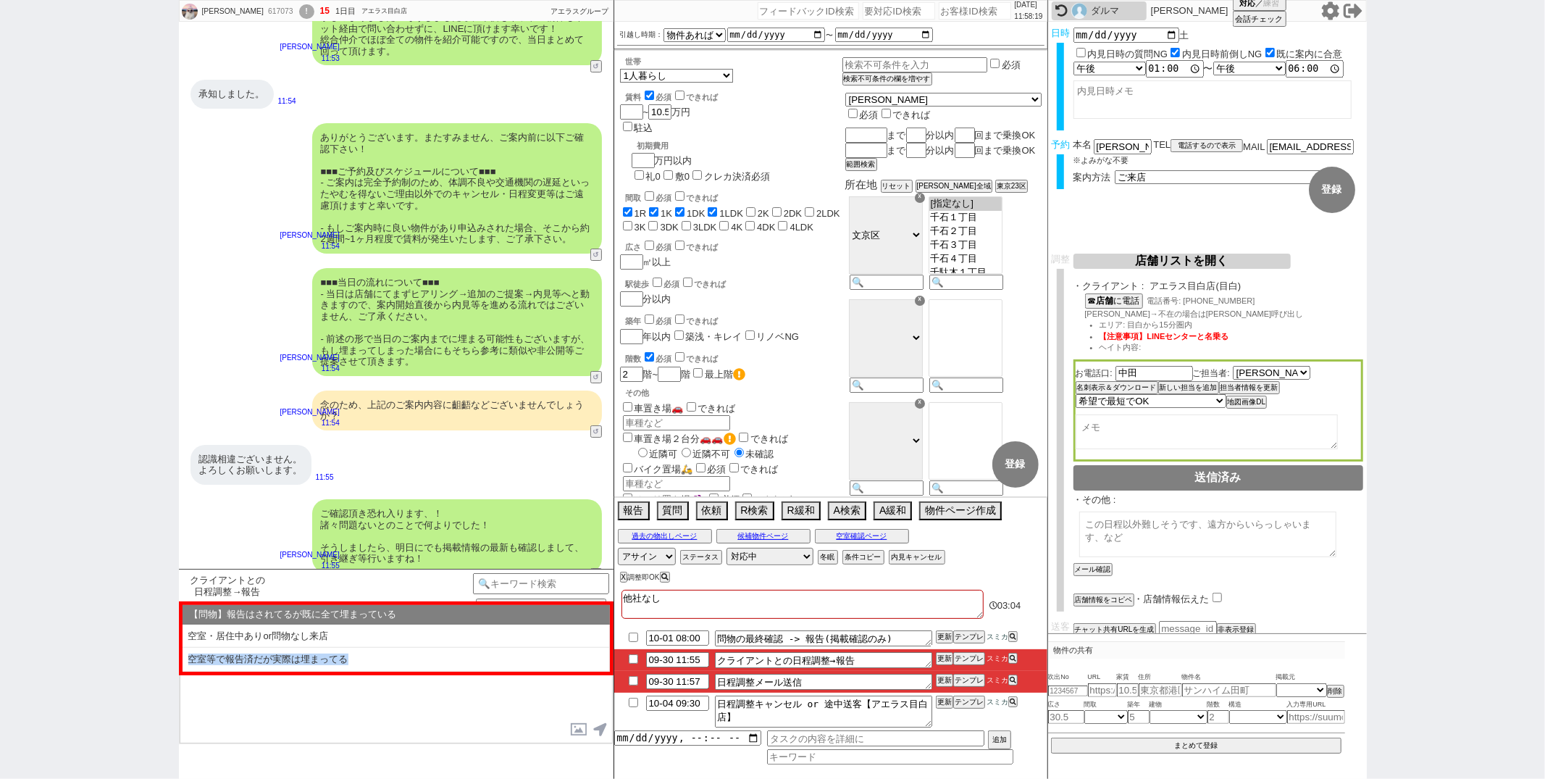
select select "いいえ"
select select "はい"
select select "近い"
select select "空室等で報告済だが実際は埋まってる"
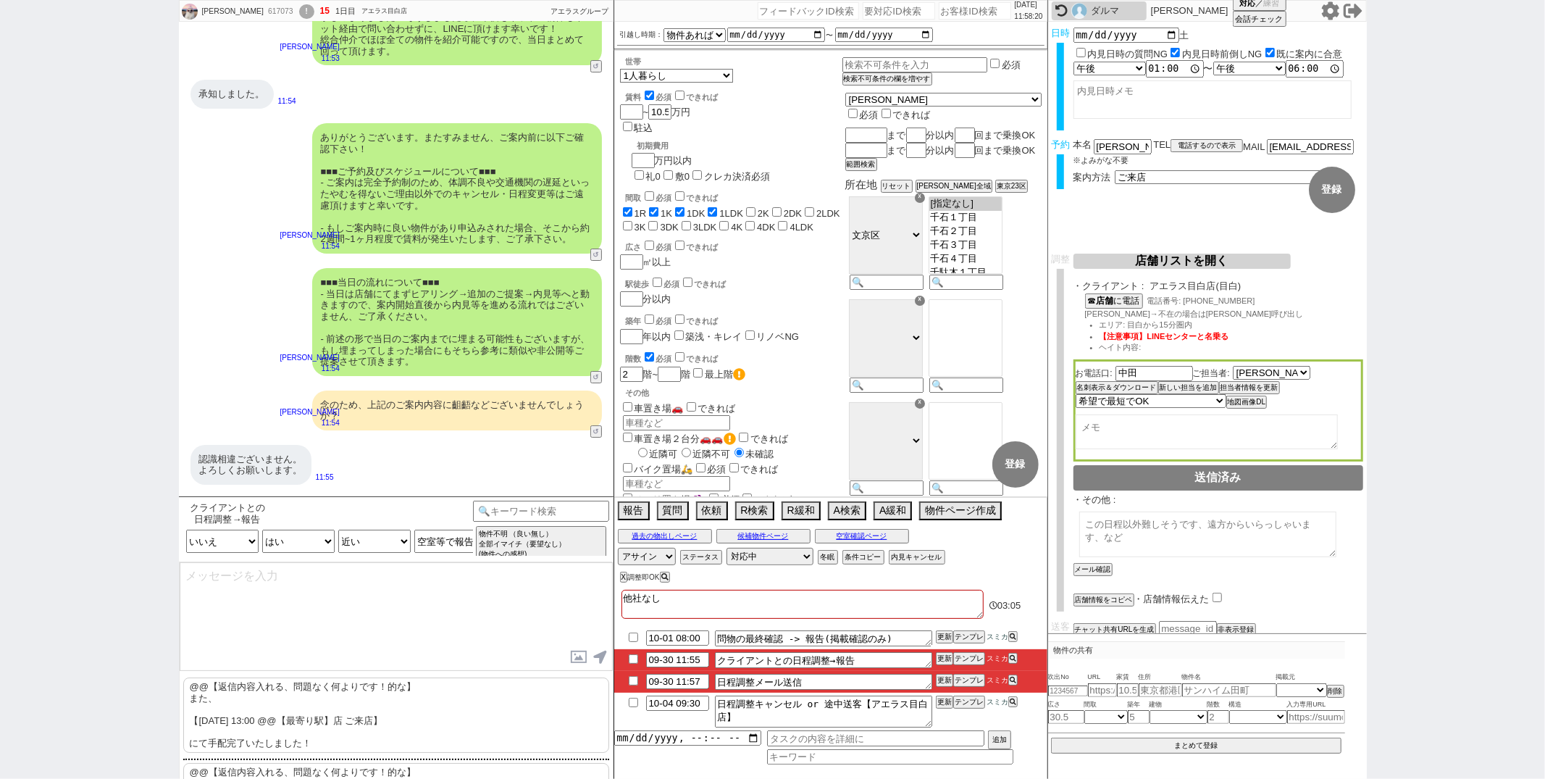
click at [344, 704] on p "@@【返信内容入れる、問題なく何よりです！的な】 また、 【10月4日(土) 13:00 @@【最寄り駅】店 ご来店】 にて手配完了いたしました！" at bounding box center [396, 714] width 426 height 75
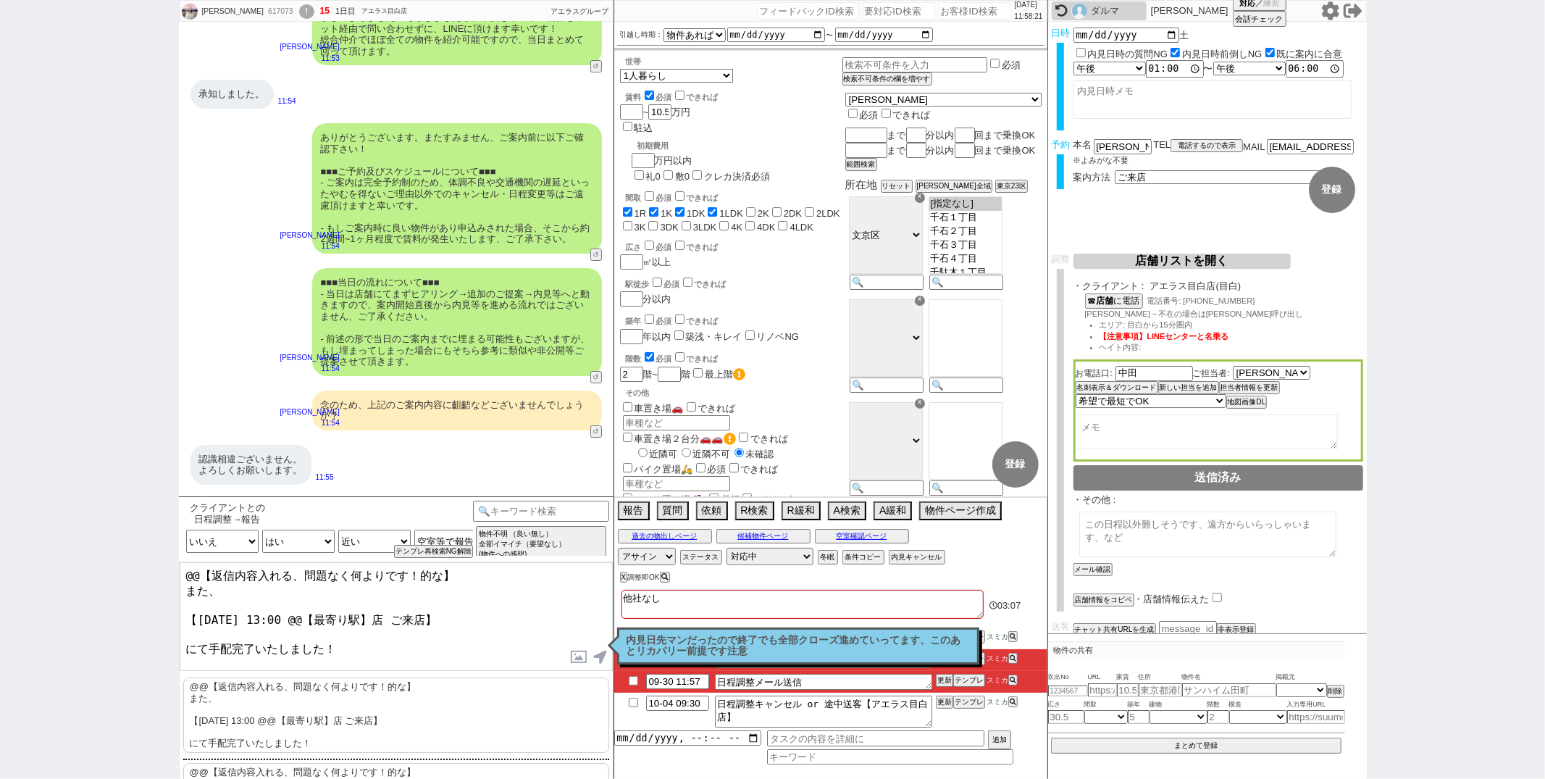
drag, startPoint x: 183, startPoint y: 587, endPoint x: 197, endPoint y: 454, distance: 134.0
click at [183, 503] on div "クライアントとの日程調整→報告 内見日までの日数 -1 !=0 !=0&&!=1 !=4&&<9 !=null !=null&&>-1 <-14 <0 <0|…" at bounding box center [396, 637] width 435 height 283
type textarea "その後すぐに動いておりまして、 【10月4日(土) 13:00 目白店 ご来店】 にて手配完了いたしました！"
checkbox input "true"
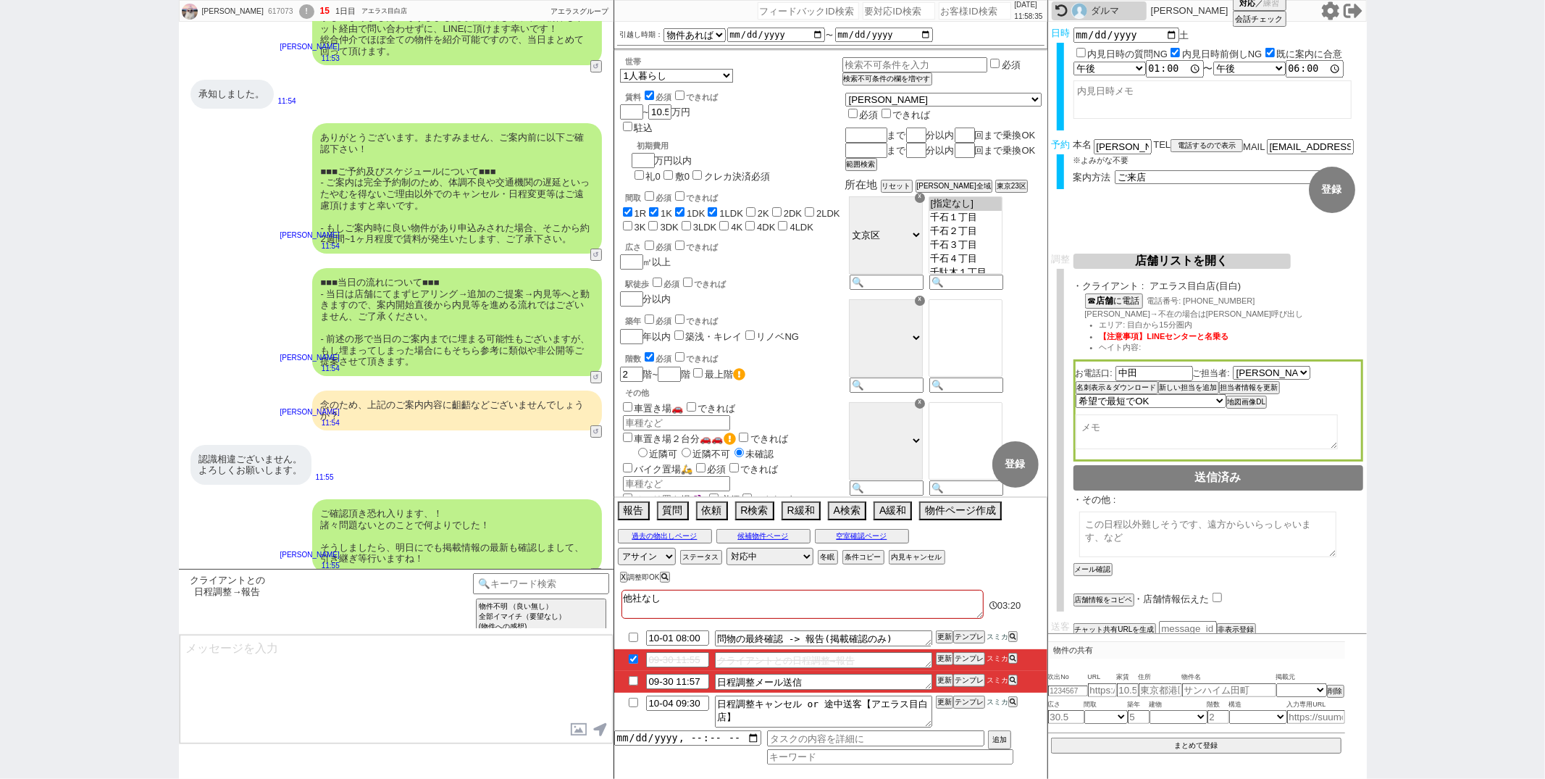
scroll to position [4567, 0]
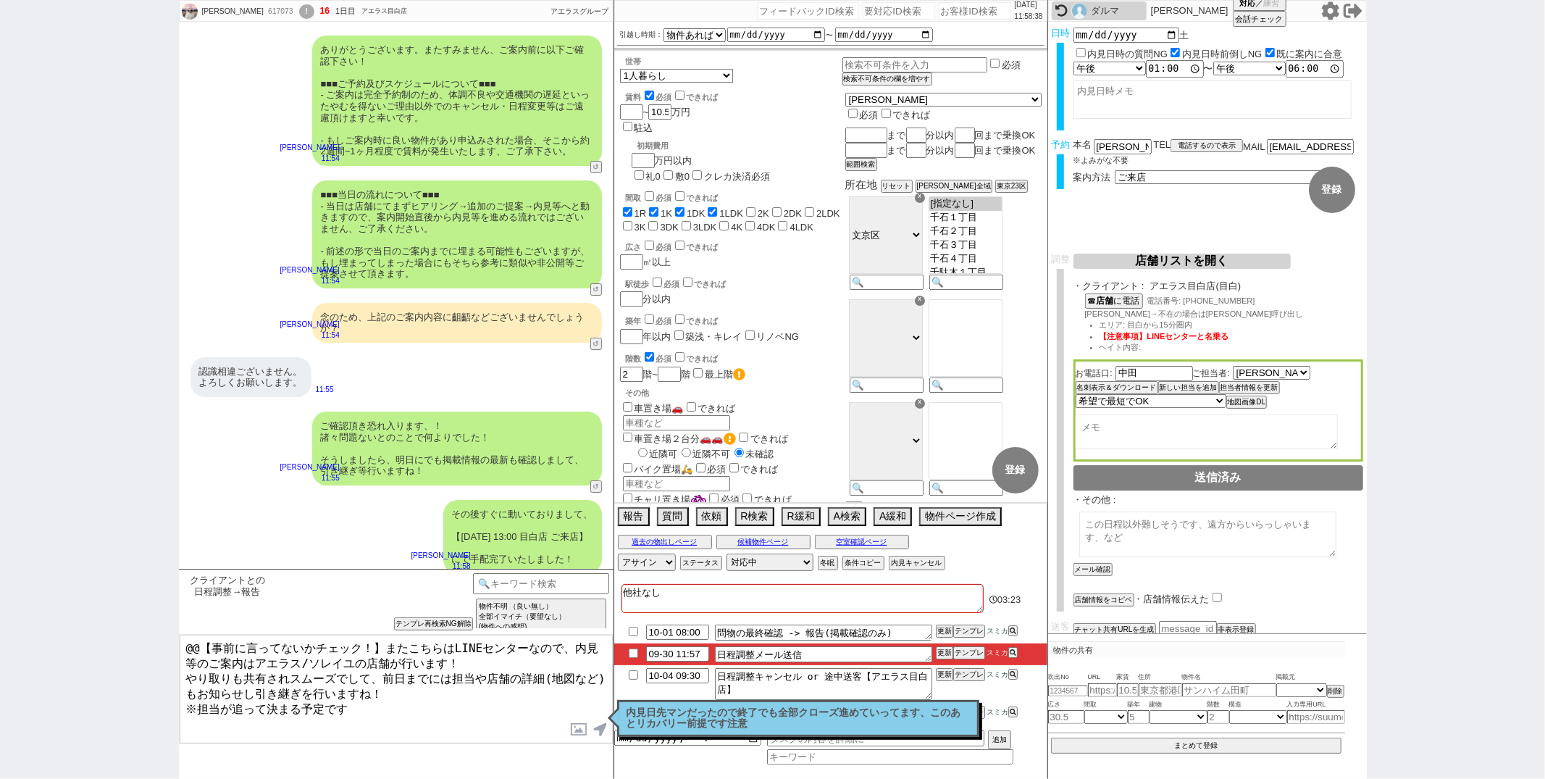
drag, startPoint x: 383, startPoint y: 648, endPoint x: 404, endPoint y: 499, distance: 150.1
click at [401, 537] on div "橋本佳奈 617073 ! 16 1日目 アエラス目白店 冬眠中 自社客 アエラスグループ スミカ_BPO チャット全表示 2025-09-30 ようこそLI…" at bounding box center [396, 389] width 435 height 779
type textarea "またこちらはLINEセンターなので、内見等のご案内はアエラス/ソレイユの店舗が行います！ やり取りも共有されスムーズでして、前日までには担当や店舗の詳細(地図…"
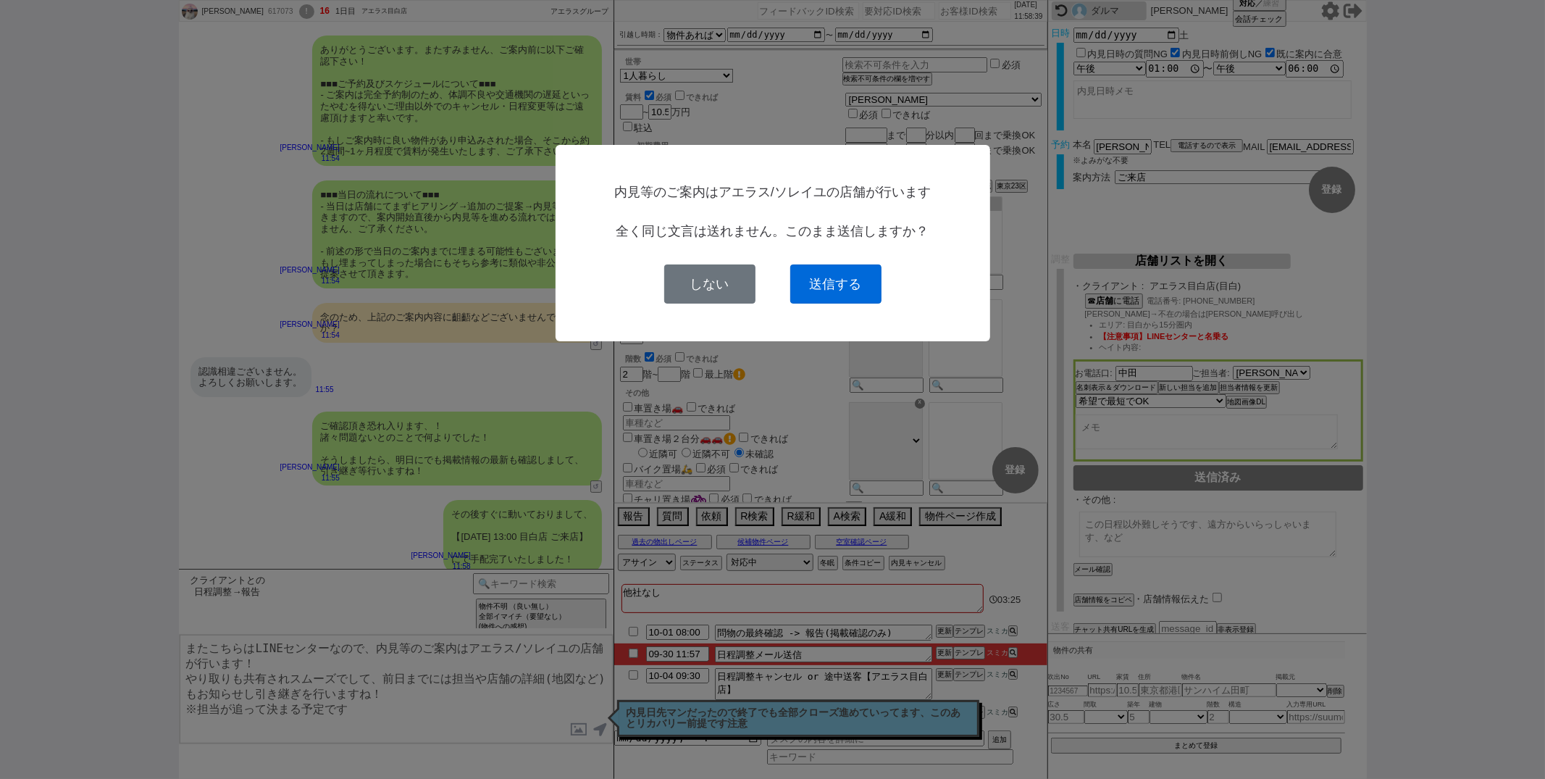
click at [819, 275] on button "送信する" at bounding box center [835, 283] width 91 height 39
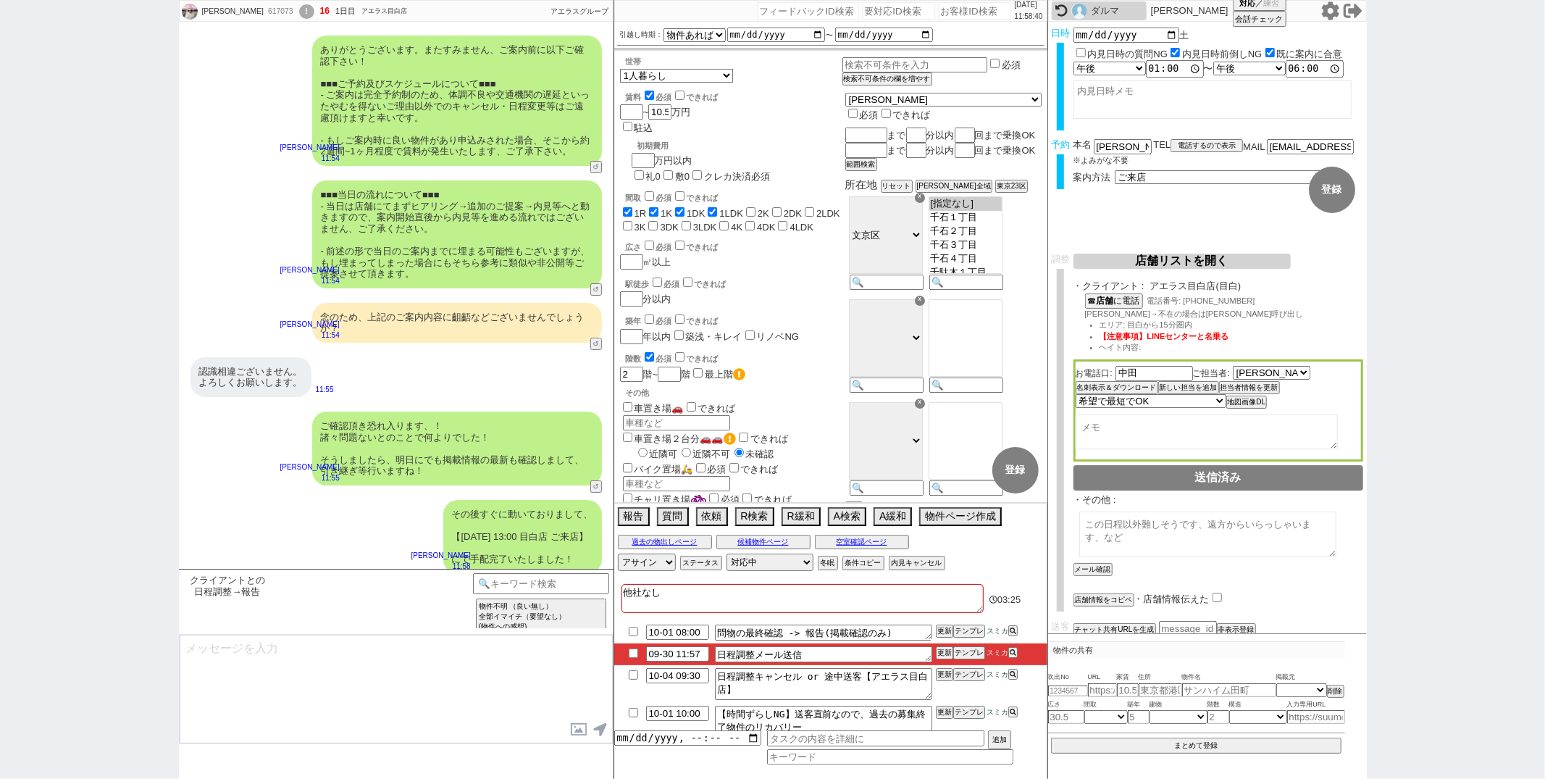
scroll to position [4655, 0]
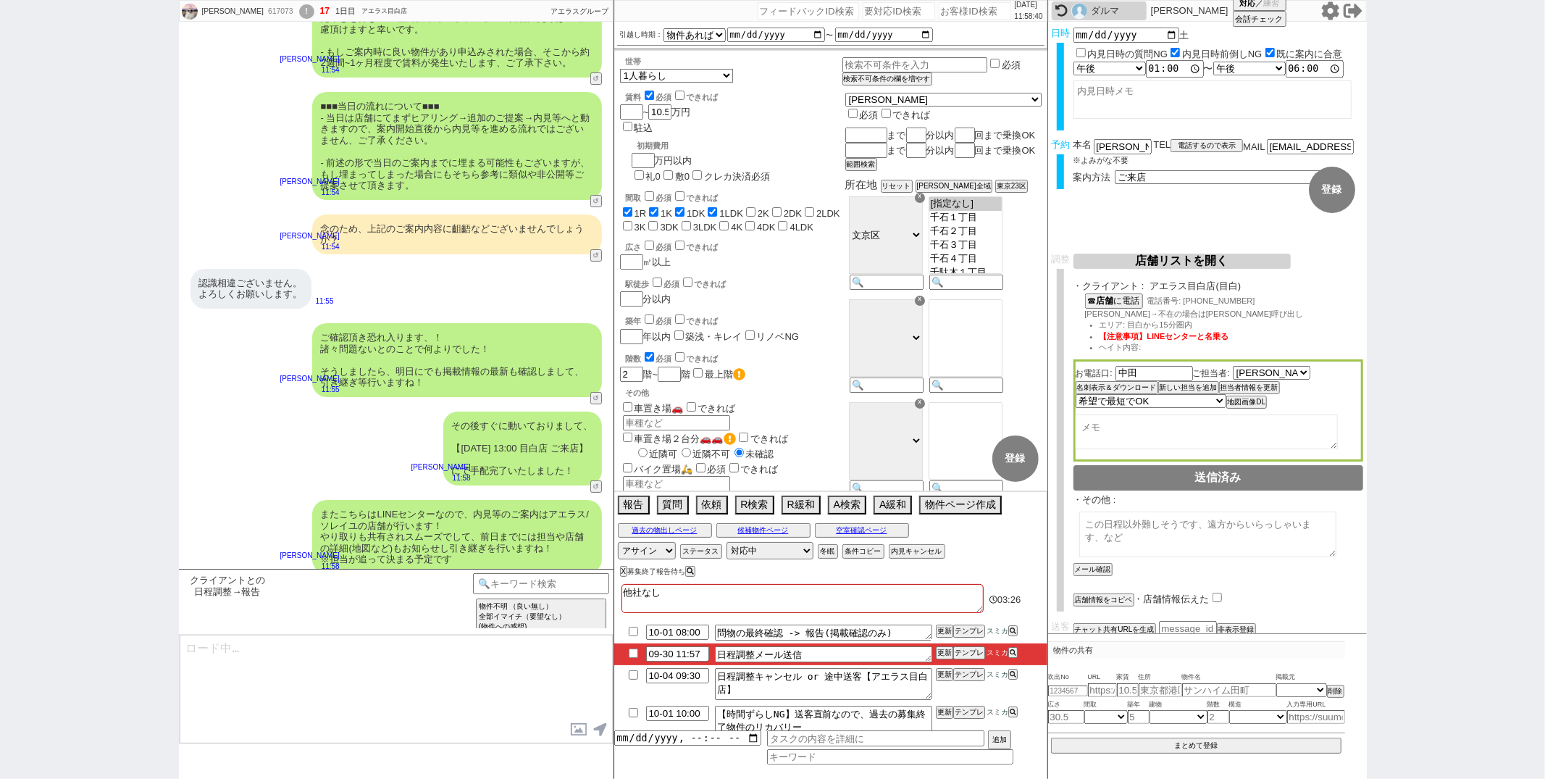
type textarea "日時等のご確認頂けましたらご一報だけお願いします！"
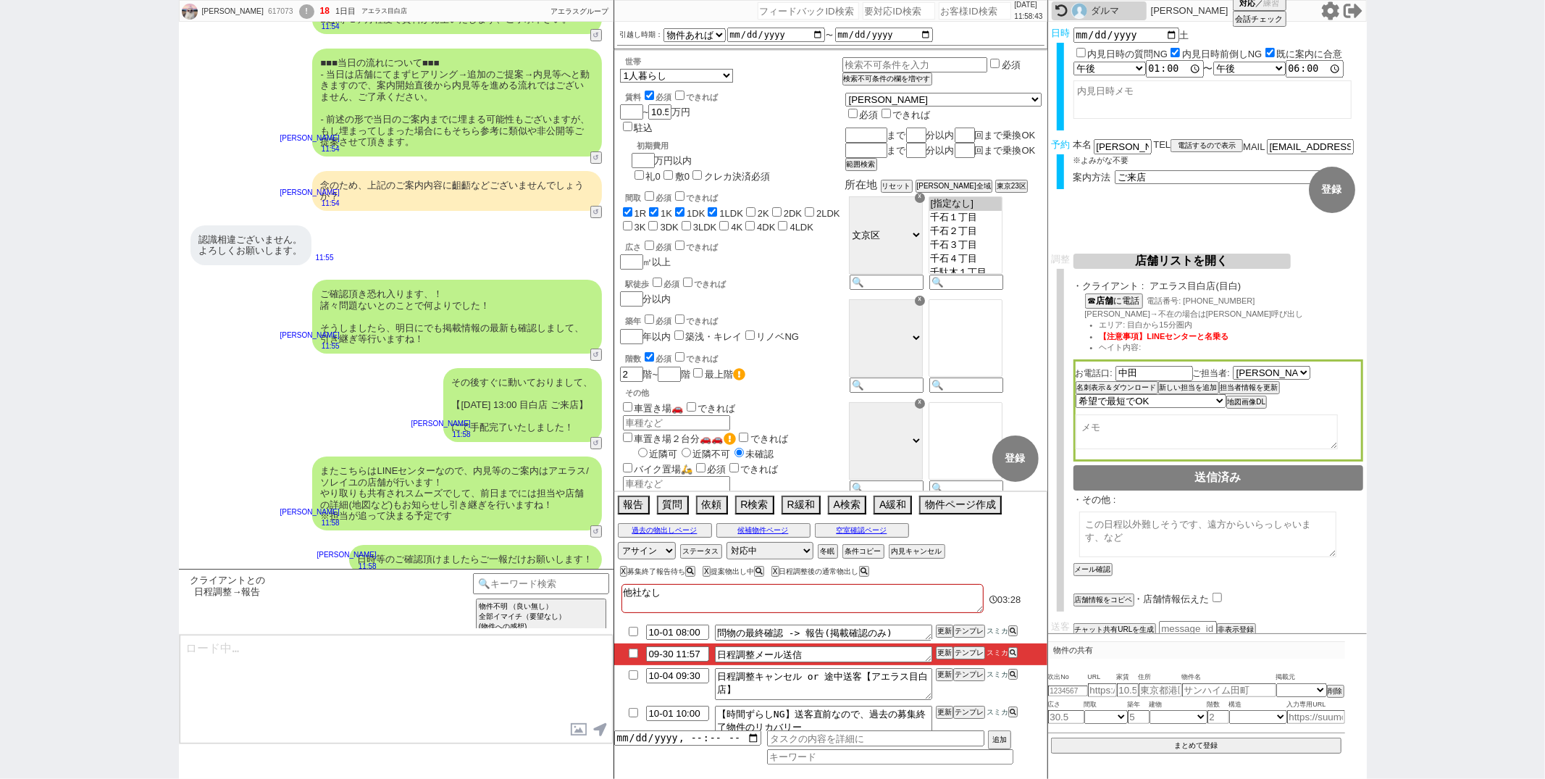
type textarea "@@この文字をクリック"
click at [634, 659] on div "2025/09/30 11:58:43 候補物件を追加してしてください 紹介した物件一覧 他社物件を追加する 空室確認ページに追加・削除 紹介した物件一覧 他…" at bounding box center [831, 389] width 435 height 779
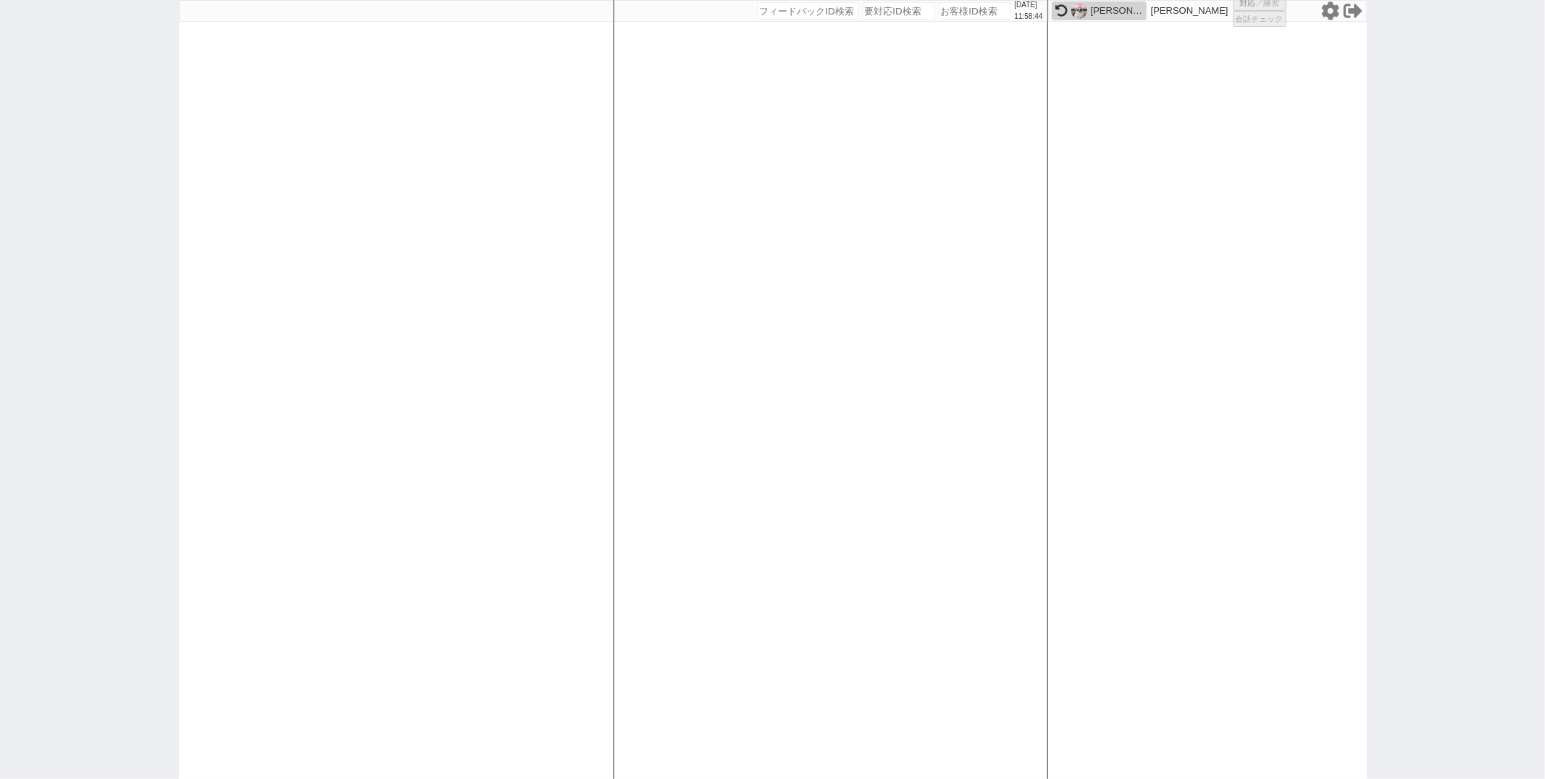
select select "1"
select select "2"
select select "5"
select select
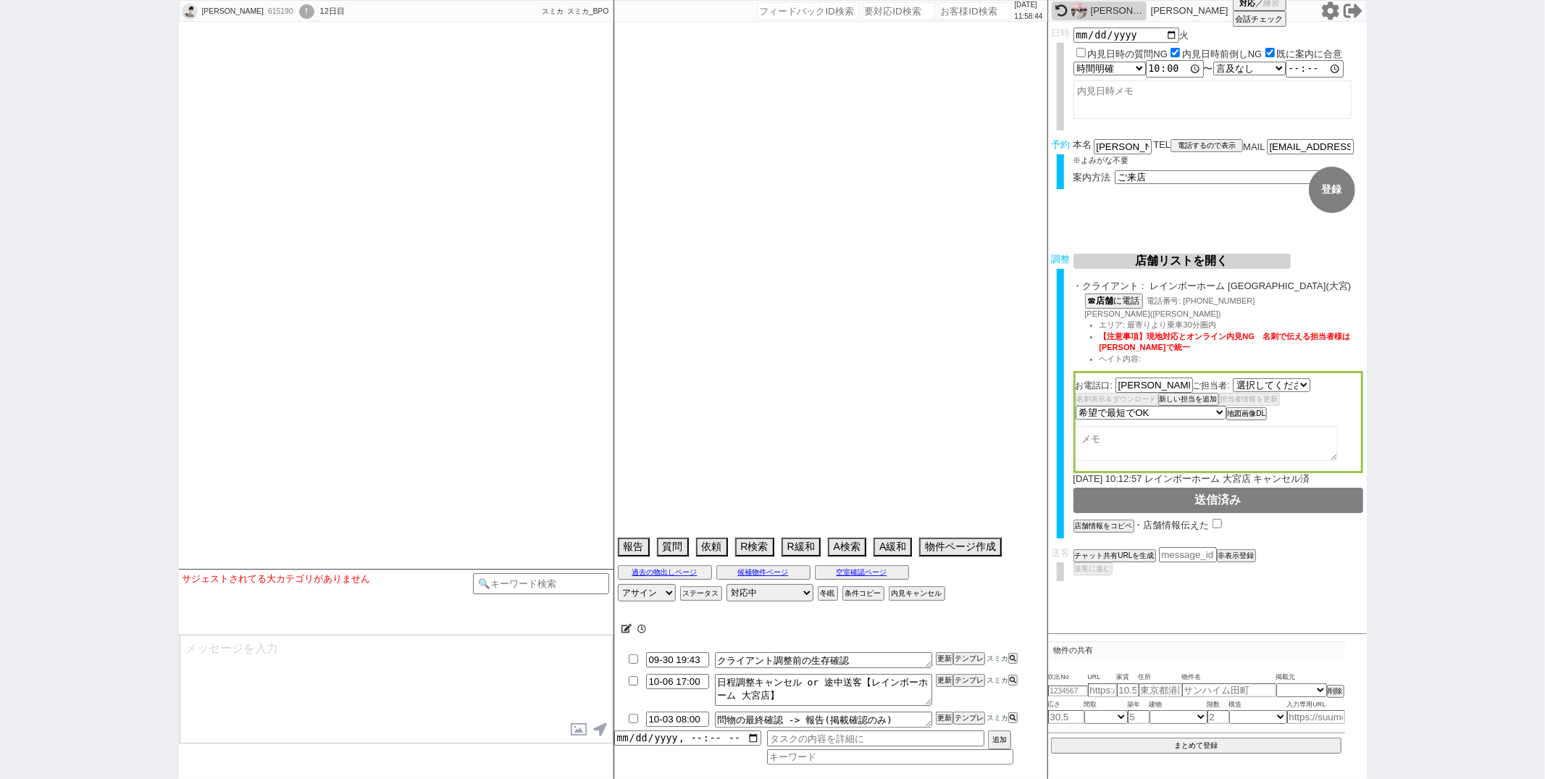
select select "1785"
type textarea "当日までの予定なし"
select select "2026"
select select "7"
select select "37"
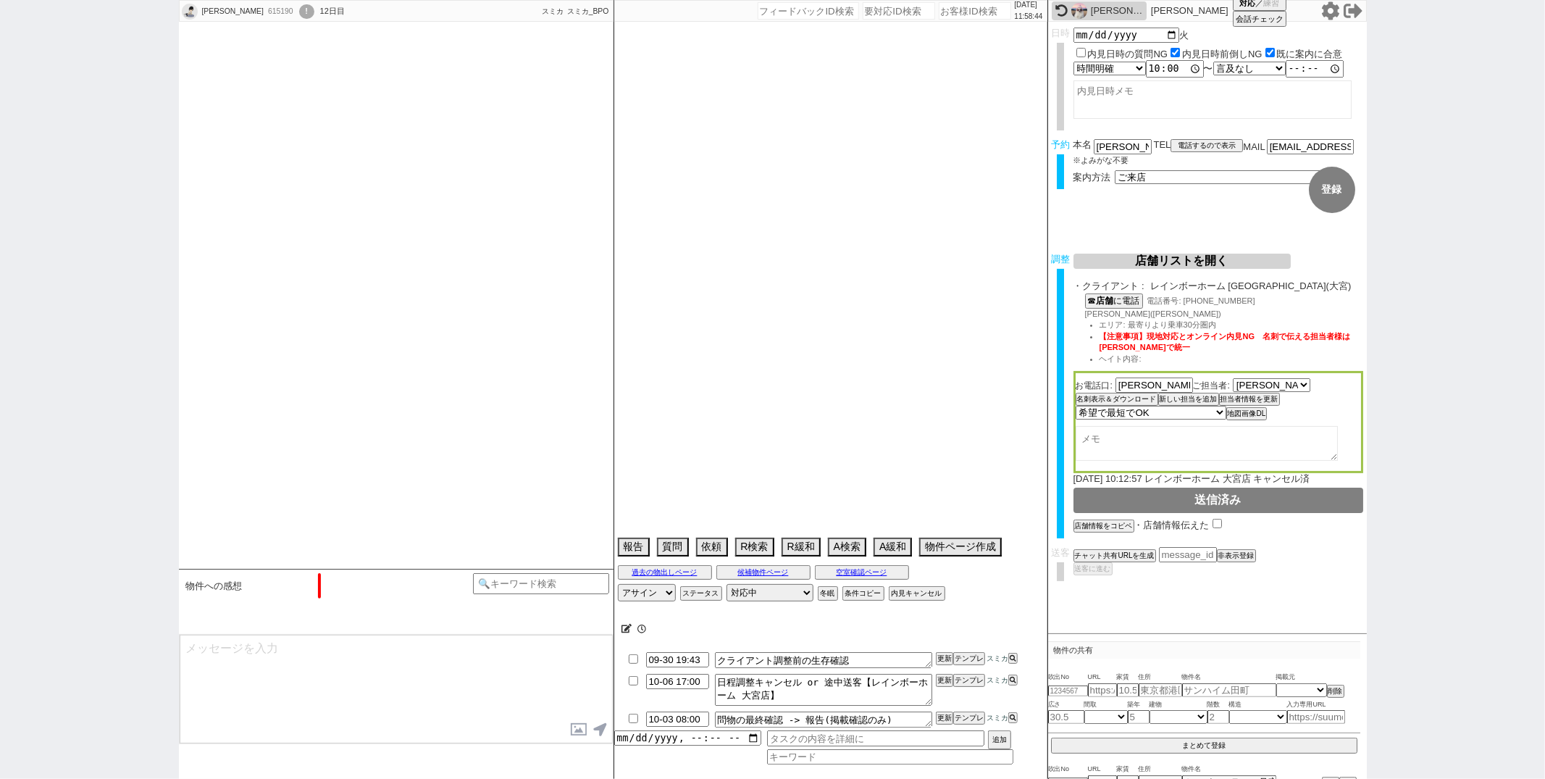
select select "0"
select select "11"
select select "121"
select select "2963"
select select "118"
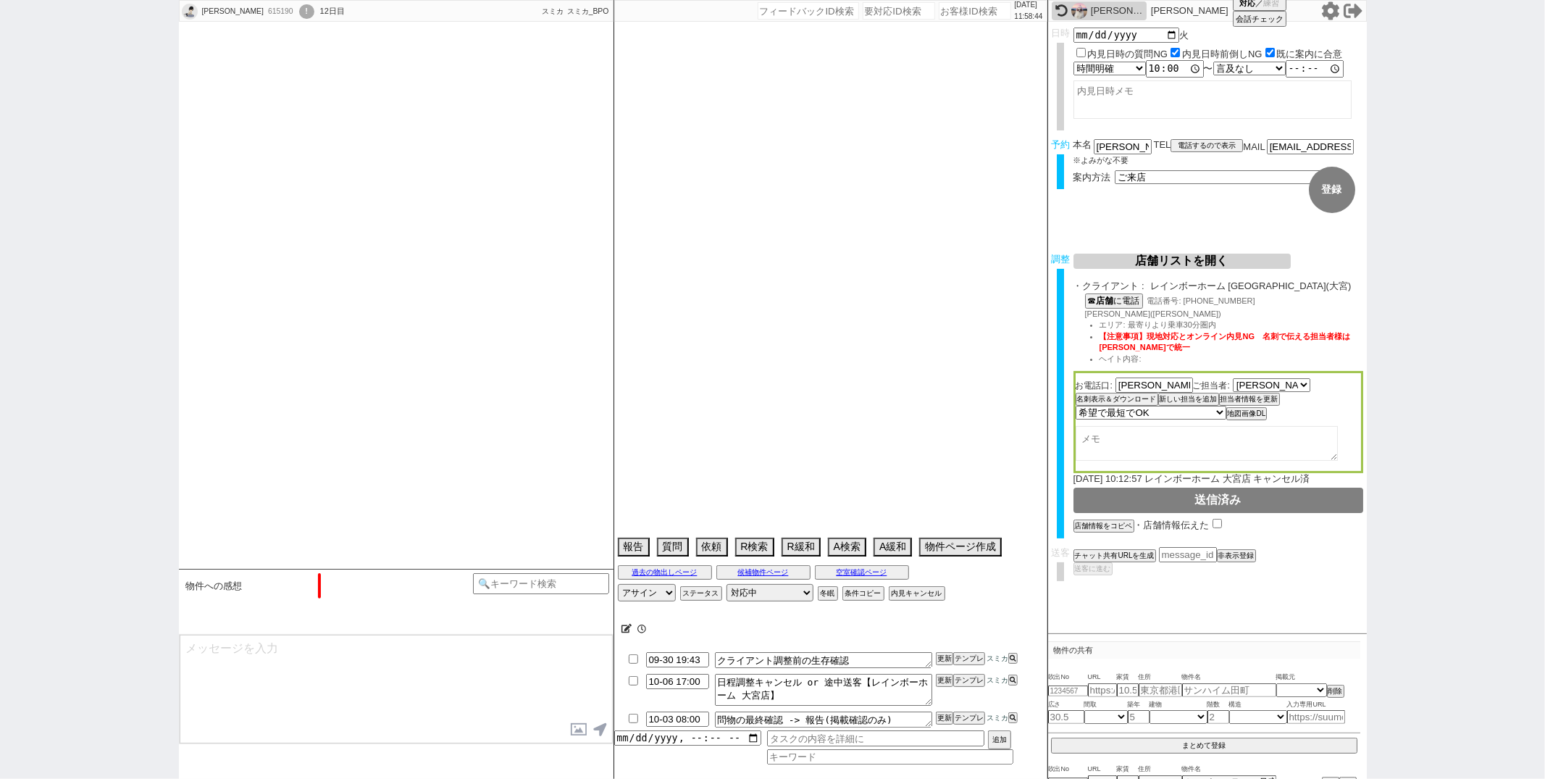
select select "2943"
select select "9"
select select "330"
select select "8"
select select "295"
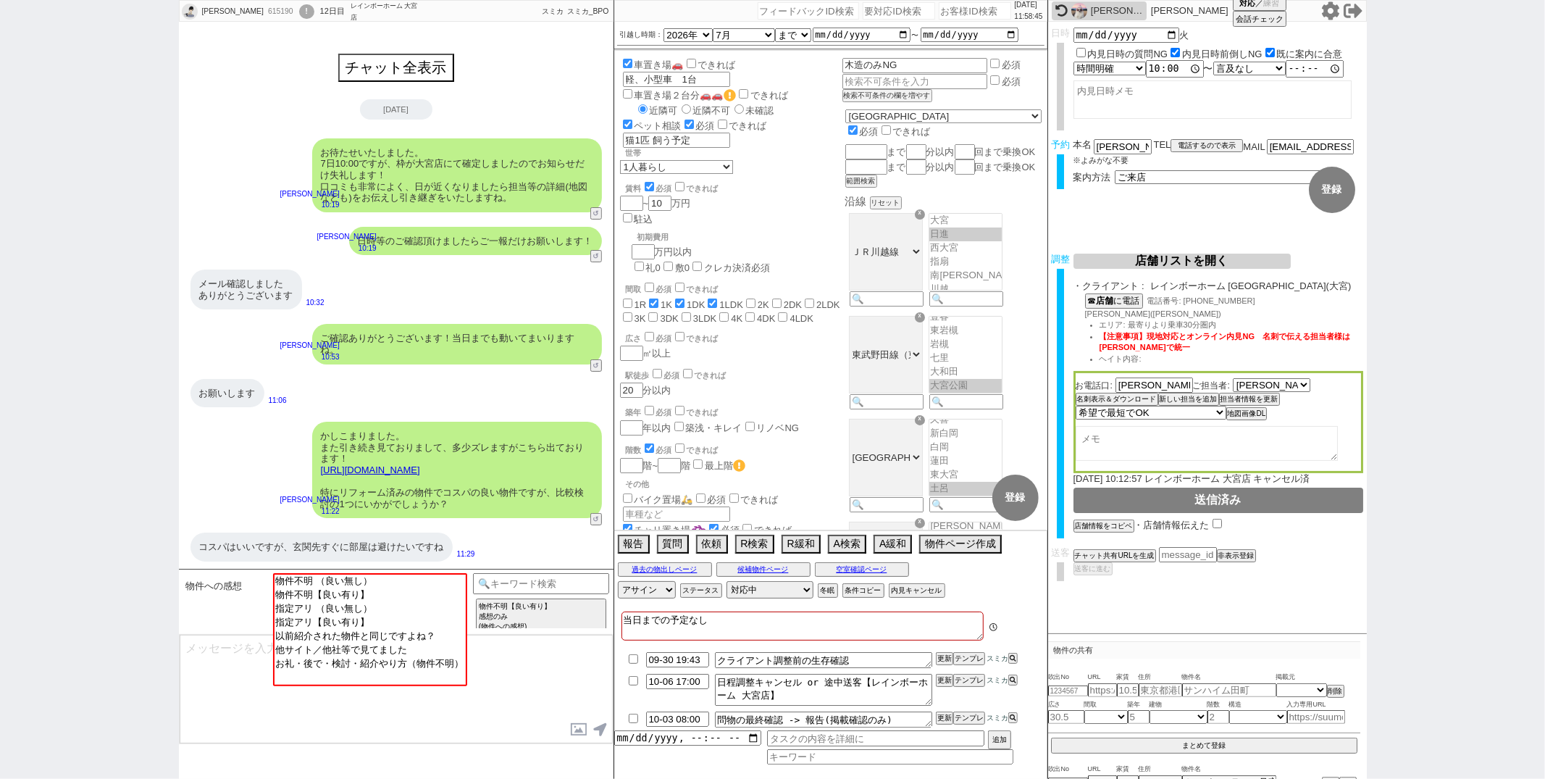
scroll to position [46, 0]
click at [1064, 12] on icon at bounding box center [1062, 10] width 12 height 12
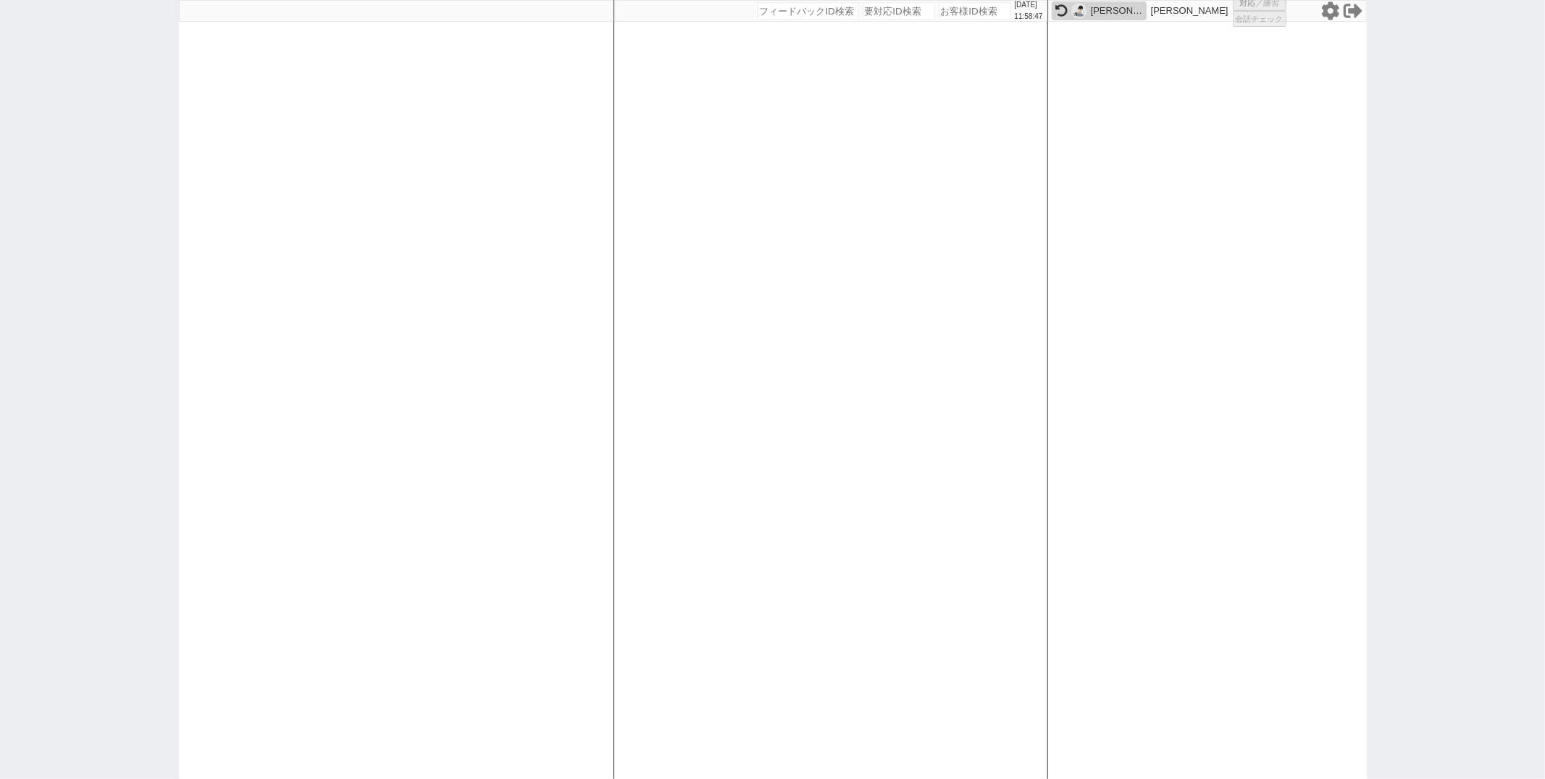
select select "3"
select select "2"
select select "5"
select select
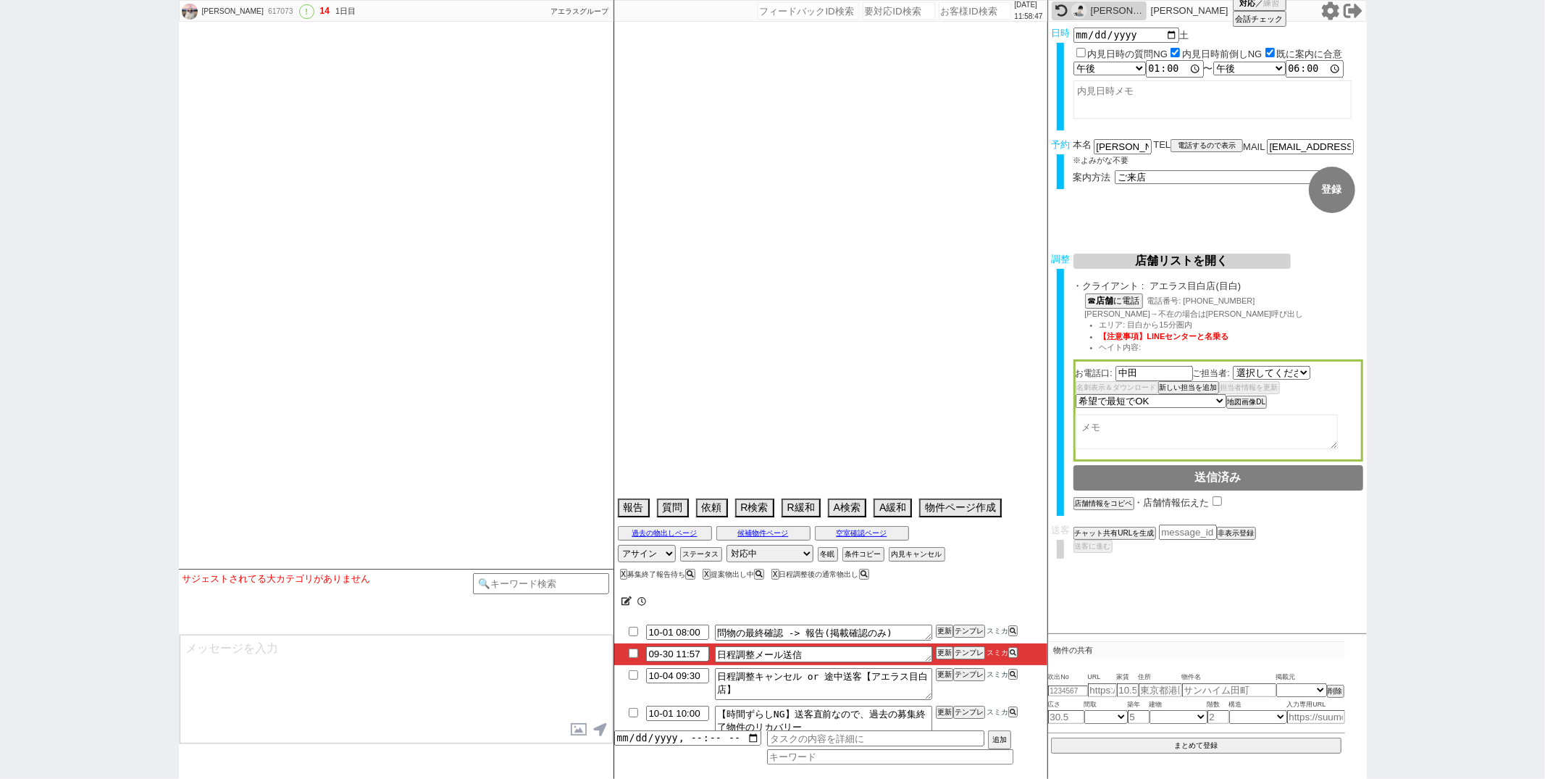
select select "1743"
type textarea "他社なし"
select select "15"
select select "0"
select select "5"
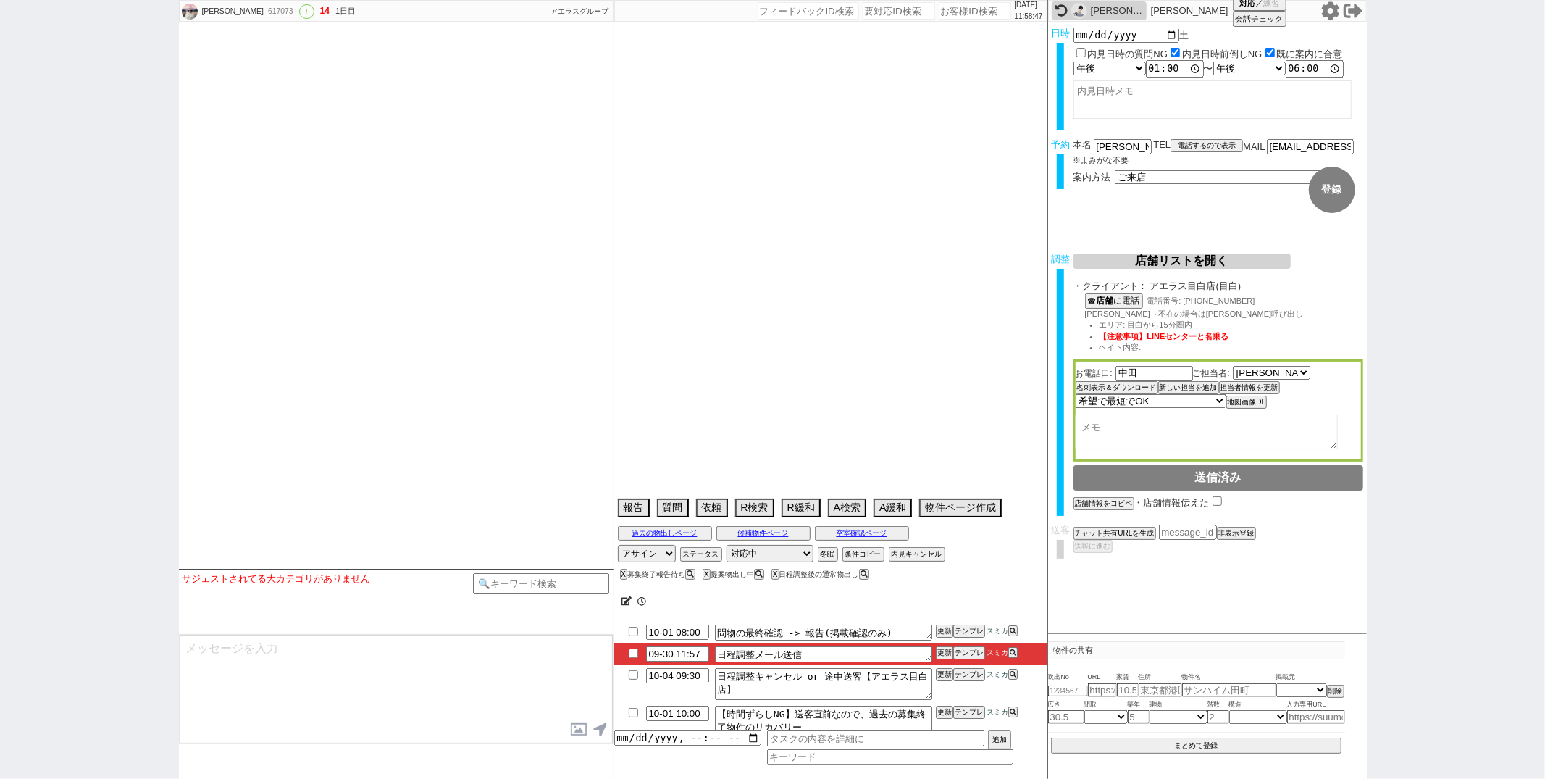
select select "65"
select select "1587"
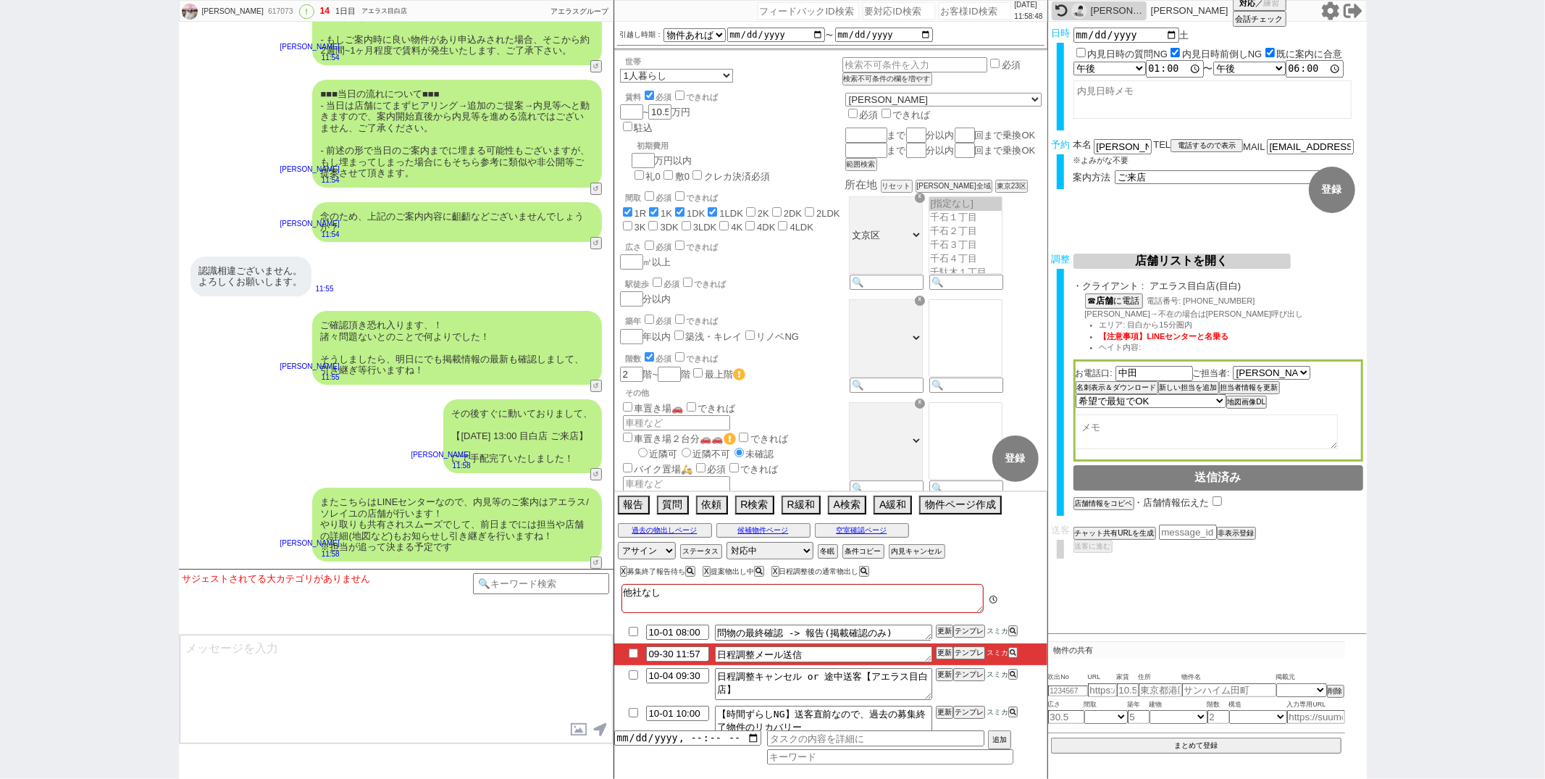
scroll to position [106, 0]
click at [635, 651] on input "checkbox" at bounding box center [633, 652] width 21 height 9
checkbox input "true"
click at [940, 654] on button "更新" at bounding box center [943, 653] width 14 height 10
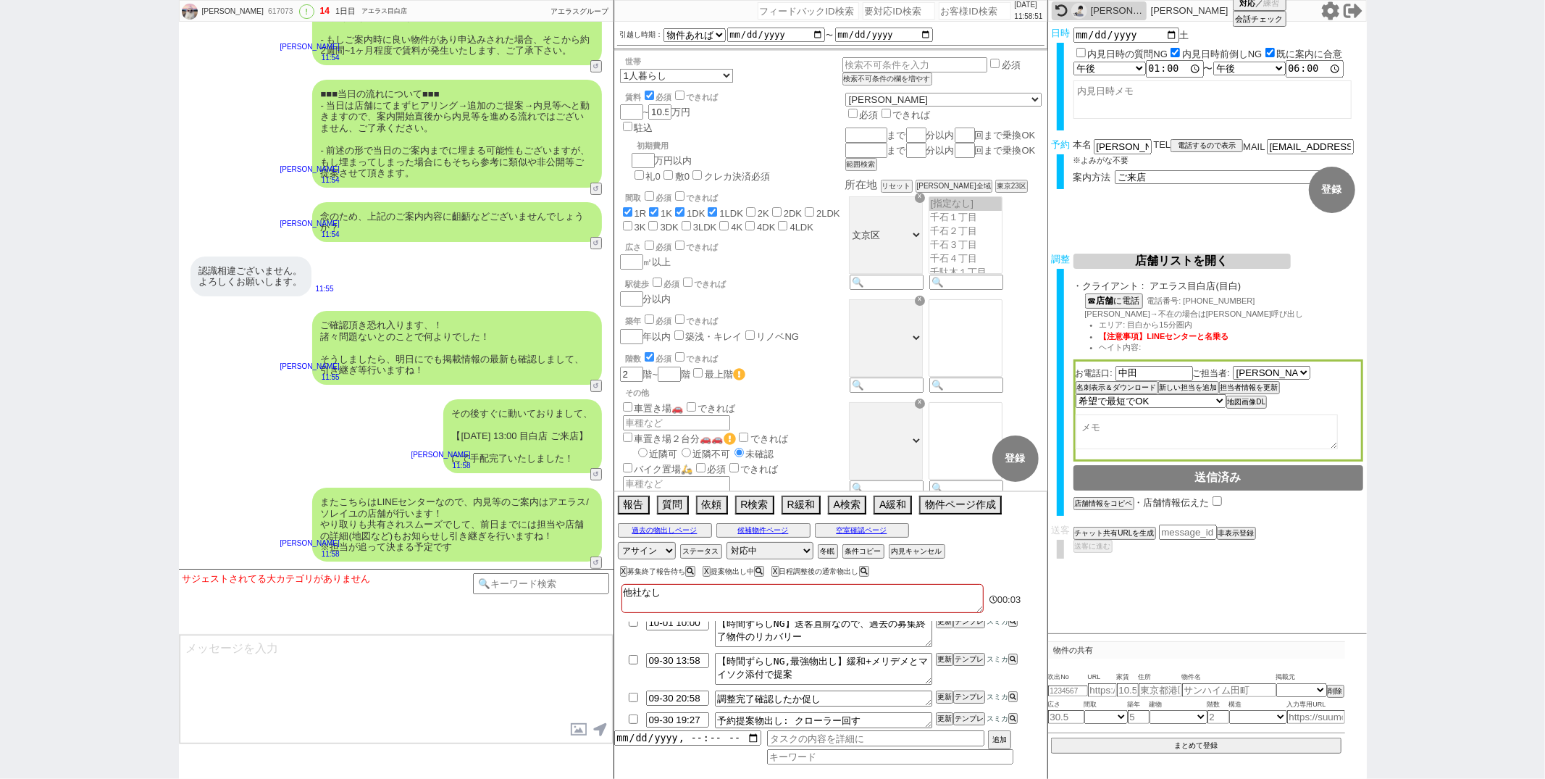
click at [256, 422] on div "その後すぐに動いておりまして、 【10月4日(土) 13:00 目白店 ご来店】 にて手配完了いたしました！ 御手洗侑矢 11:58 25776-A1" at bounding box center [396, 436] width 435 height 88
